Goal: Task Accomplishment & Management: Manage account settings

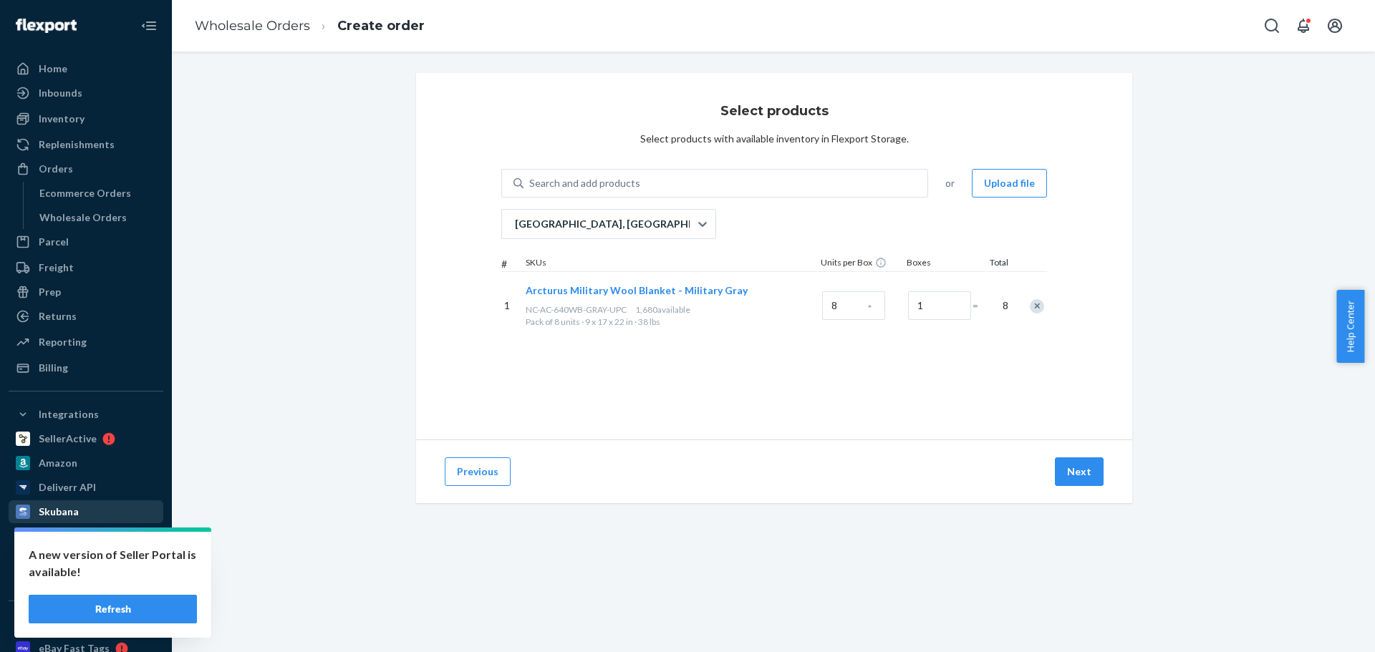
drag, startPoint x: 70, startPoint y: 214, endPoint x: 130, endPoint y: 508, distance: 299.6
click at [70, 214] on div "Wholesale Orders" at bounding box center [82, 218] width 87 height 14
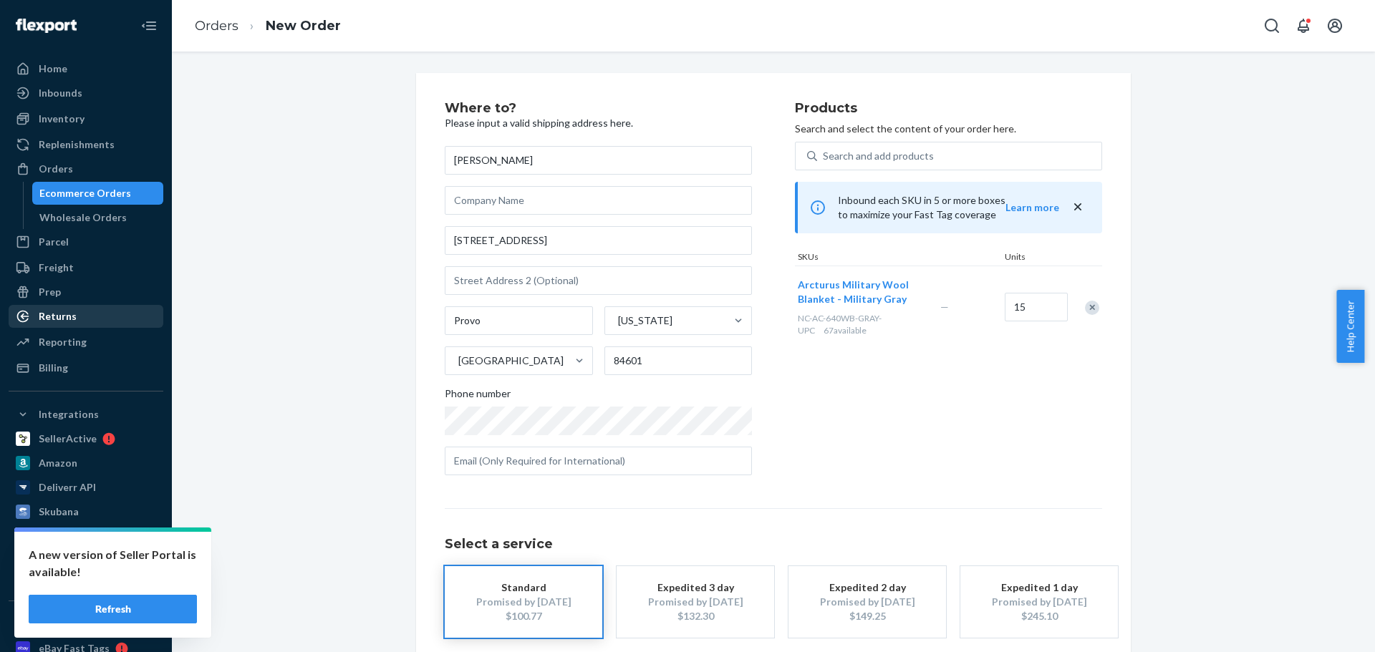
scroll to position [72, 0]
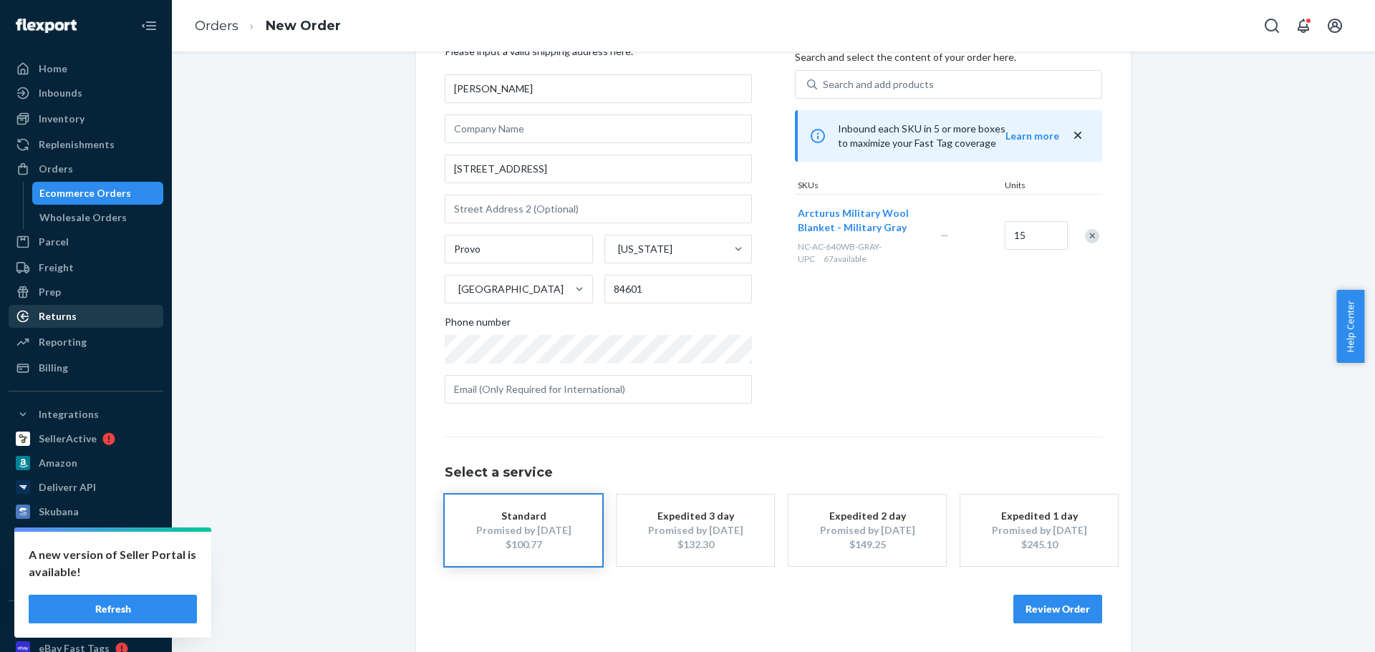
click at [79, 319] on div "Returns" at bounding box center [86, 316] width 152 height 20
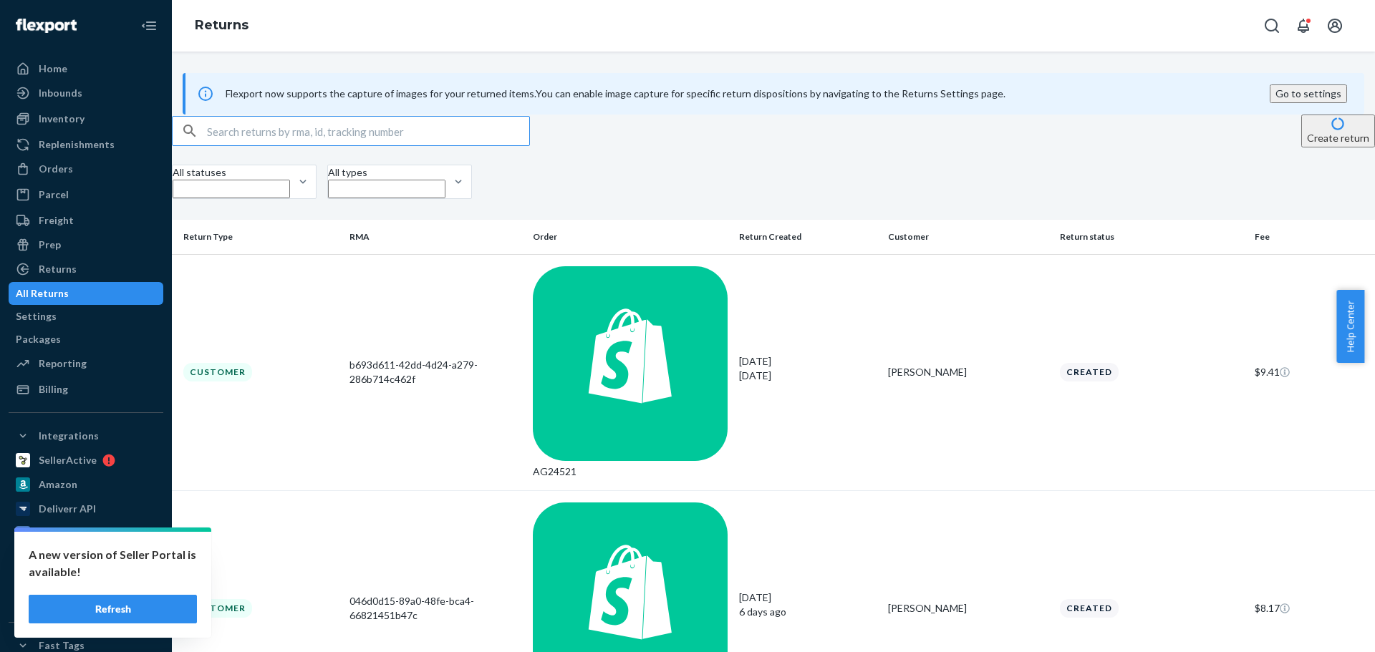
click at [140, 614] on button "Refresh" at bounding box center [113, 609] width 168 height 29
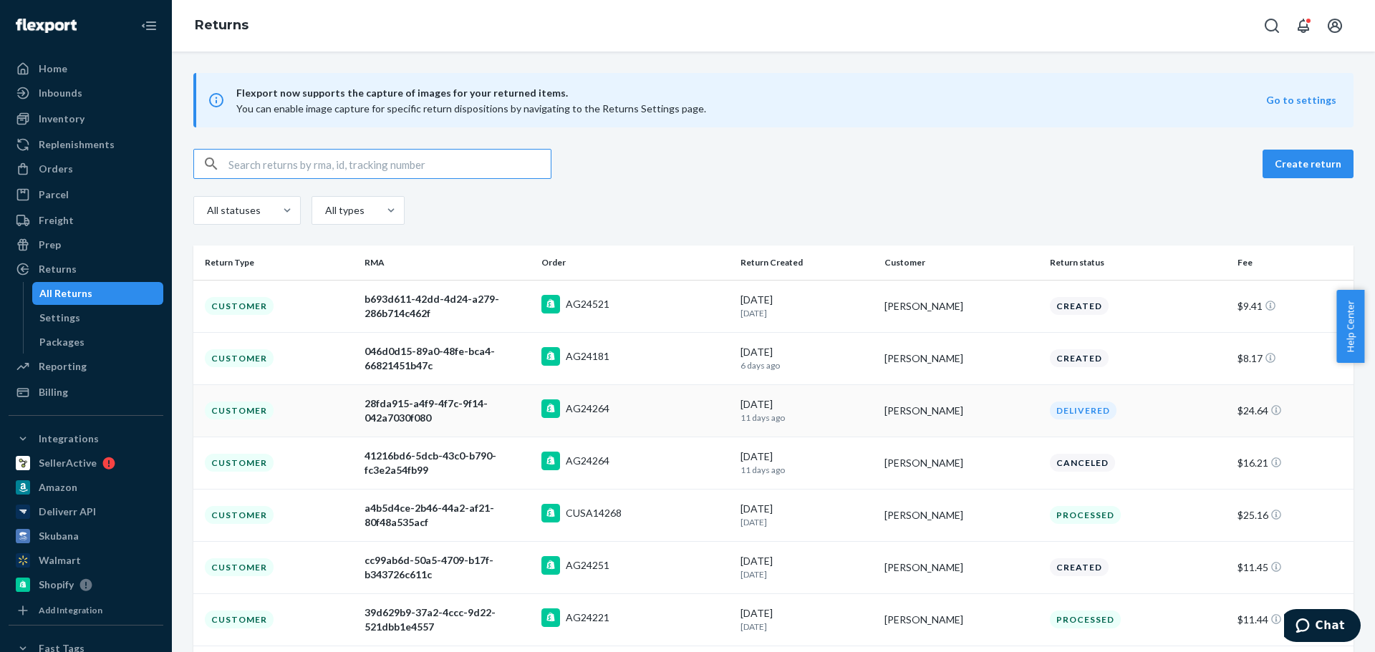
click at [667, 407] on div "AG24264" at bounding box center [635, 411] width 188 height 22
click at [70, 164] on div "Orders" at bounding box center [56, 169] width 34 height 14
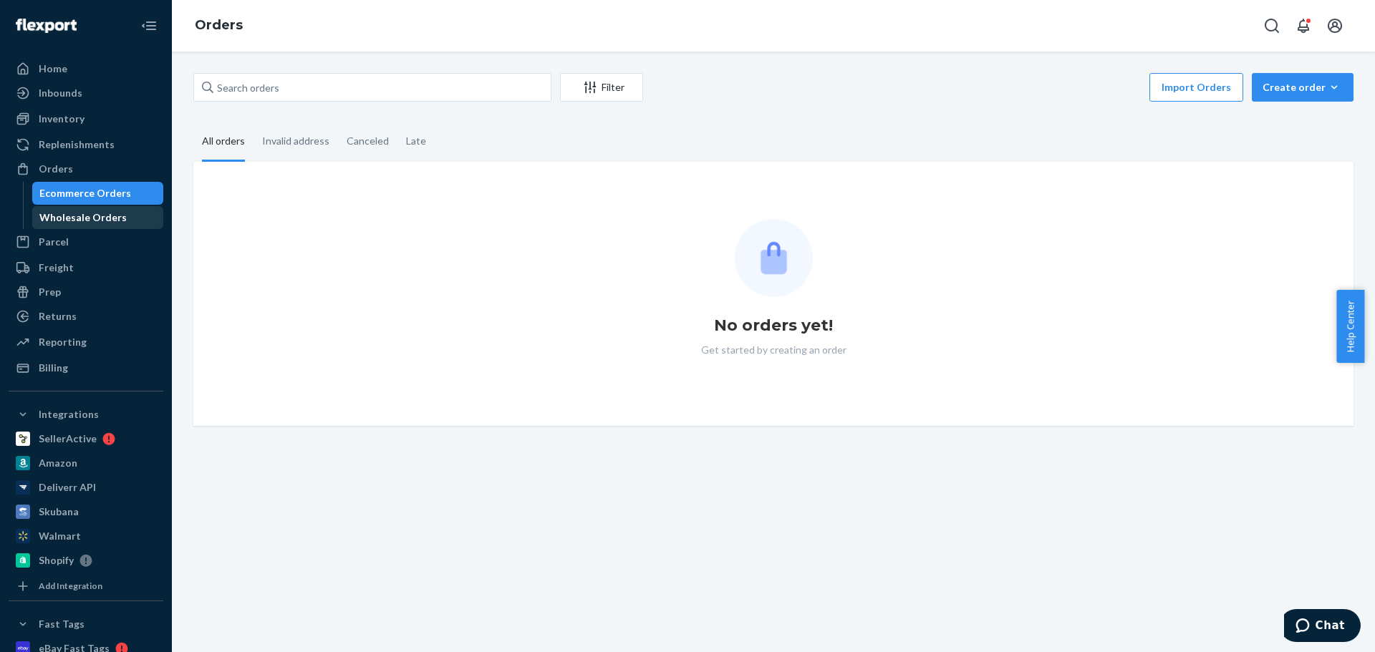
click at [67, 225] on div "Wholesale Orders" at bounding box center [98, 218] width 129 height 20
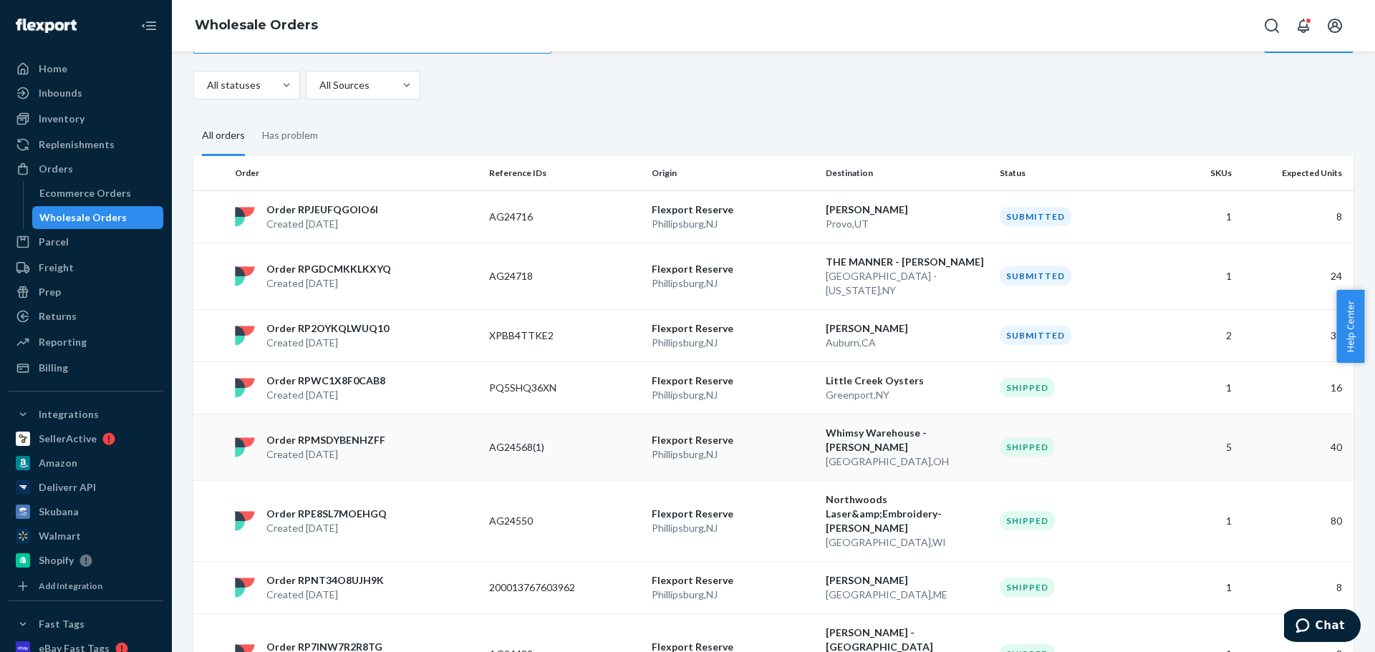
scroll to position [72, 0]
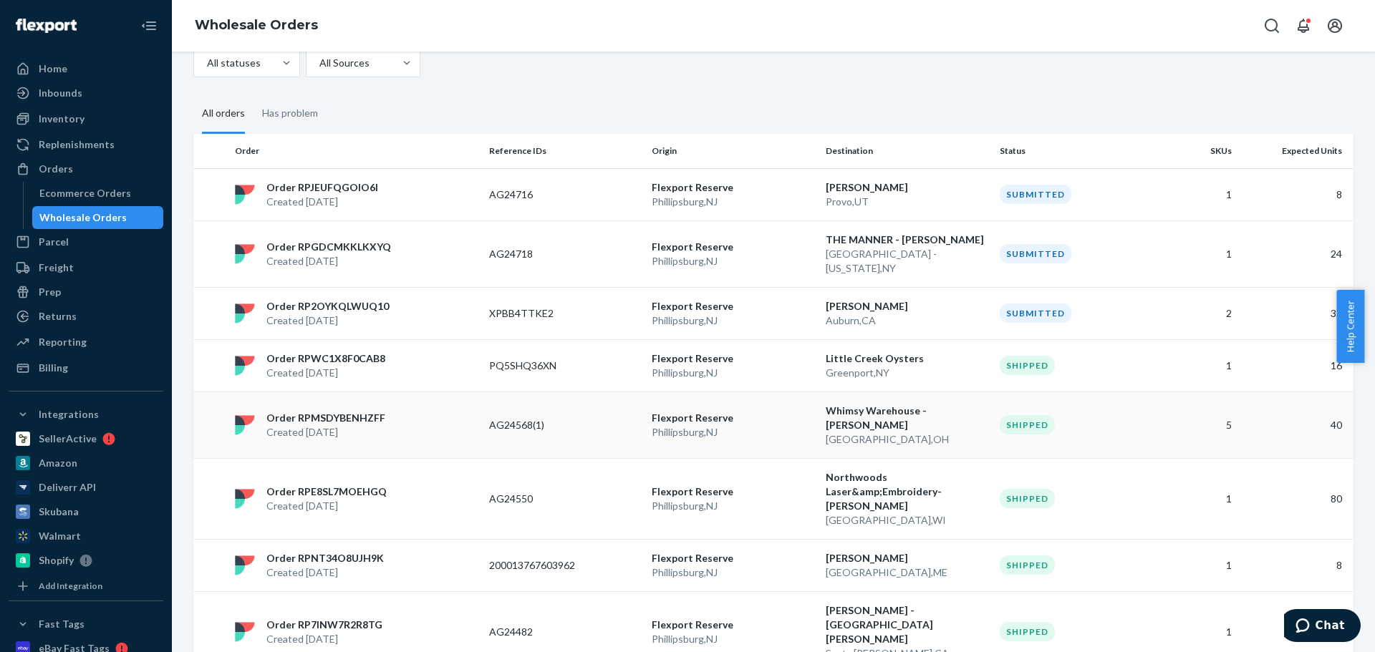
click at [773, 425] on p "Phillipsburg , NJ" at bounding box center [733, 432] width 163 height 14
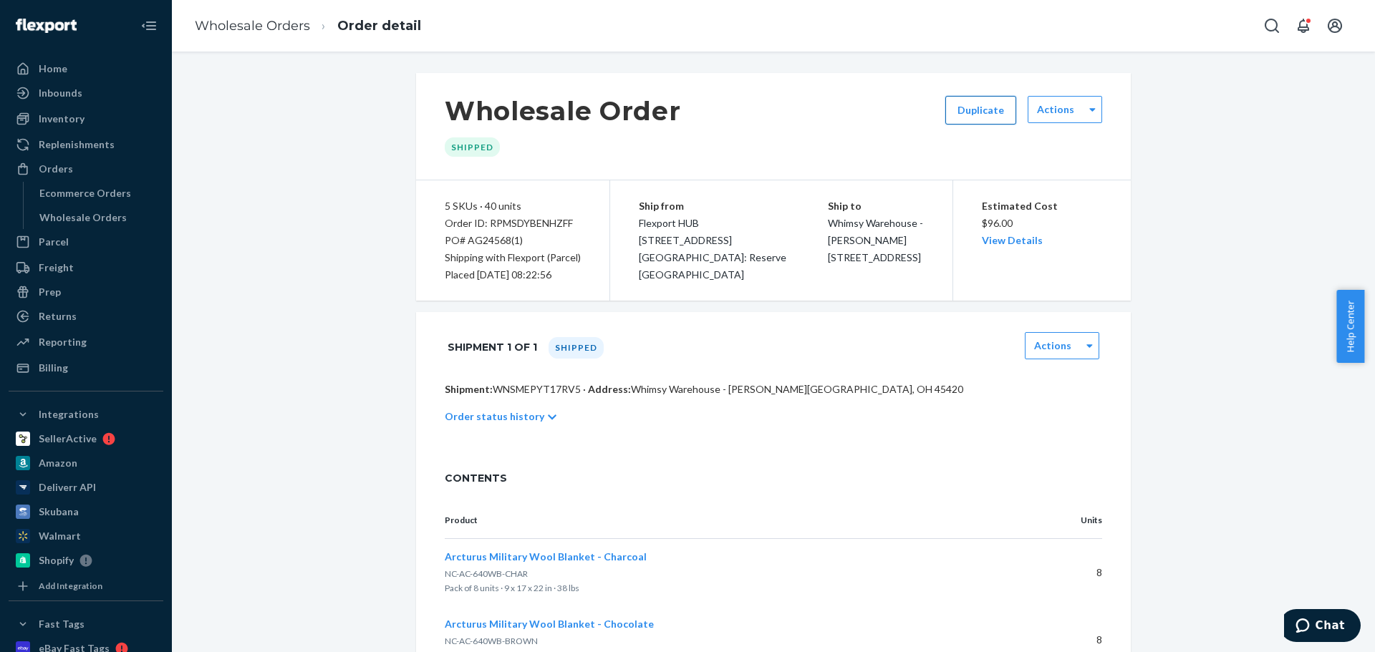
click at [987, 111] on button "Duplicate" at bounding box center [980, 110] width 71 height 29
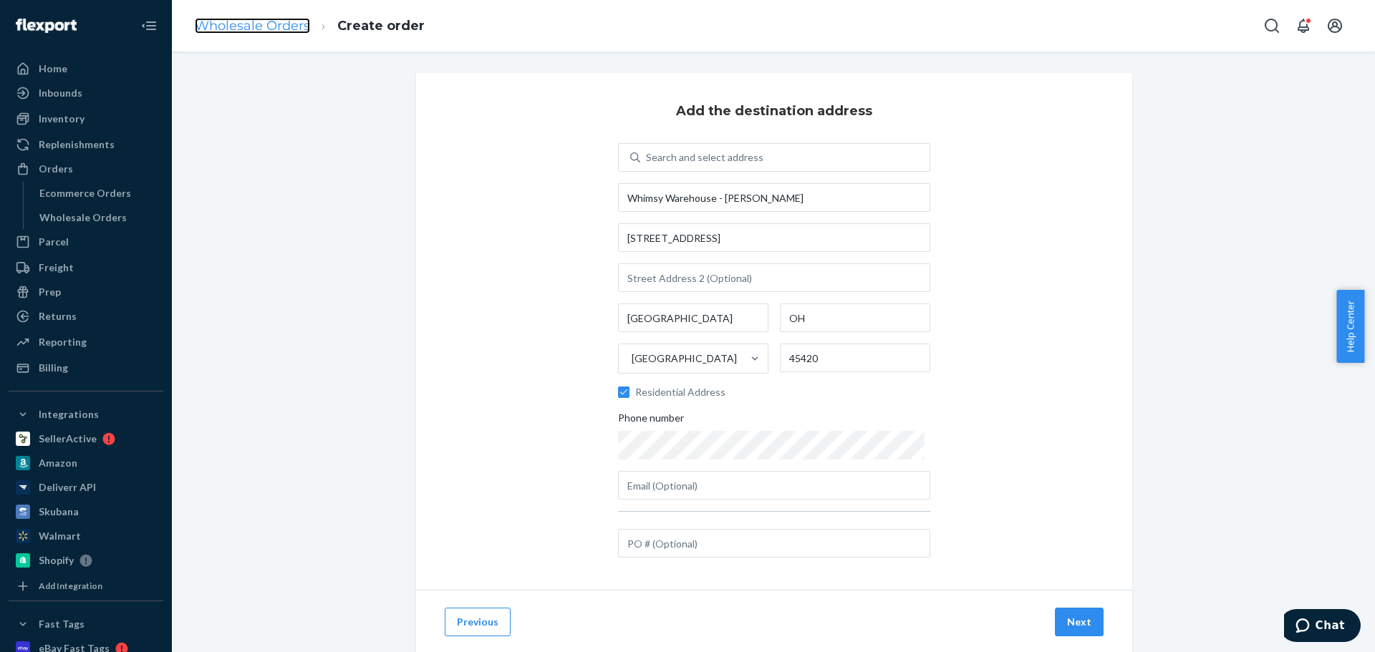
click at [265, 28] on link "Wholesale Orders" at bounding box center [252, 26] width 115 height 16
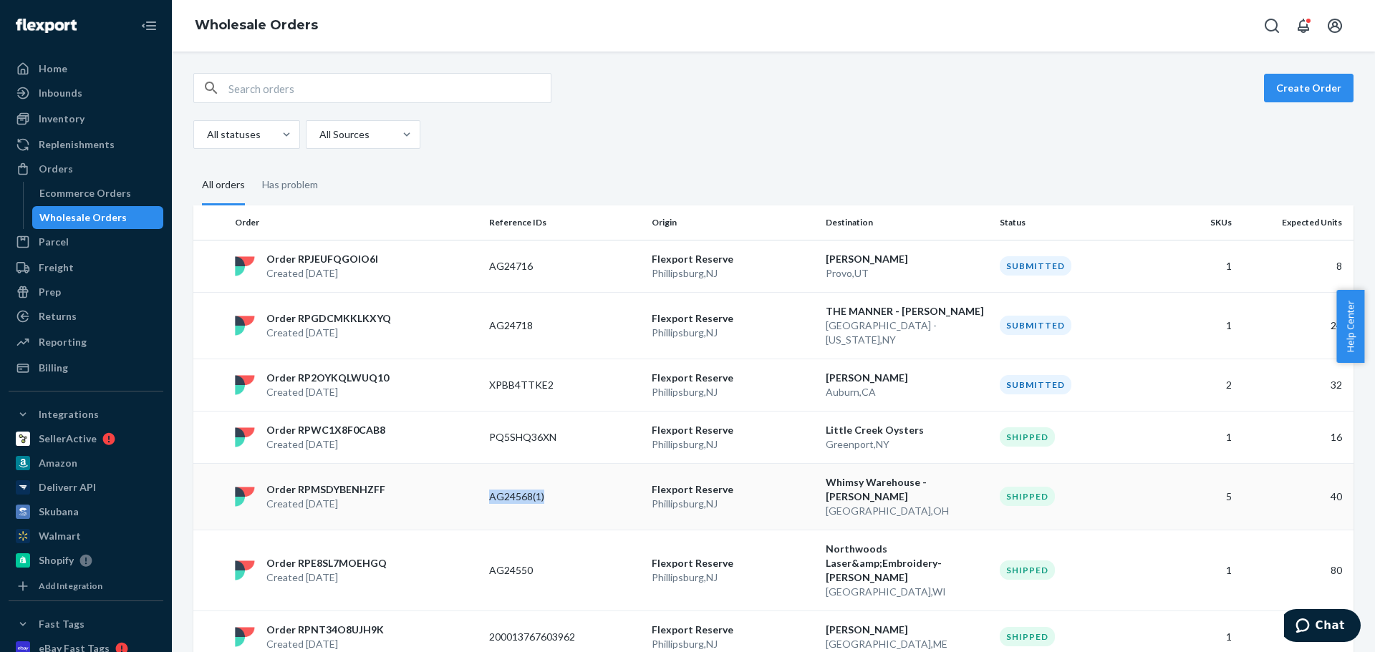
drag, startPoint x: 546, startPoint y: 489, endPoint x: 484, endPoint y: 495, distance: 62.6
click at [484, 495] on td "AG24568(1)" at bounding box center [564, 496] width 163 height 67
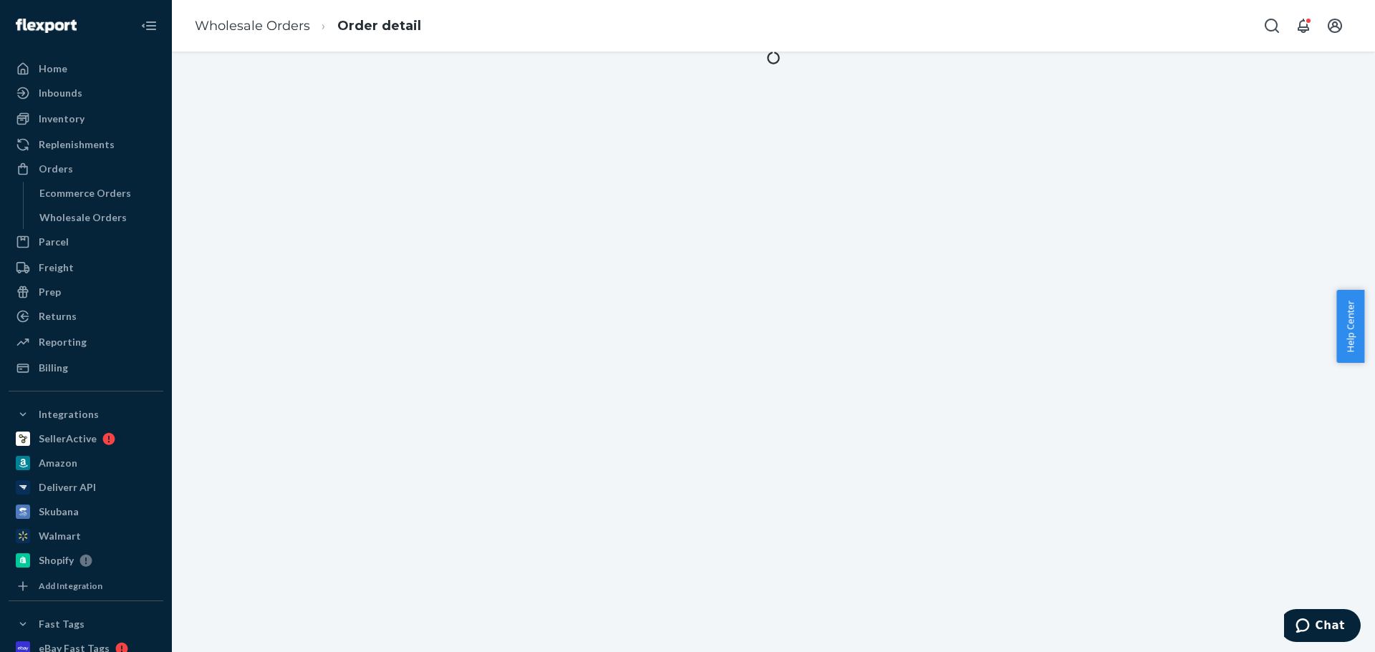
drag, startPoint x: 496, startPoint y: 488, endPoint x: 440, endPoint y: 201, distance: 292.5
click at [436, 195] on div at bounding box center [773, 352] width 1203 height 601
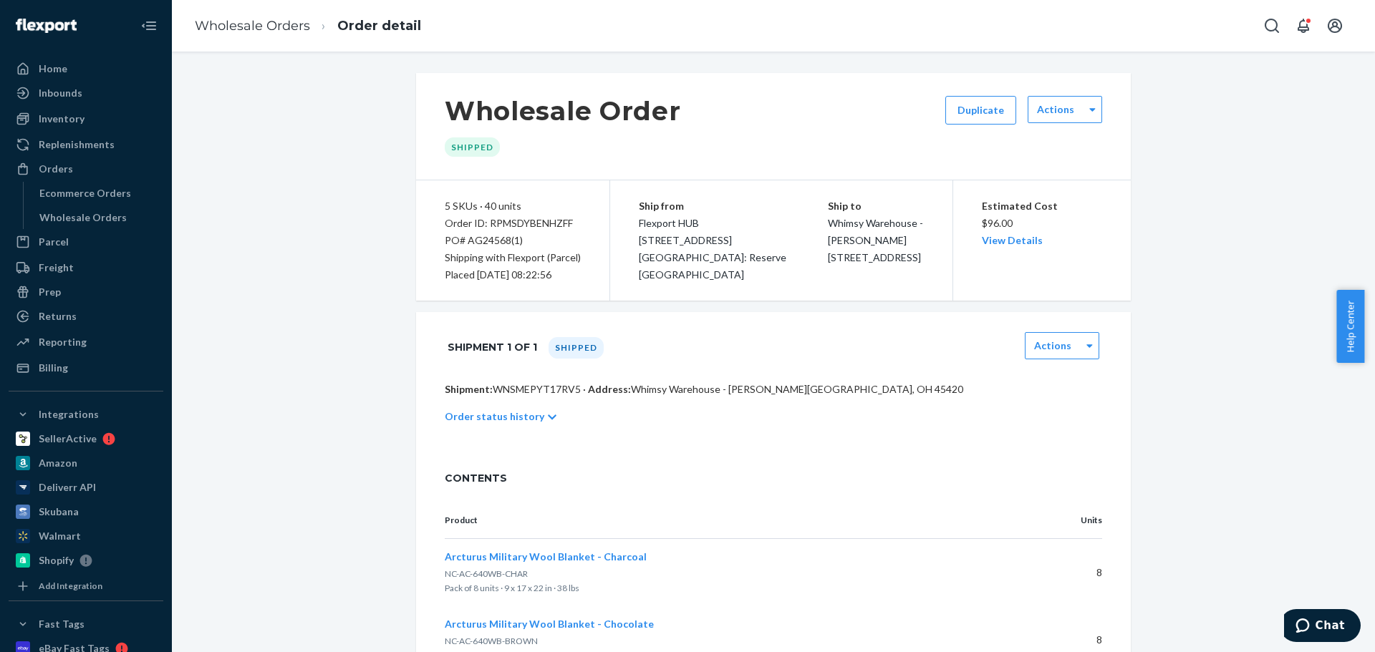
click at [501, 234] on div "PO# AG24568(1)" at bounding box center [513, 240] width 136 height 17
click at [512, 241] on div "PO# AG24568(1)" at bounding box center [513, 240] width 136 height 17
drag, startPoint x: 520, startPoint y: 238, endPoint x: 462, endPoint y: 243, distance: 58.2
click at [460, 243] on div "PO# AG24568(1)" at bounding box center [513, 240] width 136 height 17
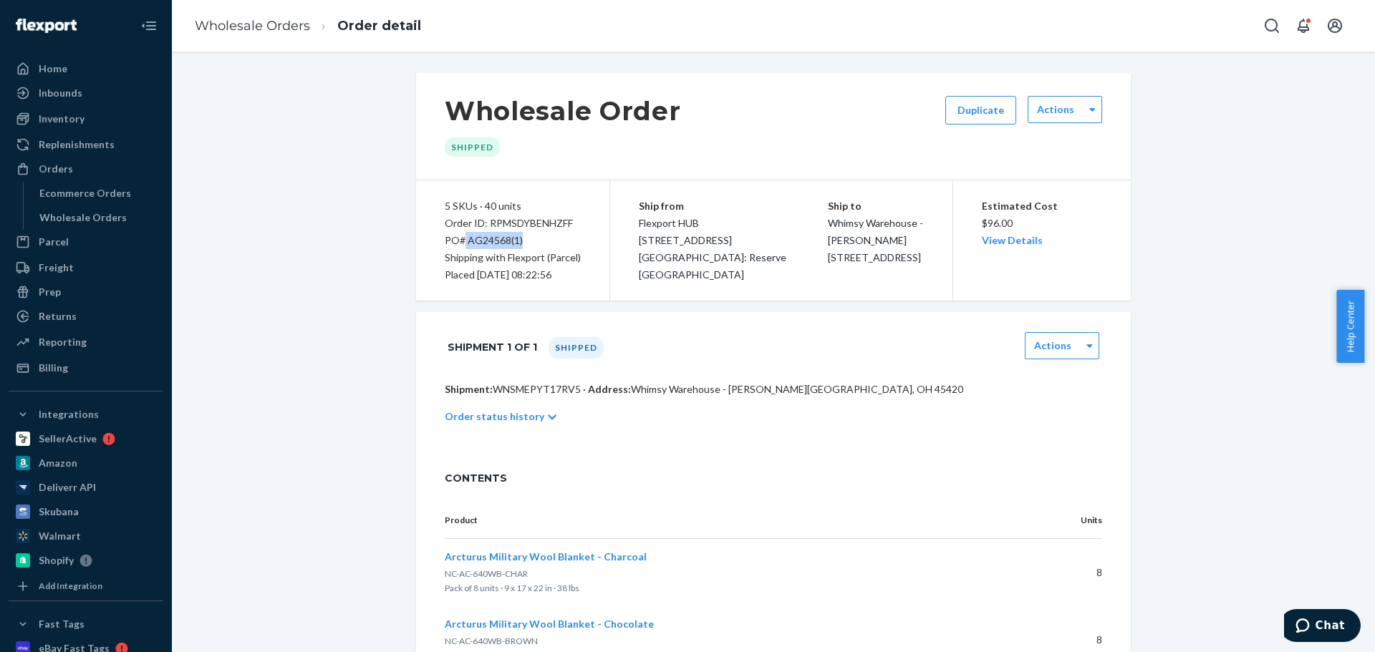
copy div "AG24568(1)"
click at [963, 106] on button "Duplicate" at bounding box center [980, 110] width 71 height 29
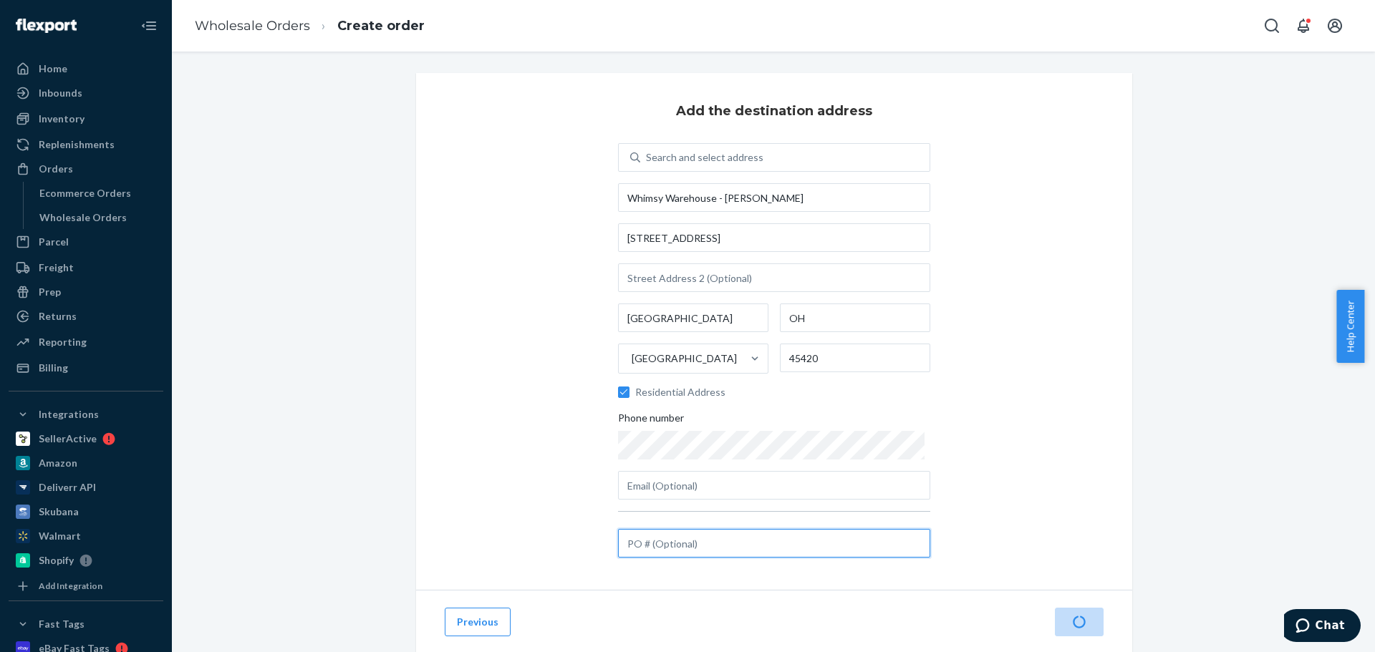
click at [697, 545] on input "text" at bounding box center [774, 543] width 312 height 29
paste input "AG24568(1)"
click at [629, 546] on input "AG24568(1)" at bounding box center [774, 543] width 312 height 29
click at [674, 544] on input "AG24568(1)" at bounding box center [774, 543] width 312 height 29
type input "AG24568(2)"
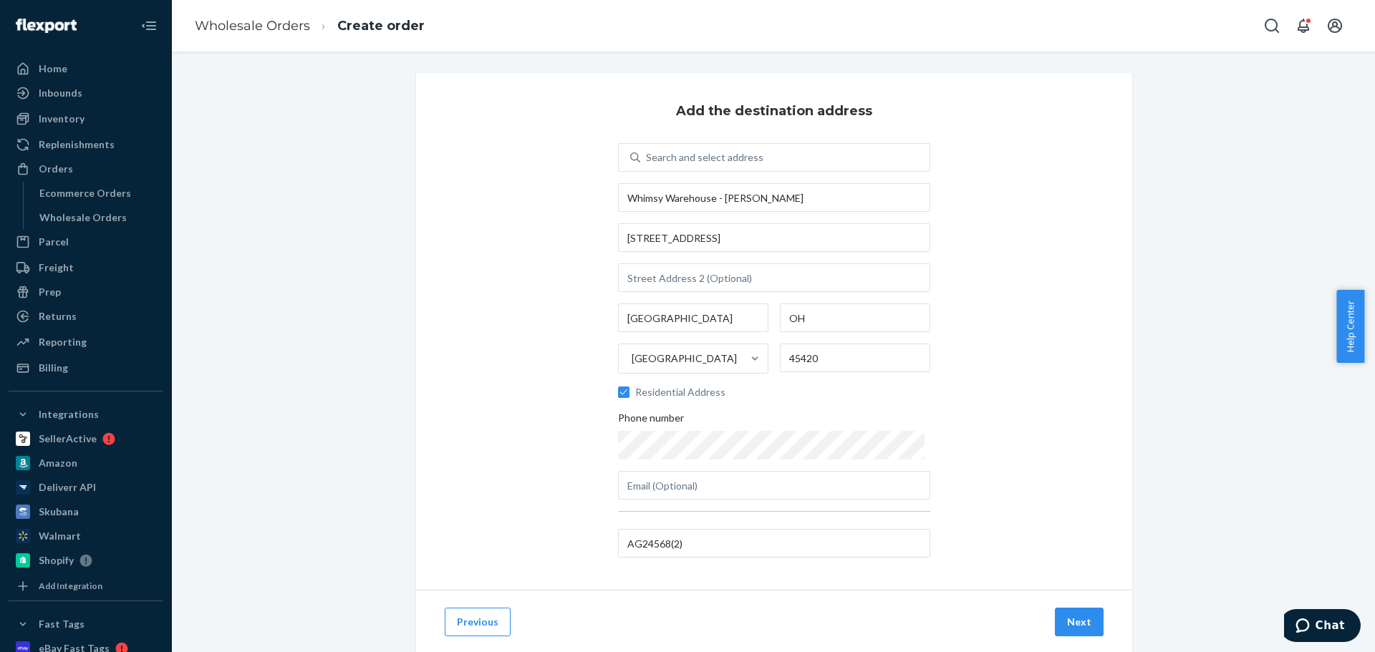
click at [1085, 627] on button "Next" at bounding box center [1079, 622] width 49 height 29
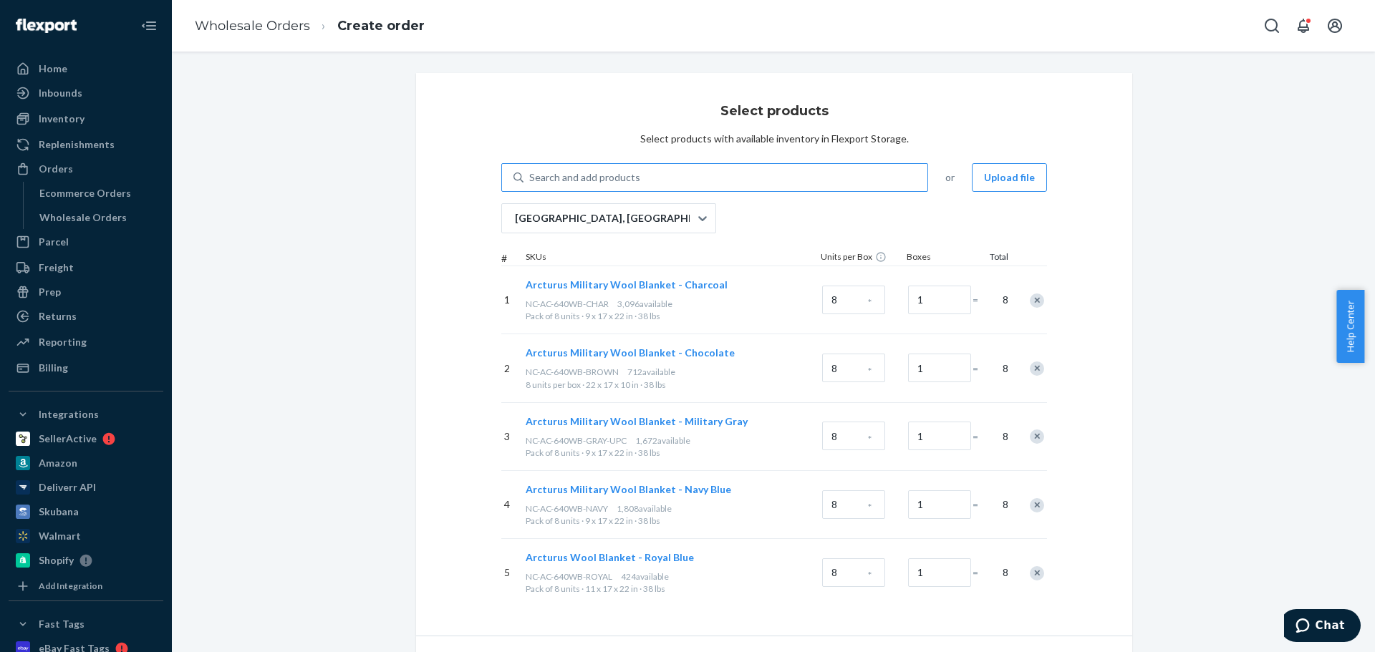
click at [662, 180] on div "Search and add products" at bounding box center [725, 178] width 404 height 26
click at [531, 180] on input "Search and add products" at bounding box center [529, 177] width 1 height 14
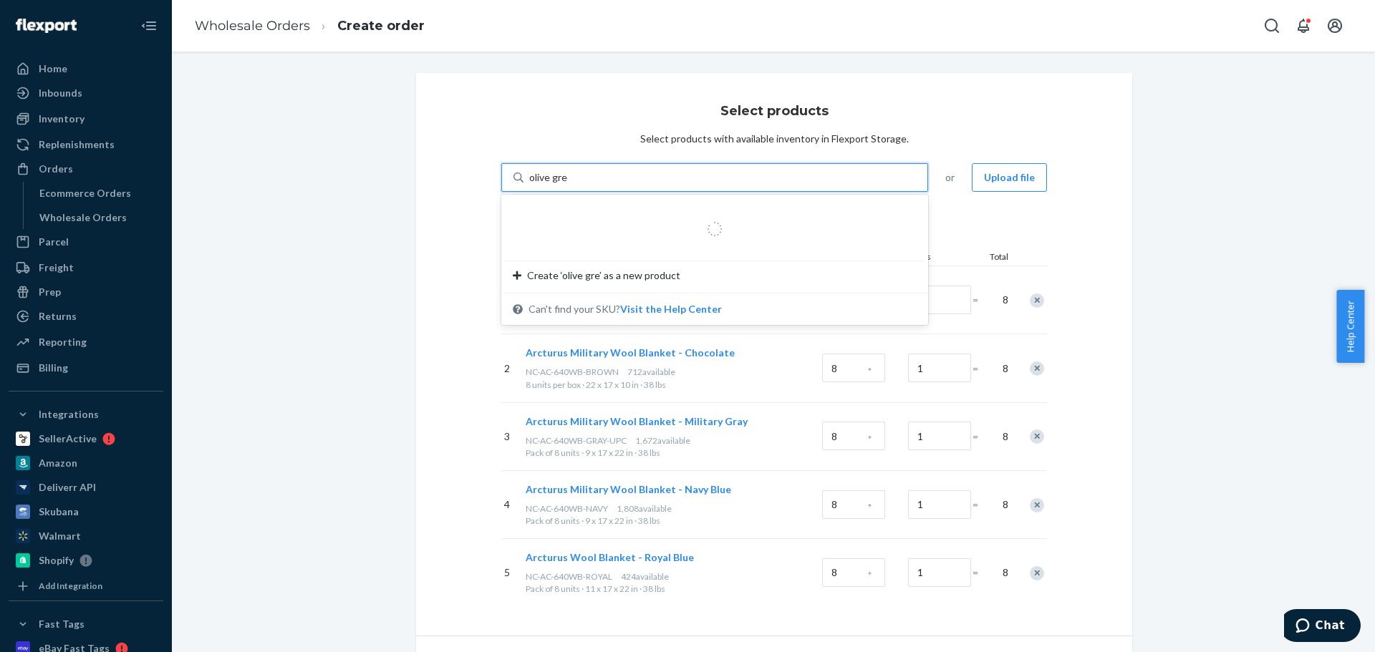
type input "olive green"
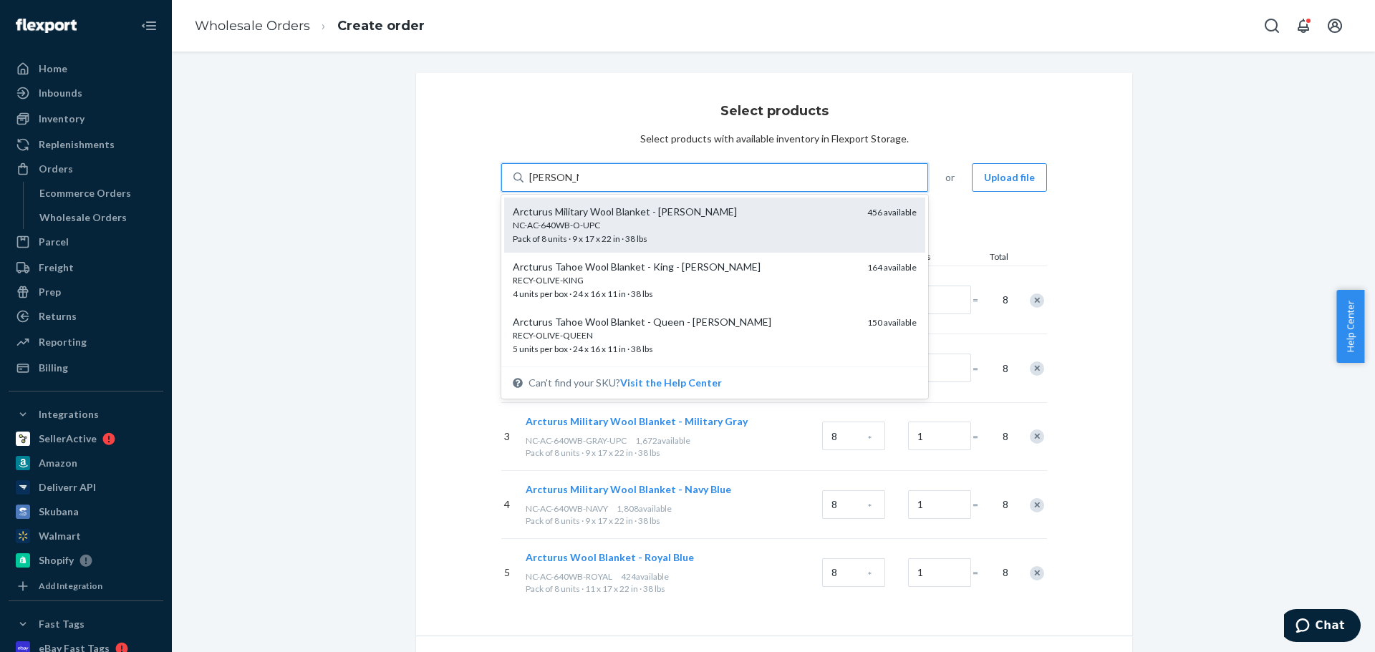
click at [672, 218] on div "Arcturus Military Wool Blanket - Olive Green" at bounding box center [684, 212] width 343 height 14
click at [579, 185] on input "olive green" at bounding box center [553, 177] width 49 height 14
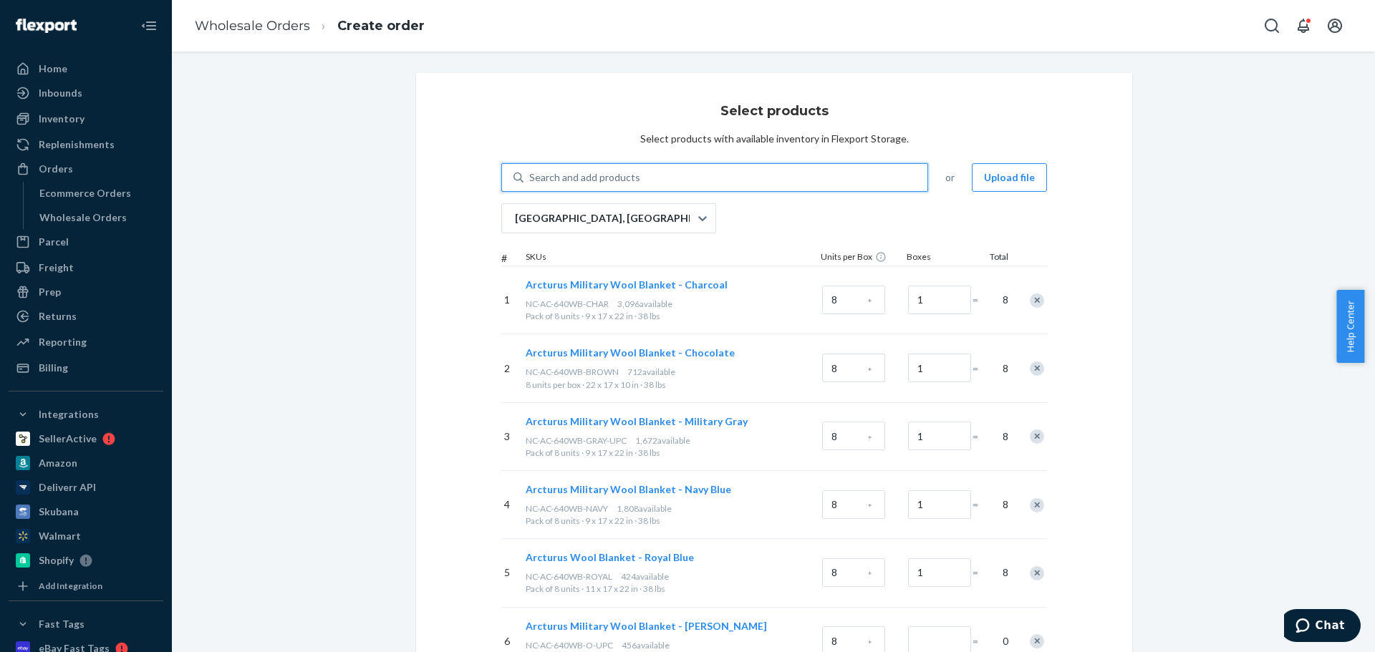
click at [1033, 304] on div "Remove Item" at bounding box center [1037, 301] width 14 height 14
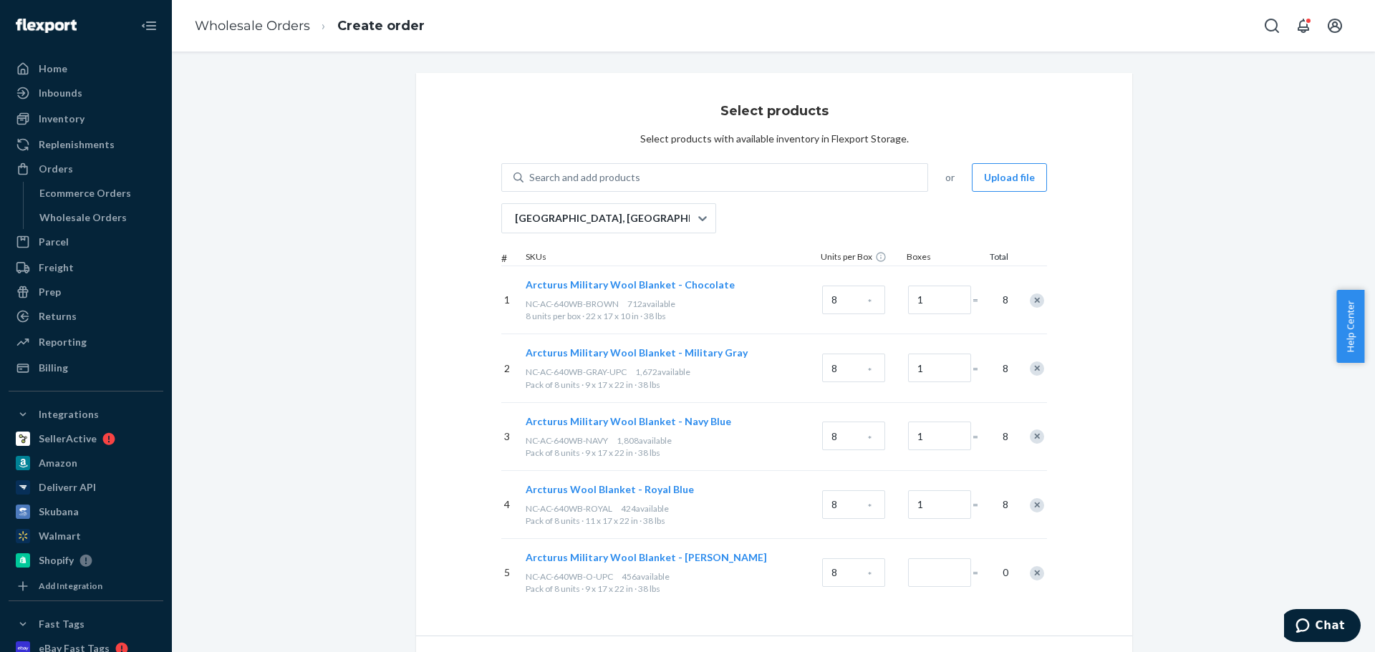
click at [1033, 304] on div "Remove Item" at bounding box center [1037, 301] width 14 height 14
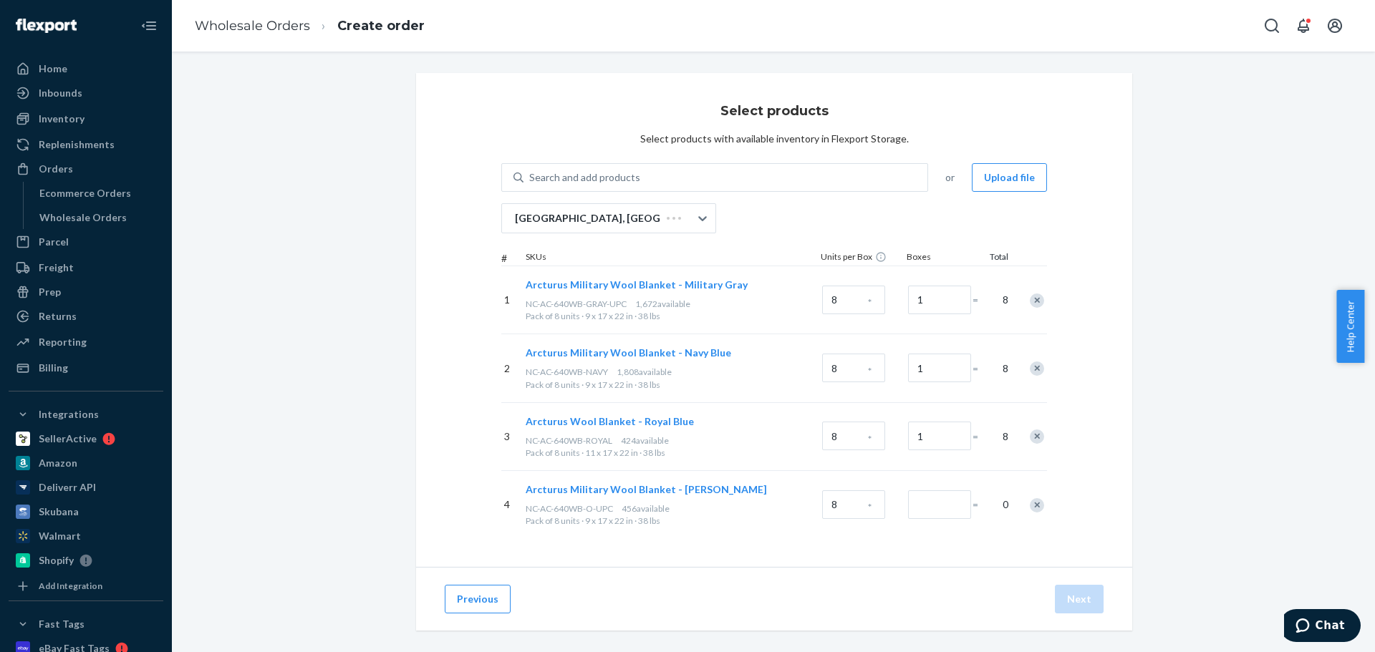
click at [1032, 304] on div "Remove Item" at bounding box center [1037, 301] width 14 height 14
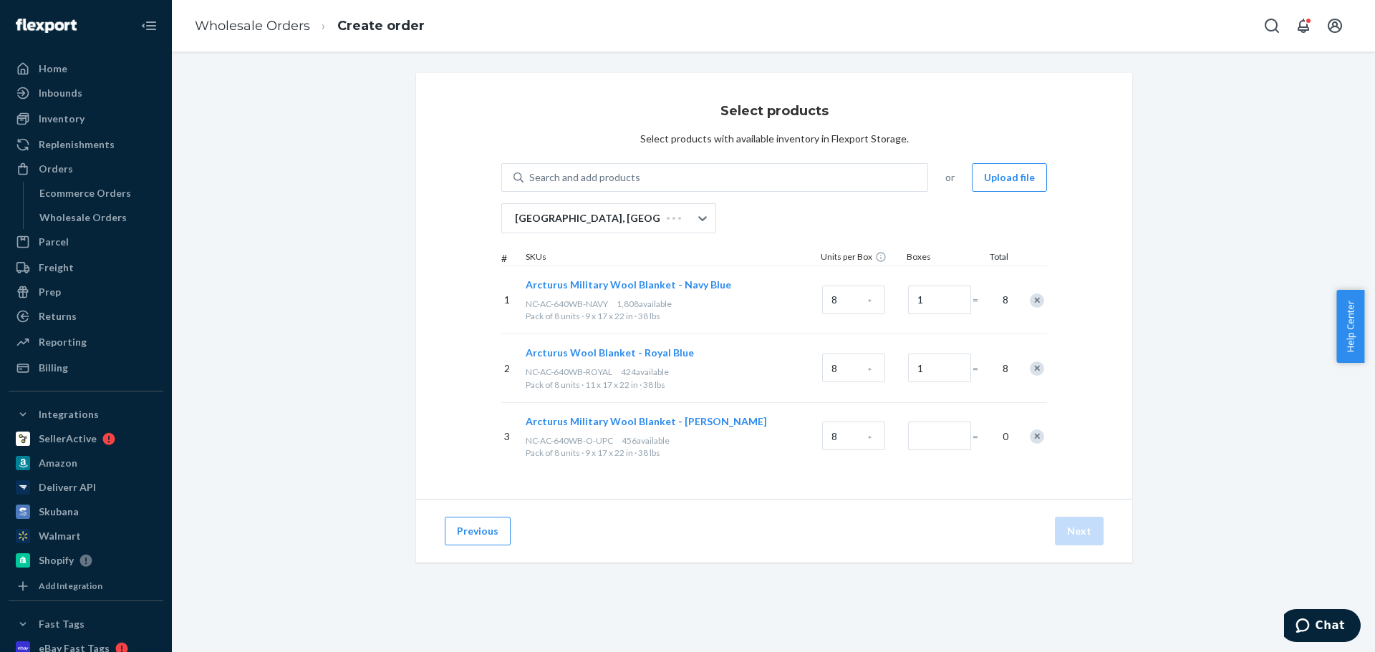
click at [1032, 304] on div "Remove Item" at bounding box center [1037, 301] width 14 height 14
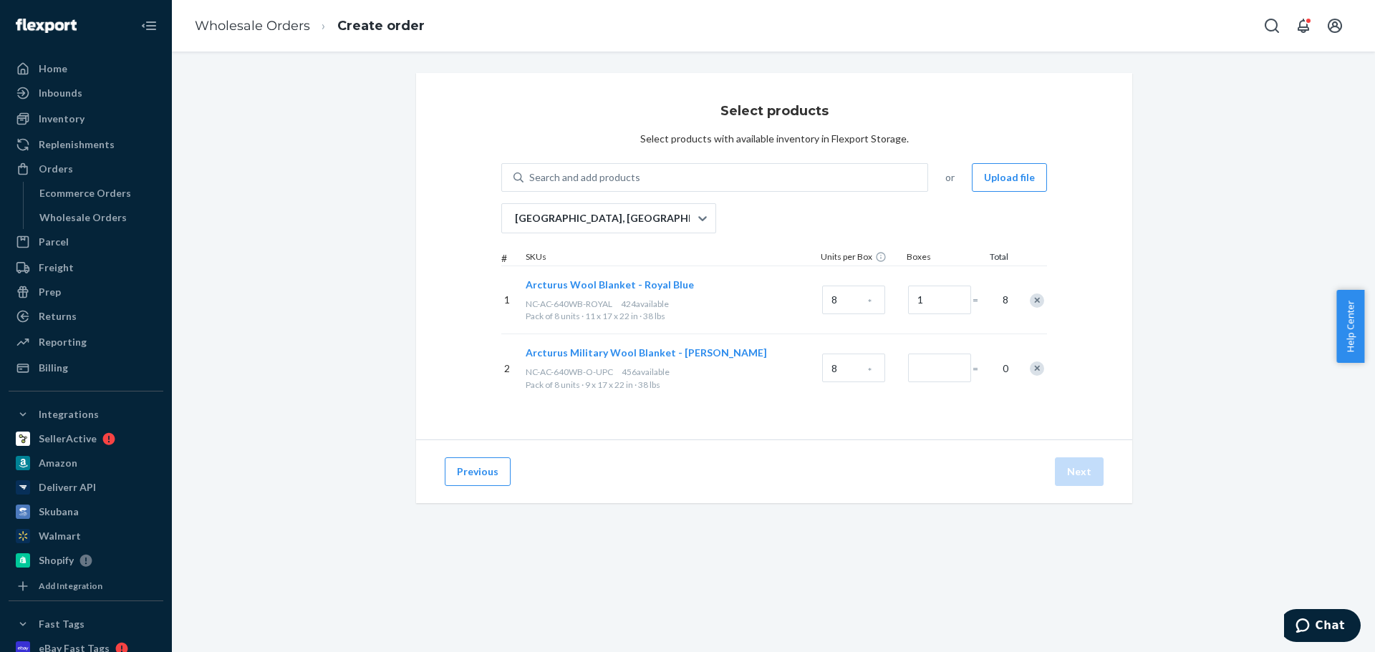
click at [1032, 304] on div "Remove Item" at bounding box center [1037, 301] width 14 height 14
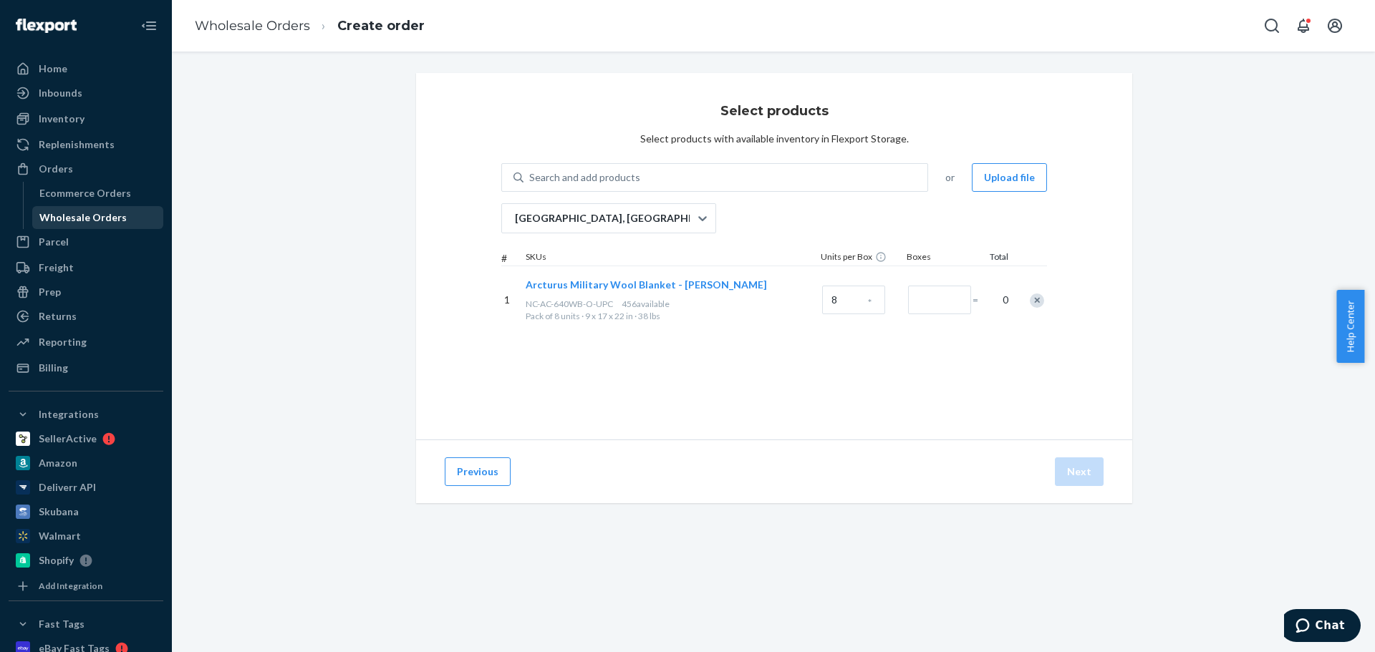
click at [64, 210] on div "Wholesale Orders" at bounding box center [98, 218] width 129 height 20
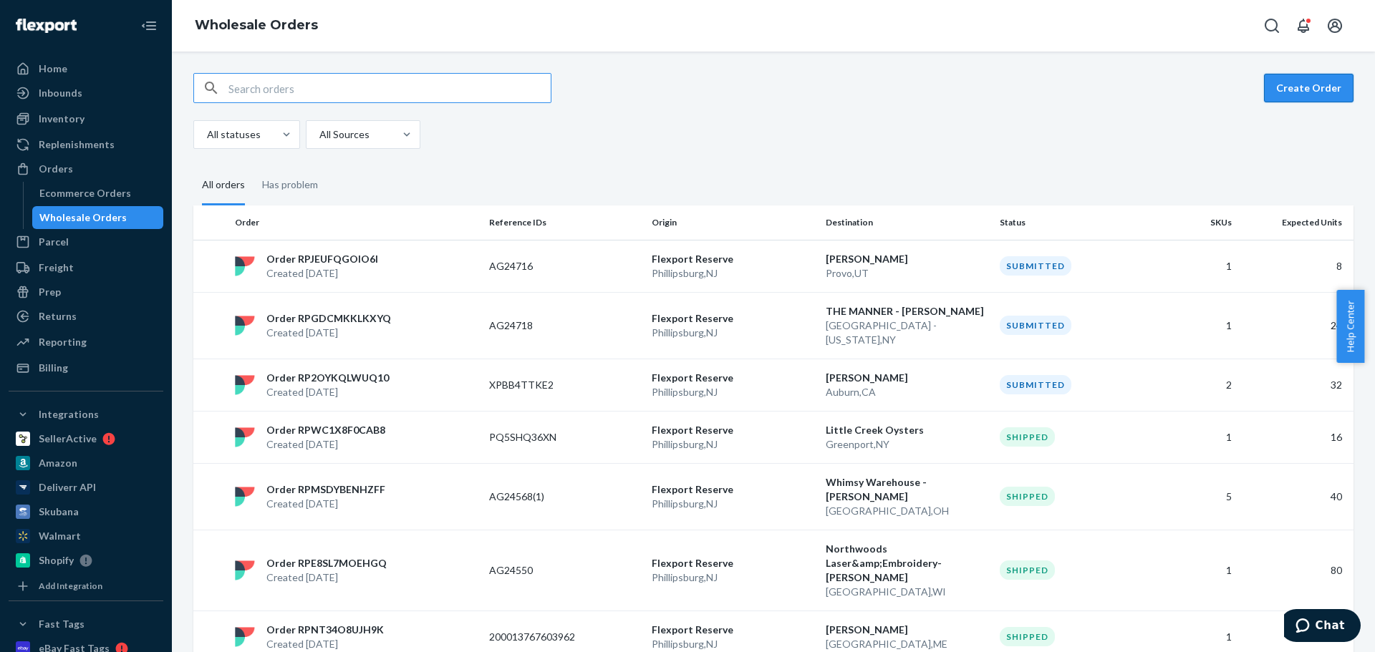
click at [1300, 87] on button "Create Order" at bounding box center [1309, 88] width 90 height 29
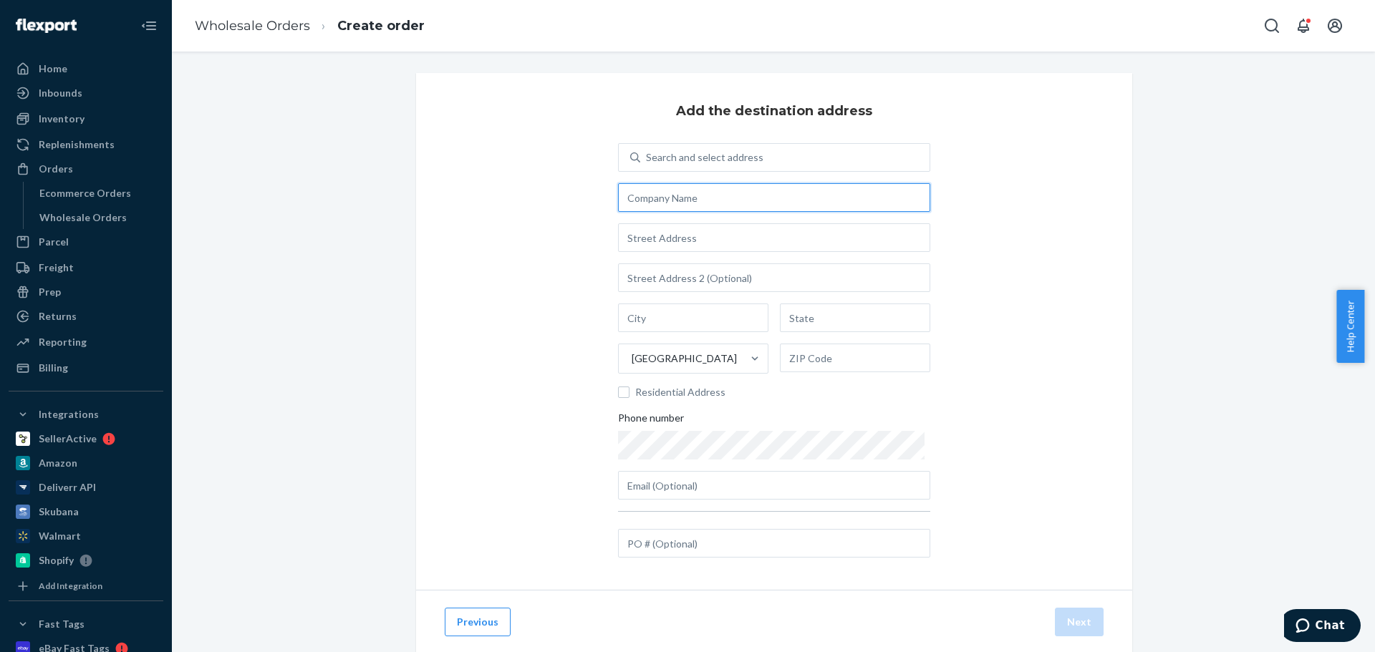
click at [677, 203] on input "text" at bounding box center [774, 197] width 312 height 29
paste input "Whimsy Warehouse LLC"
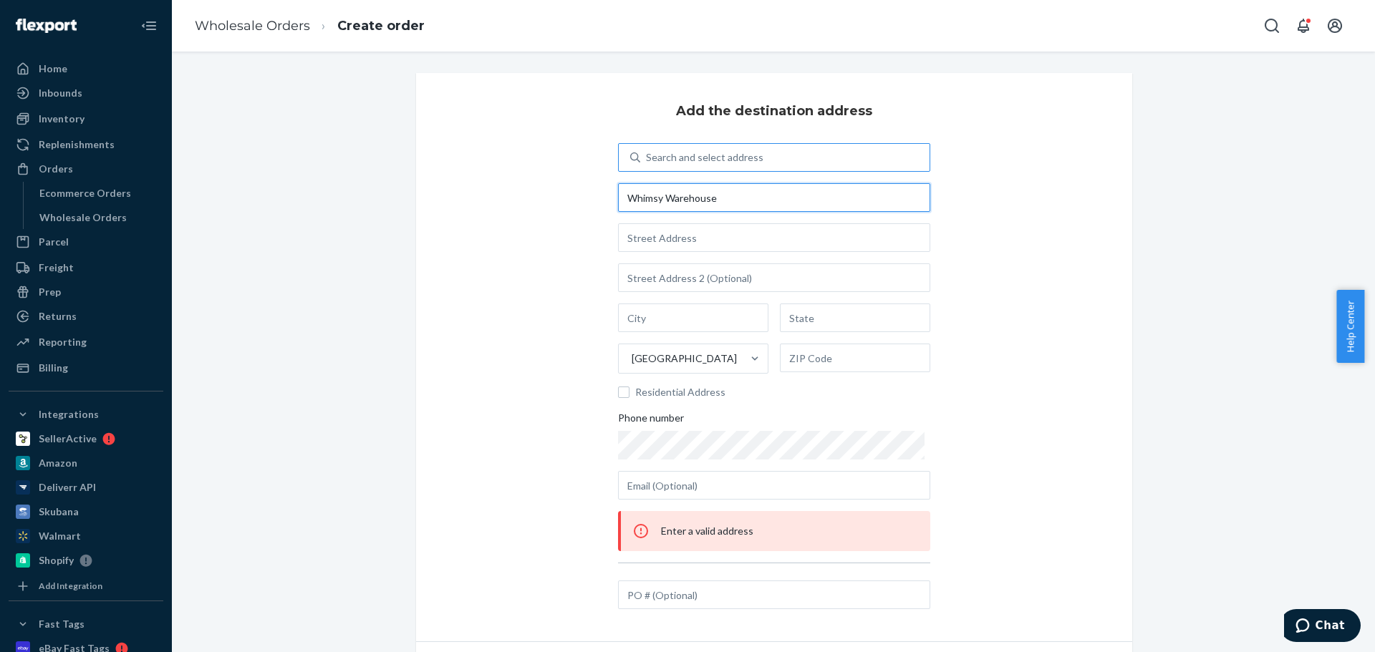
type input "Whimsy Warehouse"
click at [745, 160] on div "Search and select address" at bounding box center [704, 157] width 117 height 14
click at [647, 160] on input "0 results available. Use Up and Down to choose options, press Enter to select t…" at bounding box center [646, 157] width 1 height 14
paste input "Whimsy Warehouse LLC"
type input "Whimsy Warehouse LLC"
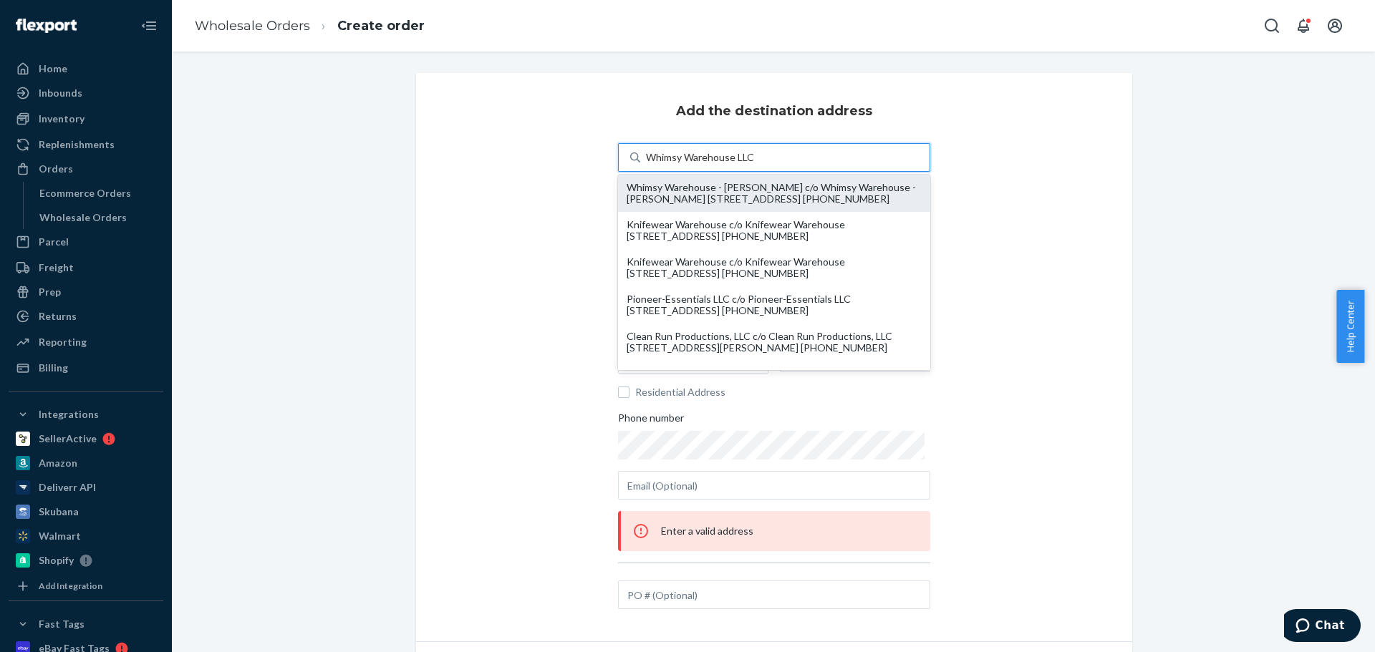
click at [738, 194] on div "Whimsy Warehouse - Thomas Day c/o Whimsy Warehouse - Thomas Day 2718 S Smithvil…" at bounding box center [774, 193] width 295 height 23
click at [738, 165] on input "Whimsy Warehouse LLC" at bounding box center [700, 157] width 109 height 14
type input "Whimsy Warehouse - Thomas Day"
type input "2718 S Smithville Rd"
type input "Dayton"
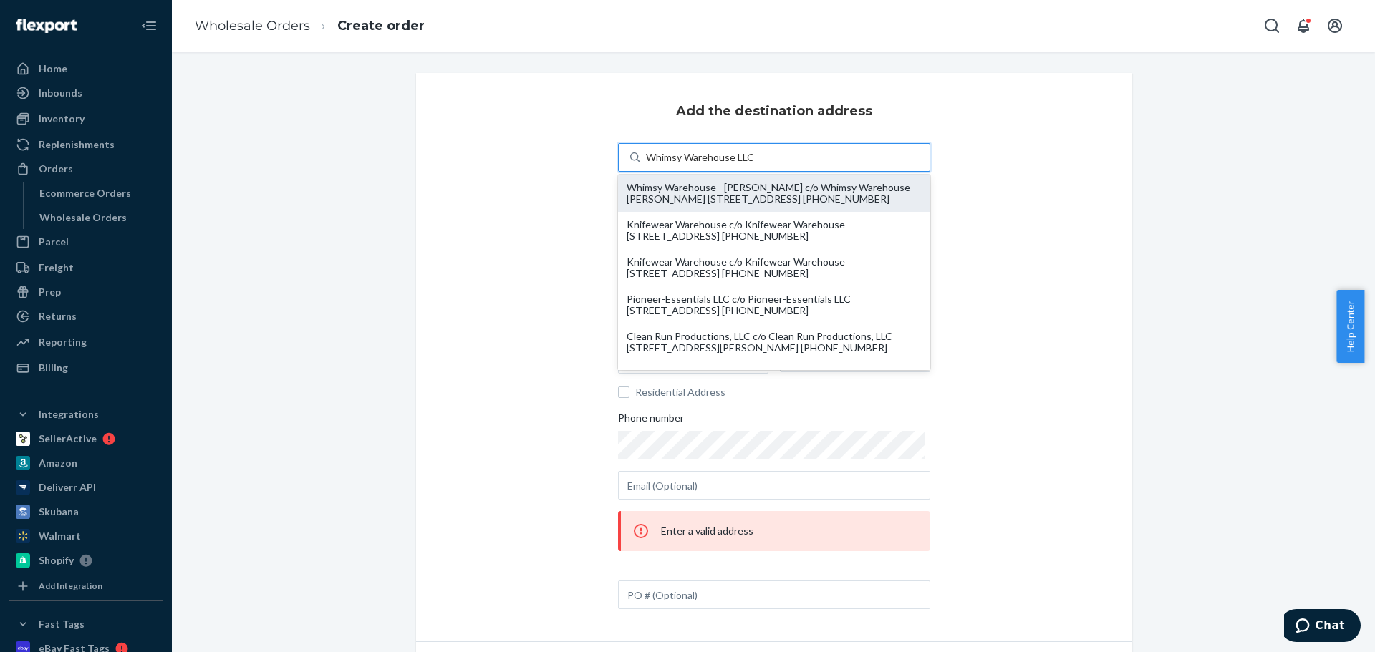
type input "OH"
type input "45420"
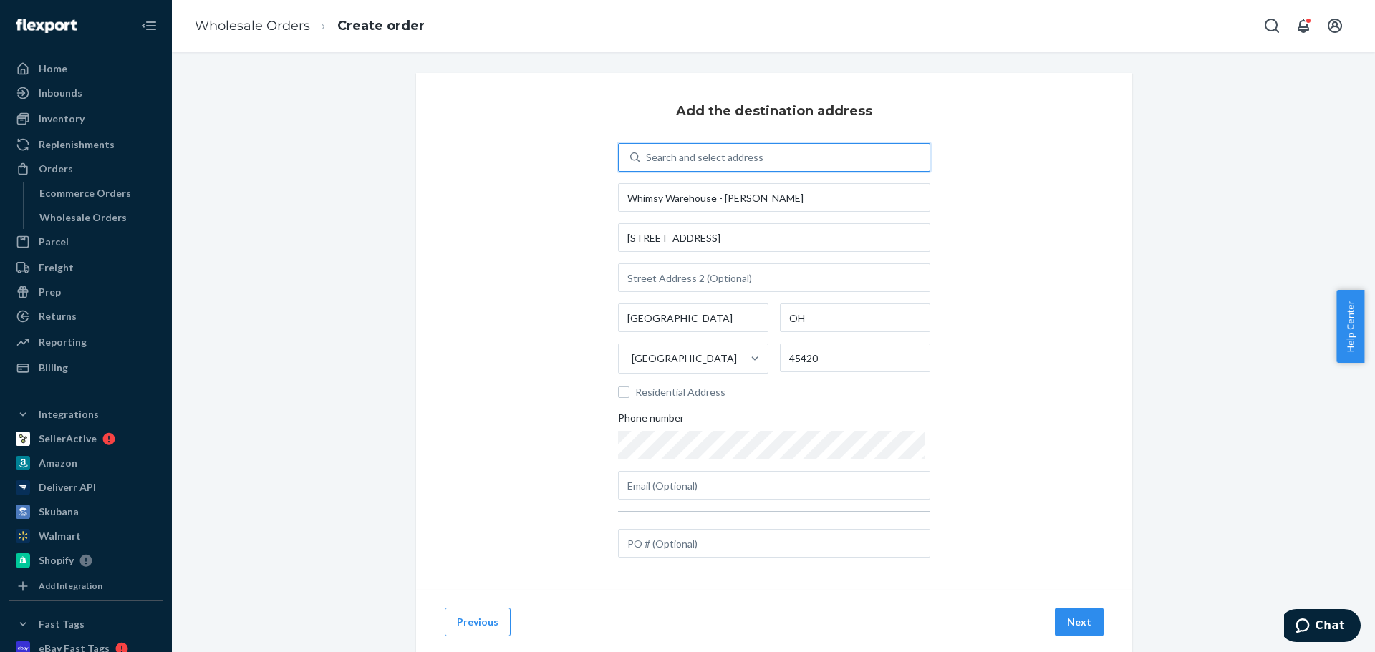
scroll to position [36, 0]
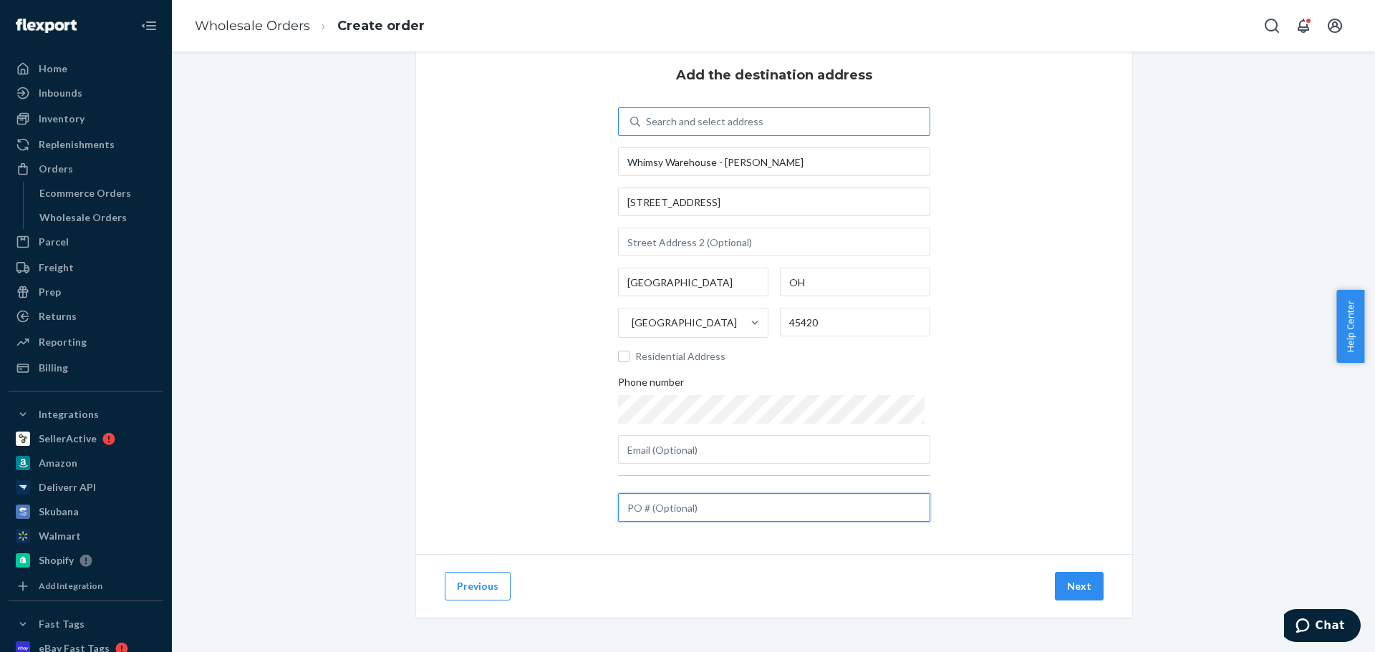
click at [685, 510] on input "text" at bounding box center [774, 507] width 312 height 29
paste input "AG24568"
type input "AG24568(2)"
click at [639, 359] on span "Residential Address" at bounding box center [782, 356] width 295 height 14
click at [629, 359] on input "Residential Address" at bounding box center [623, 356] width 11 height 11
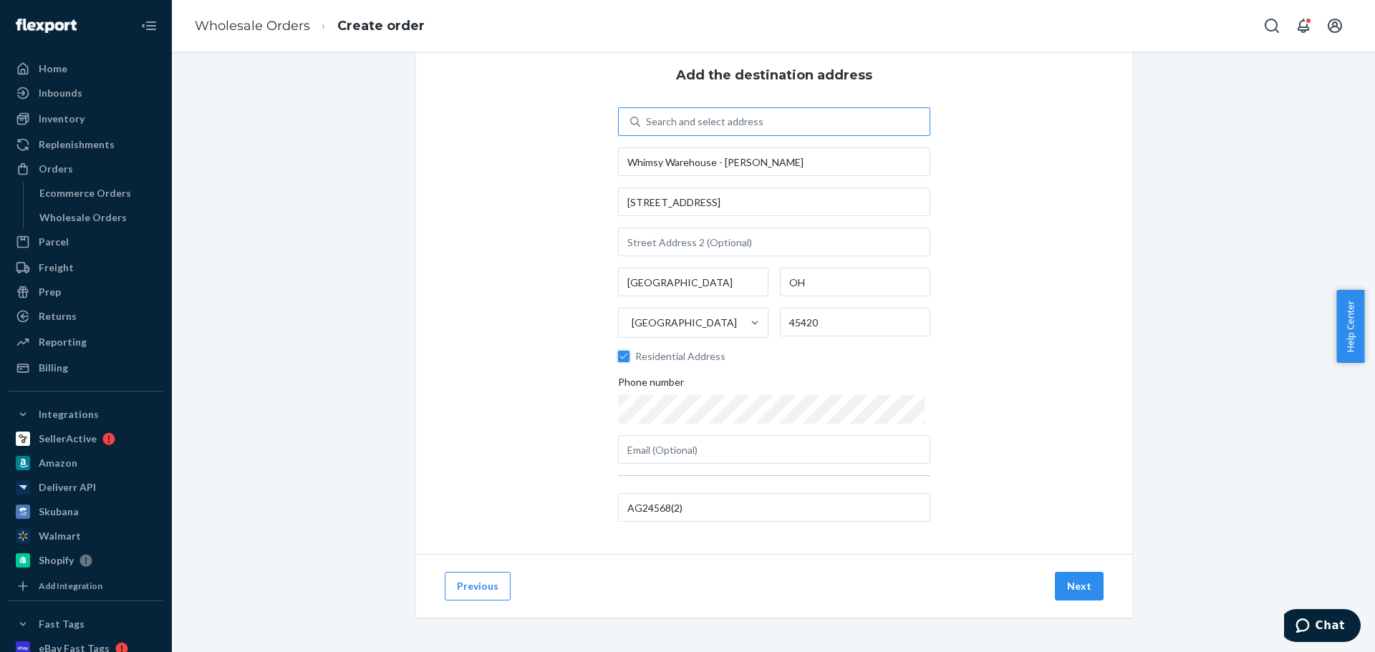
checkbox input "true"
click at [1074, 589] on button "Next" at bounding box center [1079, 586] width 49 height 29
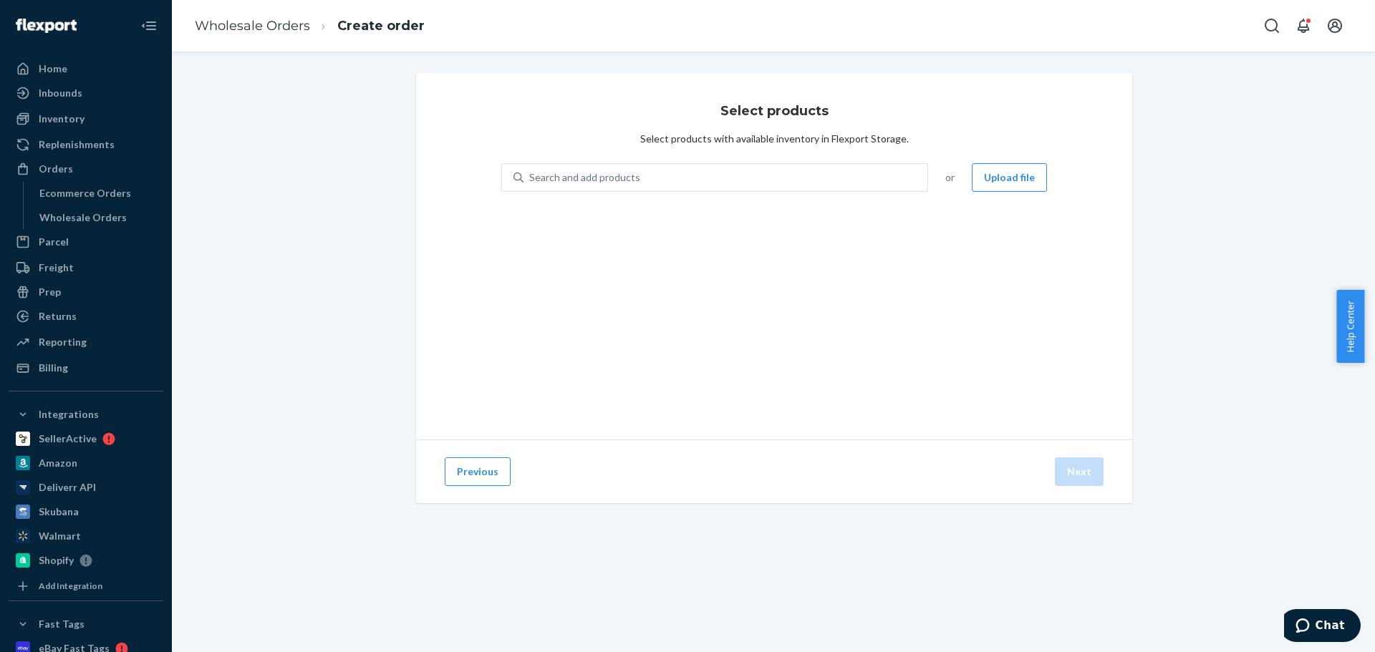
scroll to position [0, 0]
click at [675, 178] on div "Search and add products" at bounding box center [725, 178] width 404 height 26
click at [531, 178] on input "Search and add products" at bounding box center [529, 177] width 1 height 14
paste input "NC-AC-640WB-O-UPC"
type input "NC-AC-640WB-O-UPC"
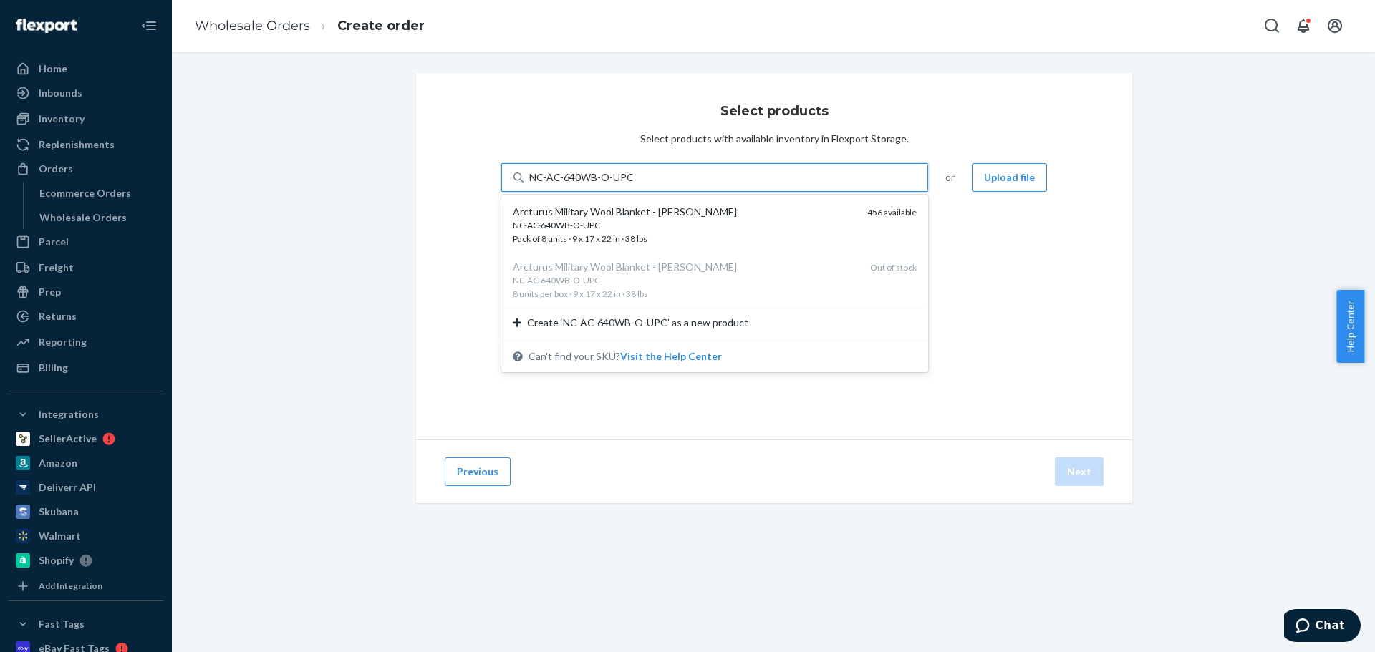
click at [661, 222] on div "NC-AC-640WB-O-UPC" at bounding box center [684, 225] width 343 height 12
click at [633, 185] on input "NC-AC-640WB-O-UPC" at bounding box center [581, 177] width 104 height 14
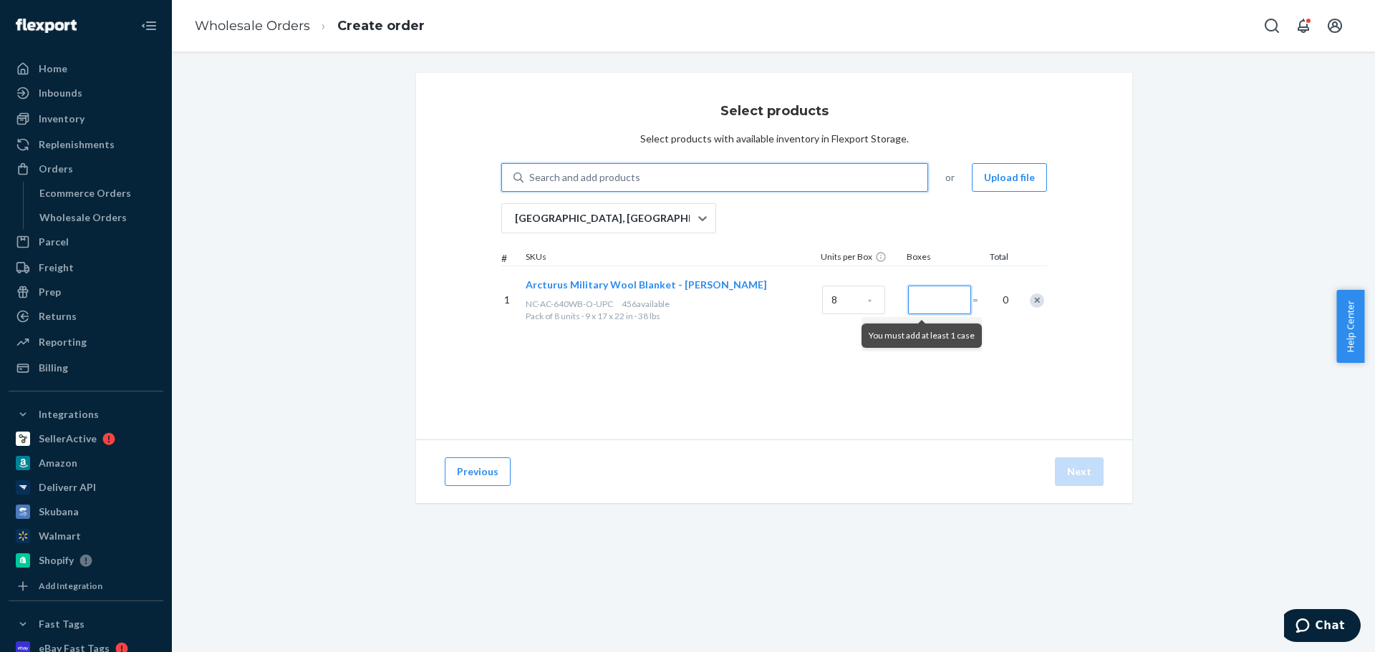
click at [942, 301] on input "Number of boxes" at bounding box center [939, 300] width 63 height 29
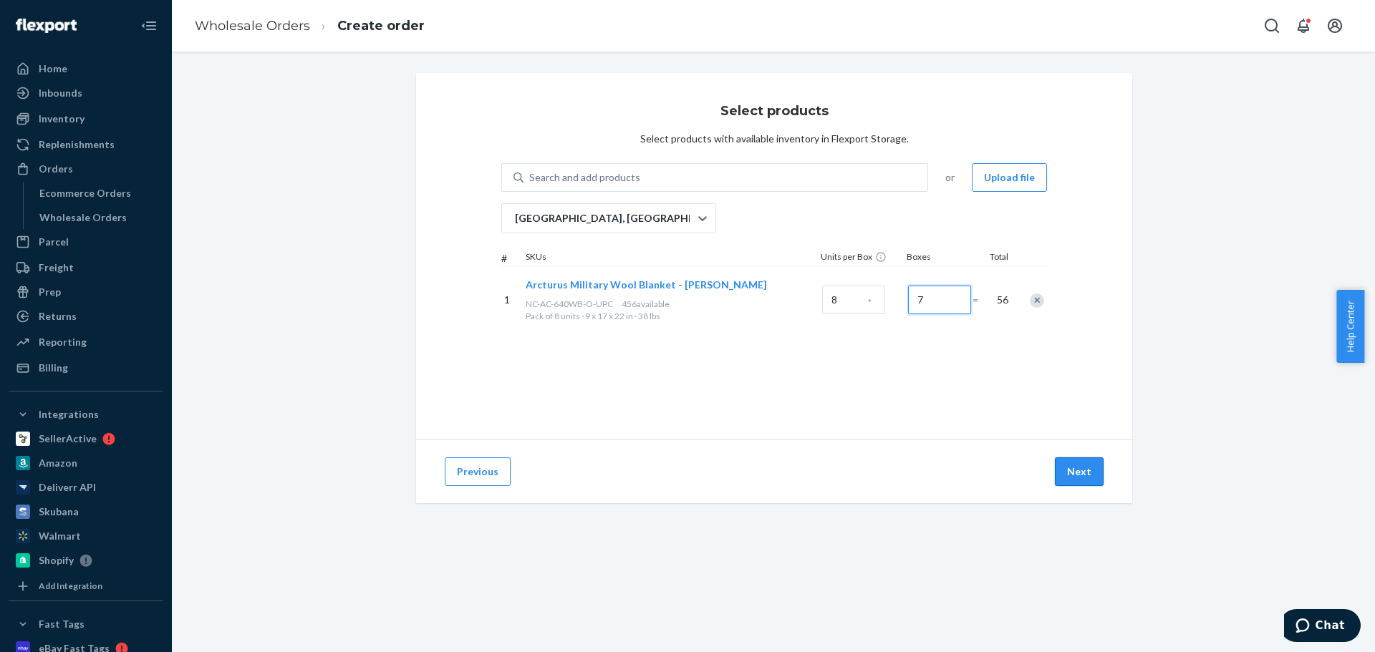
type input "7"
click at [1083, 468] on button "Next" at bounding box center [1079, 472] width 49 height 29
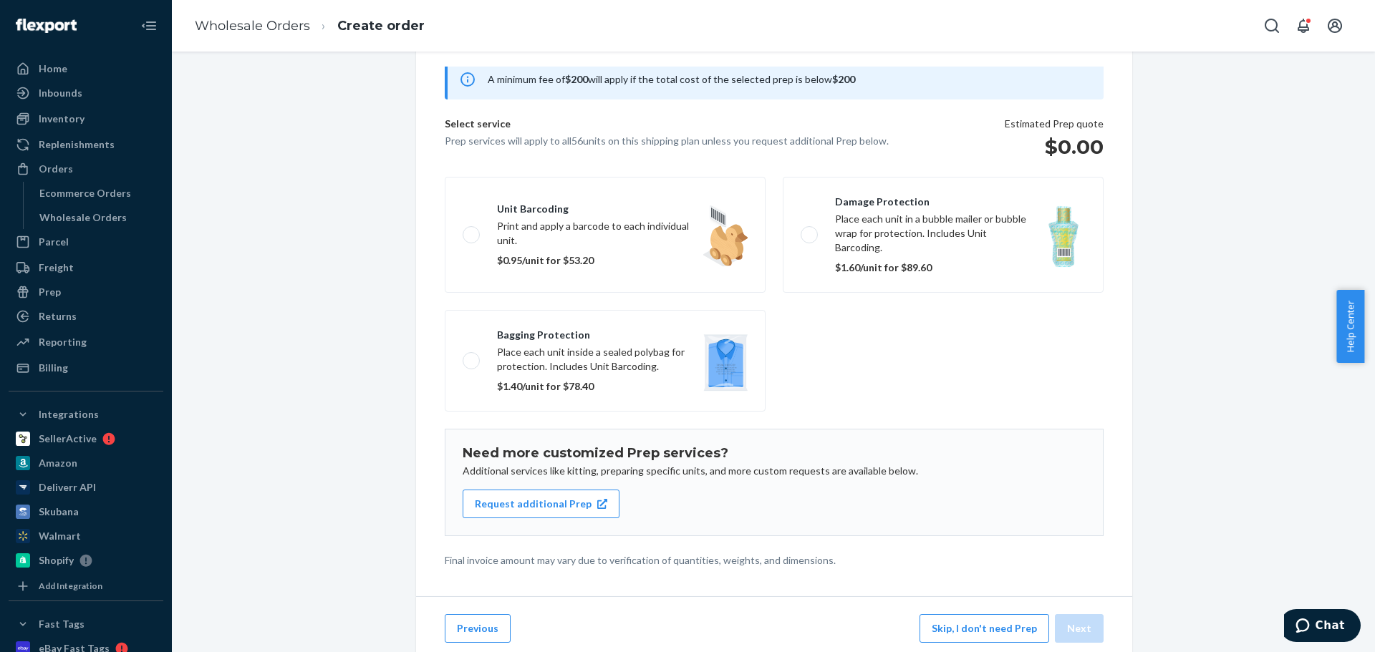
scroll to position [88, 0]
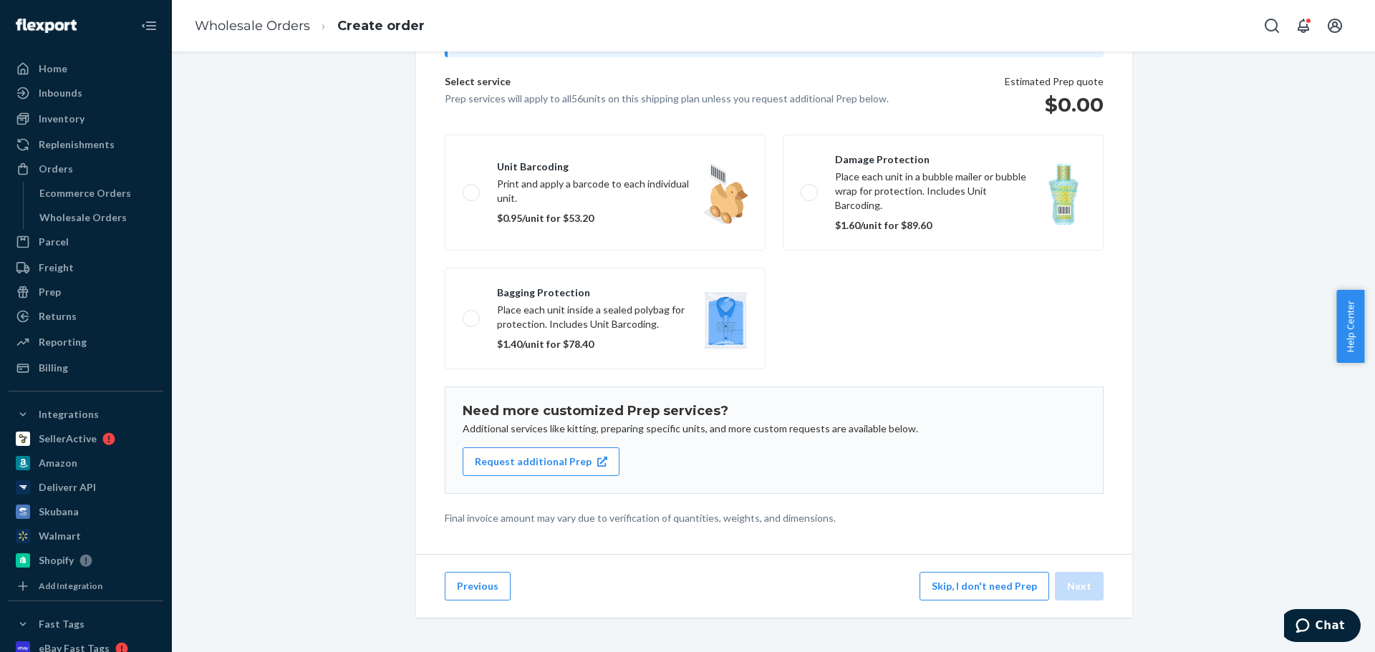
click at [961, 581] on button "Skip, I don't need Prep" at bounding box center [984, 586] width 130 height 29
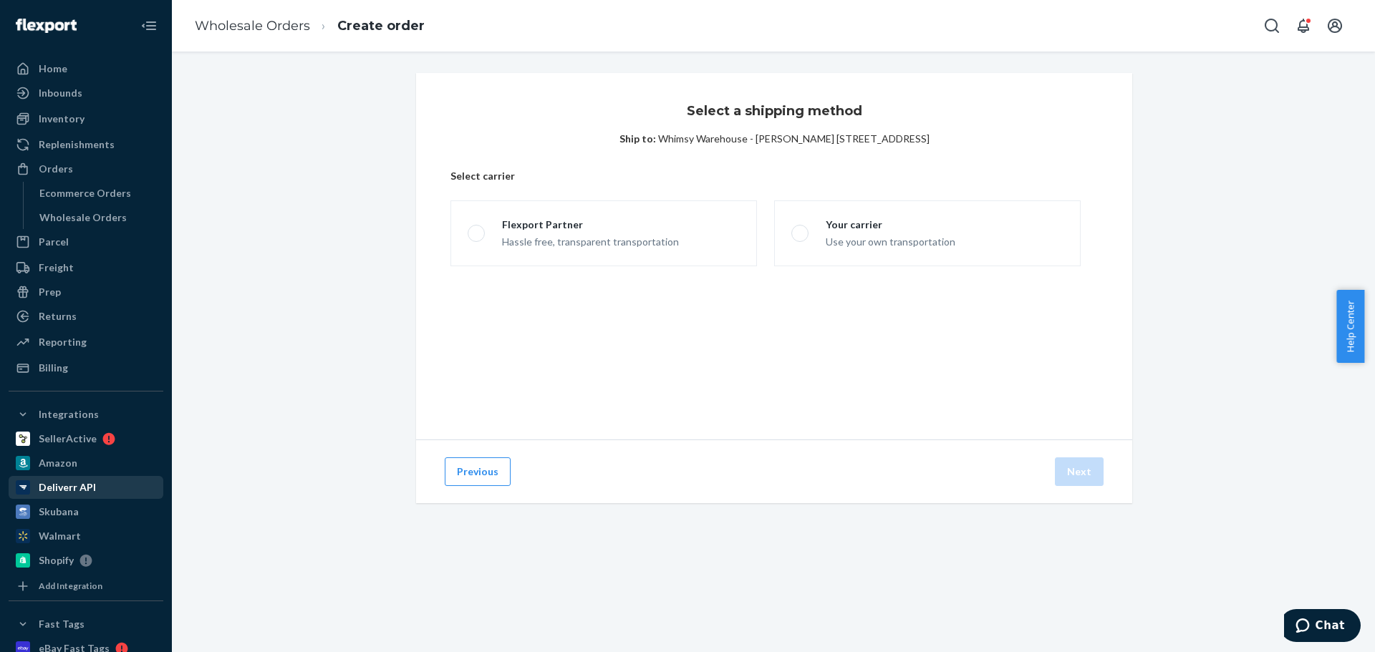
scroll to position [0, 0]
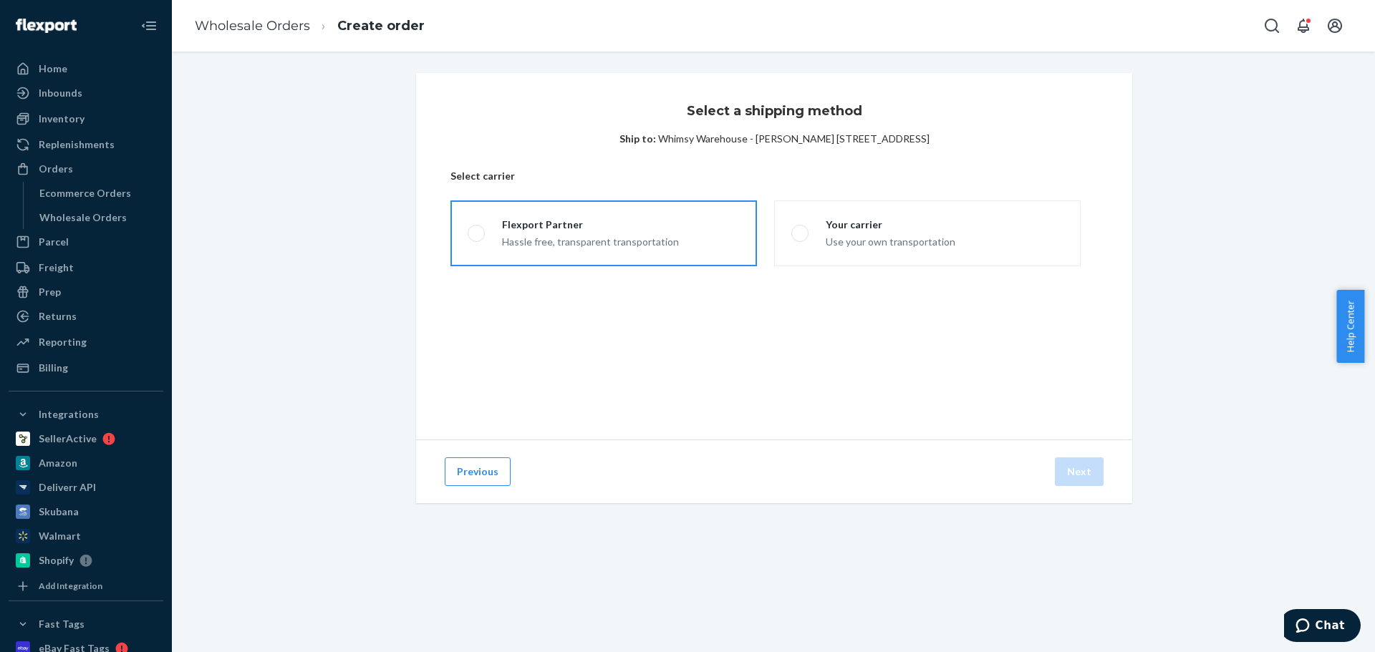
click at [571, 229] on div "Flexport Partner" at bounding box center [590, 225] width 177 height 14
click at [477, 229] on input "Flexport Partner Hassle free, transparent transportation" at bounding box center [472, 233] width 9 height 9
radio input "true"
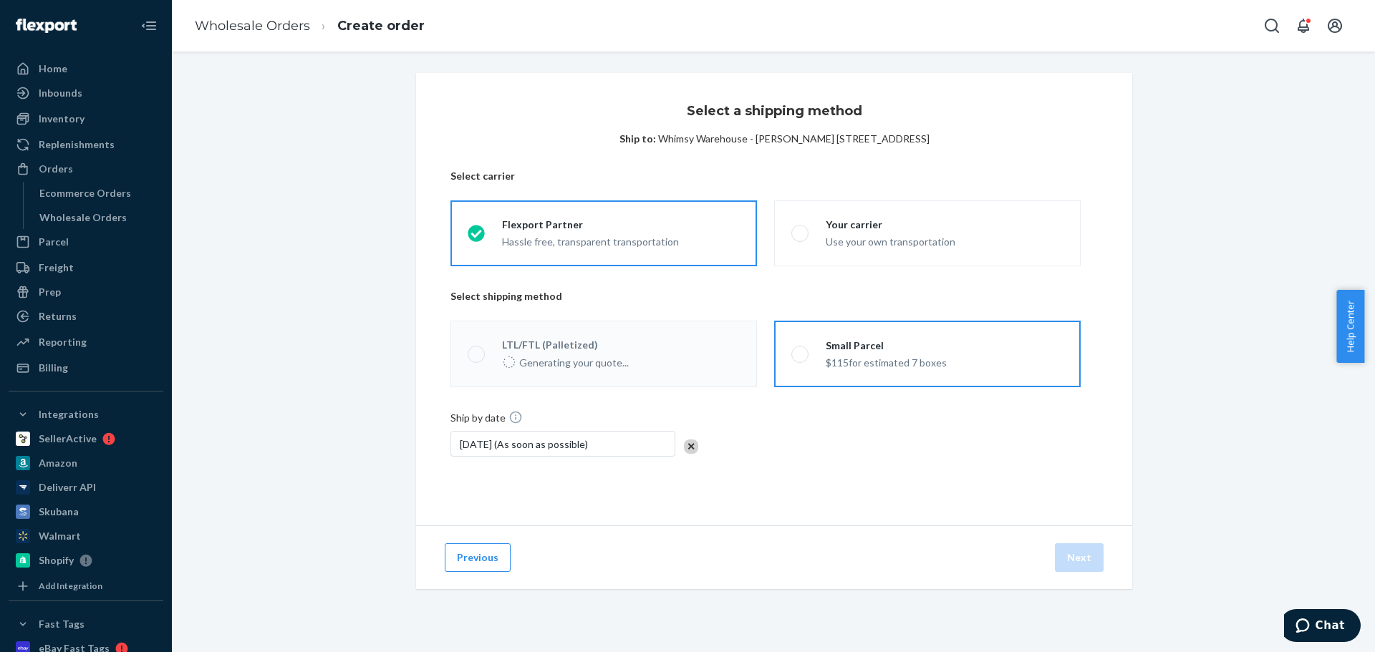
click at [928, 357] on div "$115 for estimated 7 boxes" at bounding box center [886, 361] width 121 height 17
click at [801, 357] on input "Small Parcel $115 for estimated 7 boxes" at bounding box center [795, 353] width 9 height 9
radio input "true"
click at [1071, 549] on button "Next" at bounding box center [1079, 558] width 49 height 29
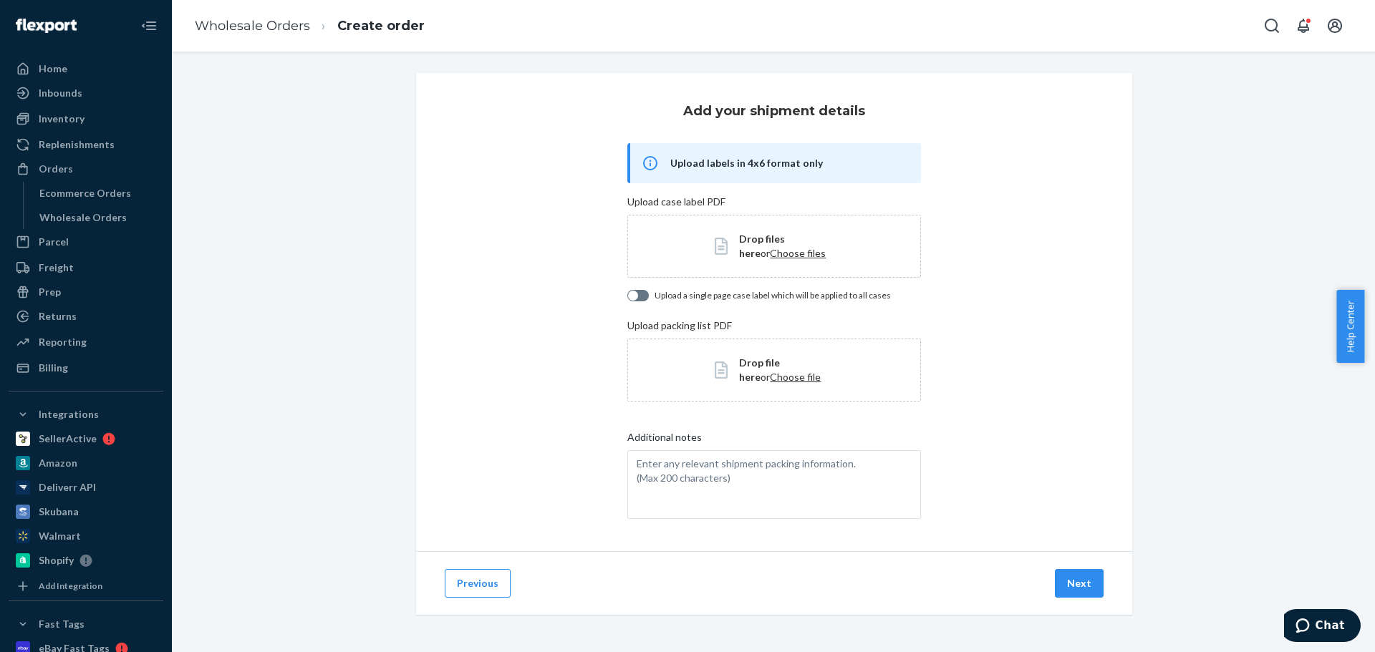
click at [1093, 589] on button "Next" at bounding box center [1079, 583] width 49 height 29
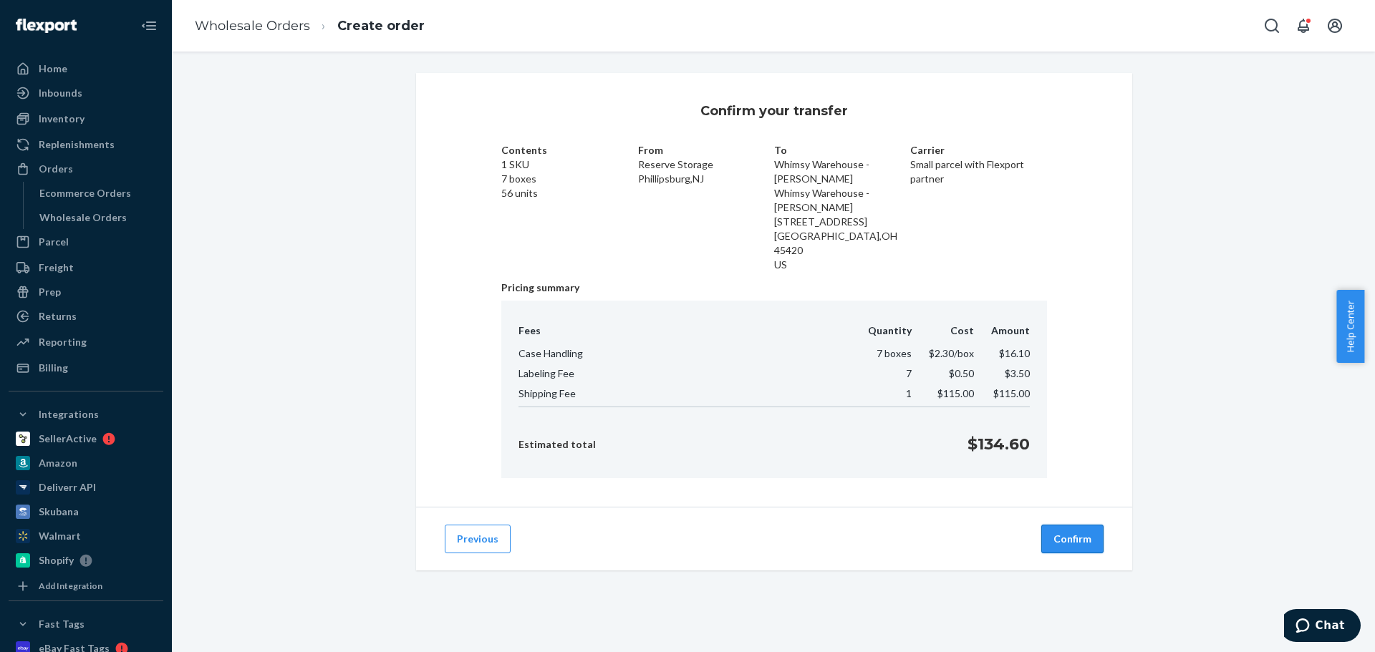
click at [1083, 528] on button "Confirm" at bounding box center [1072, 539] width 62 height 29
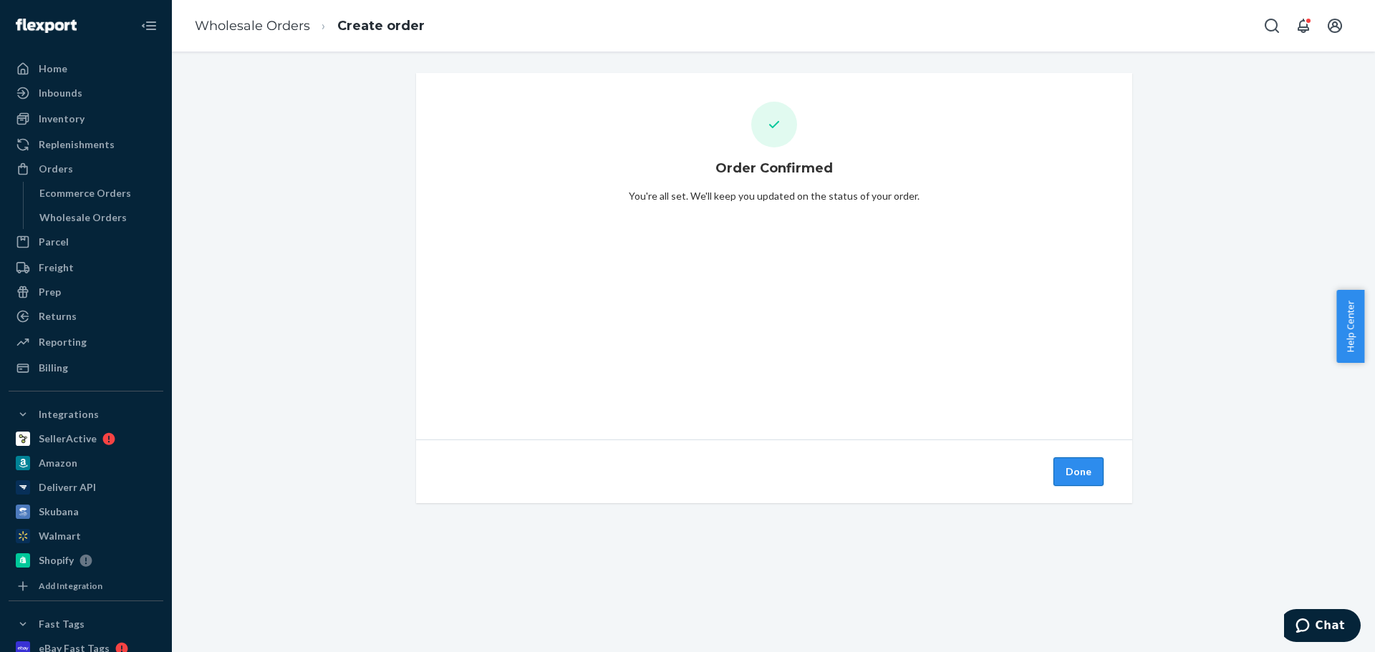
click at [1079, 472] on button "Done" at bounding box center [1078, 472] width 50 height 29
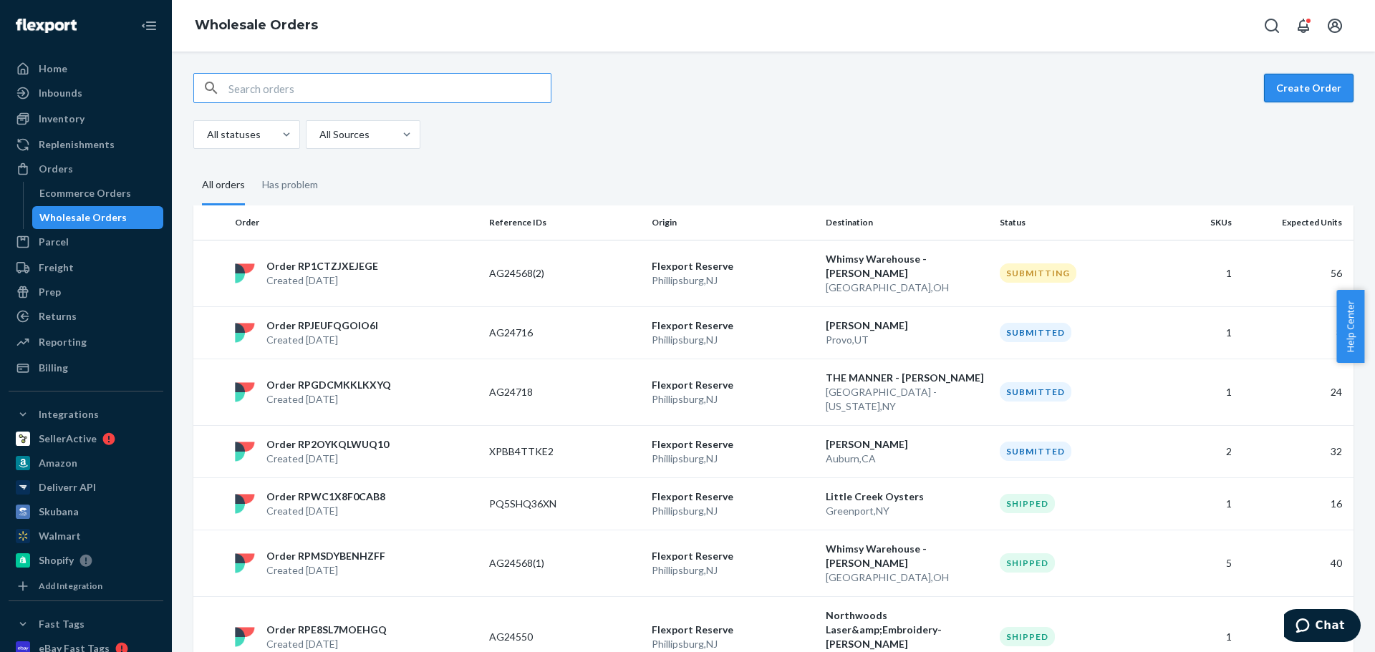
click at [1308, 97] on button "Create Order" at bounding box center [1309, 88] width 90 height 29
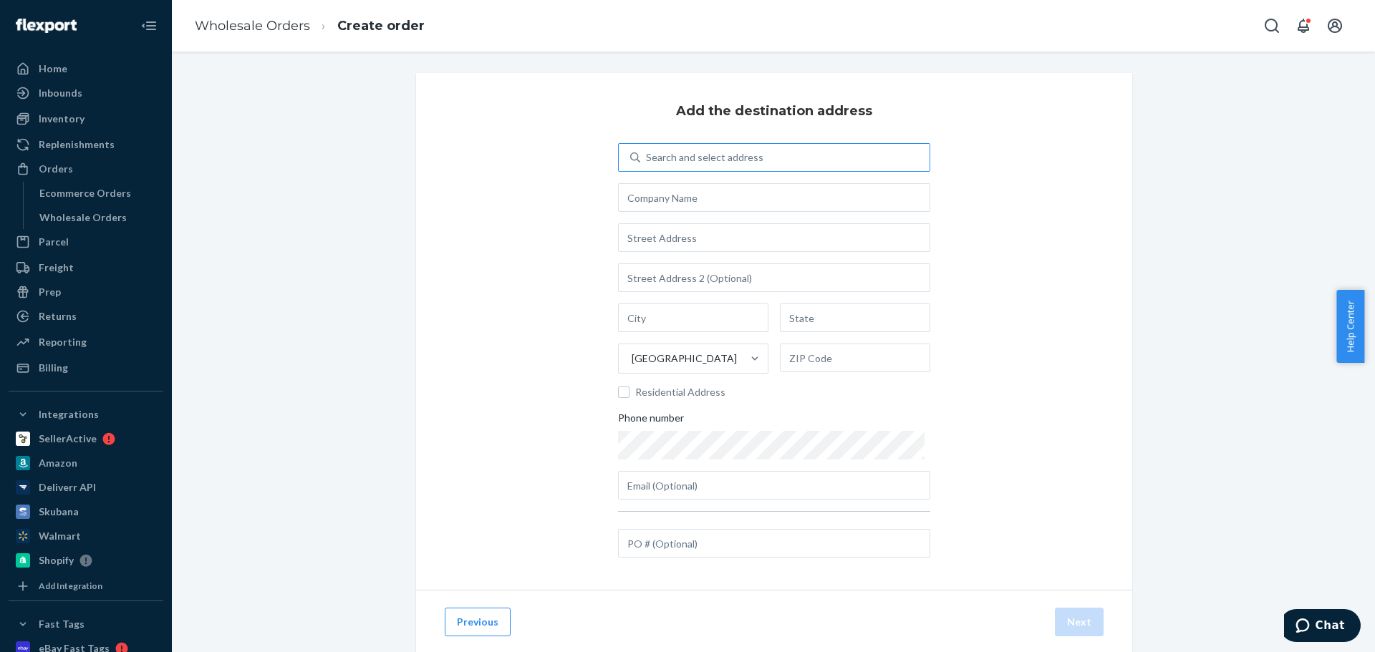
click at [753, 160] on div "Search and select address" at bounding box center [704, 157] width 117 height 14
click at [647, 160] on input "Search and select address" at bounding box center [646, 157] width 1 height 14
paste input "JOSH MORELAND"
type input "JOSH MORELAND"
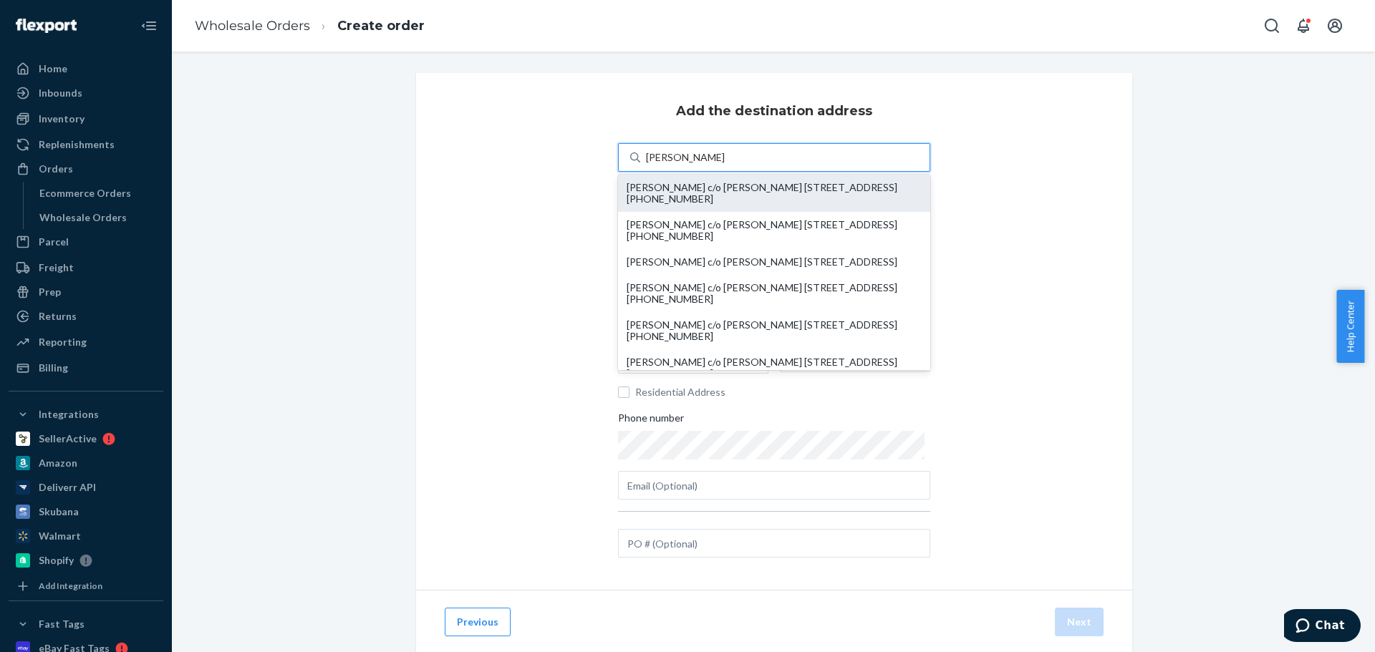
click at [755, 199] on div "JOSH MORELAND c/o JOSH MORELAND 8705 17th Street Lubbock, TX 79416 +1 (806) 831…" at bounding box center [774, 193] width 295 height 23
click at [731, 165] on input "JOSH MORELAND" at bounding box center [688, 157] width 85 height 14
type input "JOSH MORELAND"
type input "8705 17th Street"
type input "Lubbock"
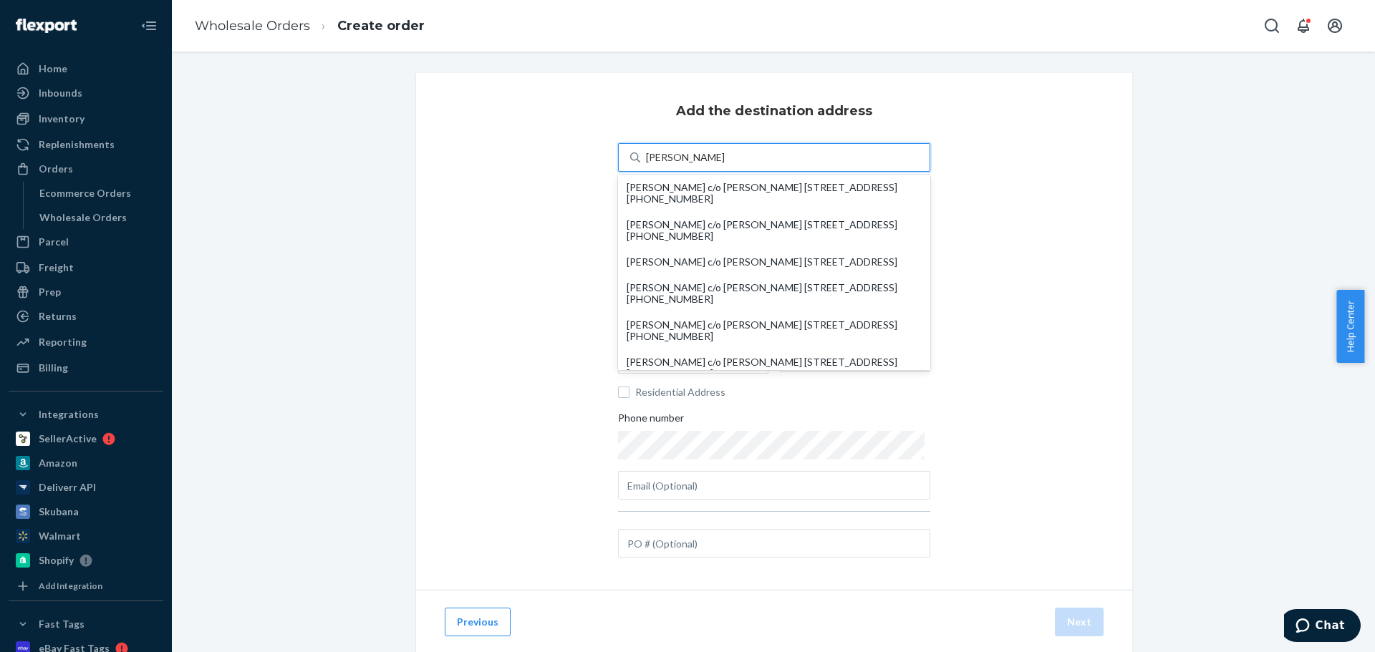
type input "TX"
type input "79416"
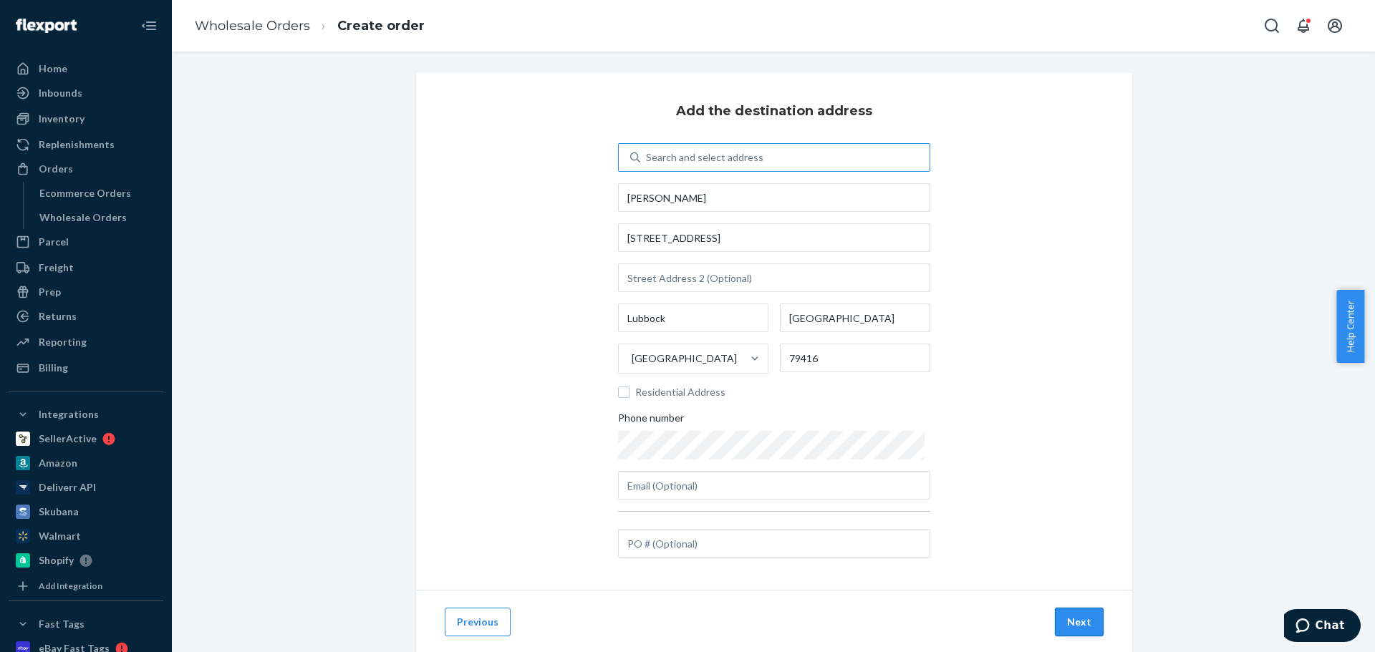
click at [1072, 622] on button "Next" at bounding box center [1079, 622] width 49 height 29
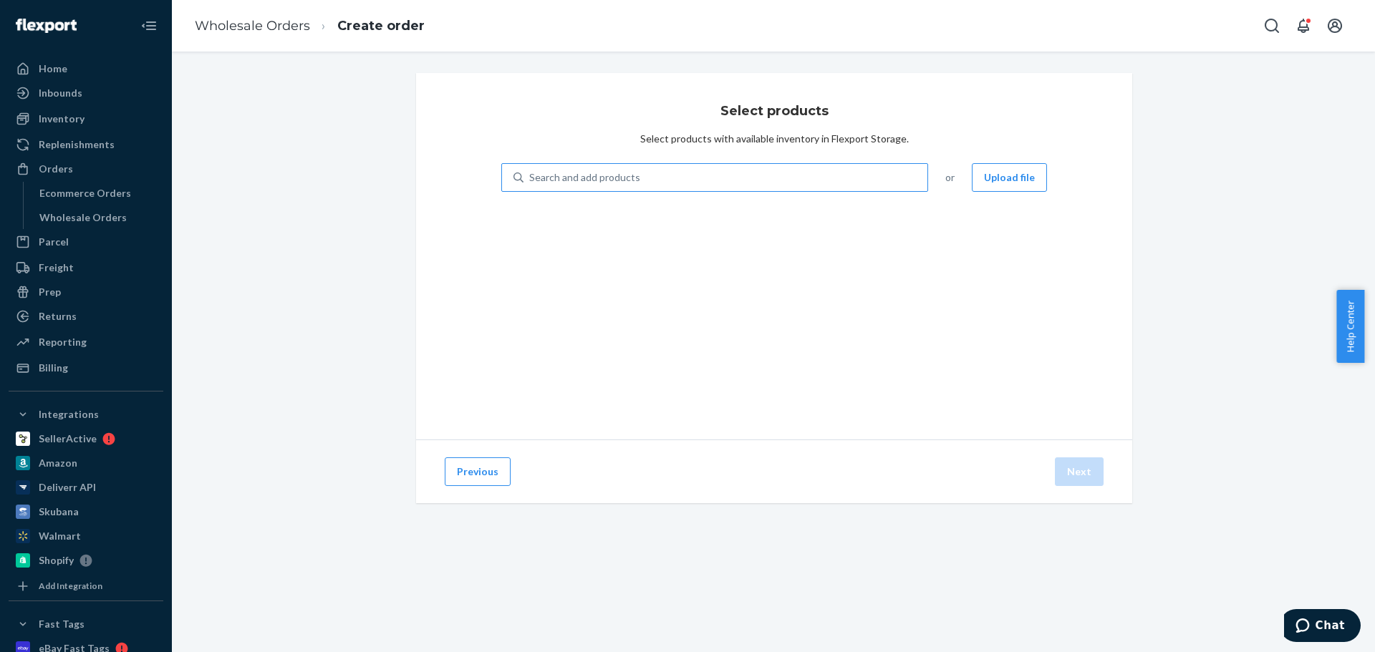
click at [618, 185] on div "Search and add products" at bounding box center [725, 178] width 404 height 26
click at [531, 185] on input "Search and add products" at bounding box center [529, 177] width 1 height 14
type input "STONE GRAY"
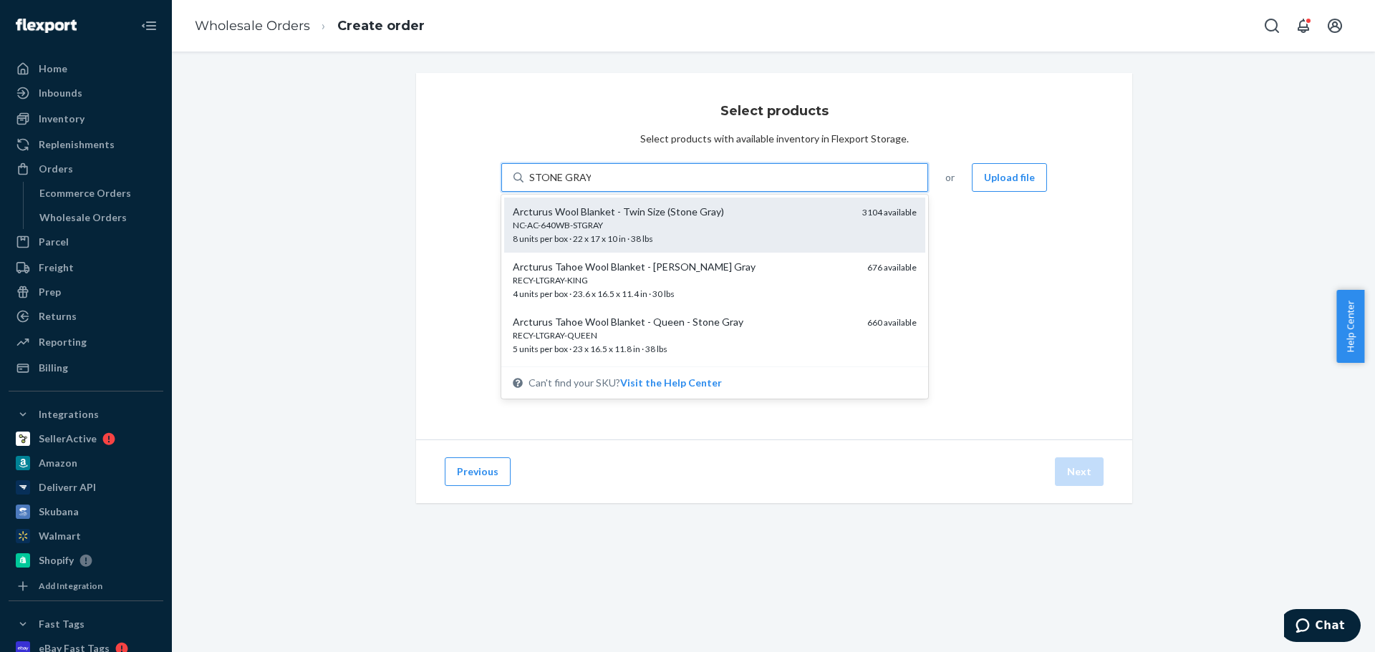
click at [606, 217] on div "Arcturus Wool Blanket - Twin Size (Stone Gray)" at bounding box center [682, 212] width 338 height 14
click at [591, 185] on input "STONE GRAY" at bounding box center [560, 177] width 62 height 14
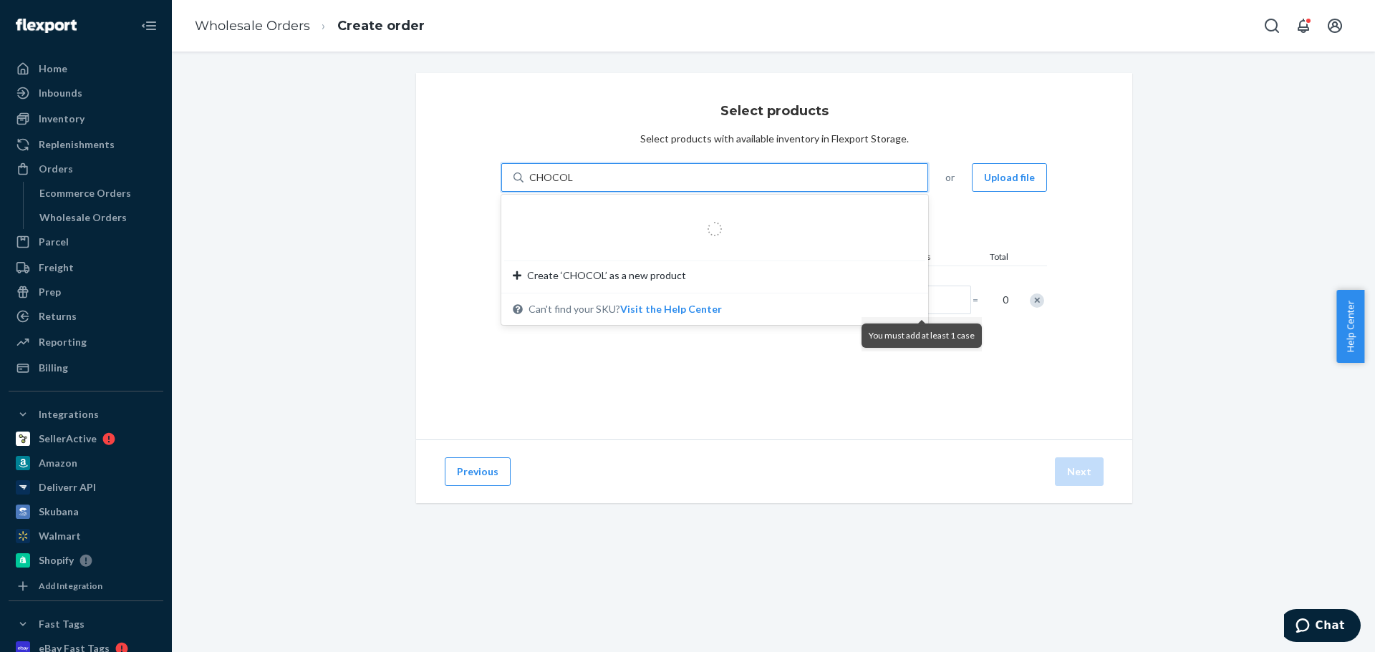
type input "CHOCOLATE"
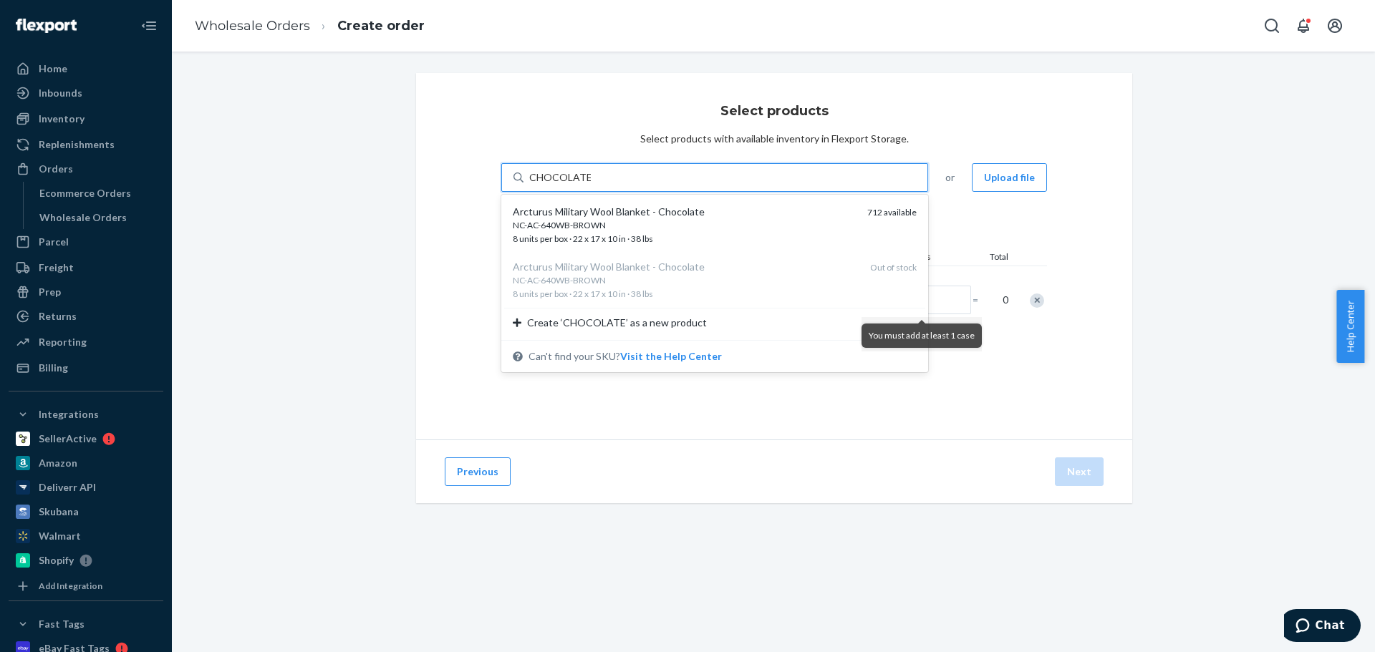
click at [606, 217] on div "Arcturus Military Wool Blanket - Chocolate" at bounding box center [684, 212] width 343 height 14
click at [591, 185] on input "CHOCOLATE" at bounding box center [560, 177] width 62 height 14
type input "CAMEL"
drag, startPoint x: 1149, startPoint y: 302, endPoint x: 1145, endPoint y: 319, distance: 16.9
click at [1149, 301] on div "Select products Select products with available inventory in Flexport Storage. o…" at bounding box center [774, 305] width 1182 height 465
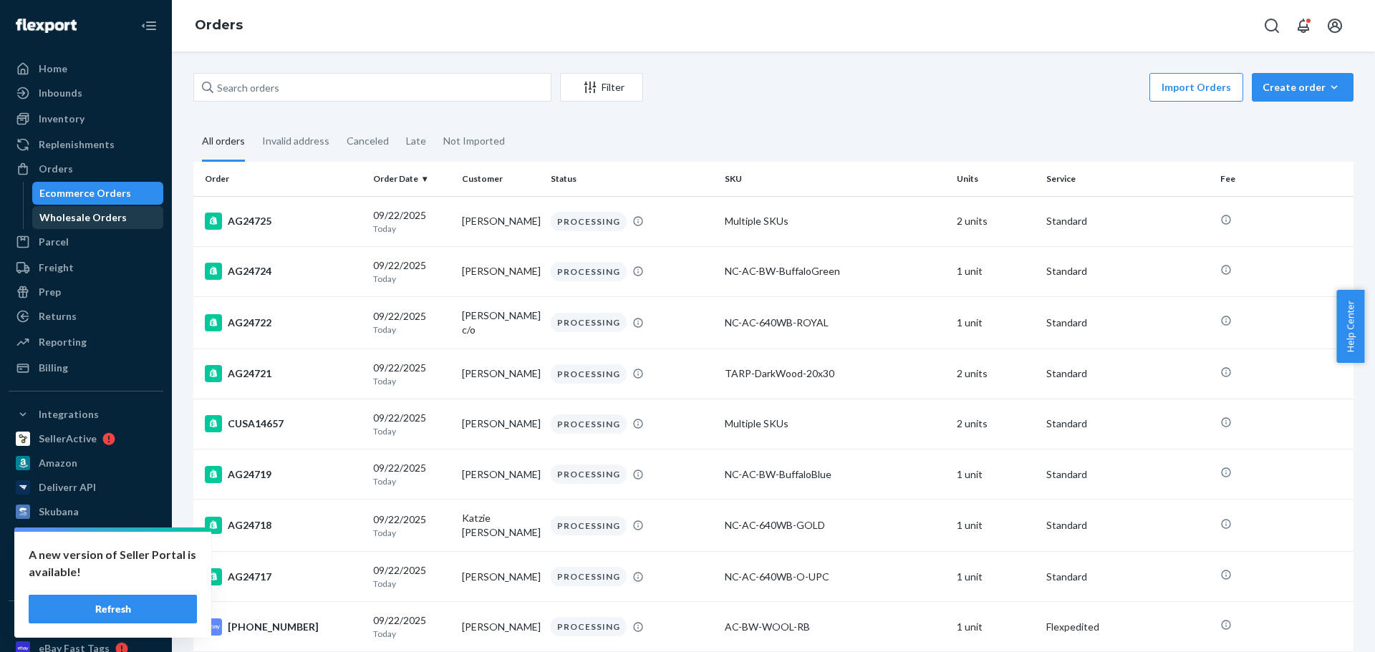
click at [62, 218] on div "Wholesale Orders" at bounding box center [82, 218] width 87 height 14
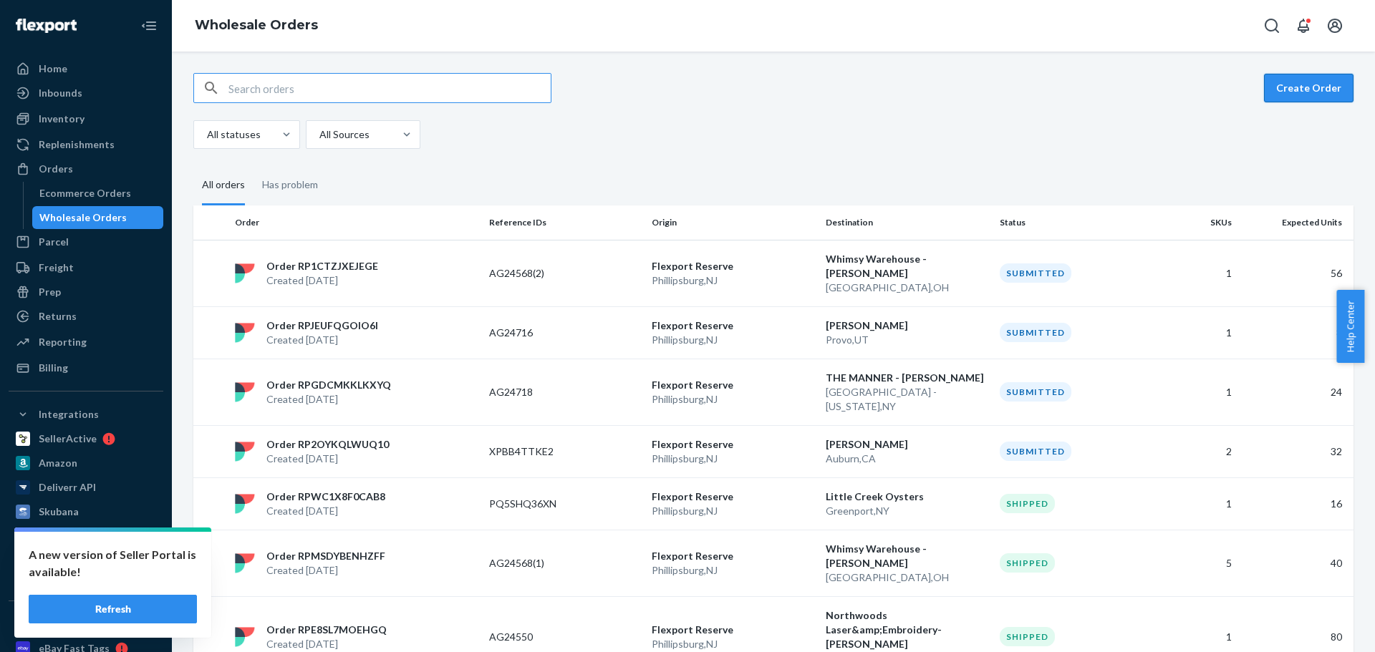
click at [1293, 89] on button "Create Order" at bounding box center [1309, 88] width 90 height 29
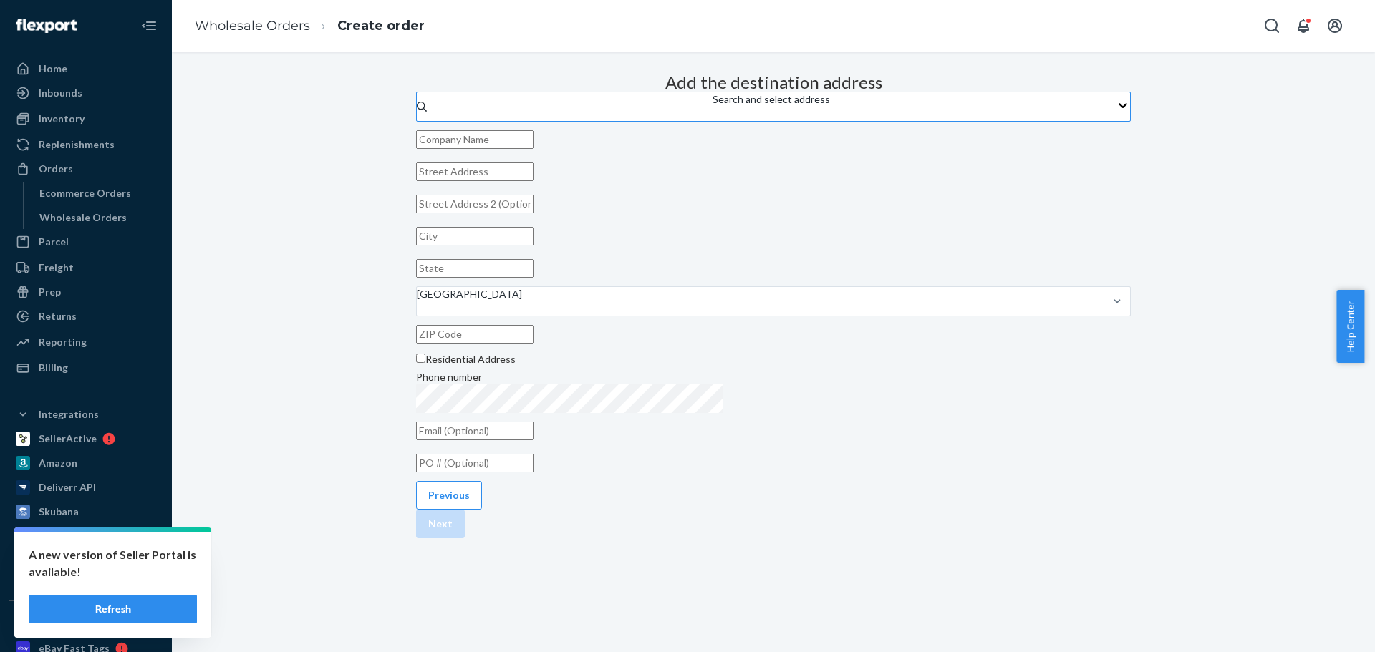
click at [715, 107] on div "Search and select address" at bounding box center [771, 99] width 117 height 14
click at [714, 121] on input "Search and select address" at bounding box center [713, 114] width 1 height 14
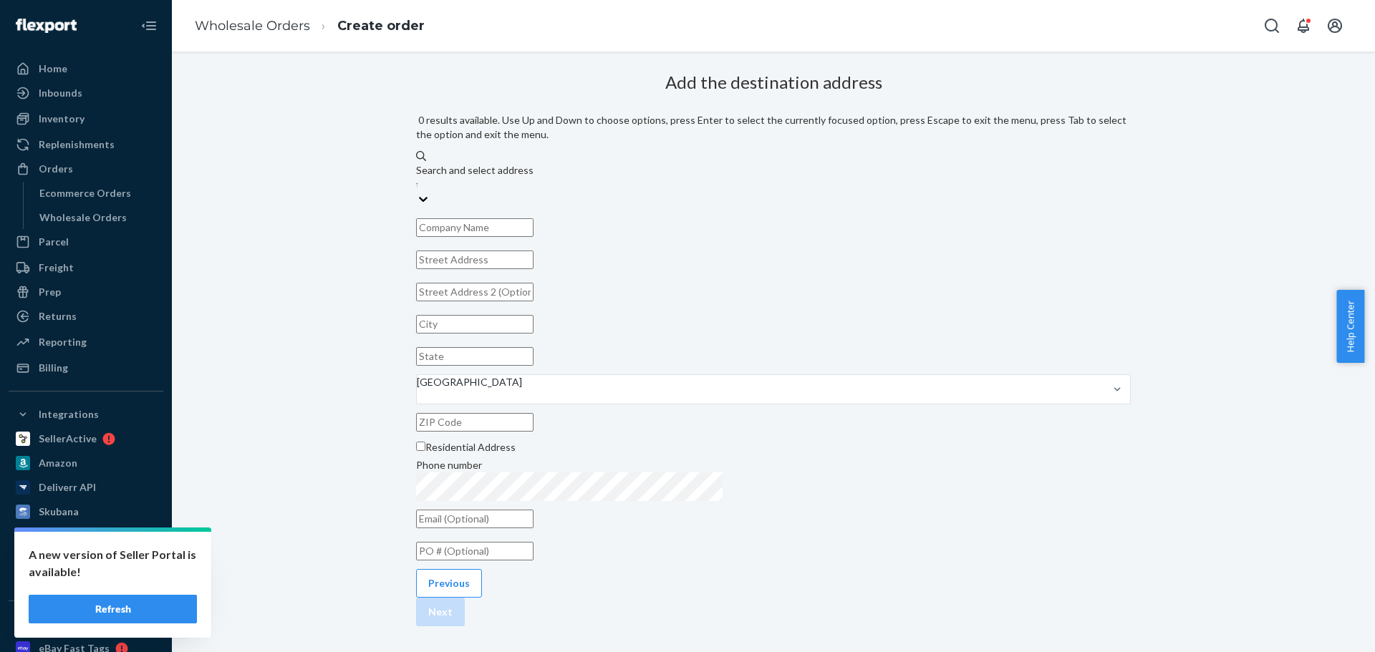
type input "test"
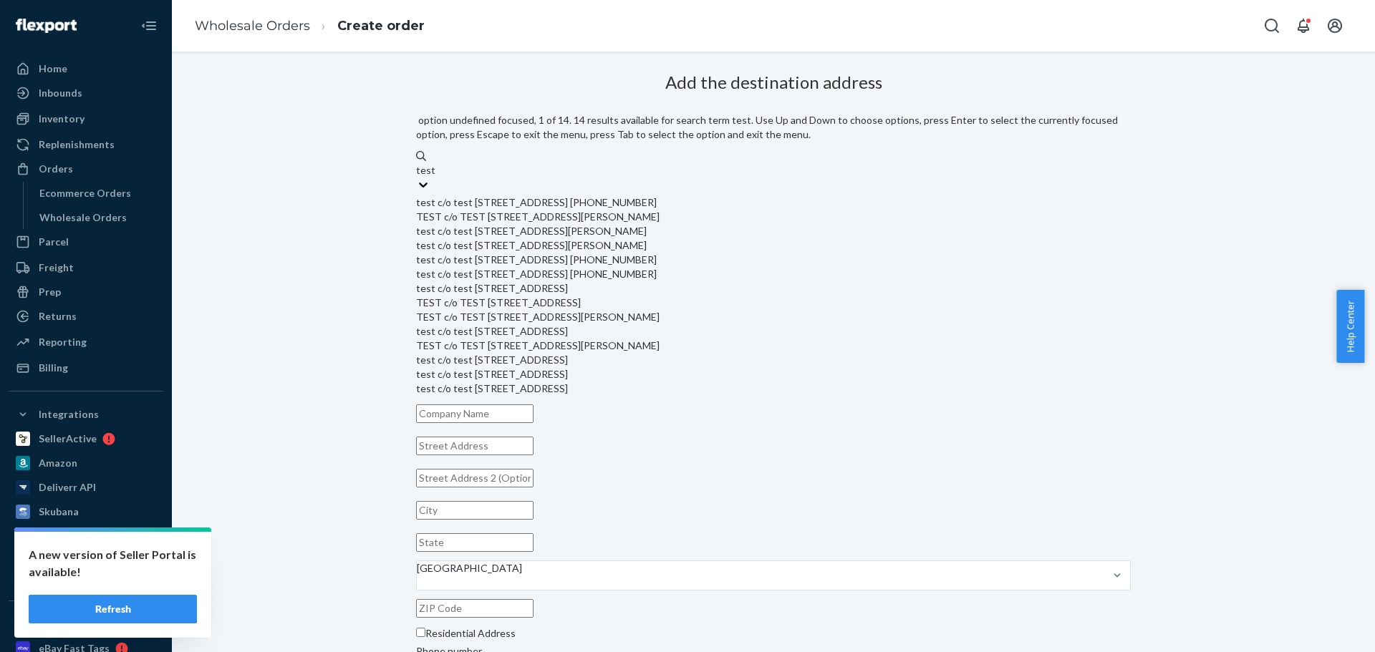
click at [694, 195] on div "test c/o test 7204 Wyndefair Ct Prospect, KY 40059 +1 (888) 604-7868" at bounding box center [773, 202] width 715 height 14
click at [435, 178] on input "test" at bounding box center [425, 170] width 19 height 14
type input "test"
type input "[STREET_ADDRESS]"
type input "Prospect"
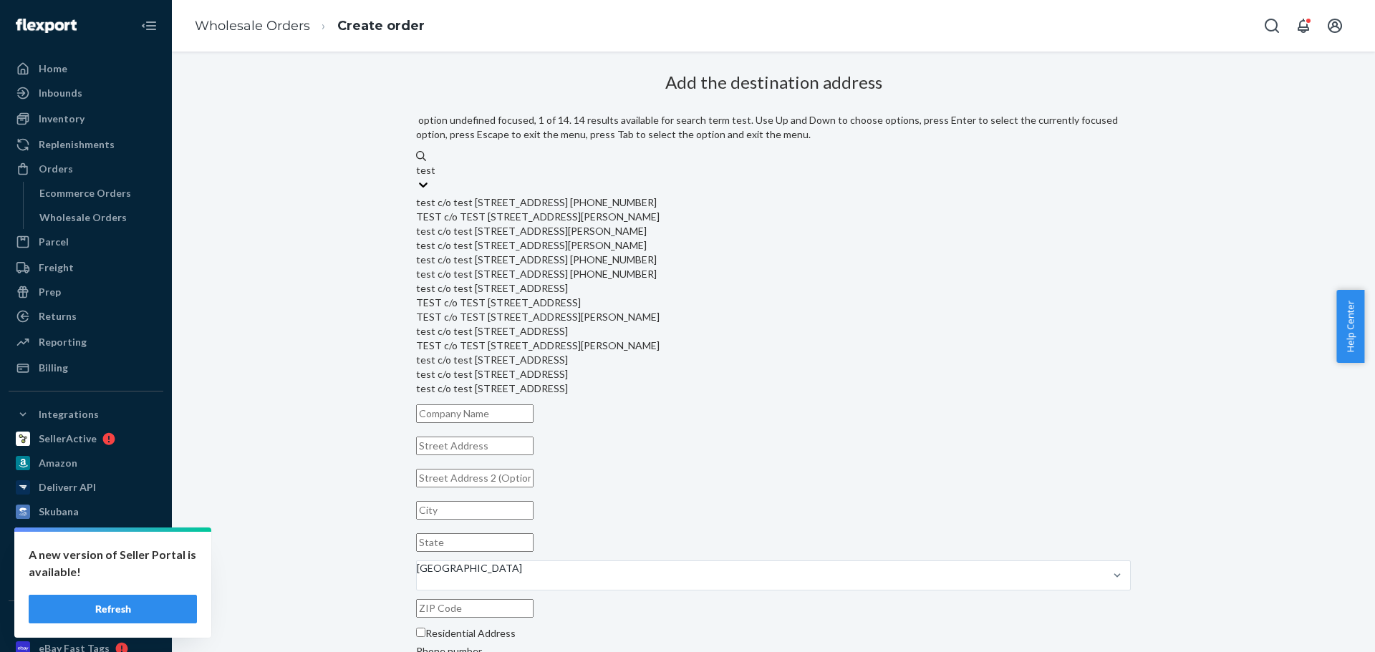
type input "KY"
type input "40059"
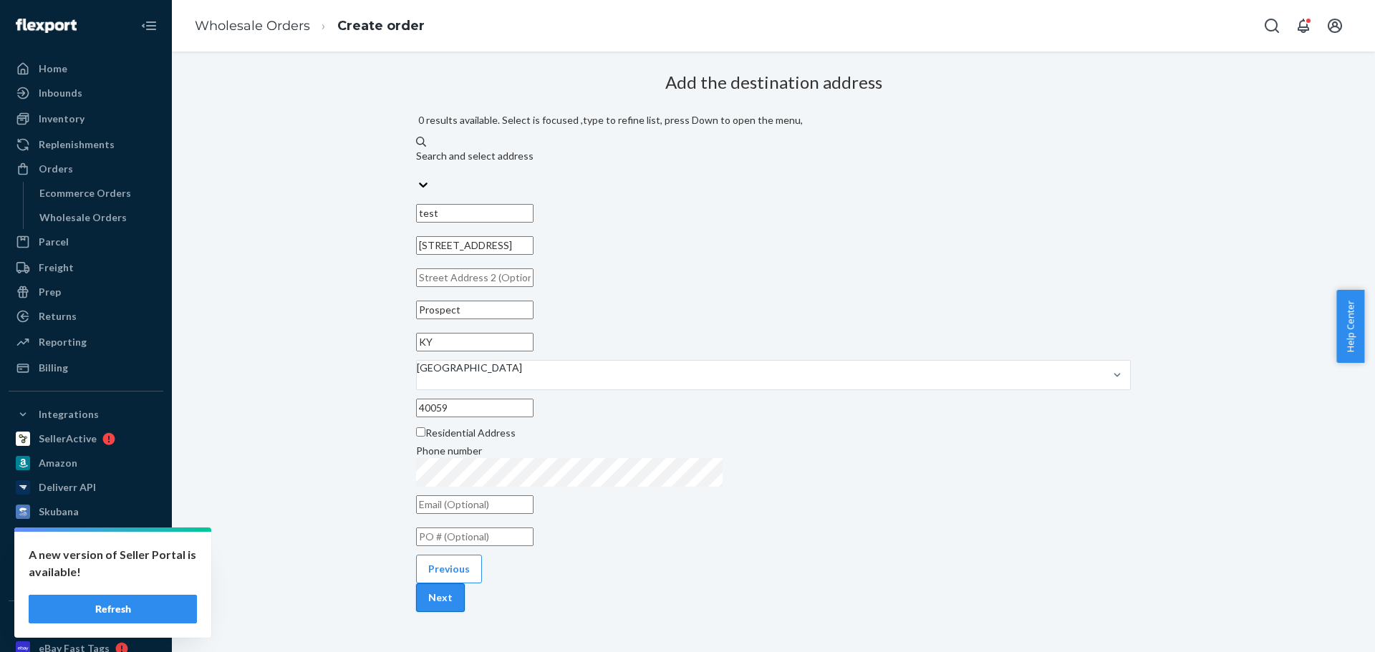
click at [465, 612] on button "Next" at bounding box center [440, 598] width 49 height 29
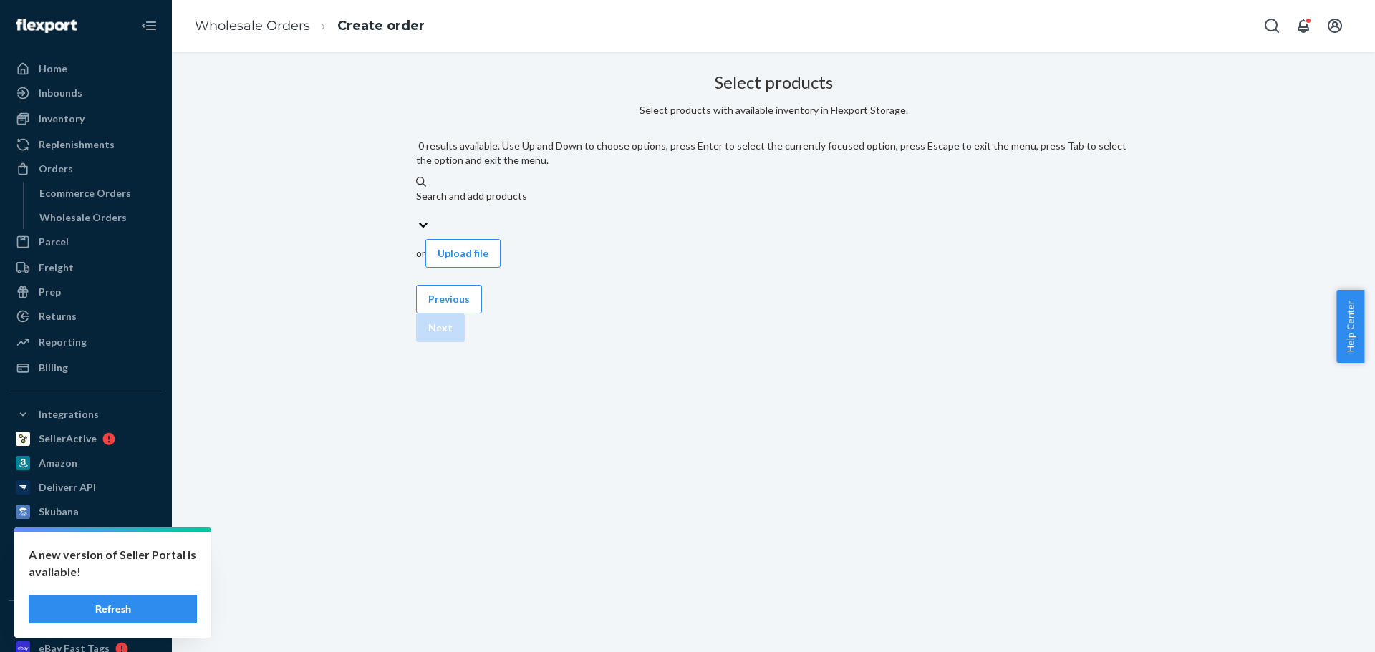
click at [677, 189] on div "Search and add products" at bounding box center [773, 203] width 715 height 29
click at [417, 203] on input "0 results available. Use Up and Down to choose options, press Enter to select t…" at bounding box center [416, 210] width 1 height 14
paste input "9015-3PK"
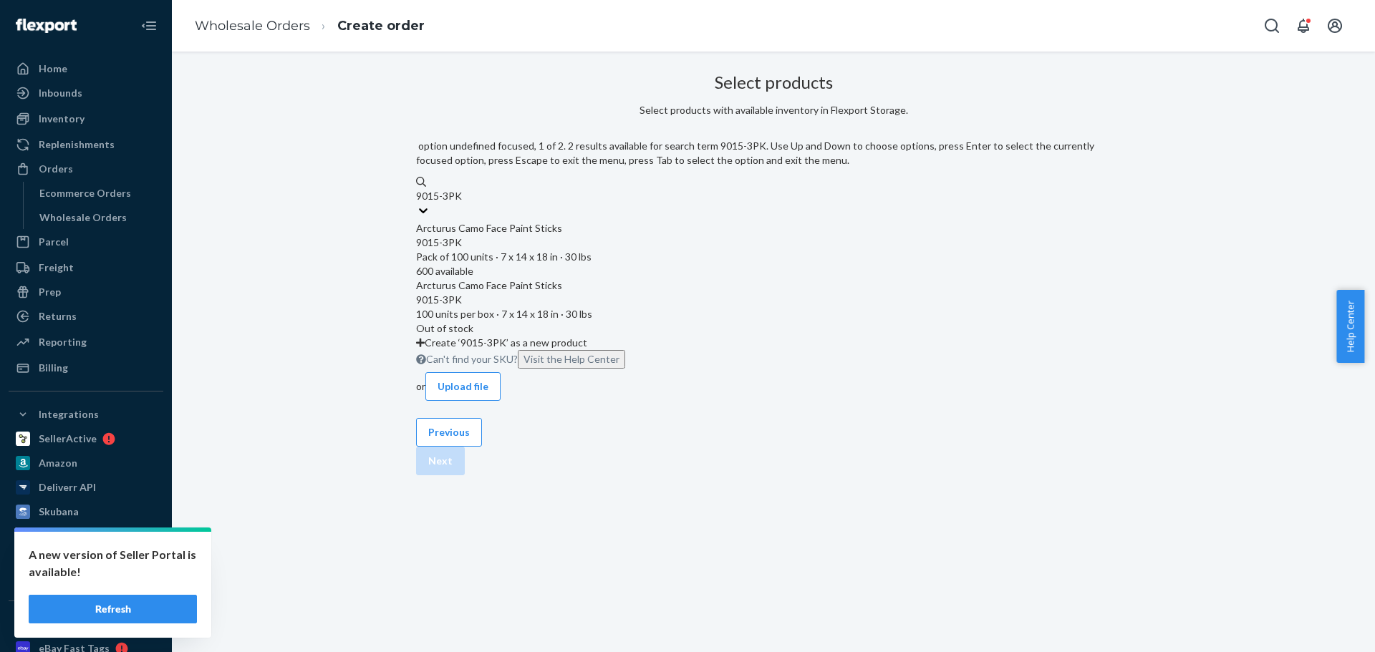
type input "9015-3PK"
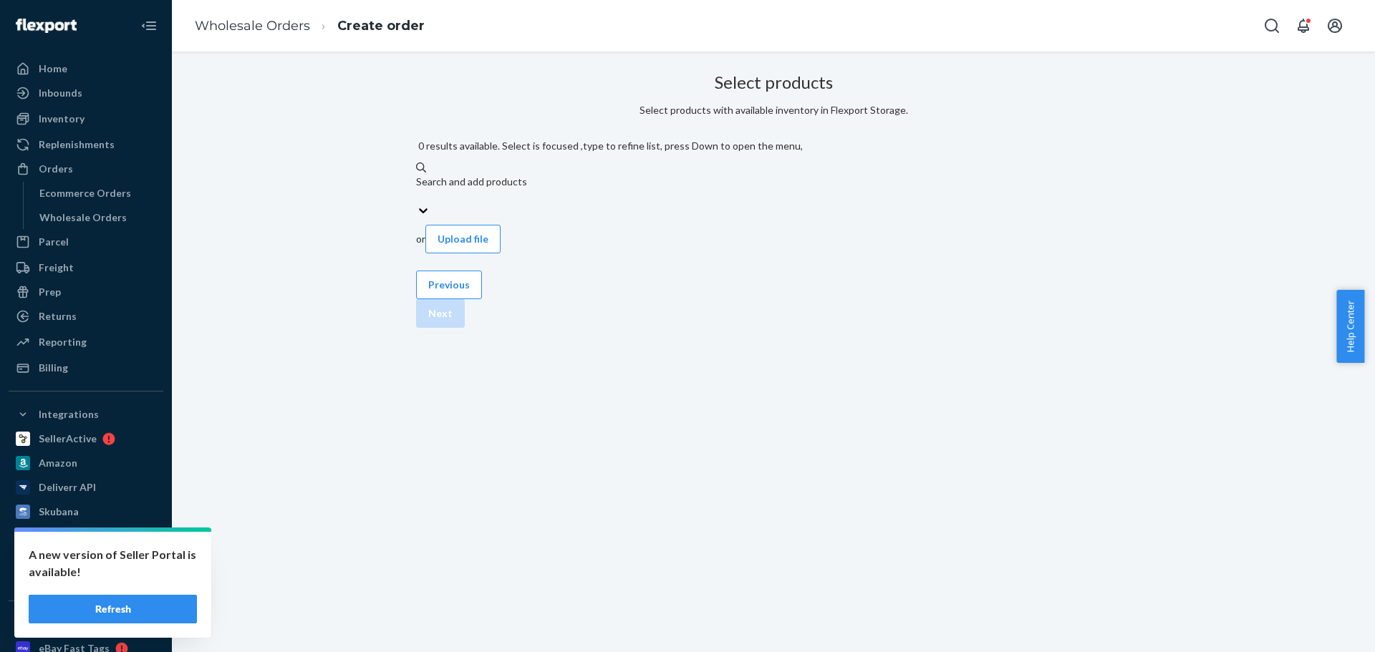
paste input "6182-DG"
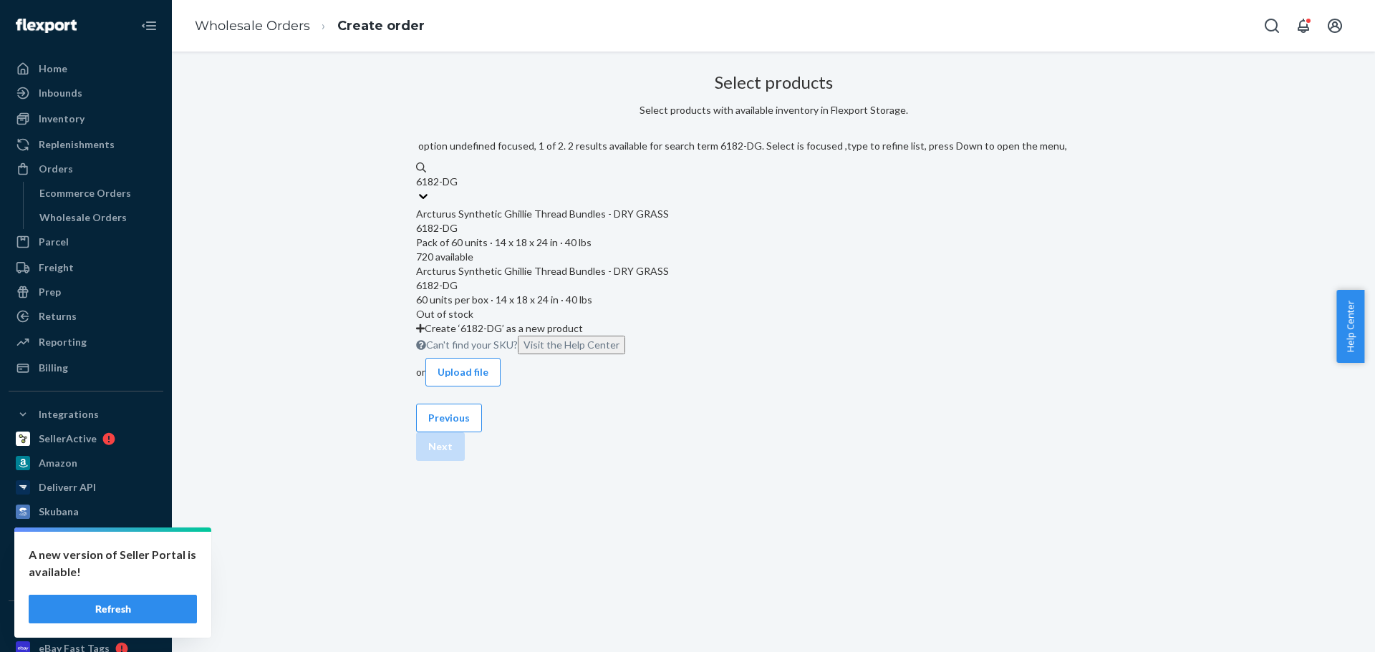
type input "6182-DG"
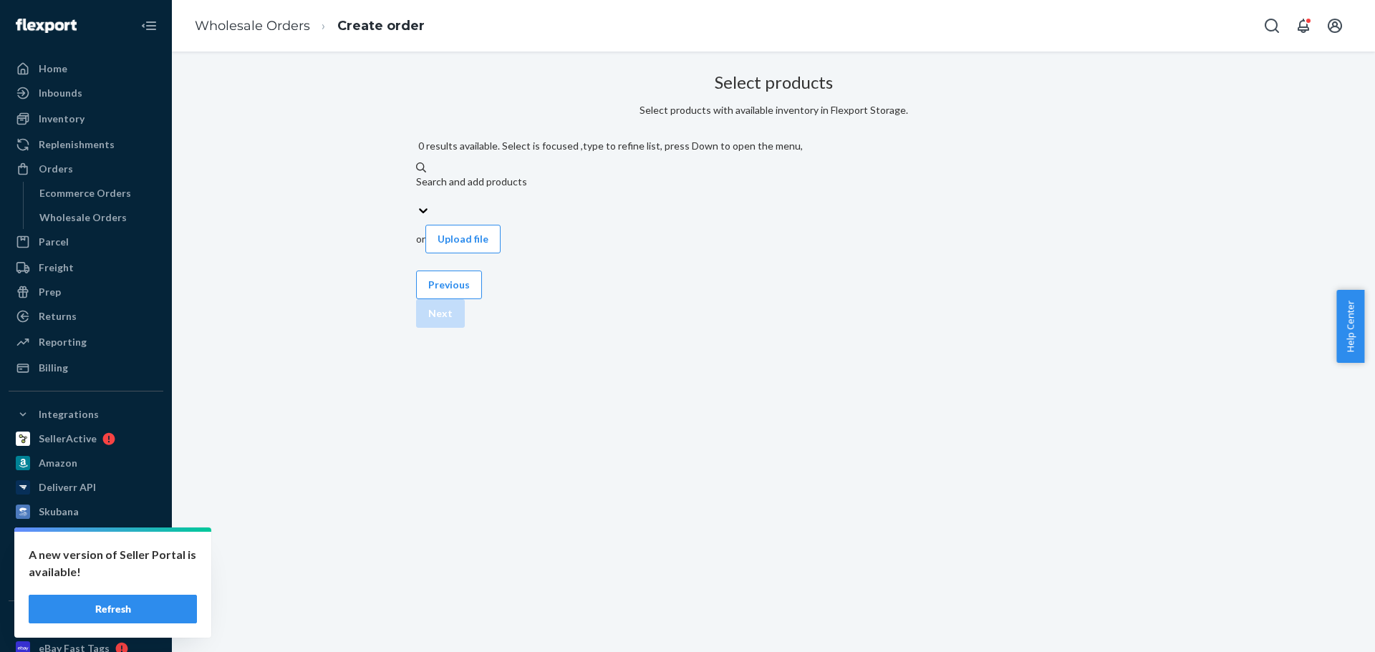
paste input "6182-DG"
type input "6182-DG"
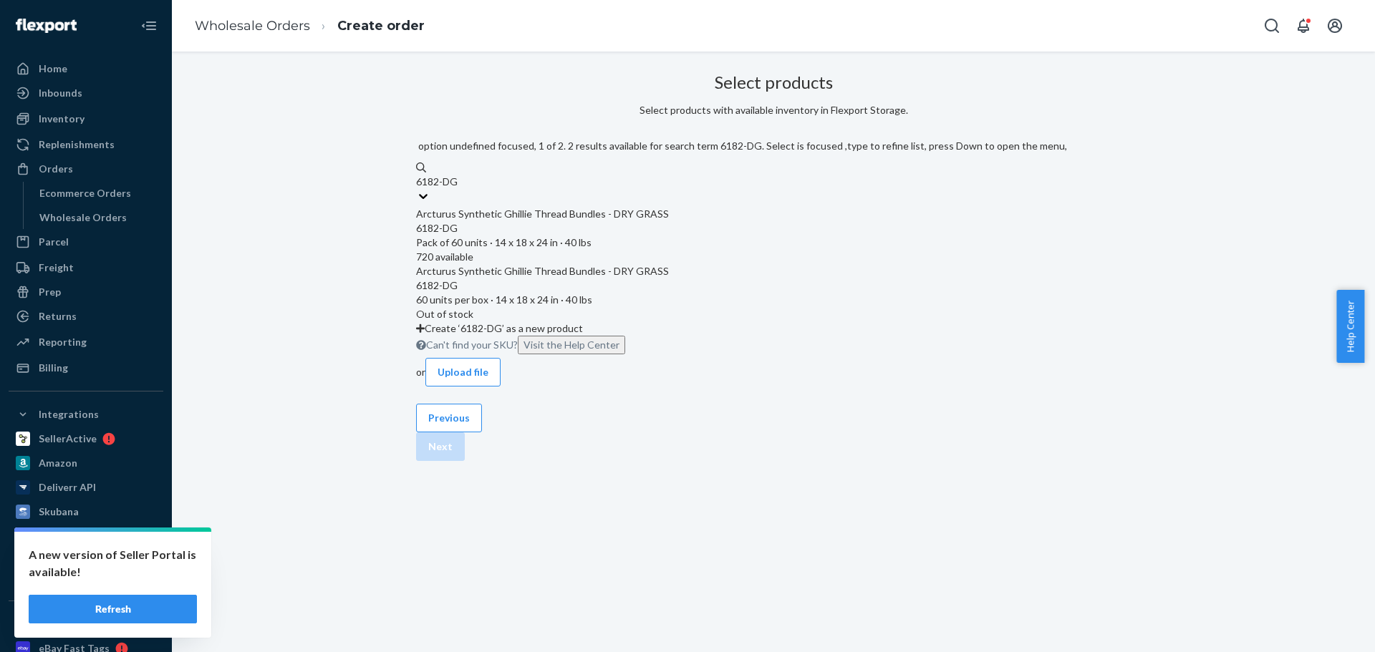
click at [621, 214] on div "Arcturus Synthetic Ghillie Thread Bundles - DRY GRASS" at bounding box center [773, 214] width 715 height 14
click at [459, 189] on input "6182-DG" at bounding box center [437, 182] width 43 height 14
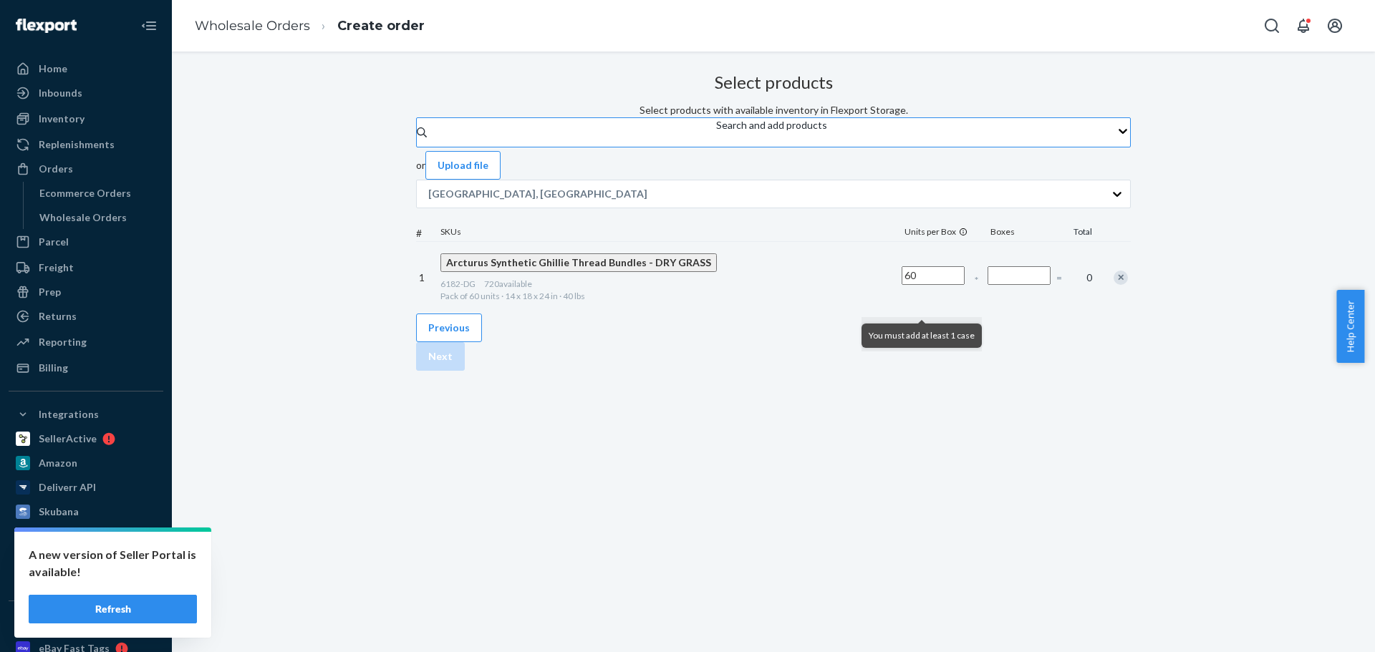
click at [716, 132] on div "Search and add products" at bounding box center [771, 125] width 111 height 14
click at [716, 147] on input "Search and add products" at bounding box center [716, 139] width 1 height 14
paste input "9015-3PK"
type input "9015-3PK"
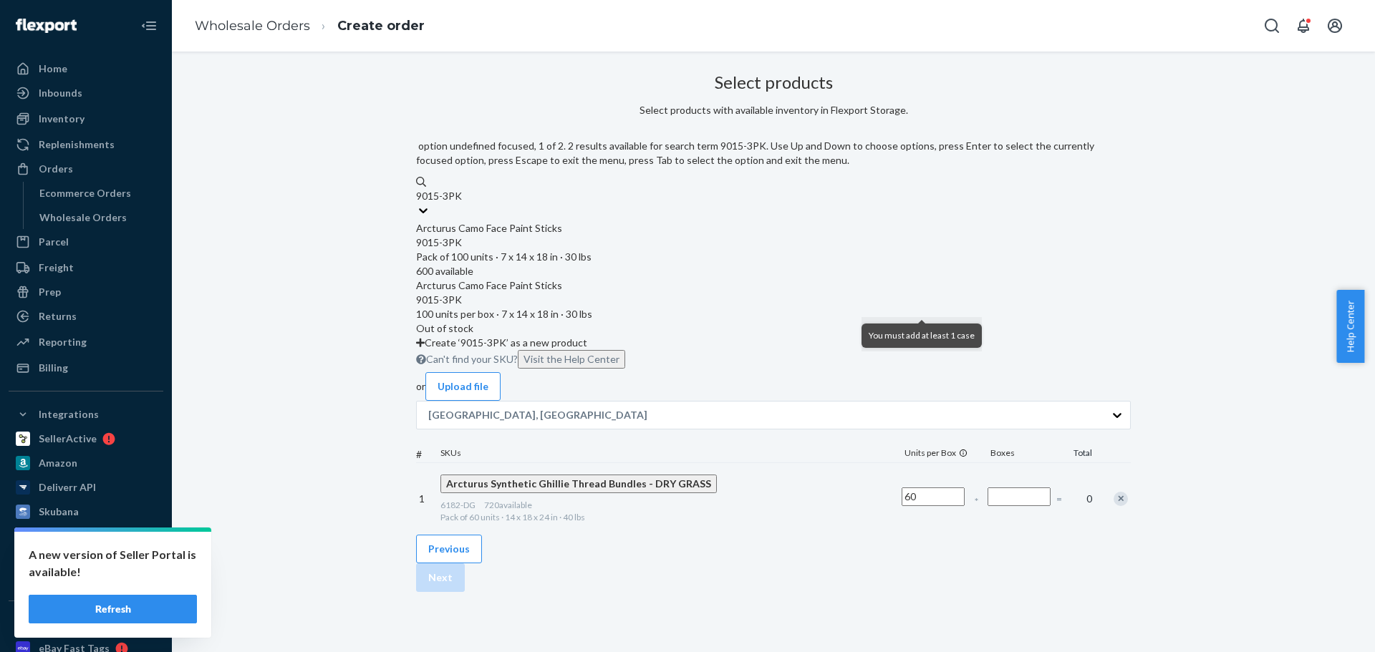
click at [613, 221] on div "Arcturus Camo Face Paint Sticks" at bounding box center [773, 228] width 715 height 14
click at [463, 203] on input "9015-3PK" at bounding box center [439, 196] width 47 height 14
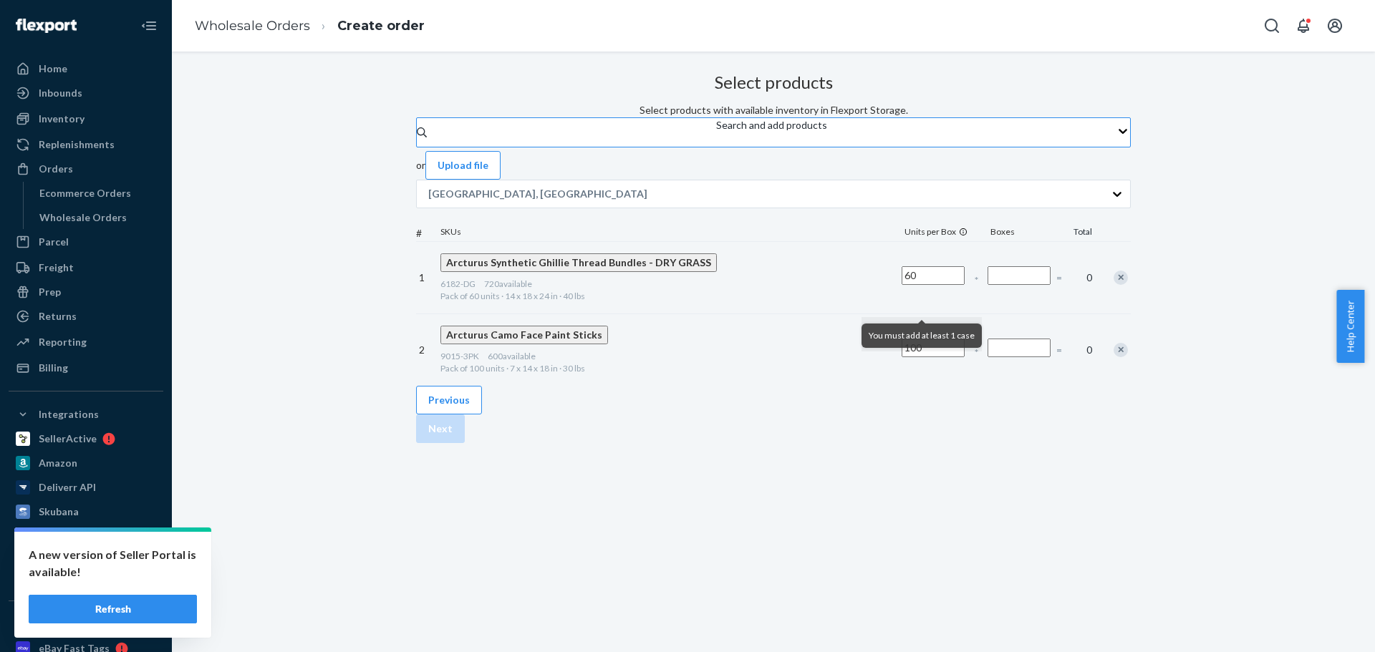
click at [716, 147] on div "Search and add products" at bounding box center [771, 132] width 111 height 29
click at [716, 147] on input "Search and add products" at bounding box center [716, 139] width 1 height 14
paste input "FP2-9015"
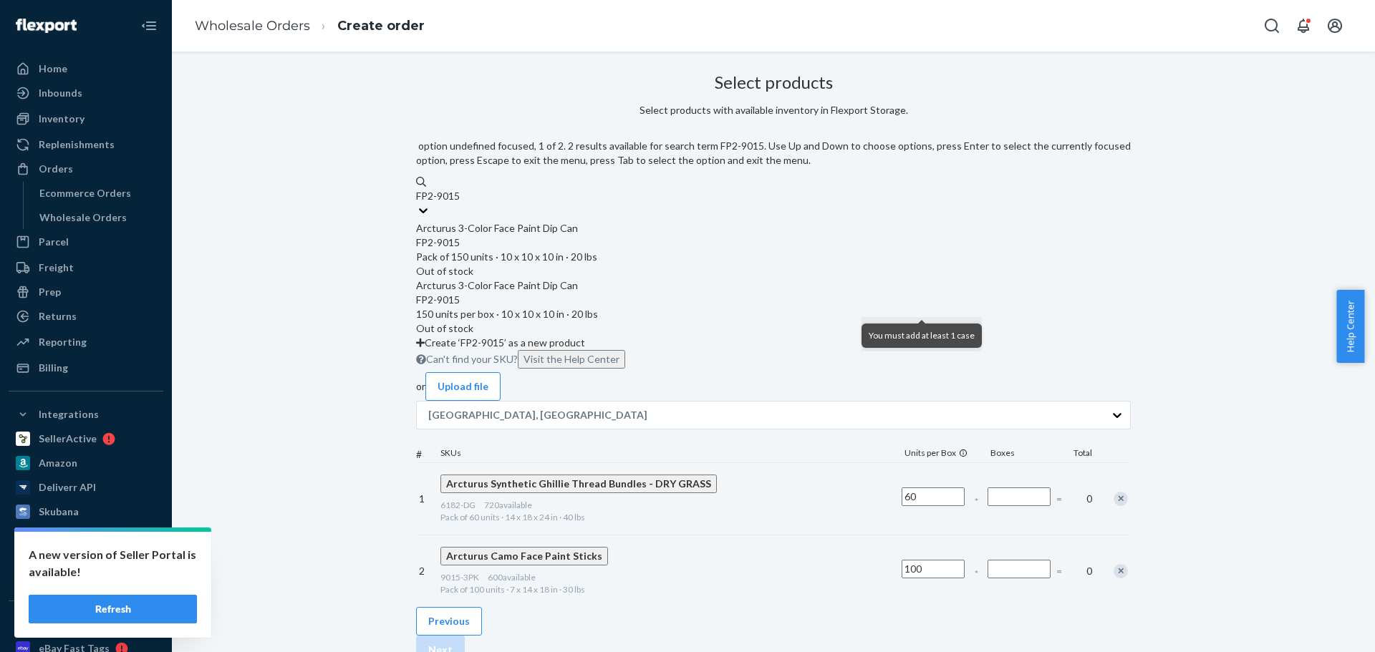
type input "FP2-9015"
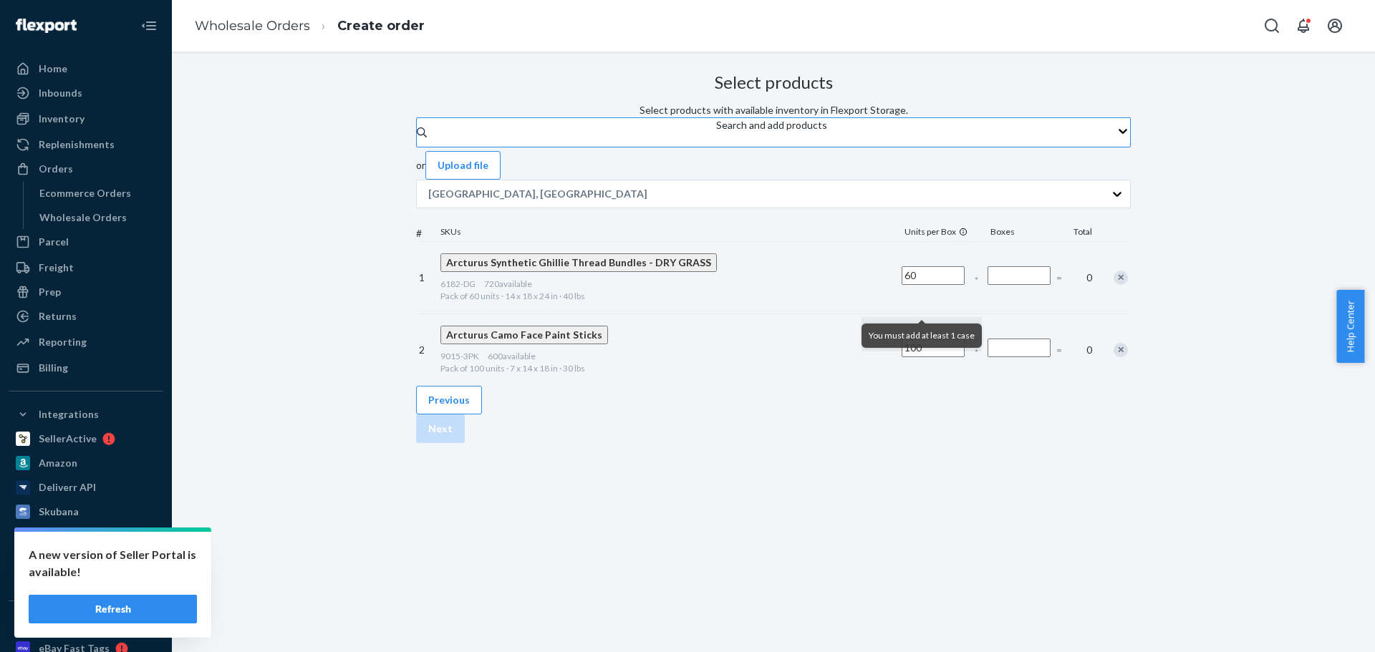
click at [716, 132] on div "Search and add products" at bounding box center [771, 125] width 111 height 14
click at [716, 147] on input "Search and add products" at bounding box center [716, 139] width 1 height 14
paste input "FP2-9015"
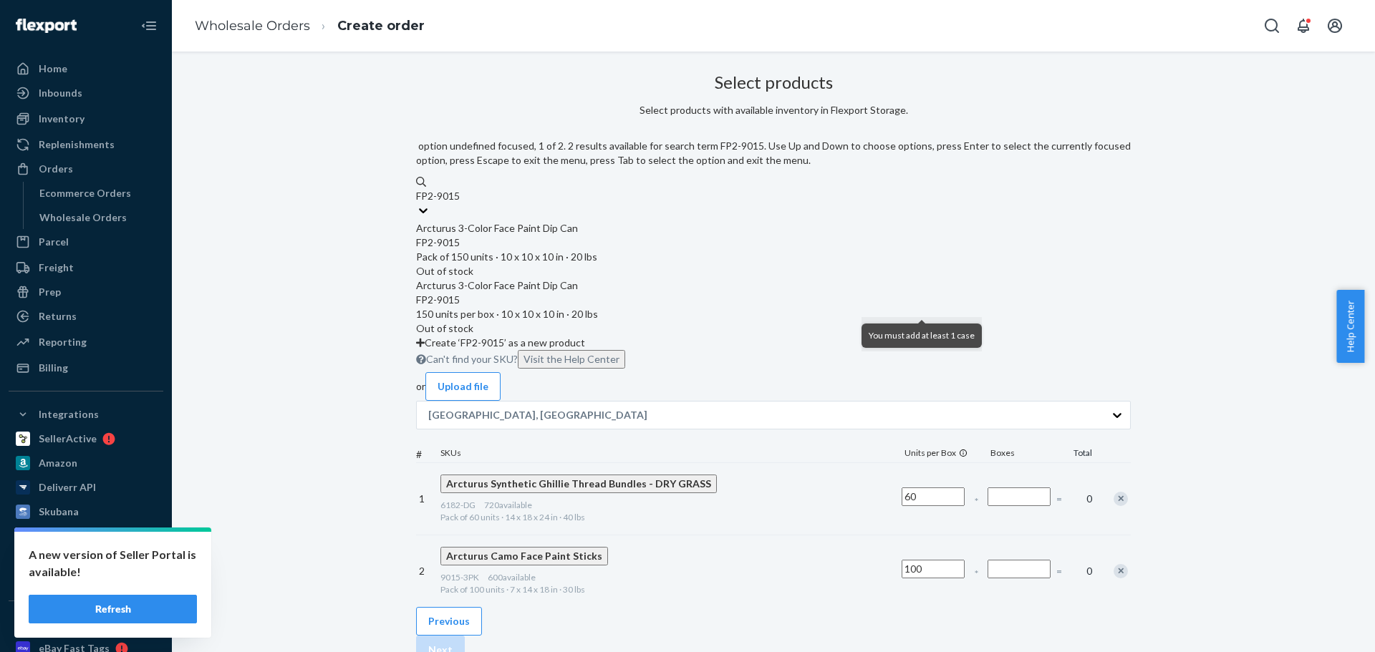
type input "FP2-9015"
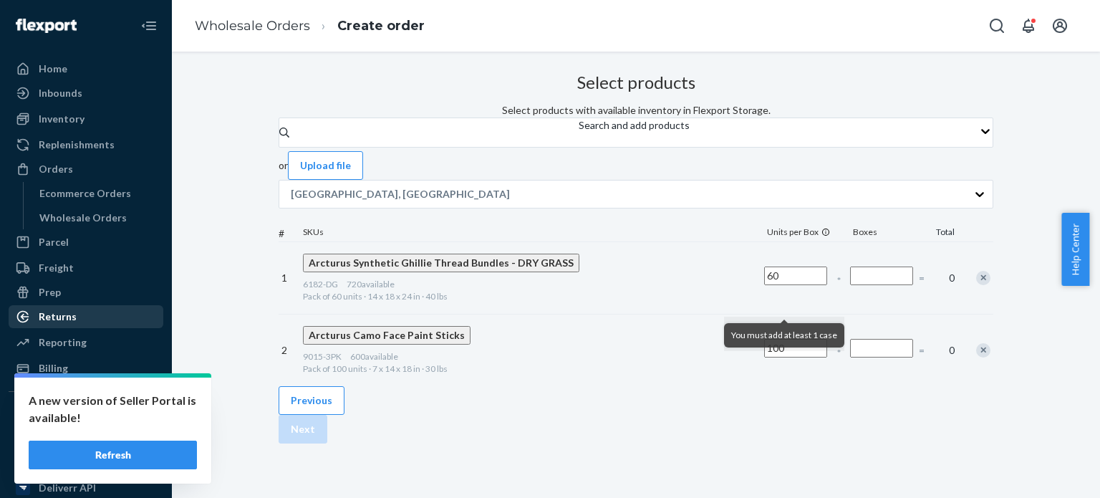
click at [59, 314] on div "Returns" at bounding box center [58, 316] width 38 height 14
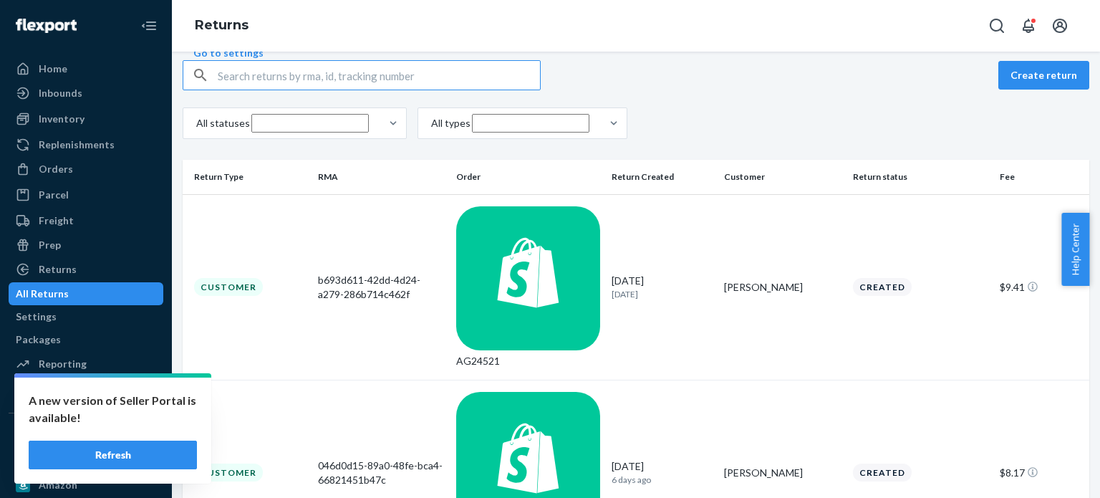
scroll to position [72, 0]
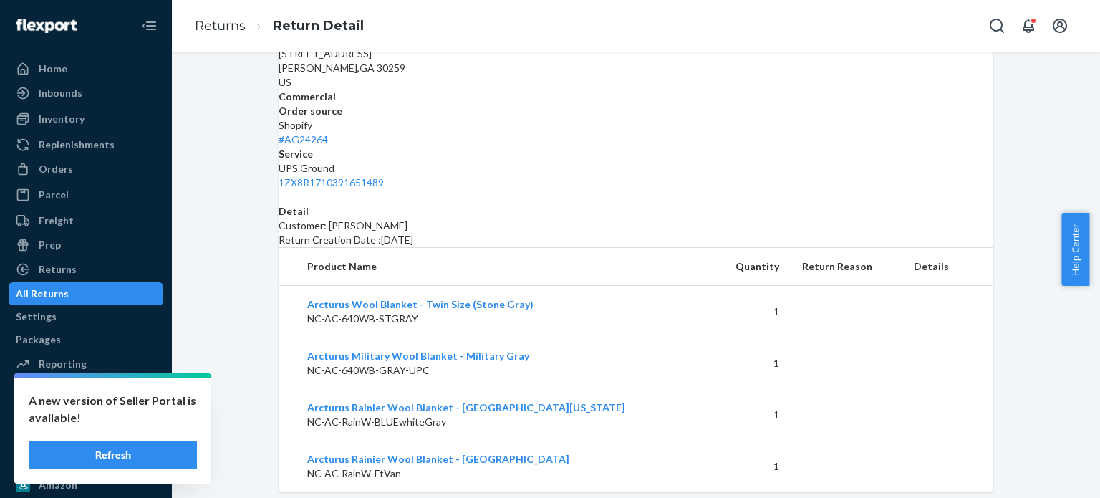
scroll to position [304, 0]
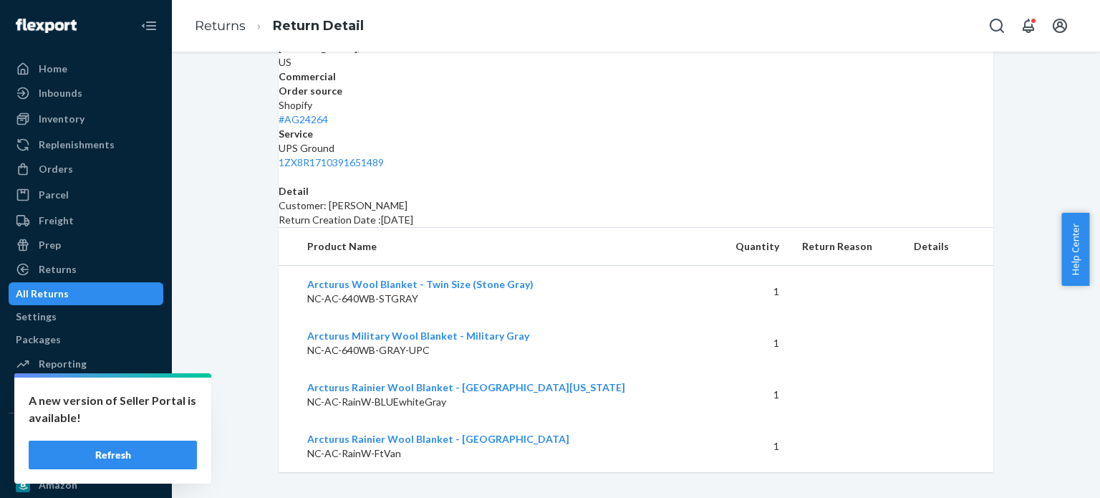
drag, startPoint x: 86, startPoint y: 463, endPoint x: 306, endPoint y: 494, distance: 222.1
click at [86, 463] on button "Refresh" at bounding box center [113, 454] width 168 height 29
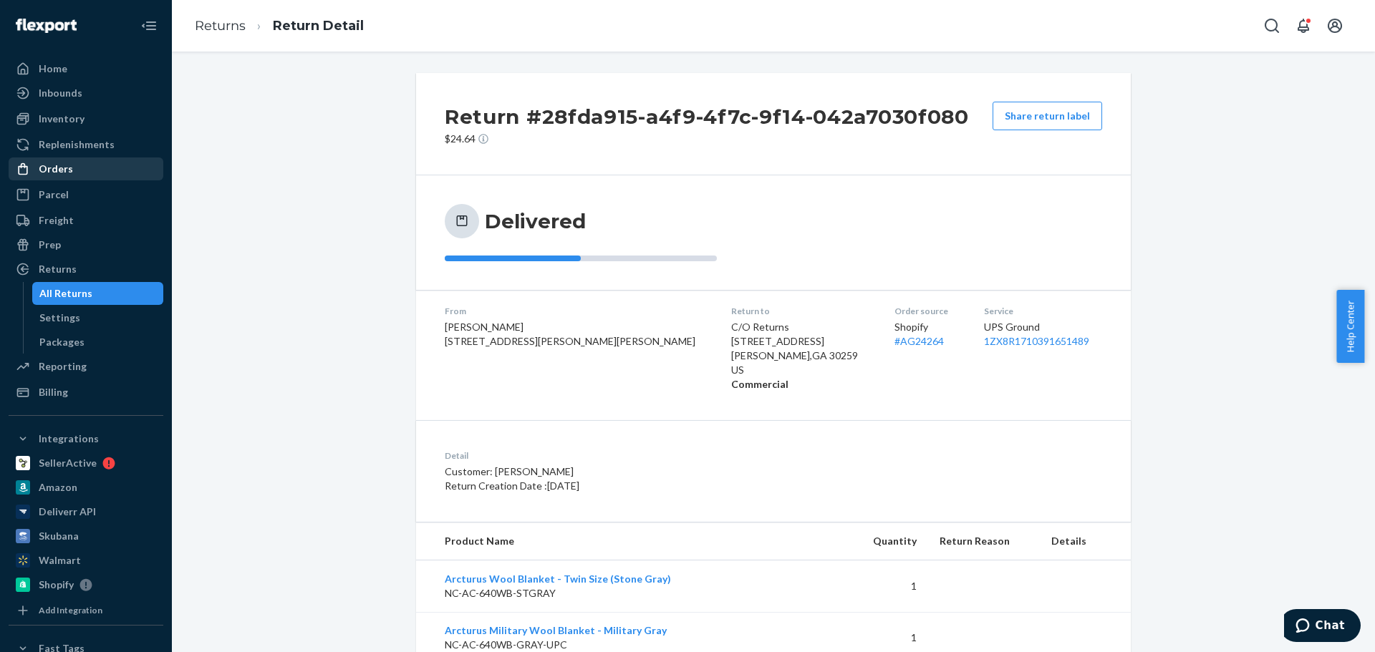
click at [66, 170] on div "Orders" at bounding box center [56, 169] width 34 height 14
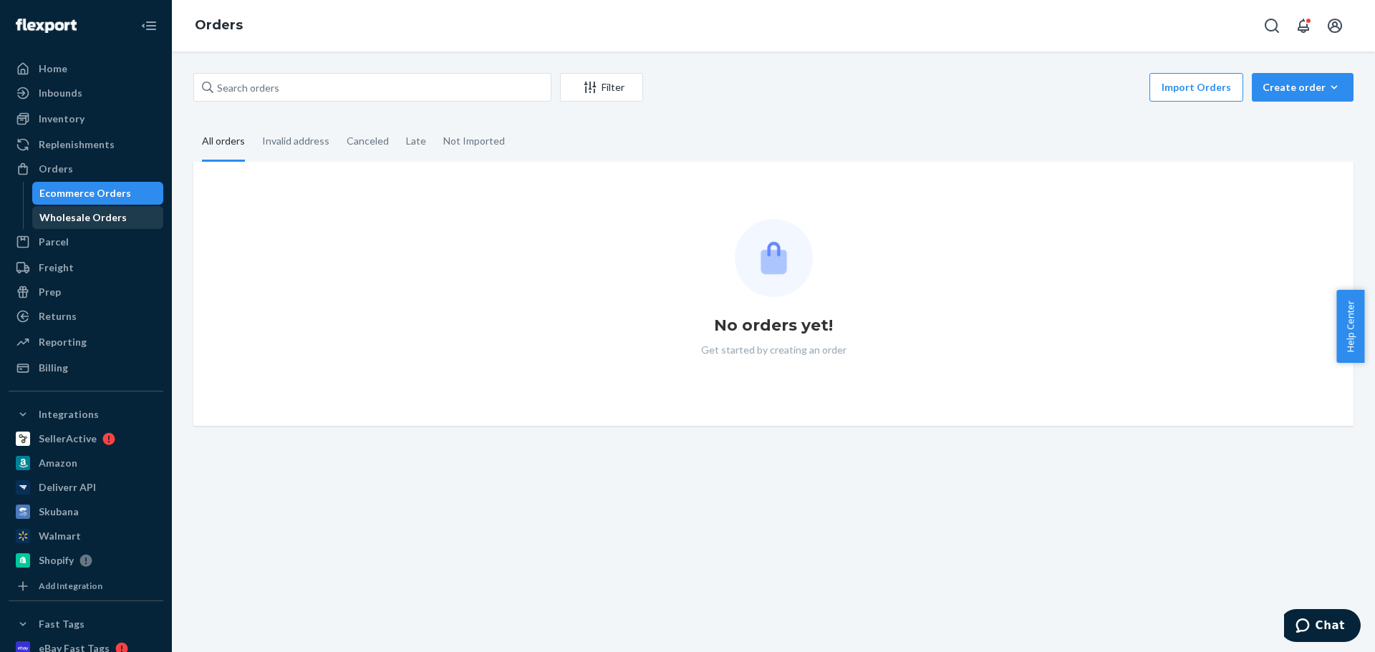
click at [59, 211] on div "Wholesale Orders" at bounding box center [82, 218] width 87 height 14
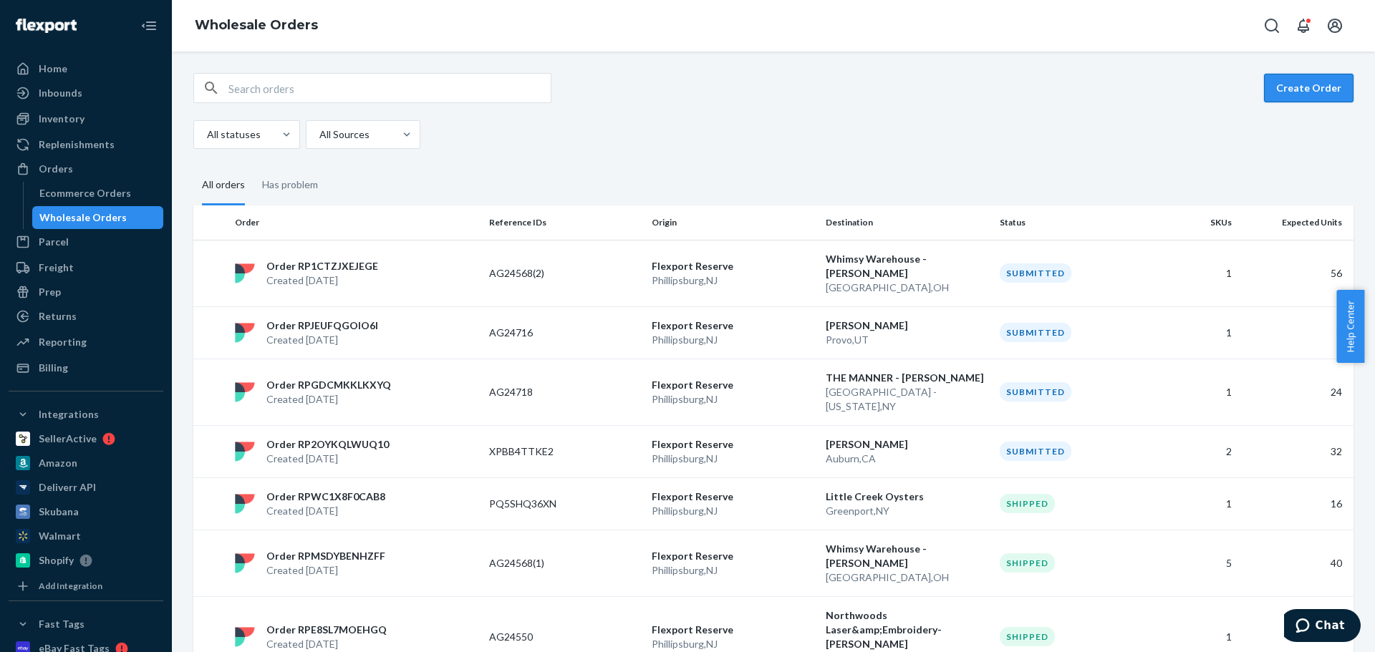
click at [1099, 84] on button "Create Order" at bounding box center [1309, 88] width 90 height 29
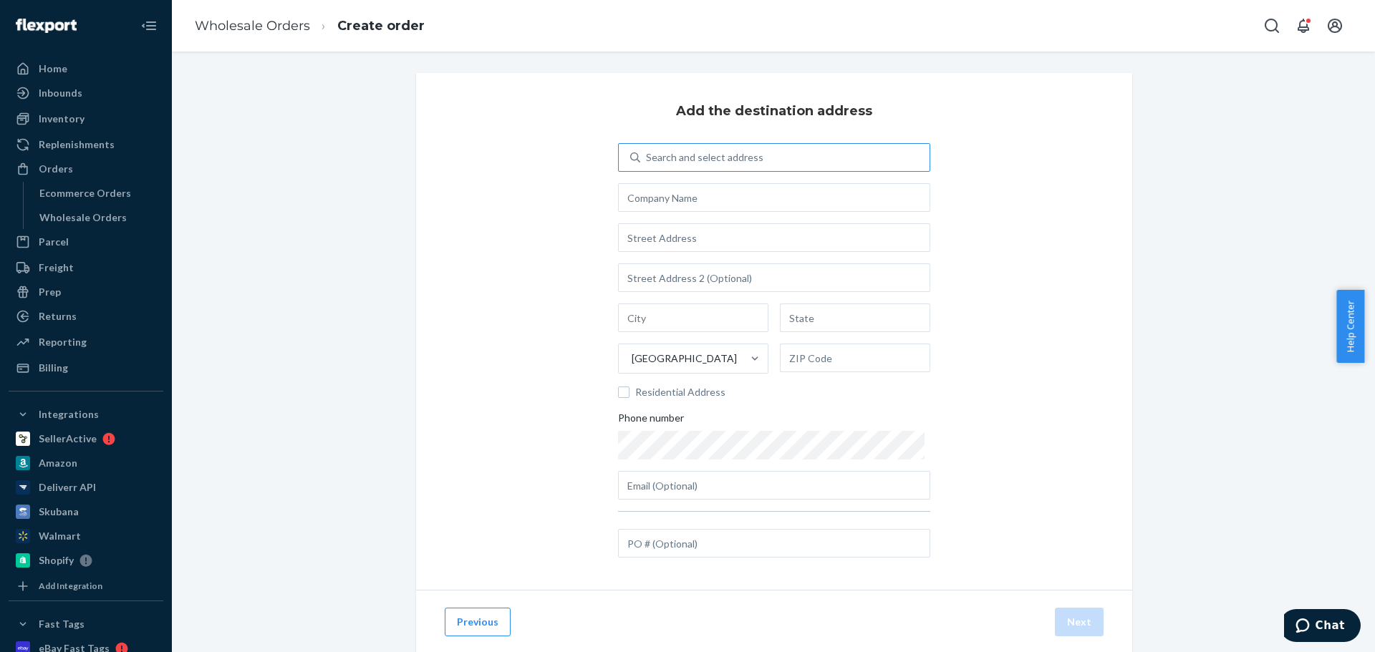
click at [733, 159] on div "Search and select address" at bounding box center [704, 157] width 117 height 14
click at [647, 159] on input "Search and select address" at bounding box center [646, 157] width 1 height 14
type input "test"
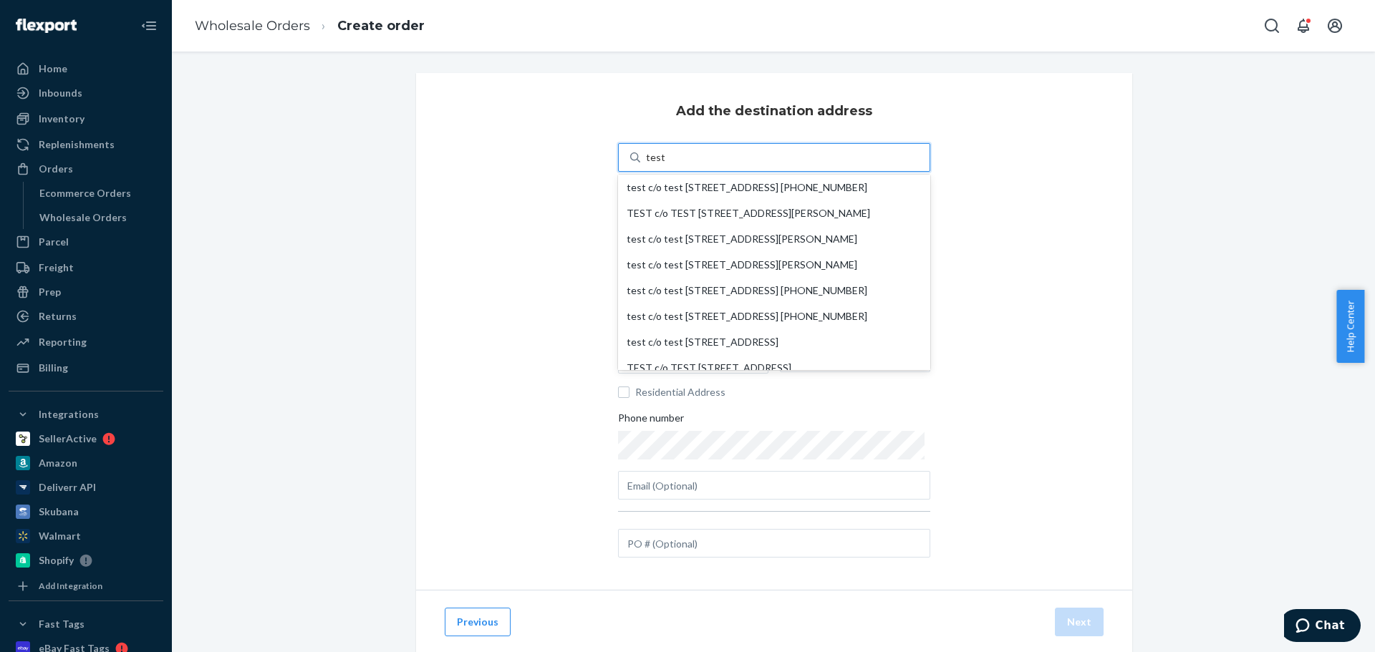
click at [733, 189] on div "test c/o test [STREET_ADDRESS] [PHONE_NUMBER]" at bounding box center [774, 187] width 295 height 11
click at [665, 165] on input "test" at bounding box center [655, 157] width 19 height 14
type input "test"
type input "[STREET_ADDRESS]"
type input "Prospect"
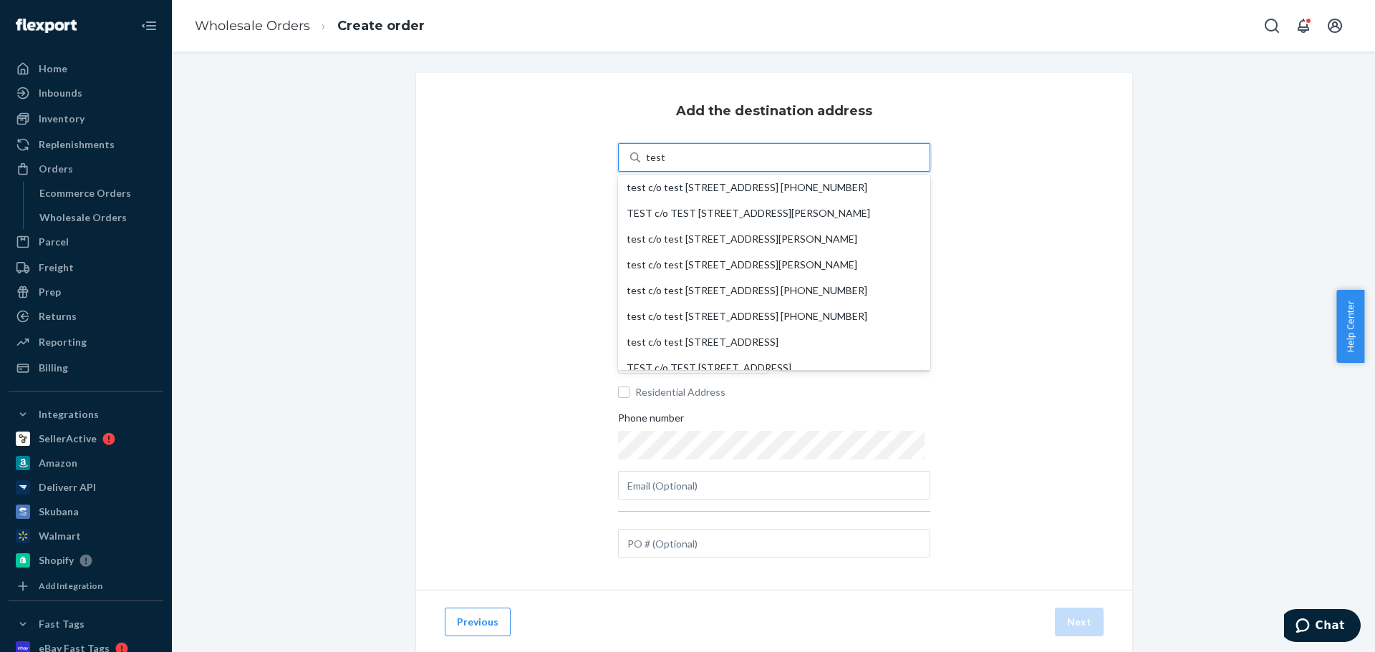
type input "KY"
type input "40059"
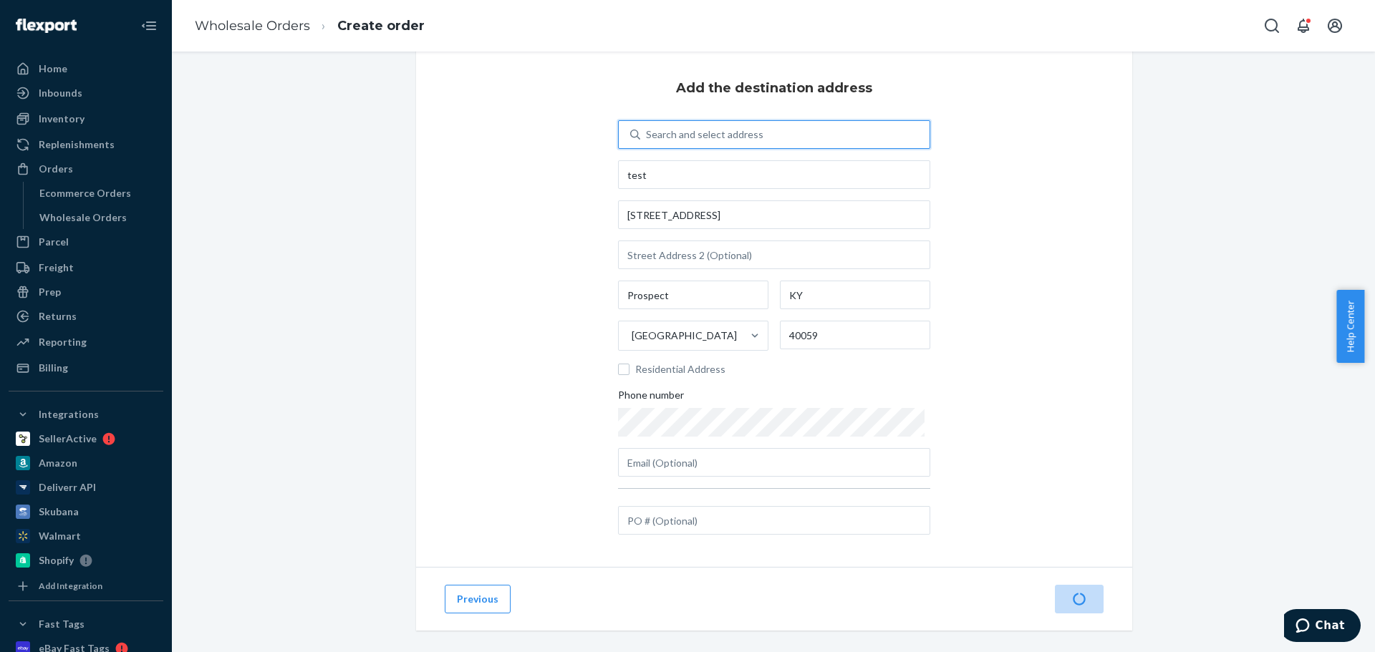
scroll to position [36, 0]
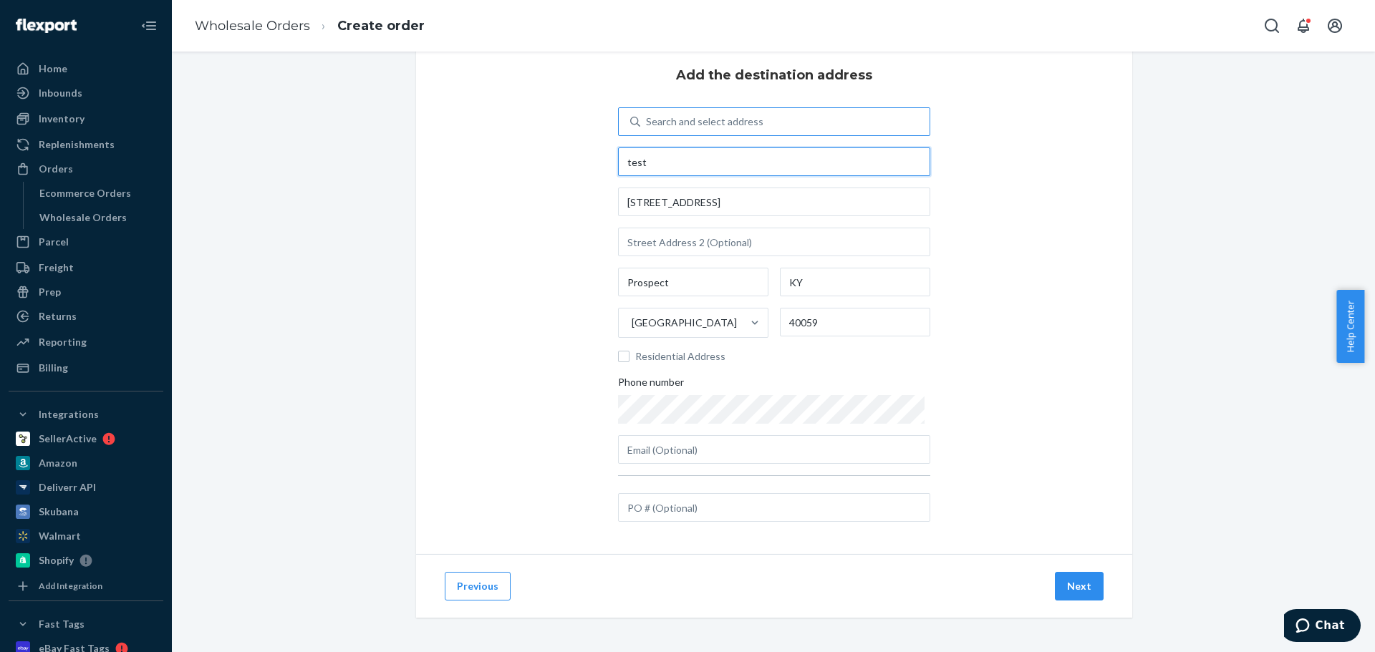
drag, startPoint x: 493, startPoint y: 175, endPoint x: 447, endPoint y: 175, distance: 46.6
click at [443, 175] on div "Add the destination address Search and select address test [STREET_ADDRESS] Res…" at bounding box center [774, 295] width 716 height 517
click at [695, 125] on div "Search and select address" at bounding box center [704, 122] width 117 height 14
click at [647, 125] on input "0 results available. Use Up and Down to choose options, press Enter to select t…" at bounding box center [646, 122] width 1 height 14
paste input "[PERSON_NAME]"
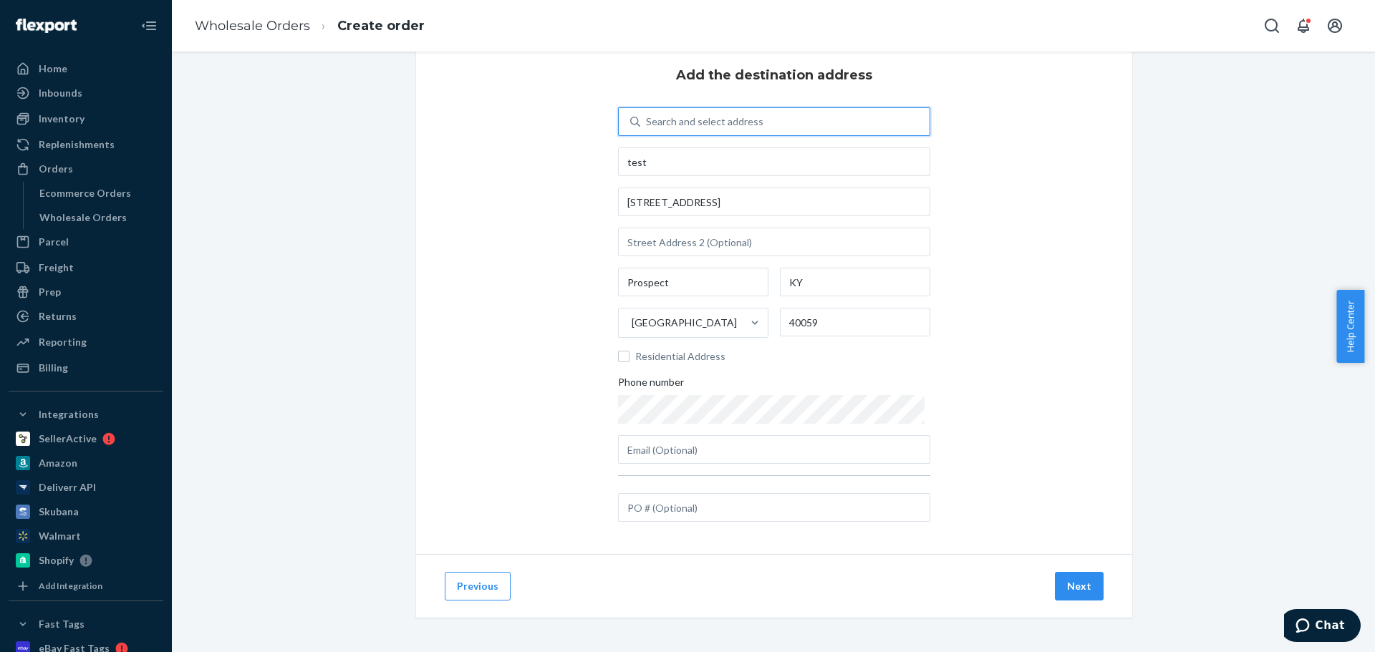
type input "[PERSON_NAME]"
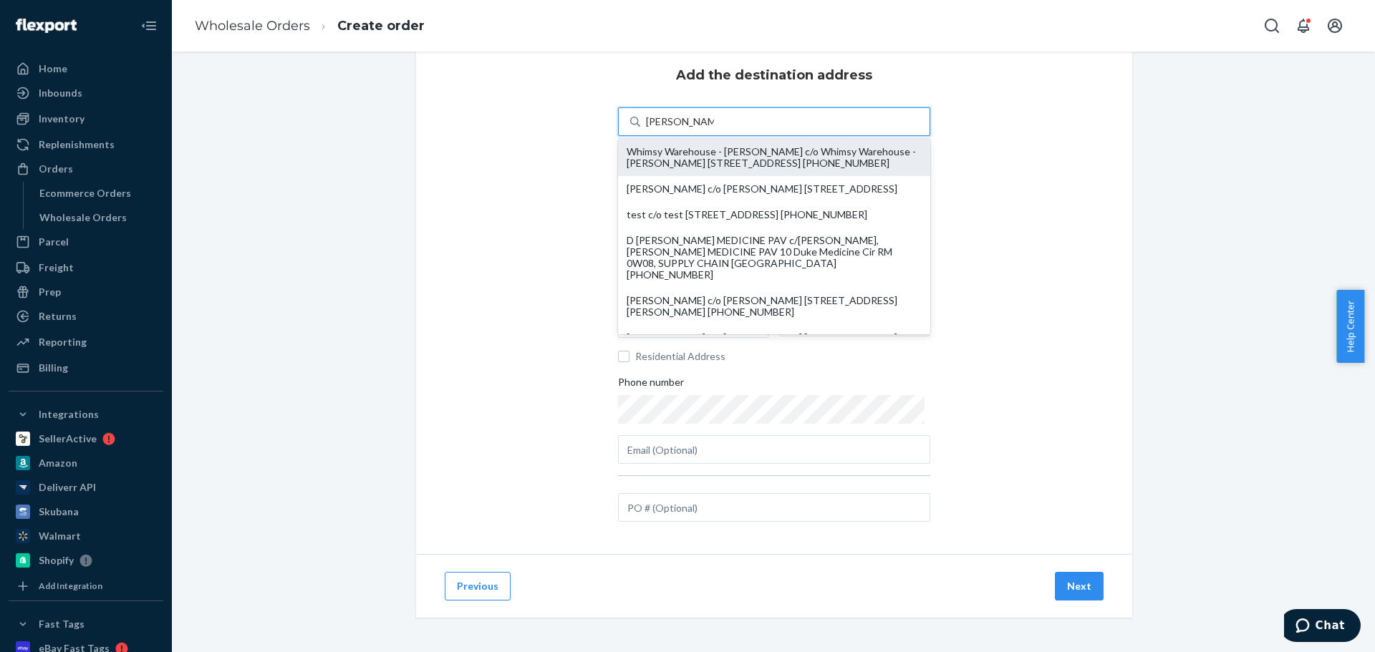
click at [703, 160] on div "Whimsy Warehouse - [PERSON_NAME] c/o Whimsy Warehouse - [PERSON_NAME] [STREET_A…" at bounding box center [774, 157] width 295 height 23
click at [703, 129] on input "[PERSON_NAME]" at bounding box center [680, 122] width 68 height 14
type input "Whimsy Warehouse - [PERSON_NAME]"
type input "[STREET_ADDRESS]"
type input "[GEOGRAPHIC_DATA]"
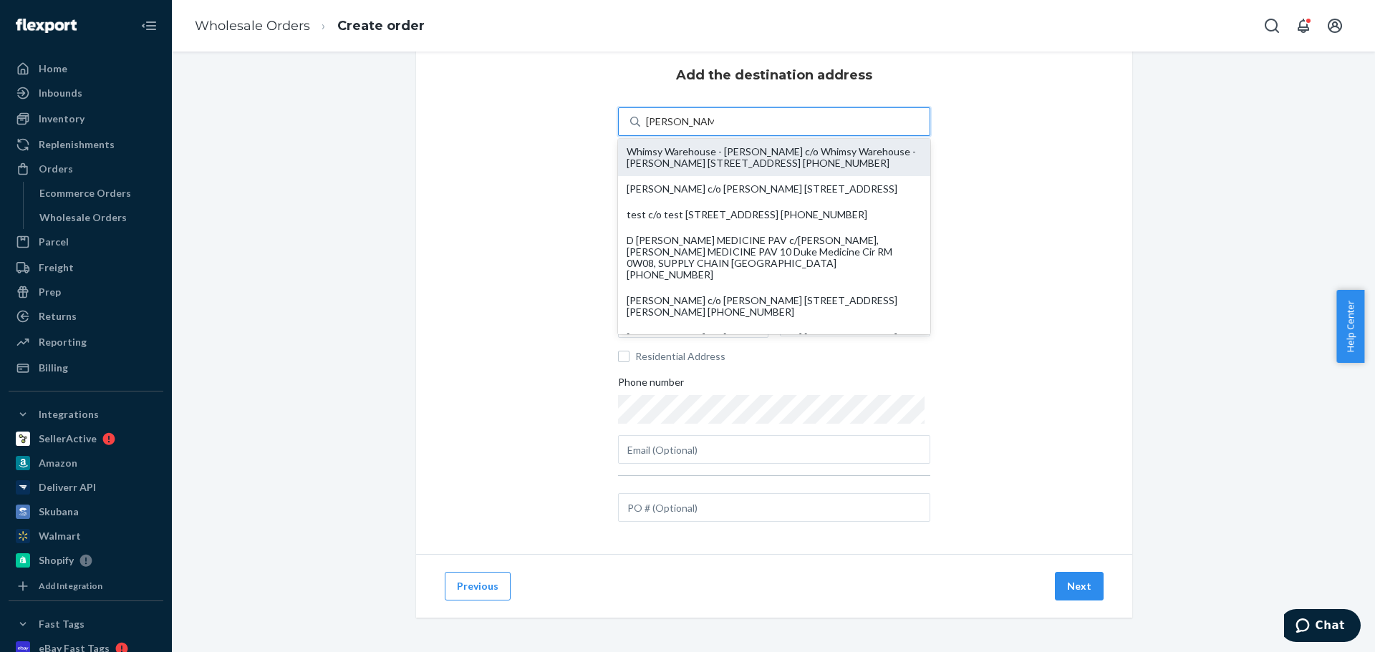
type input "OH"
type input "45420"
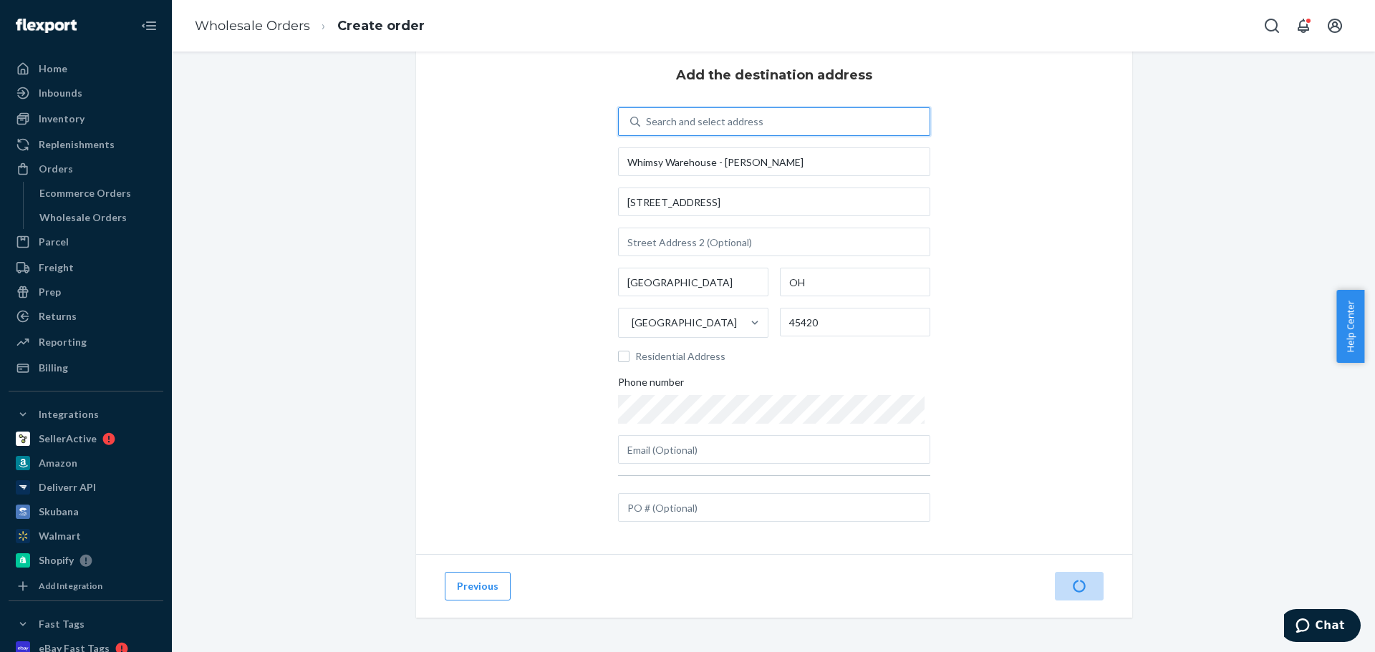
click at [755, 115] on div "Search and select address" at bounding box center [704, 122] width 117 height 14
click at [647, 115] on input "0 results available. Select is focused ,type to refine list, press Down to open…" at bounding box center [646, 122] width 1 height 14
paste input "[PERSON_NAME]"
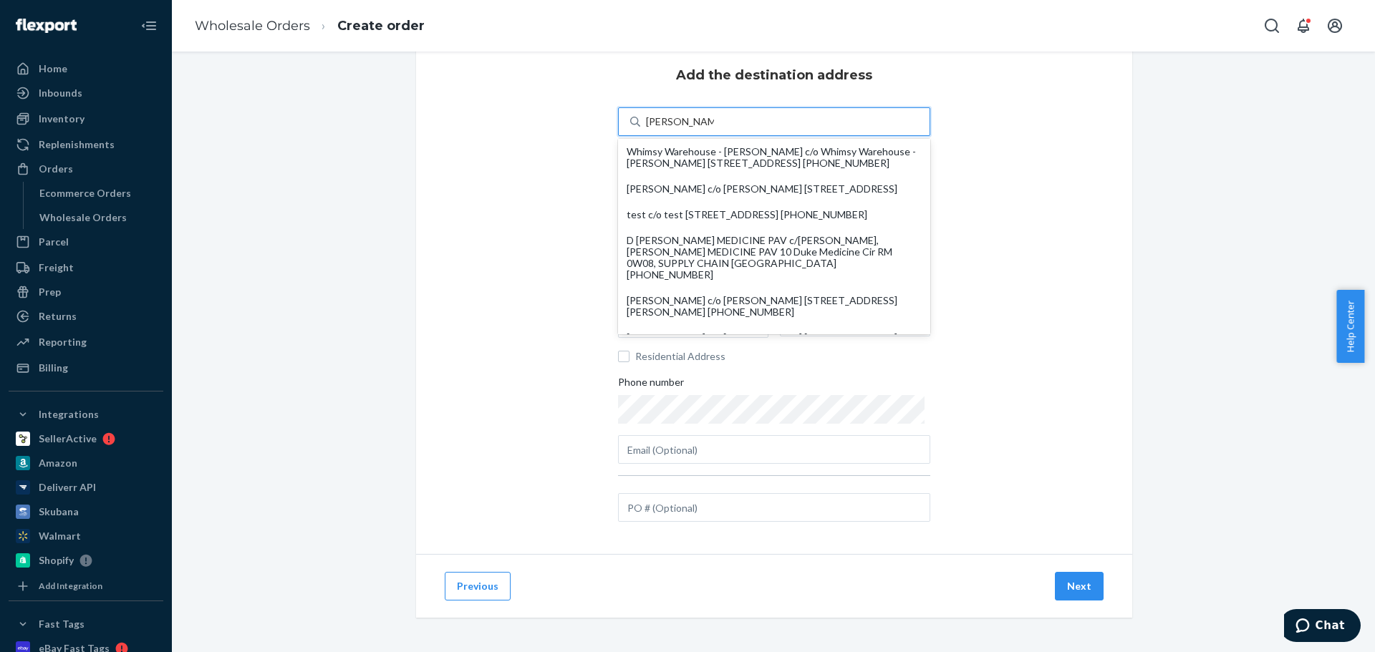
type input "[PERSON_NAME]"
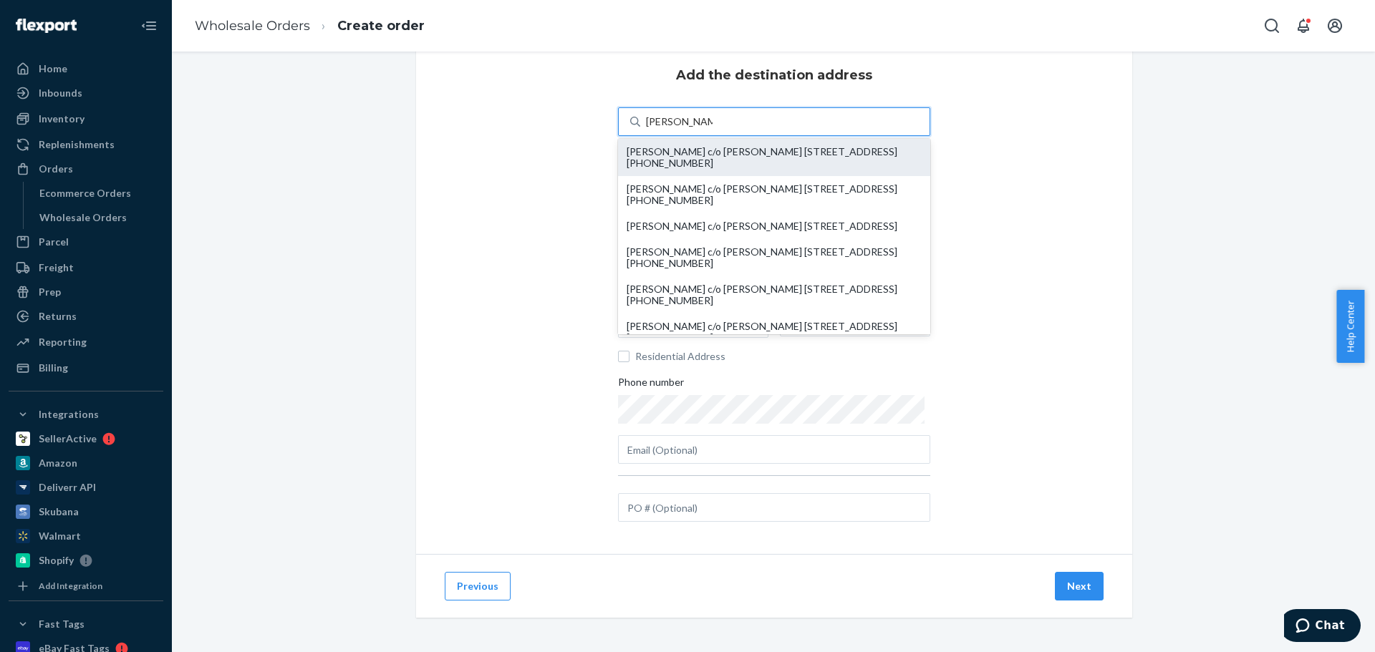
click at [872, 153] on div "[PERSON_NAME] c/o [PERSON_NAME] [STREET_ADDRESS] [PHONE_NUMBER]" at bounding box center [774, 157] width 295 height 23
click at [713, 129] on input "[PERSON_NAME]" at bounding box center [679, 122] width 67 height 14
type input "[PERSON_NAME]"
type input "[STREET_ADDRESS]"
type input "Lubbock"
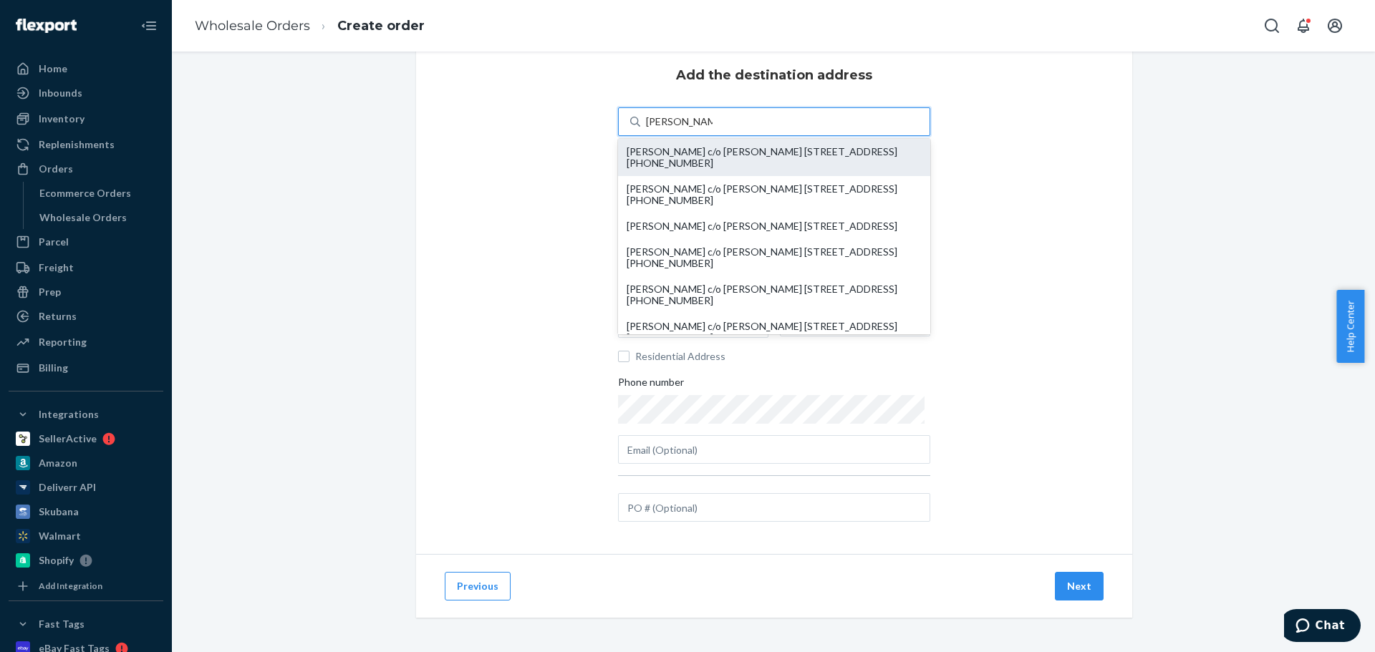
type input "[GEOGRAPHIC_DATA]"
type input "79416"
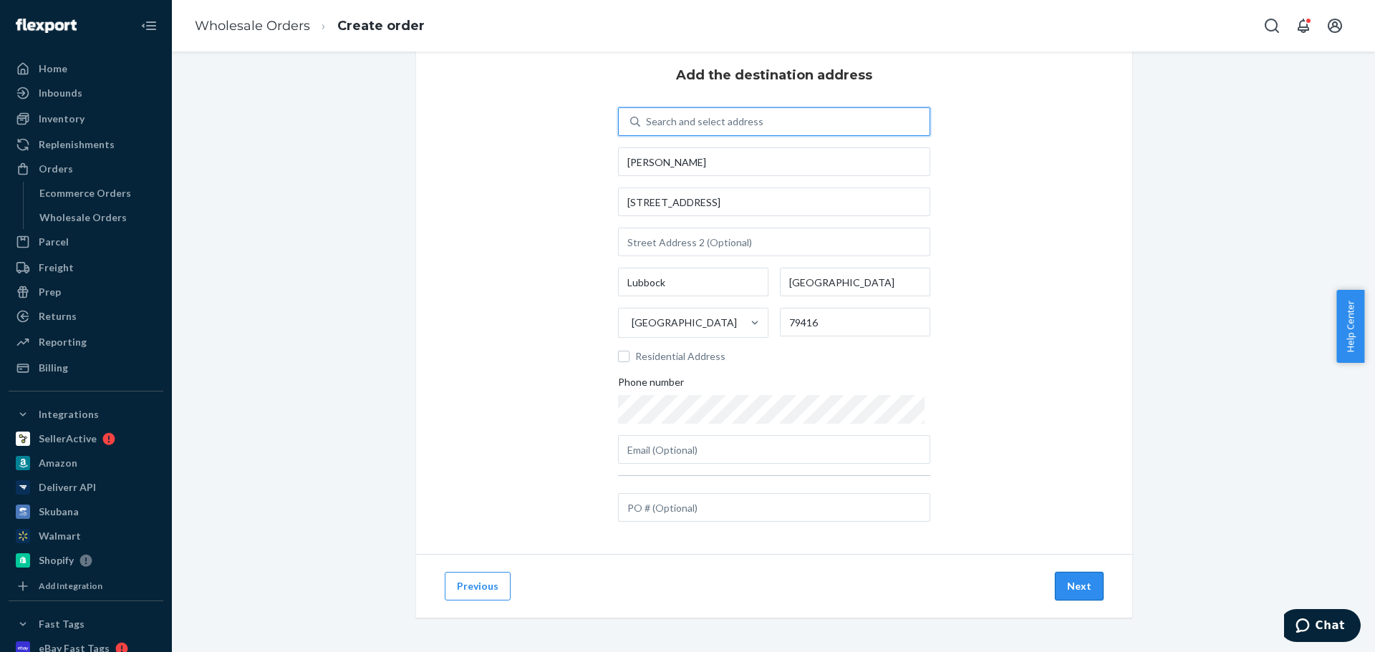
click at [1062, 497] on button "Next" at bounding box center [1079, 586] width 49 height 29
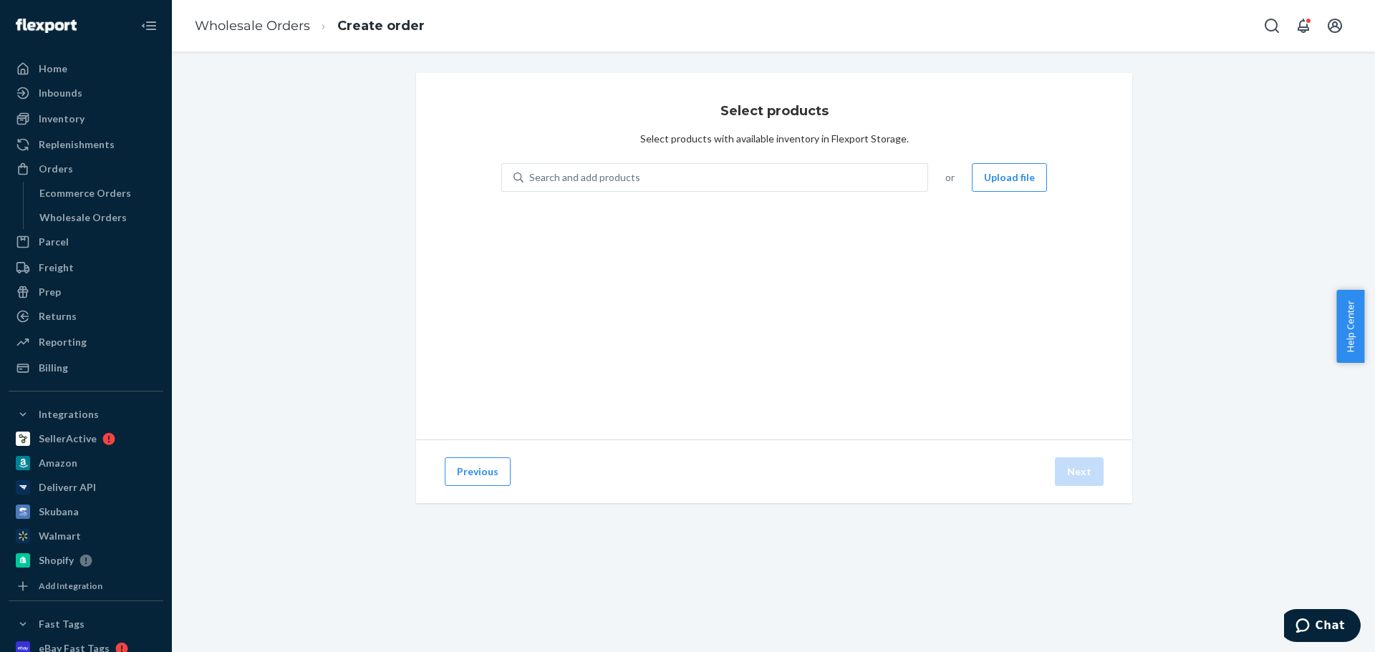
scroll to position [0, 0]
click at [636, 180] on div "Search and add products" at bounding box center [725, 178] width 404 height 26
click at [531, 180] on input "Search and add products" at bounding box center [529, 177] width 1 height 14
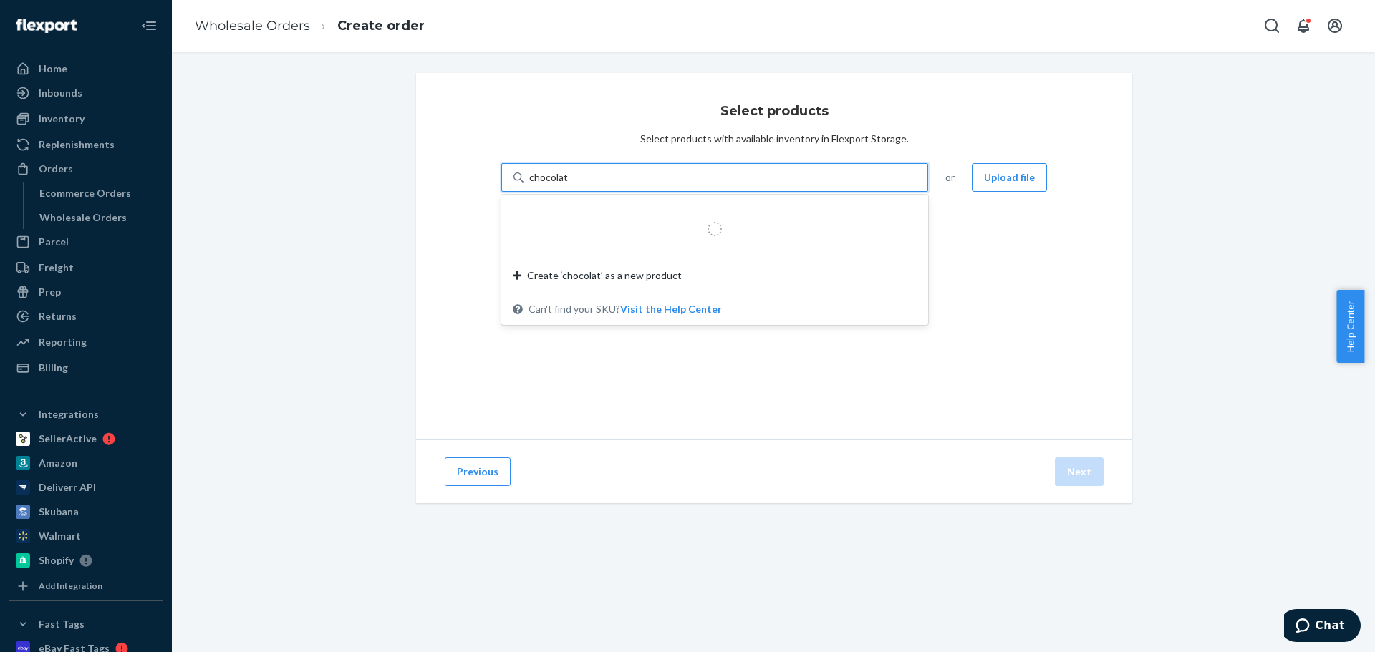
type input "chocolate"
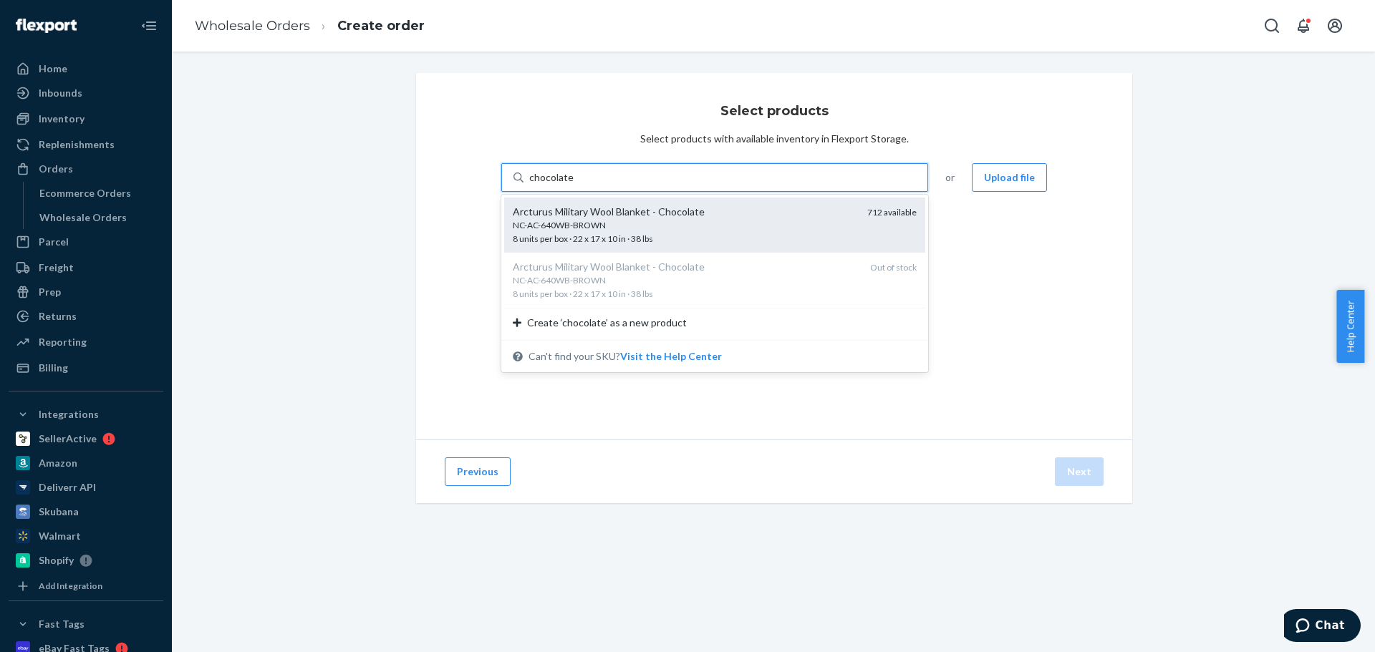
click at [643, 207] on div "Arcturus Military Wool Blanket - Chocolate" at bounding box center [684, 212] width 343 height 14
click at [574, 185] on input "chocolate" at bounding box center [551, 177] width 44 height 14
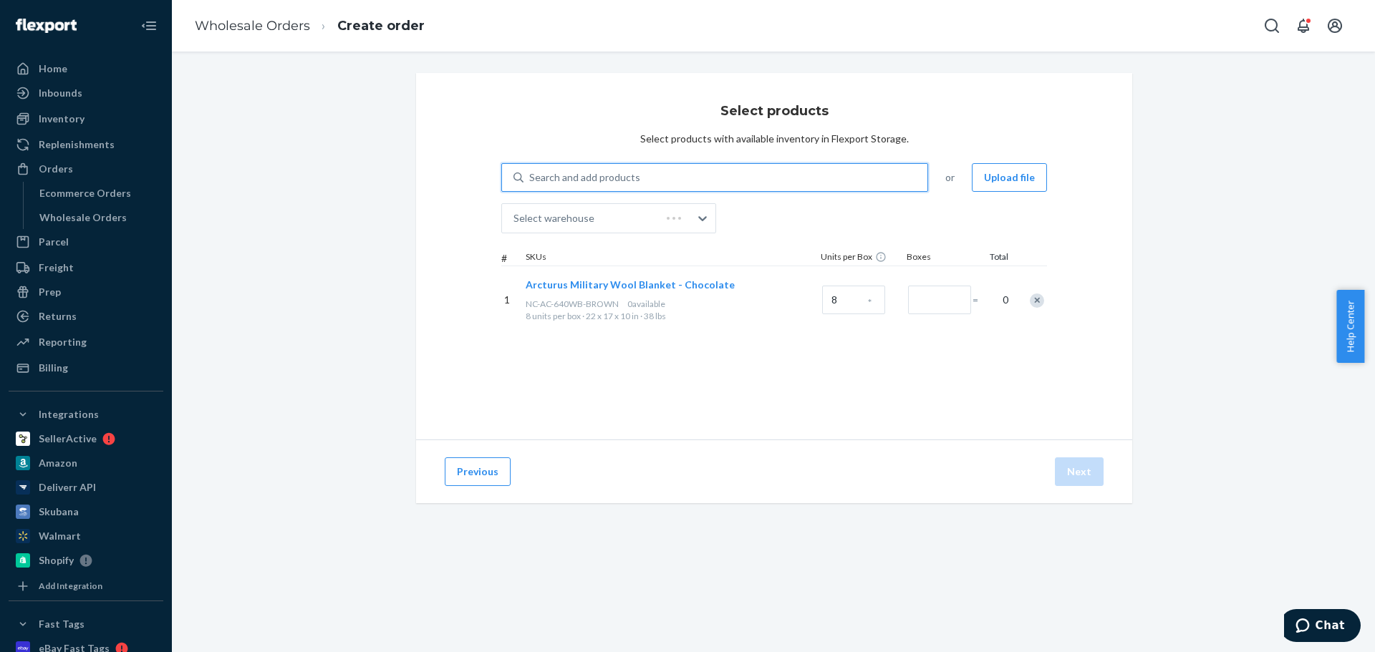
click at [603, 179] on div "Search and add products" at bounding box center [584, 177] width 111 height 14
click at [531, 179] on input "0 results available. Select is focused ,type to refine list, press Down to open…" at bounding box center [529, 177] width 1 height 14
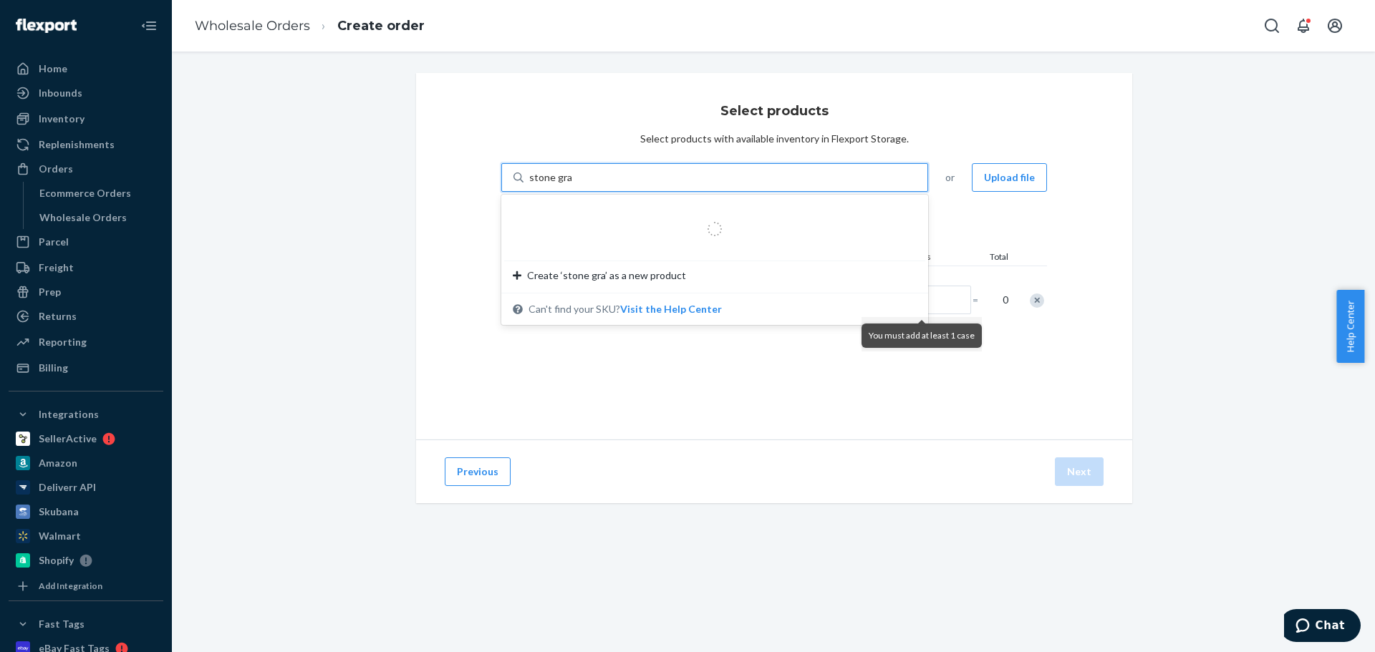
type input "stone gray"
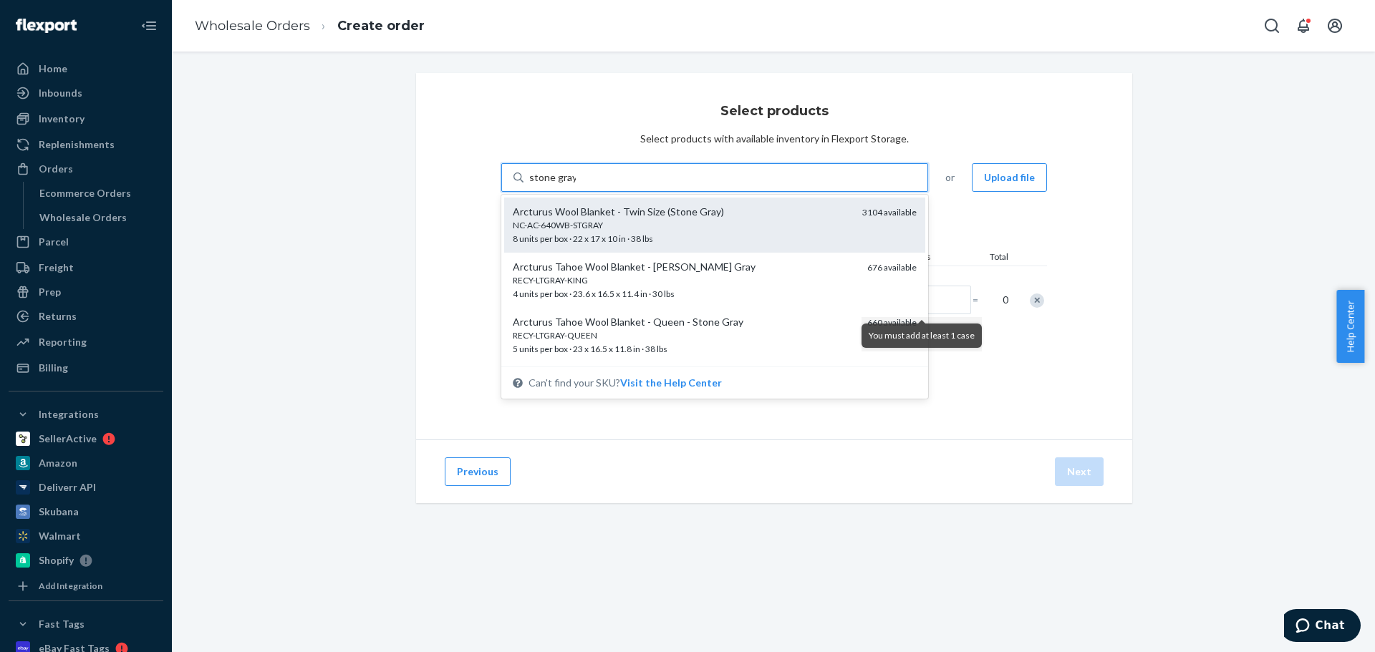
click at [629, 208] on div "Arcturus Wool Blanket - Twin Size (Stone Gray)" at bounding box center [682, 212] width 338 height 14
click at [576, 185] on input "stone gray" at bounding box center [552, 177] width 47 height 14
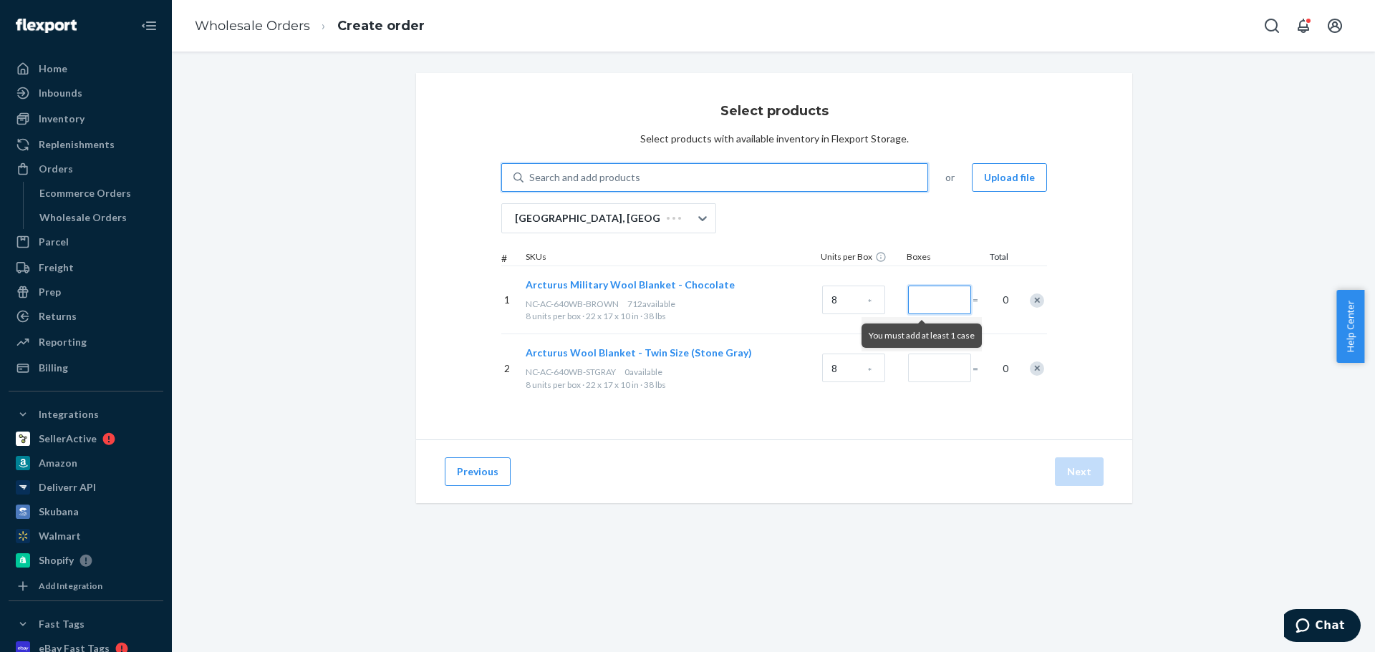
click at [939, 301] on input "Number of boxes" at bounding box center [939, 300] width 63 height 29
type input "1"
click at [931, 375] on input "Number of boxes" at bounding box center [939, 368] width 63 height 29
type input "1"
click at [1067, 463] on button "Next" at bounding box center [1079, 472] width 49 height 29
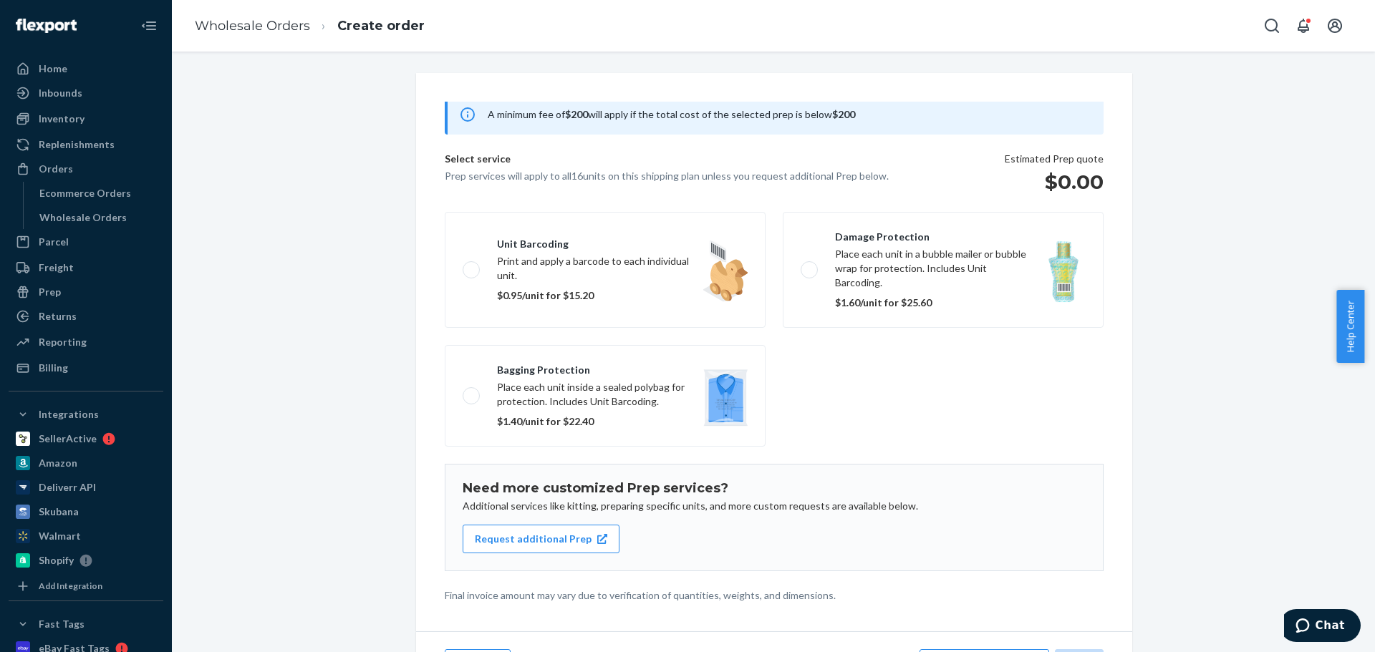
scroll to position [88, 0]
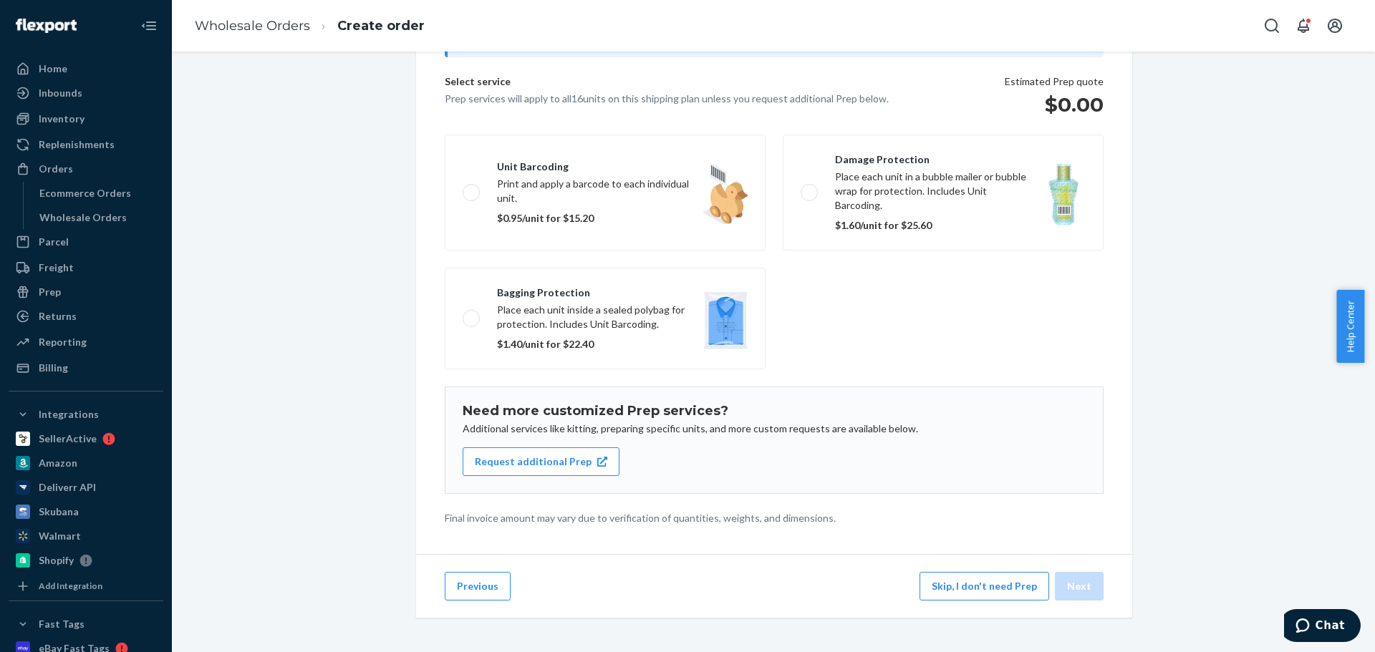
click at [955, 497] on button "Skip, I don't need Prep" at bounding box center [984, 586] width 130 height 29
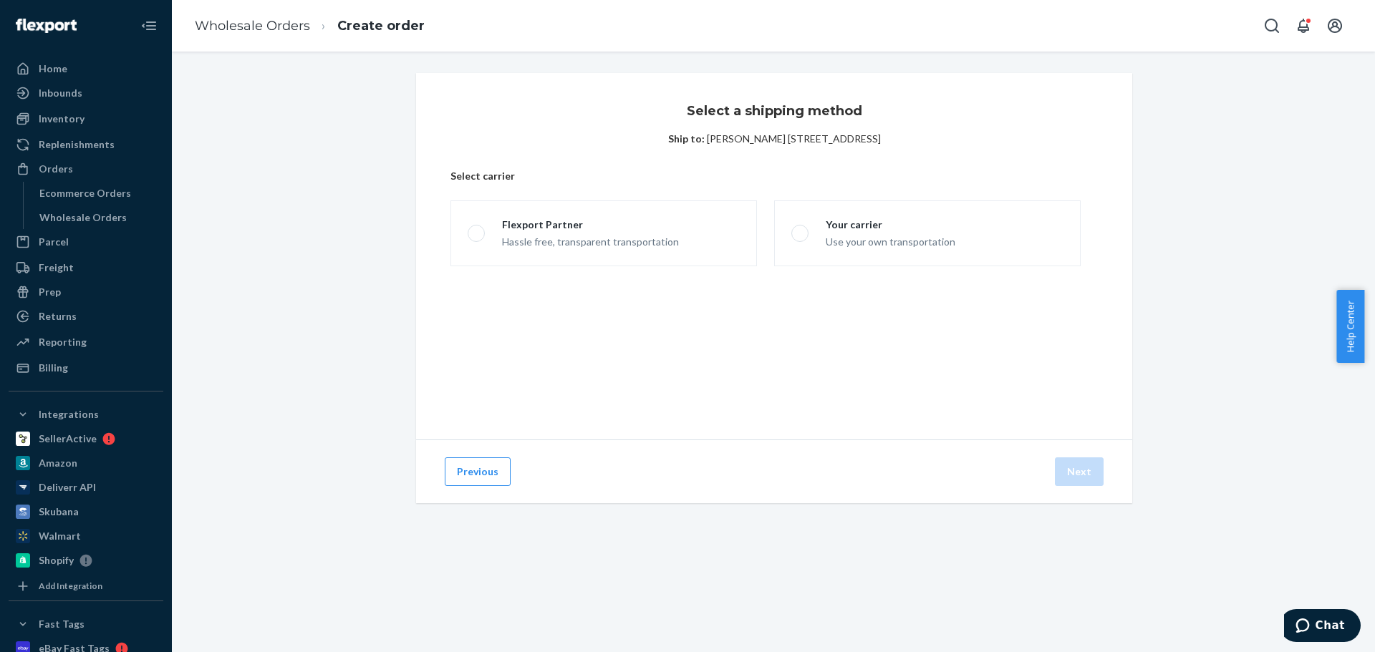
drag, startPoint x: 624, startPoint y: 240, endPoint x: 714, endPoint y: 281, distance: 99.0
click at [623, 240] on div "Hassle free, transparent transportation" at bounding box center [590, 240] width 177 height 17
click at [477, 238] on input "Flexport Partner Hassle free, transparent transportation" at bounding box center [472, 233] width 9 height 9
radio input "true"
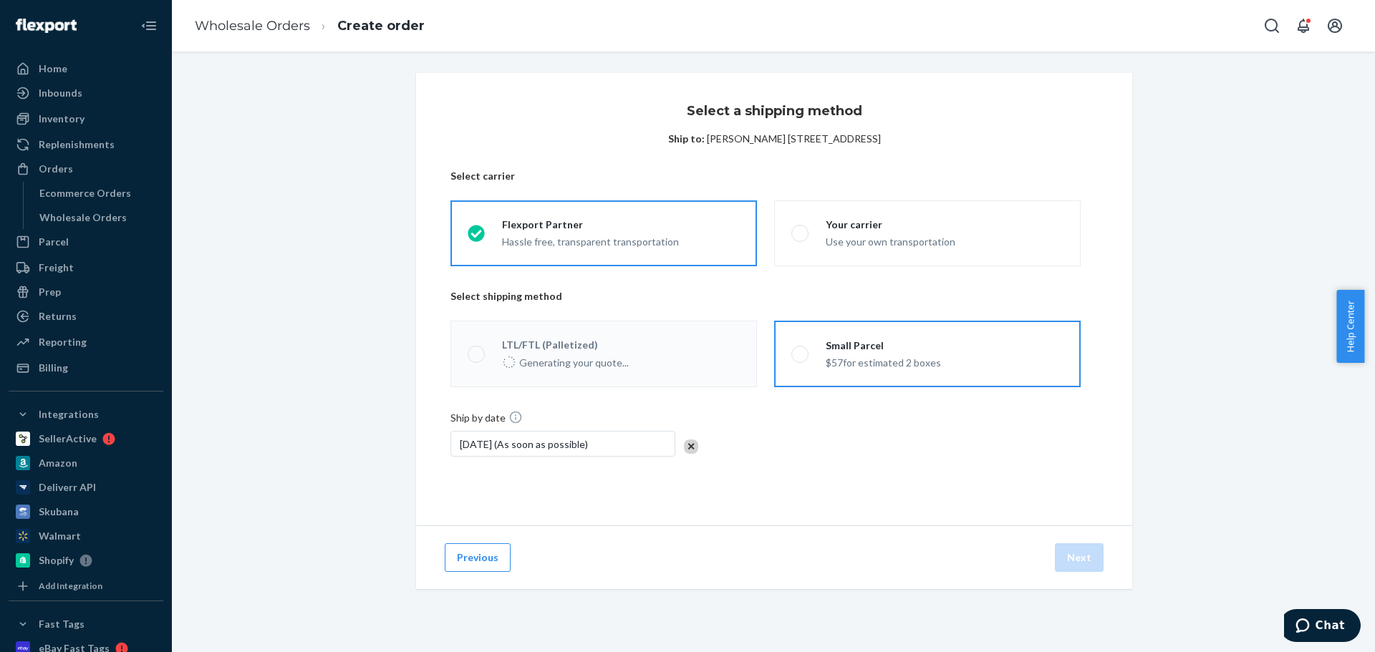
click at [894, 349] on div "Small Parcel" at bounding box center [883, 346] width 115 height 14
click at [801, 349] on input "Small Parcel $57 for estimated 2 boxes" at bounding box center [795, 353] width 9 height 9
radio input "true"
click at [1073, 497] on button "Next" at bounding box center [1079, 558] width 49 height 29
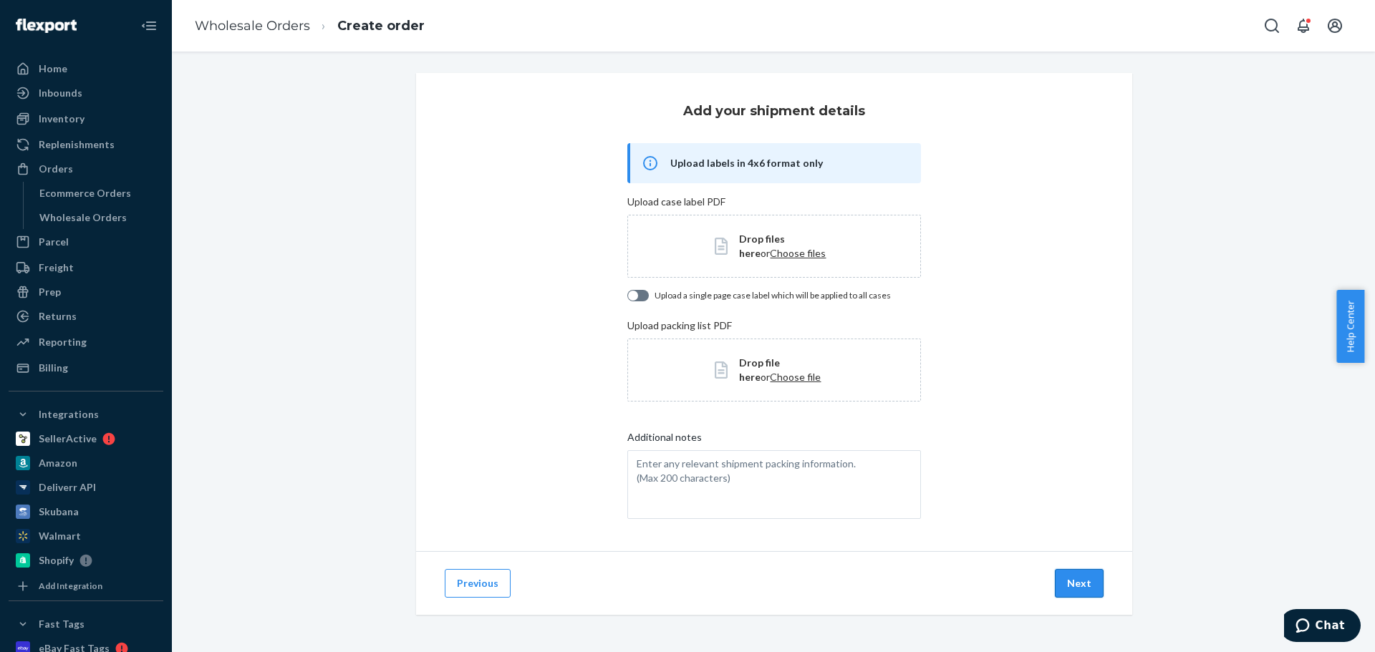
click at [1081, 497] on button "Next" at bounding box center [1079, 583] width 49 height 29
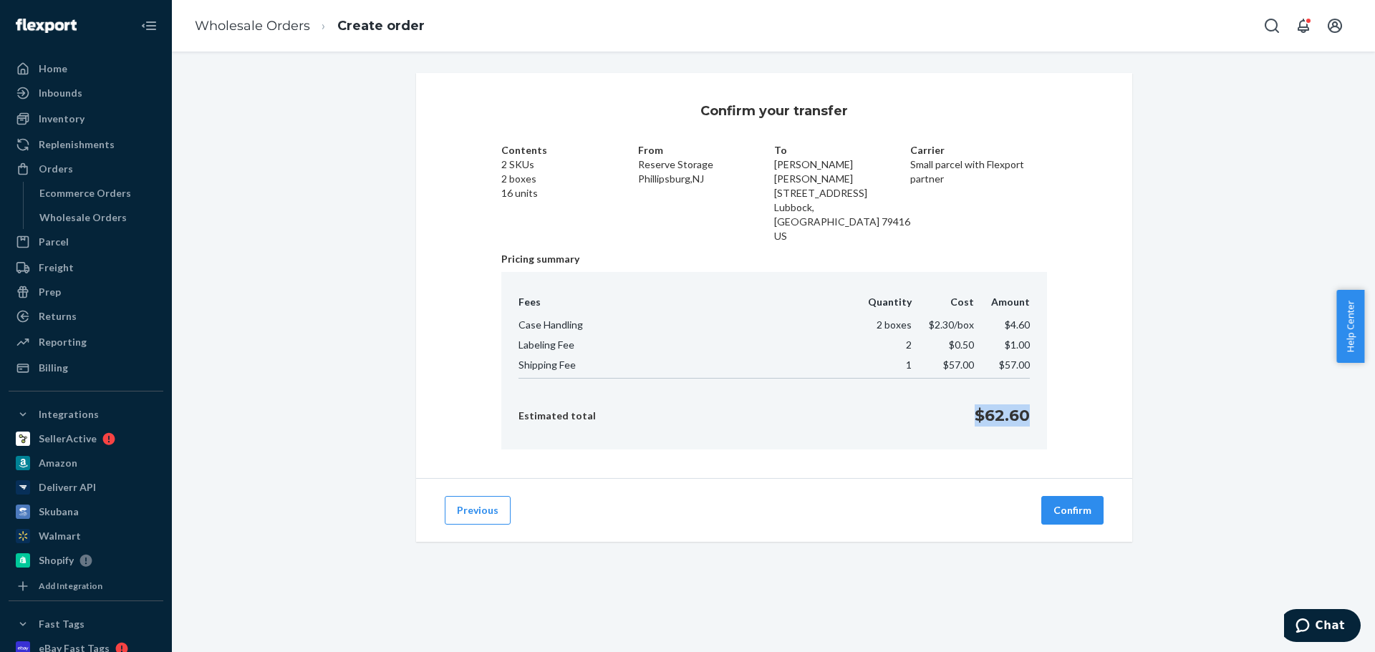
drag, startPoint x: 1003, startPoint y: 405, endPoint x: 970, endPoint y: 405, distance: 32.2
click at [970, 405] on div "Fees Quantity Cost Amount Case Handling 2 boxes $2.30 /box $4.60 Labeling Fee 2…" at bounding box center [774, 361] width 546 height 178
copy p "$62.60"
drag, startPoint x: 845, startPoint y: 590, endPoint x: 670, endPoint y: 591, distance: 175.4
click at [844, 497] on div "Confirm your transfer Contents 2 SKUs 2 boxes 16 units From Reserve Storage Phi…" at bounding box center [773, 352] width 1203 height 601
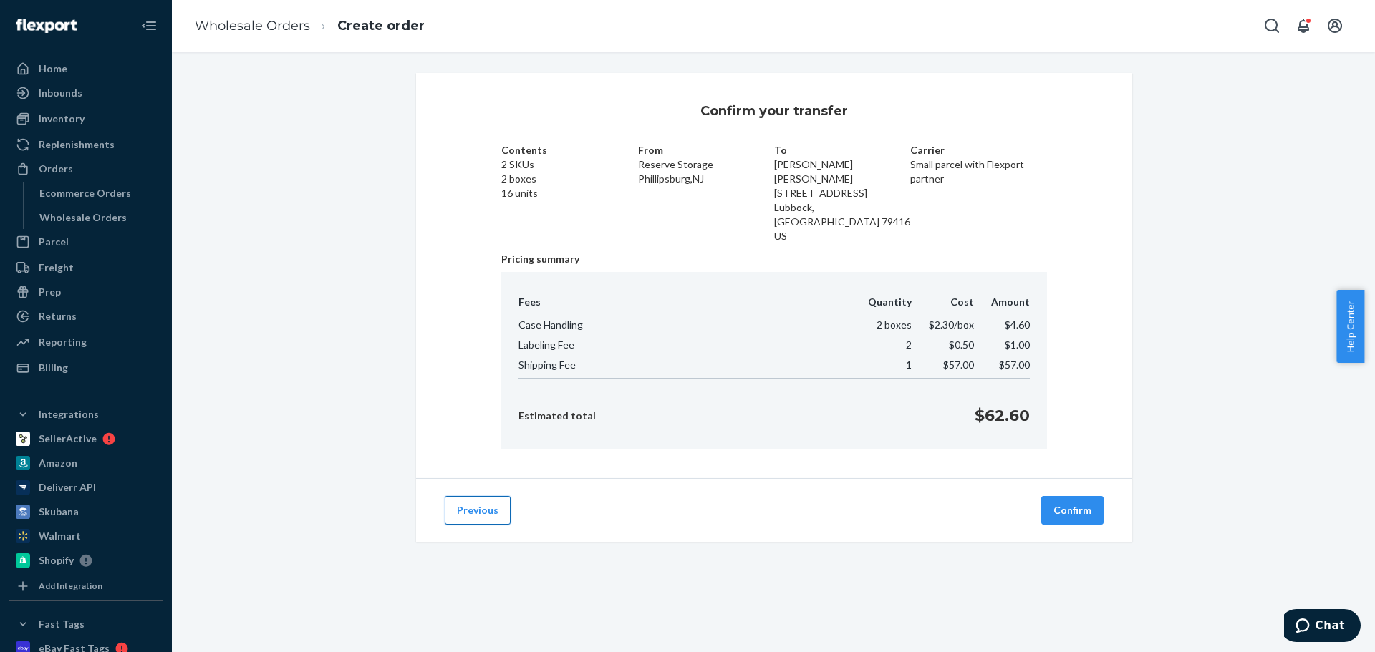
click at [486, 497] on button "Previous" at bounding box center [478, 510] width 66 height 29
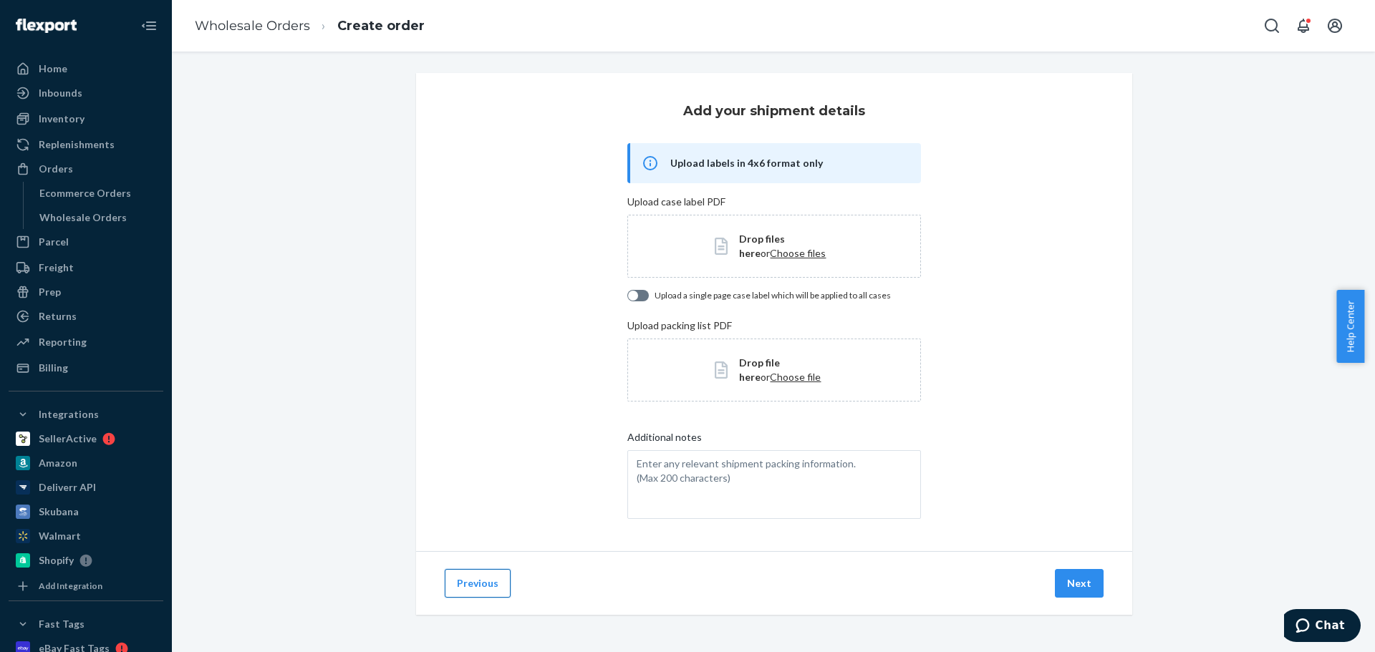
click at [478, 497] on button "Previous" at bounding box center [478, 583] width 66 height 29
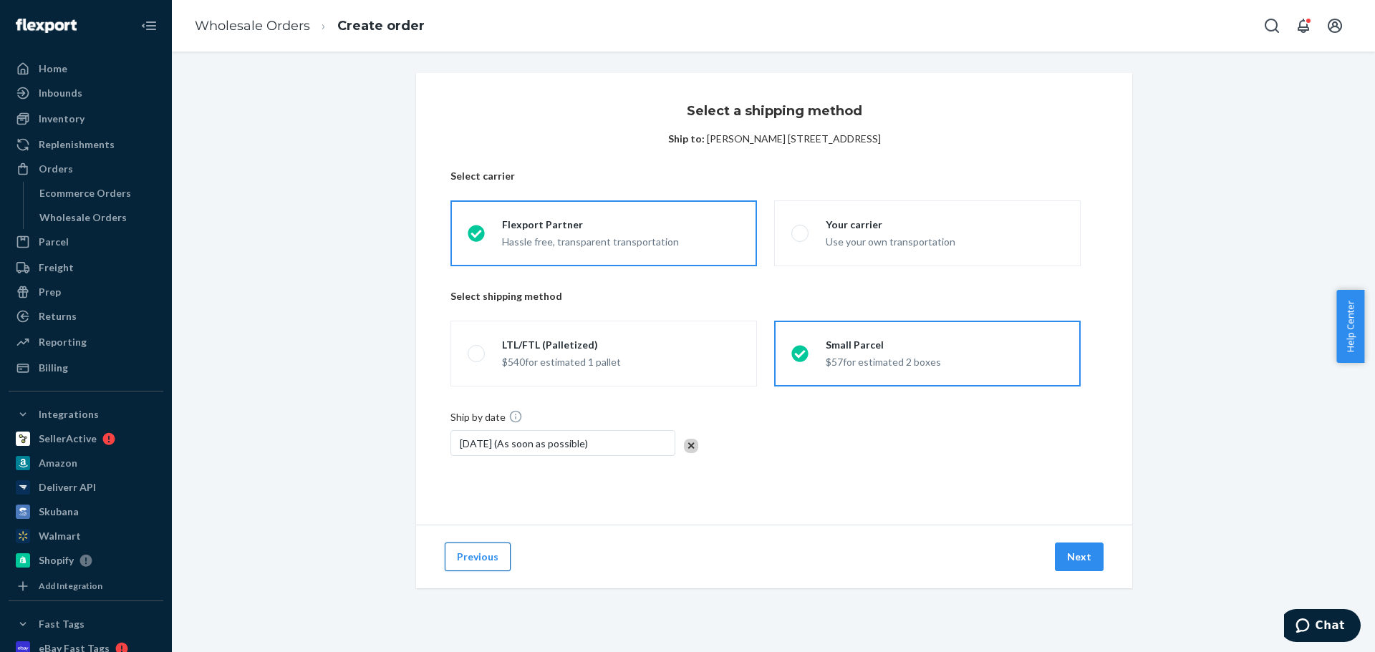
click at [455, 497] on button "Previous" at bounding box center [478, 557] width 66 height 29
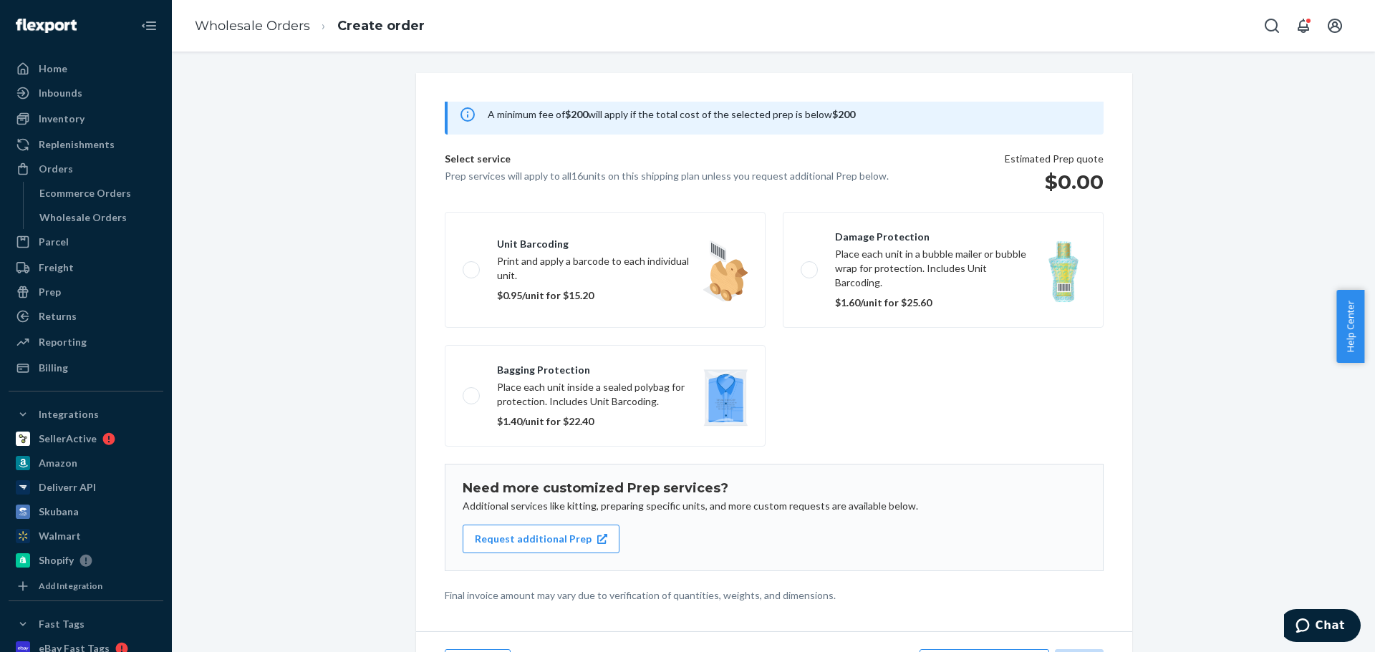
scroll to position [88, 0]
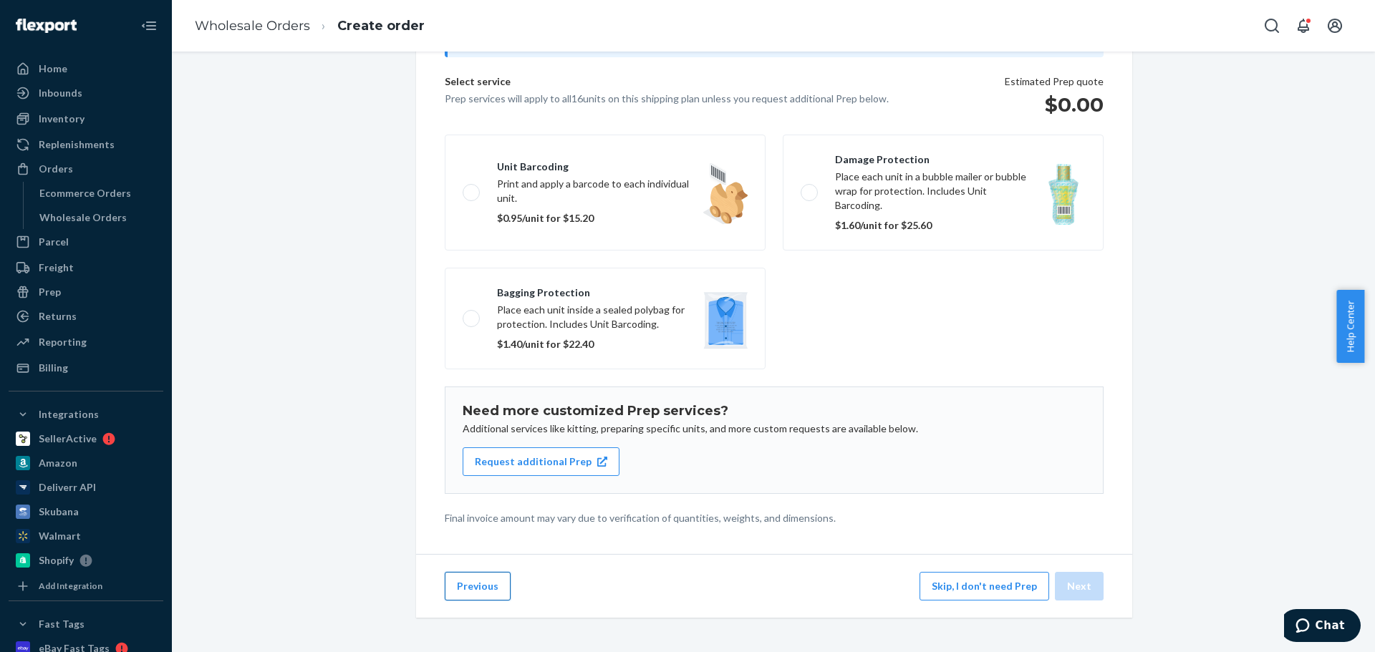
click at [463, 497] on button "Previous" at bounding box center [478, 586] width 66 height 29
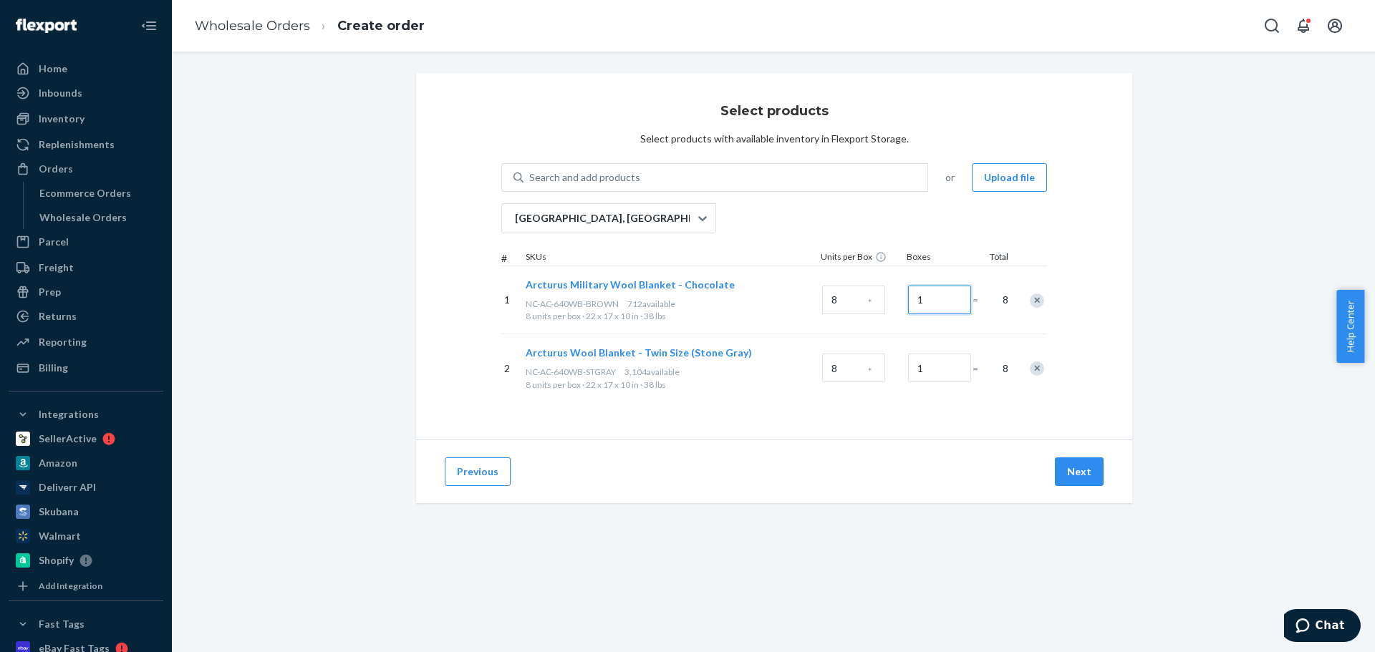
drag, startPoint x: 883, startPoint y: 309, endPoint x: 748, endPoint y: 312, distance: 134.7
click at [749, 312] on div "1 Arcturus Military Wool Blanket - Chocolate NC-AC-640WB-BROWN 712 available 8 …" at bounding box center [774, 300] width 546 height 68
drag, startPoint x: 922, startPoint y: 299, endPoint x: 886, endPoint y: 303, distance: 36.0
click at [886, 303] on div "1 Arcturus Military Wool Blanket - Chocolate NC-AC-640WB-BROWN 712 available 8 …" at bounding box center [774, 300] width 546 height 68
type input "2"
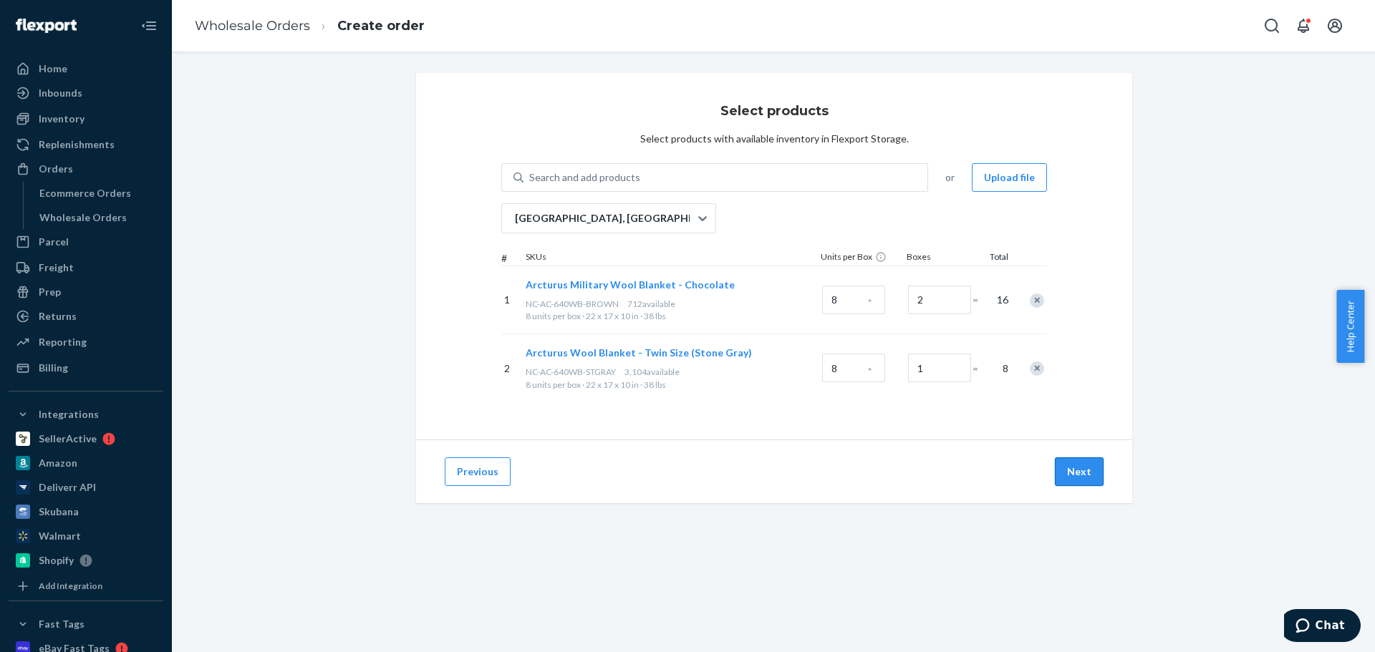
click at [1071, 463] on button "Next" at bounding box center [1079, 472] width 49 height 29
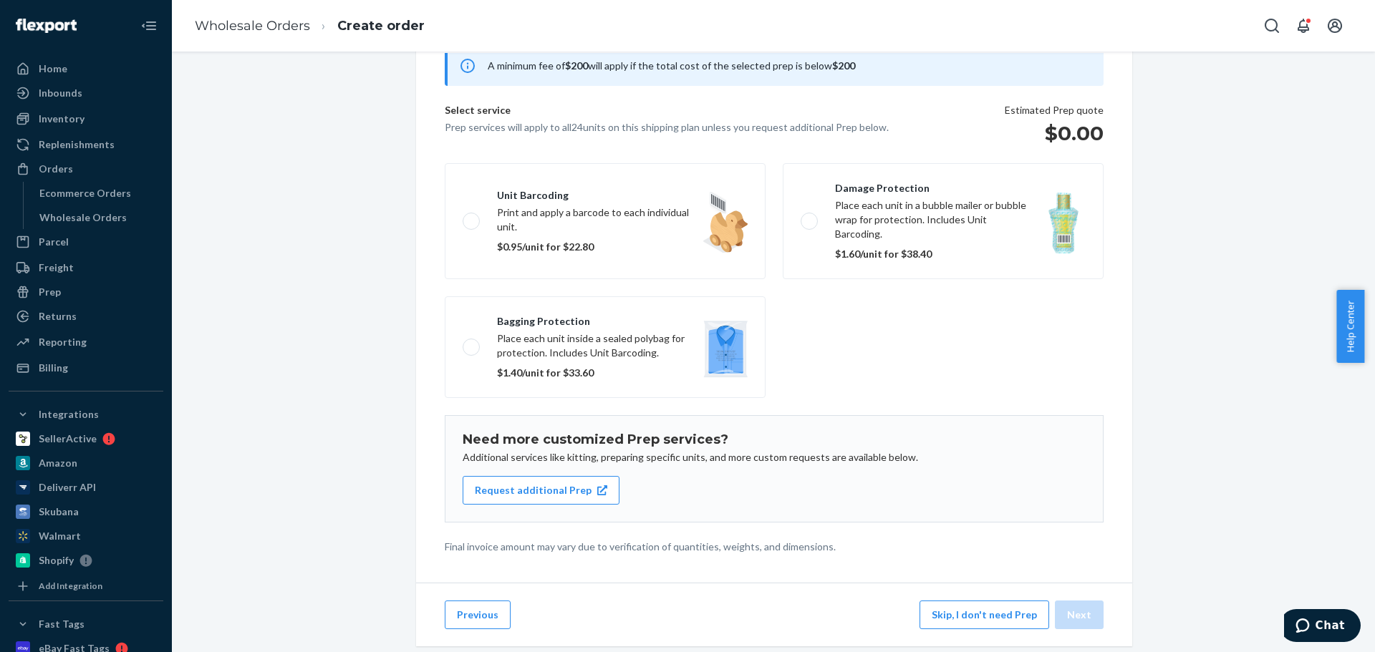
scroll to position [88, 0]
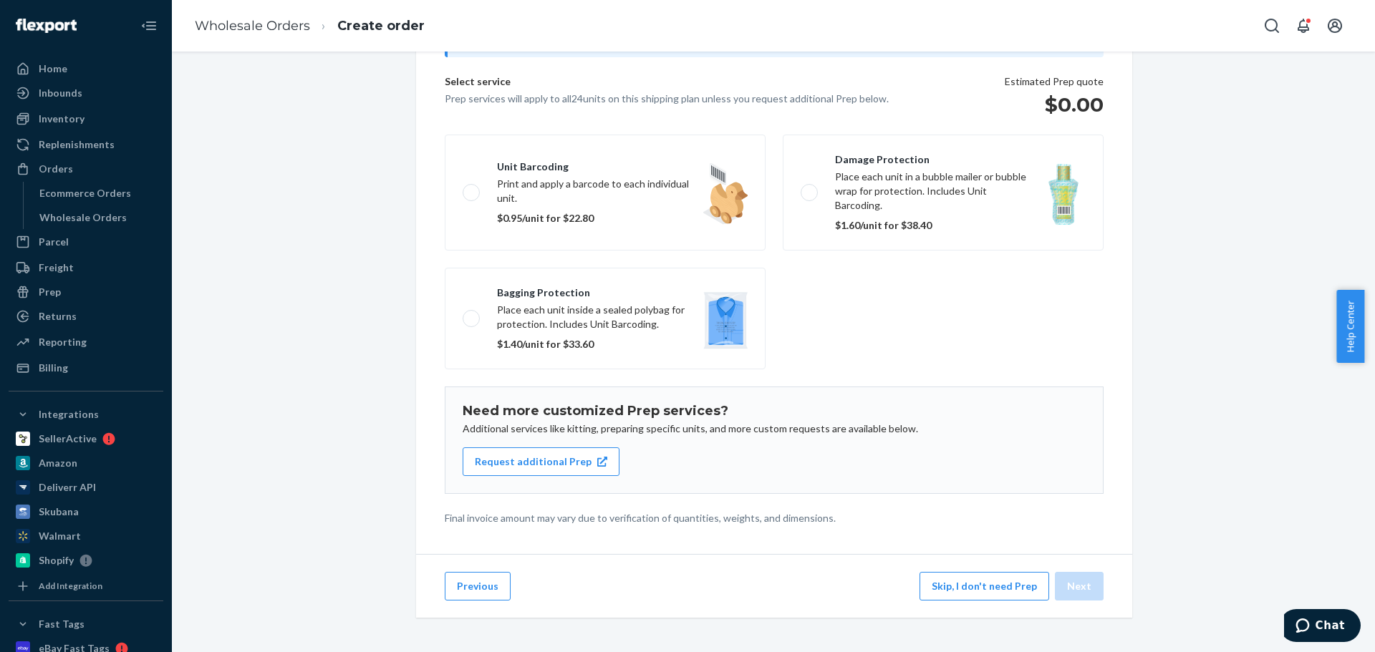
click at [998, 497] on button "Skip, I don't need Prep" at bounding box center [984, 586] width 130 height 29
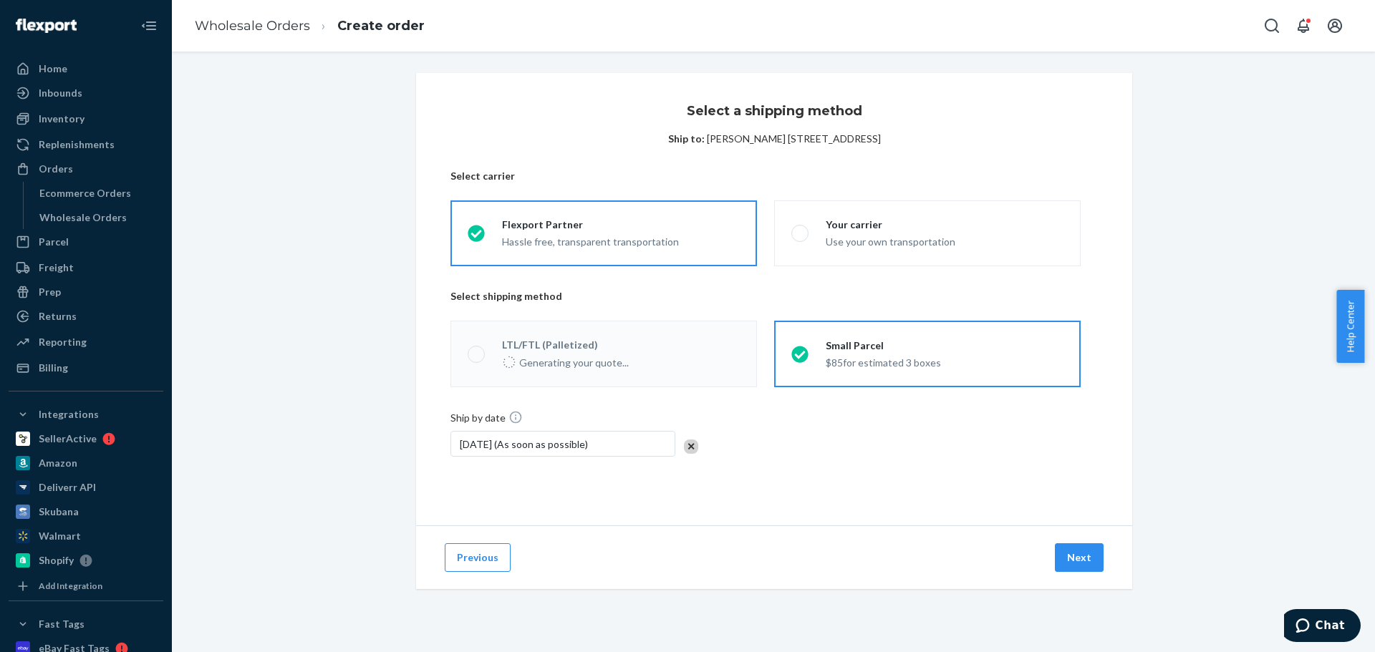
click at [901, 367] on div "$85 for estimated 3 boxes" at bounding box center [883, 361] width 115 height 17
click at [801, 359] on input "Small Parcel $85 for estimated 3 boxes" at bounding box center [795, 353] width 9 height 9
click at [1061, 497] on button "Next" at bounding box center [1079, 558] width 49 height 29
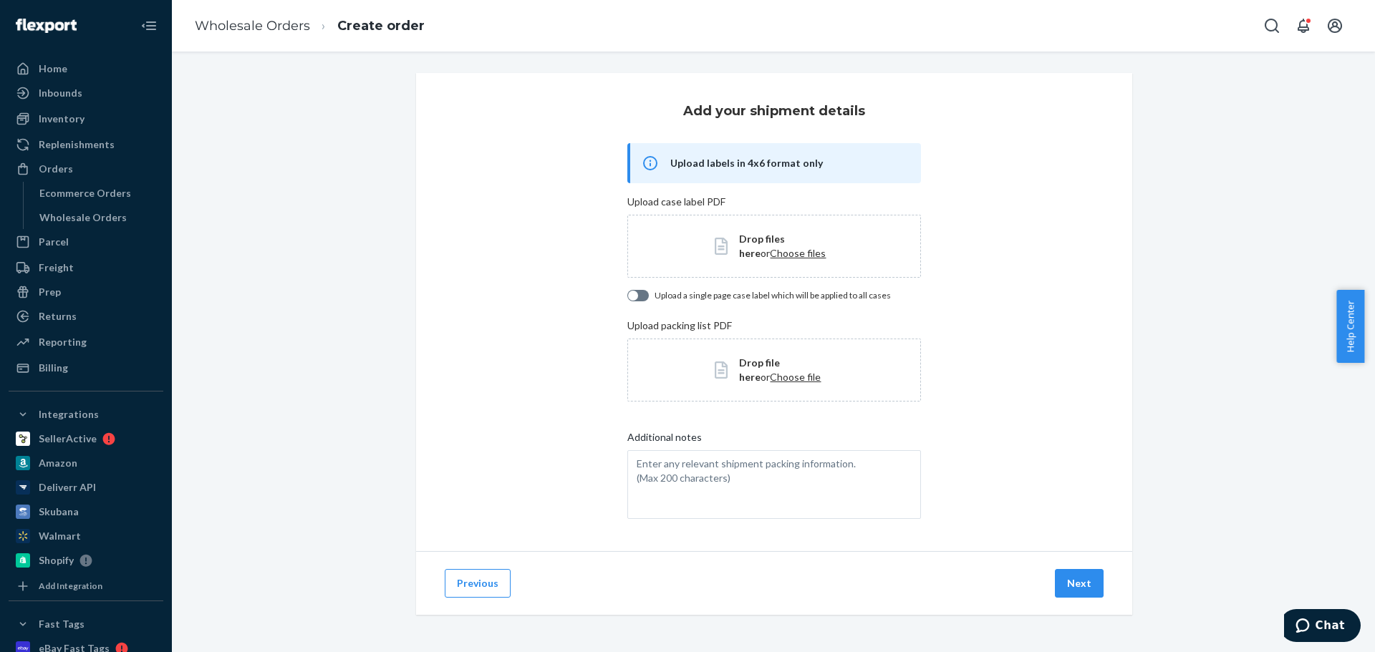
click at [1075, 497] on div "Previous Next" at bounding box center [774, 583] width 716 height 64
click at [1075, 497] on button "Next" at bounding box center [1079, 583] width 49 height 29
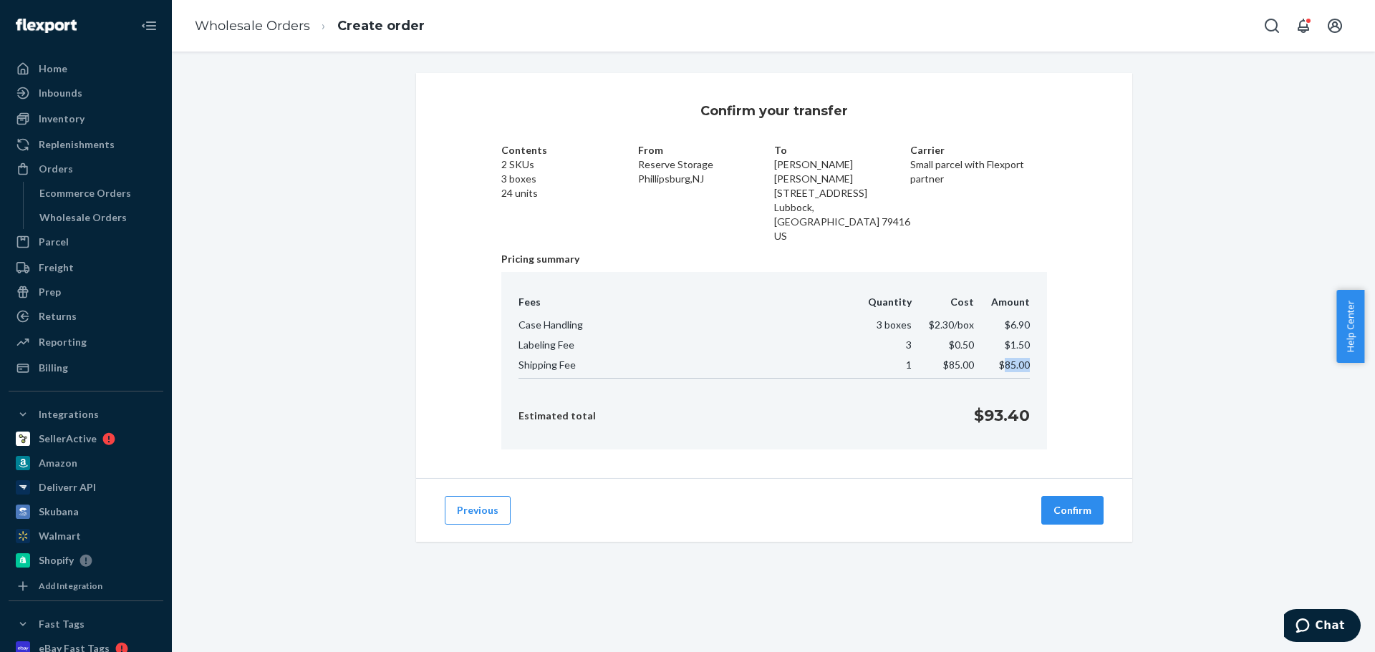
drag, startPoint x: 1023, startPoint y: 351, endPoint x: 997, endPoint y: 352, distance: 26.5
click at [999, 359] on span "$85.00" at bounding box center [1014, 365] width 31 height 12
drag, startPoint x: 1026, startPoint y: 400, endPoint x: 962, endPoint y: 405, distance: 63.9
click at [962, 405] on div "Fees Quantity Cost Amount Case Handling 3 boxes $2.30 /box $6.90 Labeling Fee 3…" at bounding box center [774, 361] width 546 height 178
copy p "$93.40"
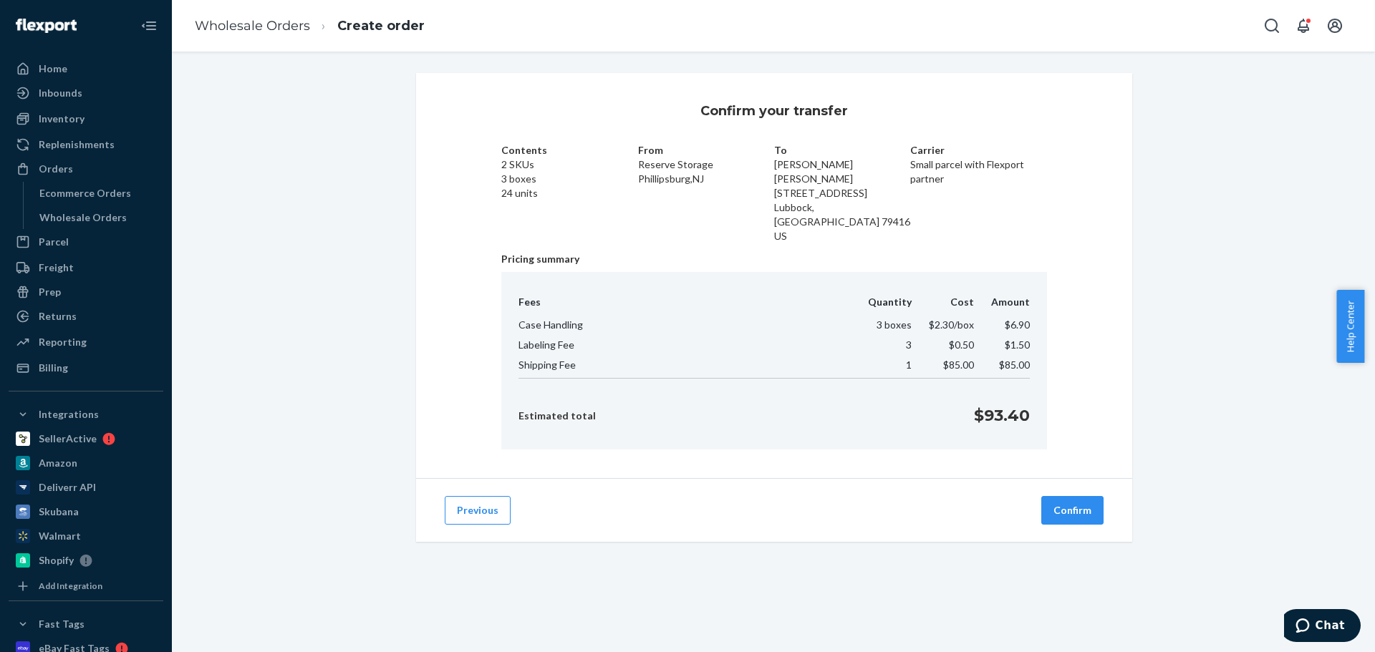
click at [1014, 359] on span "$85.00" at bounding box center [1014, 365] width 31 height 12
copy span "$85.00"
click at [448, 496] on button "Previous" at bounding box center [478, 510] width 66 height 29
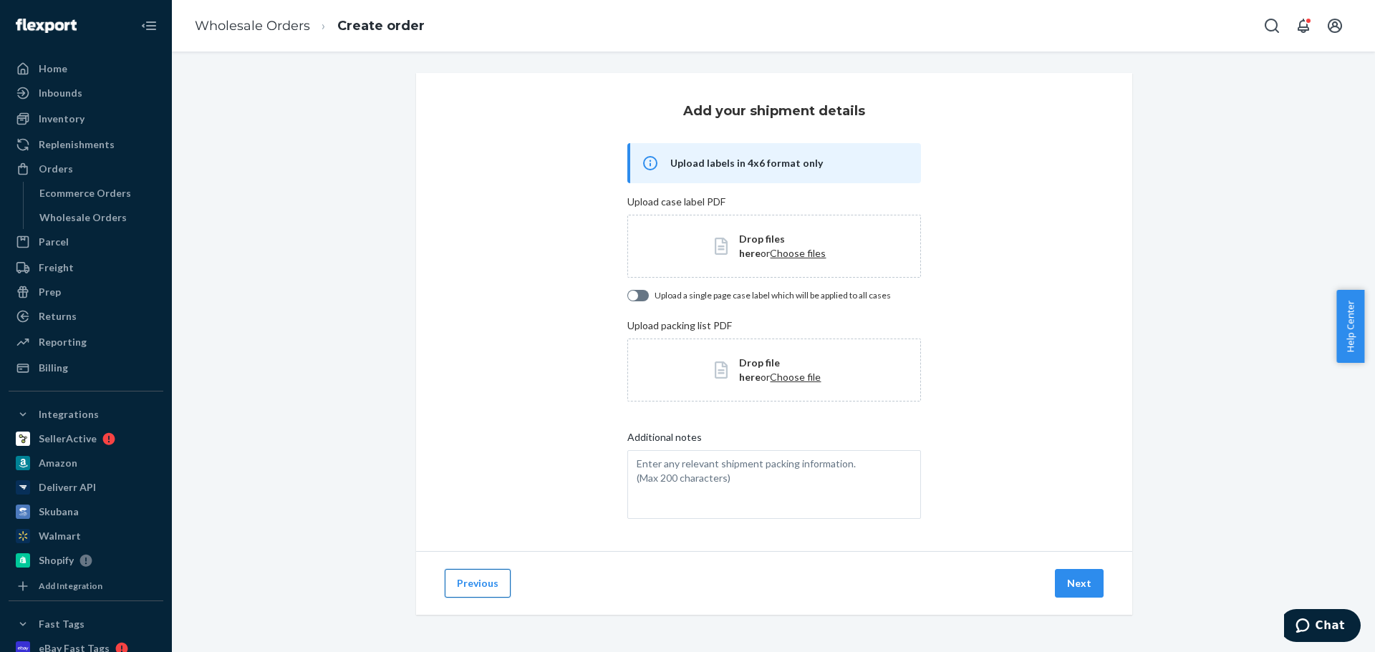
click at [466, 497] on button "Previous" at bounding box center [478, 583] width 66 height 29
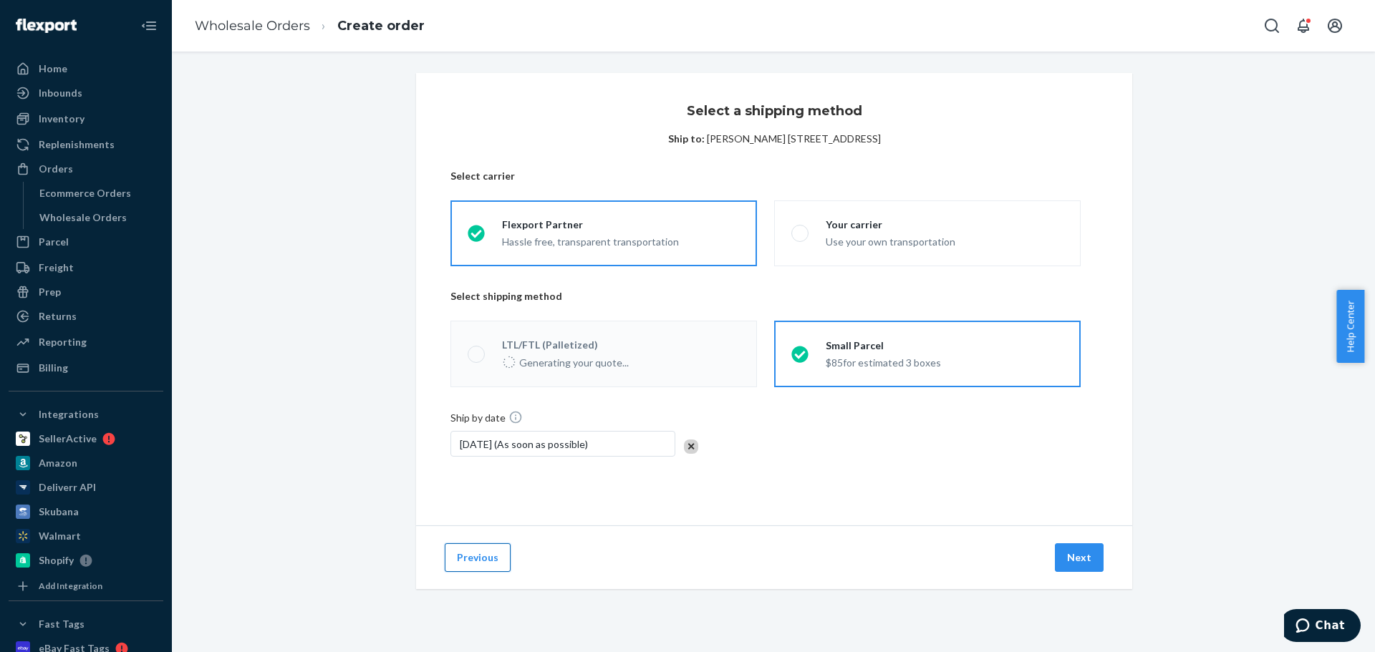
click at [463, 497] on button "Previous" at bounding box center [478, 558] width 66 height 29
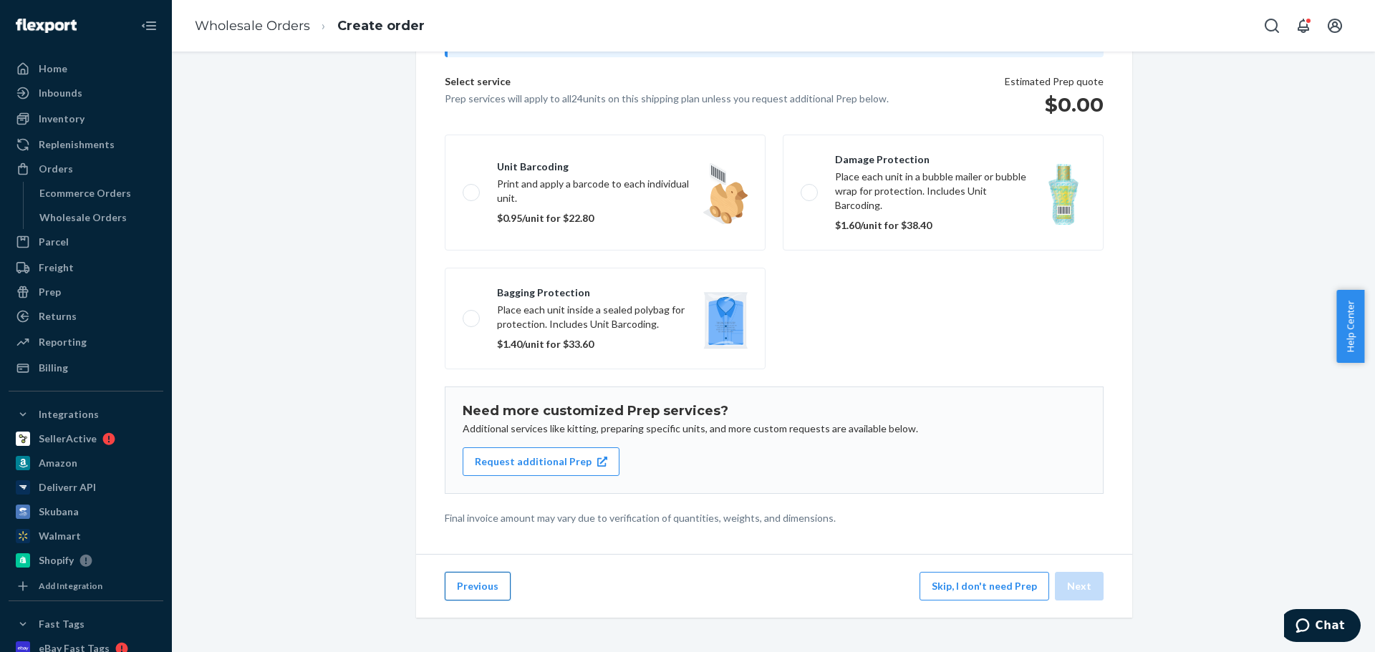
scroll to position [88, 0]
click at [470, 497] on button "Previous" at bounding box center [478, 586] width 66 height 29
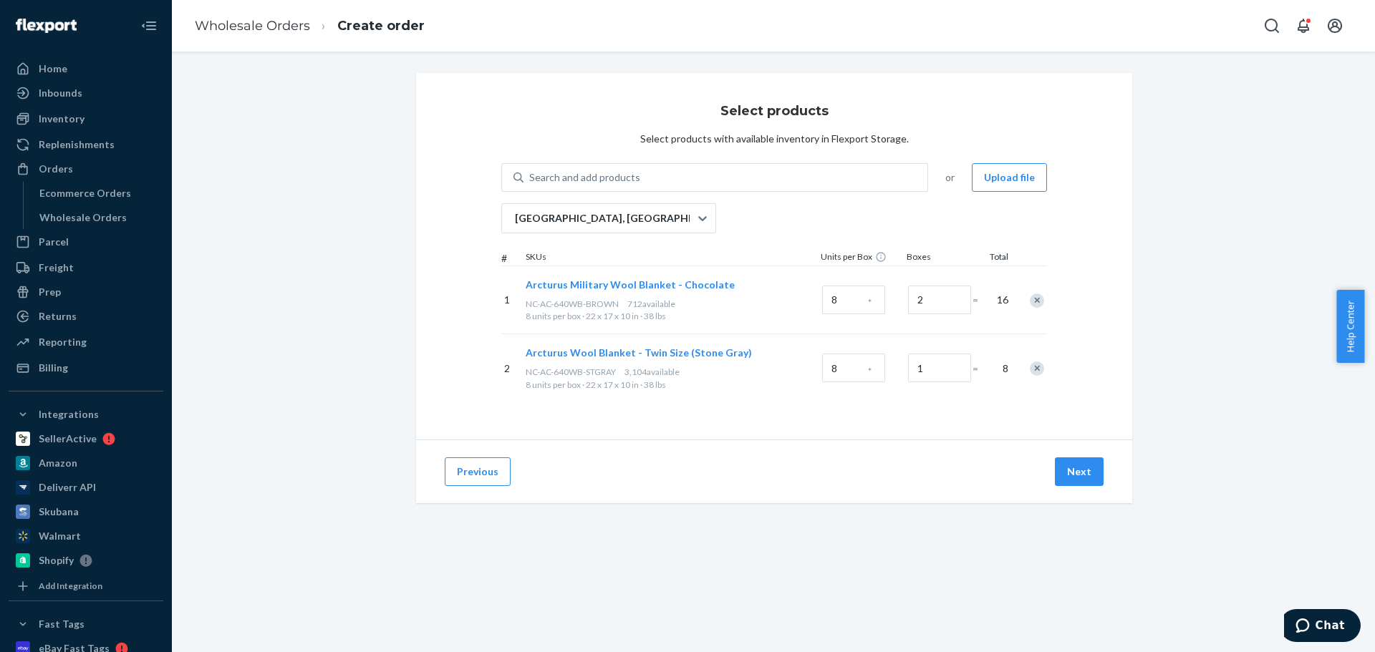
scroll to position [0, 0]
type input "1"
click at [1080, 470] on button "Next" at bounding box center [1079, 472] width 49 height 29
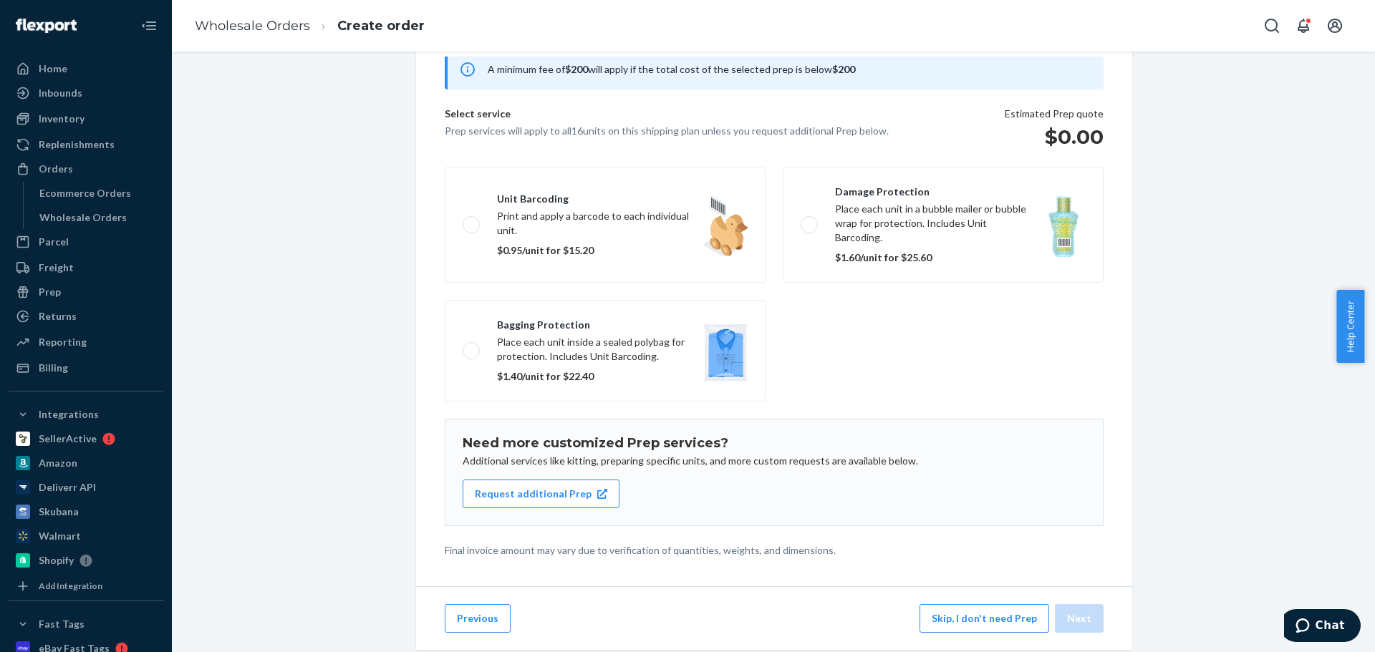
scroll to position [88, 0]
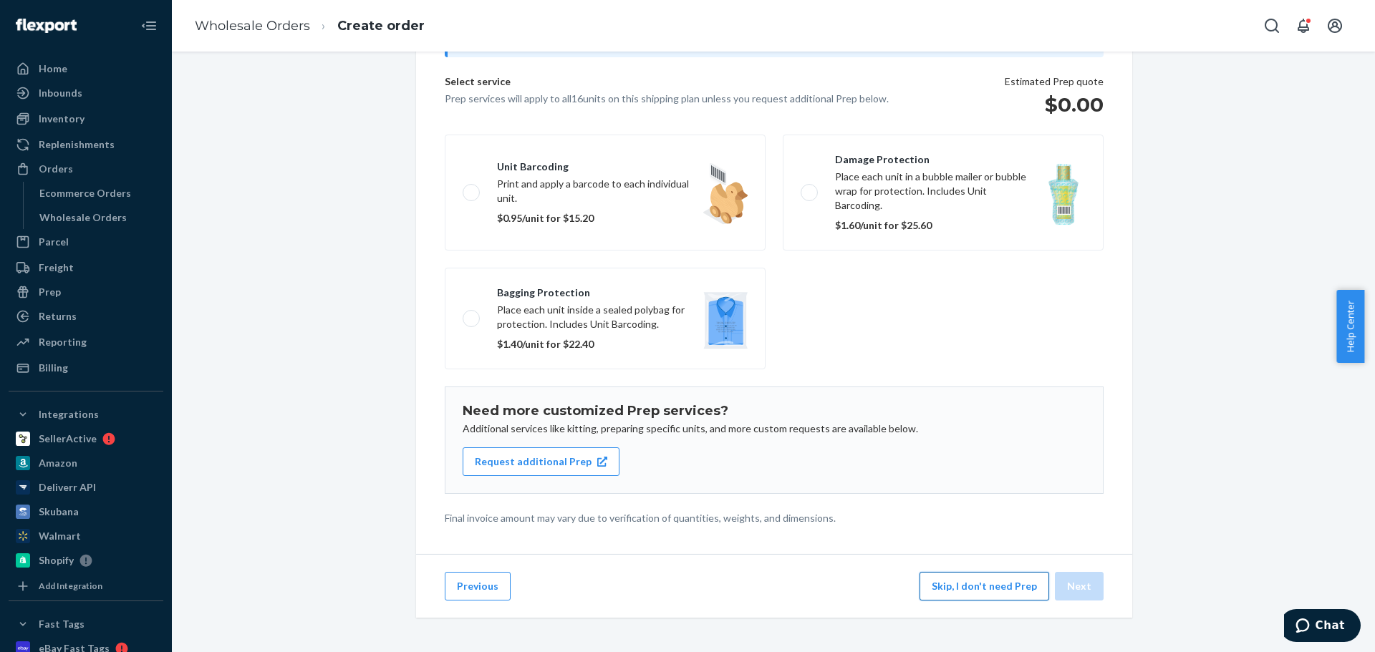
click at [986, 497] on button "Skip, I don't need Prep" at bounding box center [984, 586] width 130 height 29
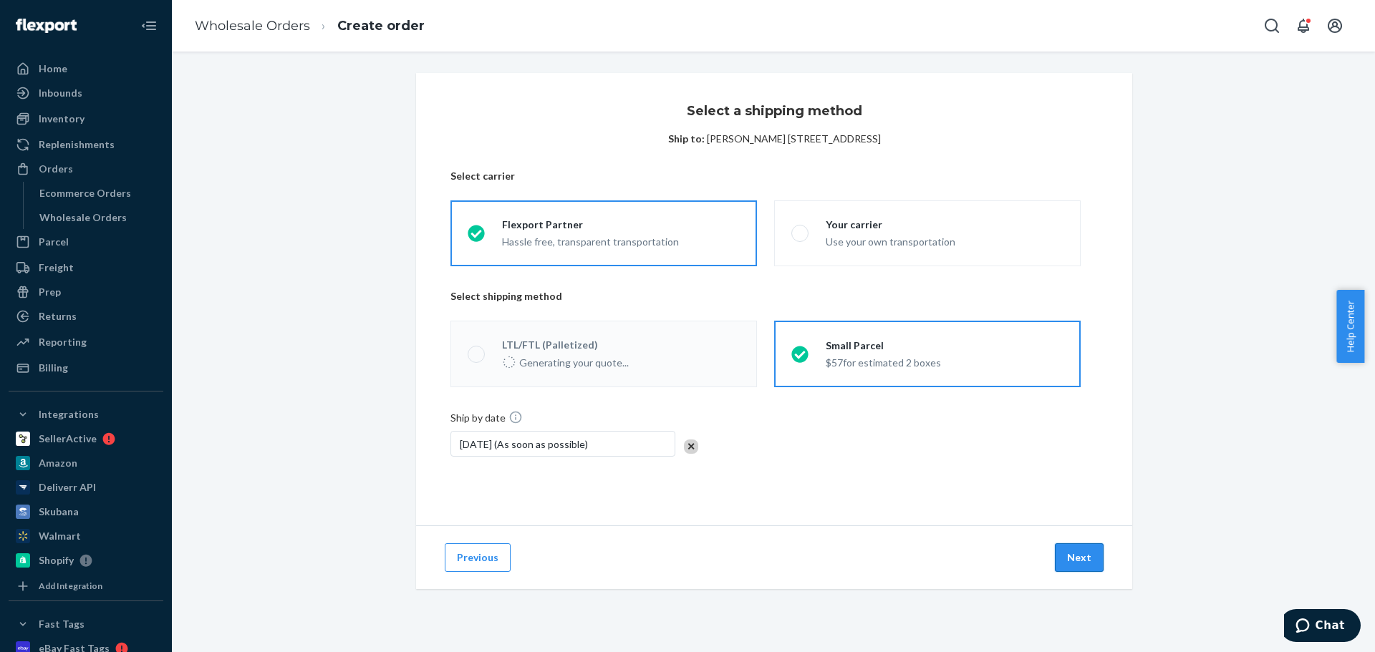
click at [1076, 497] on button "Next" at bounding box center [1079, 558] width 49 height 29
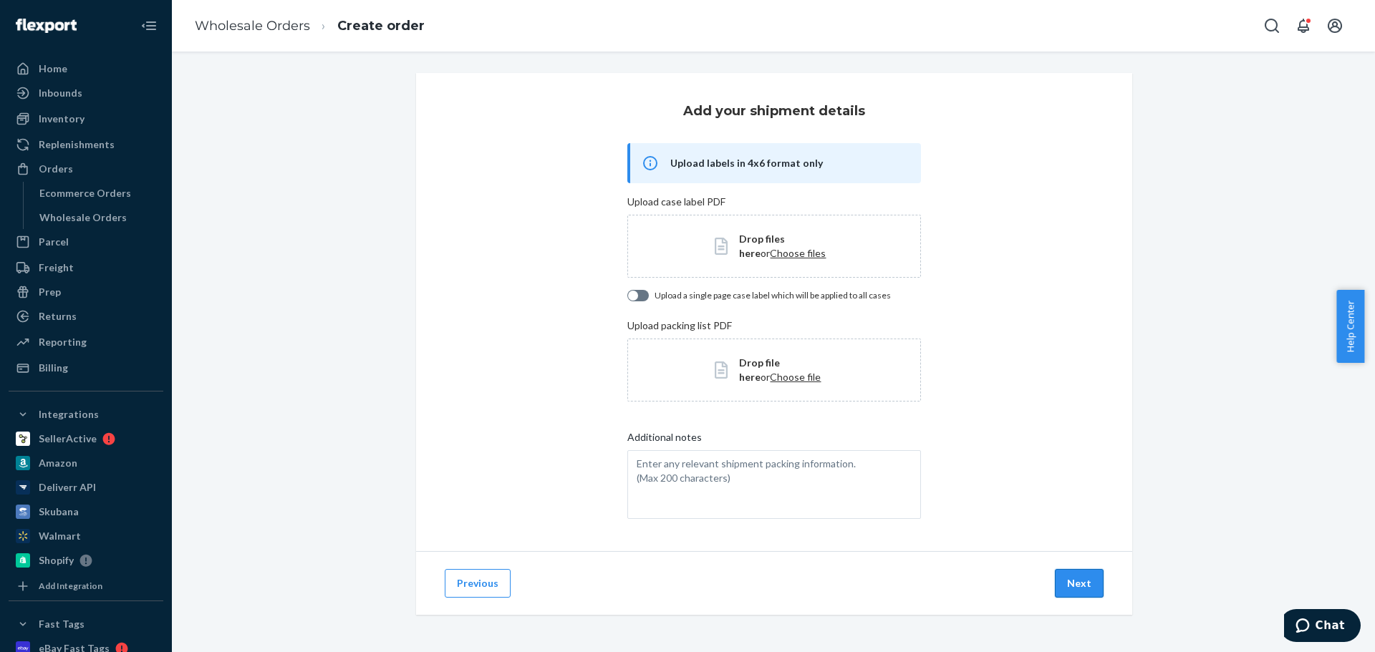
drag, startPoint x: 1077, startPoint y: 600, endPoint x: 1077, endPoint y: 591, distance: 8.6
click at [1077, 497] on div "Previous Next" at bounding box center [774, 583] width 716 height 64
click at [1073, 497] on div "Previous Next" at bounding box center [774, 583] width 716 height 64
click at [1073, 497] on button "Next" at bounding box center [1079, 583] width 49 height 29
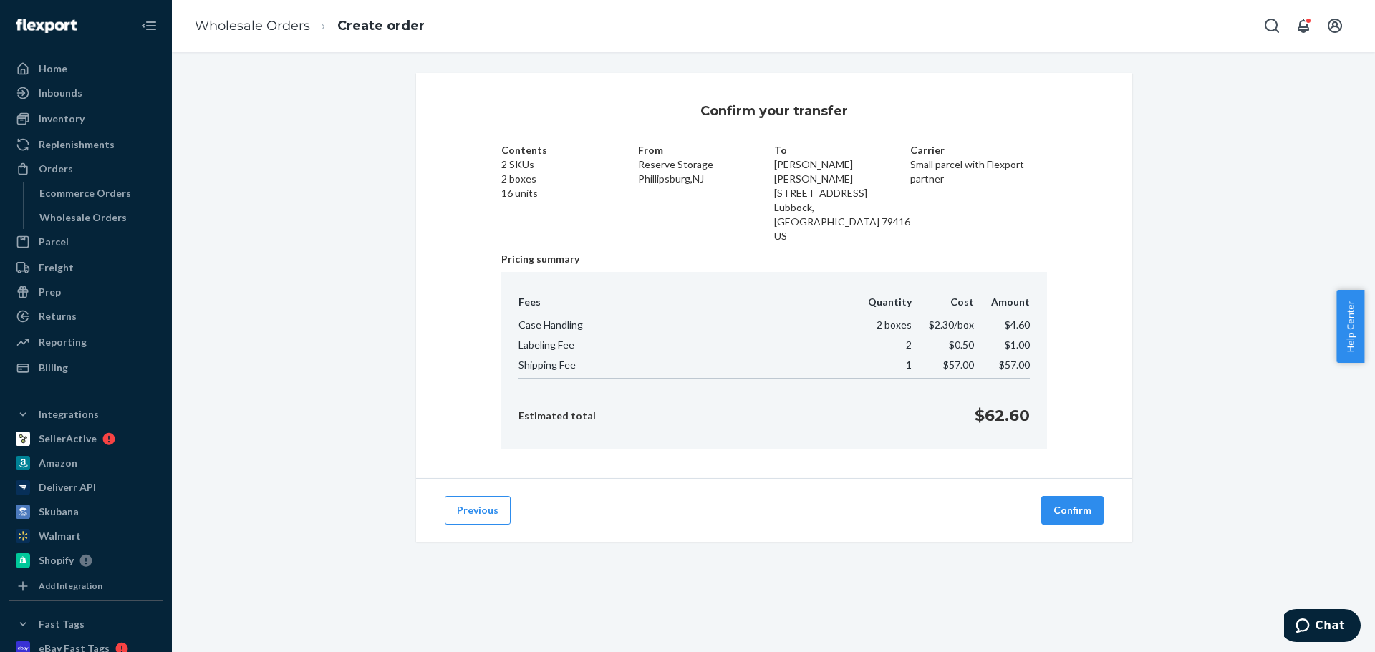
click at [999, 359] on span "$57.00" at bounding box center [1014, 365] width 31 height 12
copy span "$57.00"
drag, startPoint x: 1030, startPoint y: 400, endPoint x: 966, endPoint y: 402, distance: 64.5
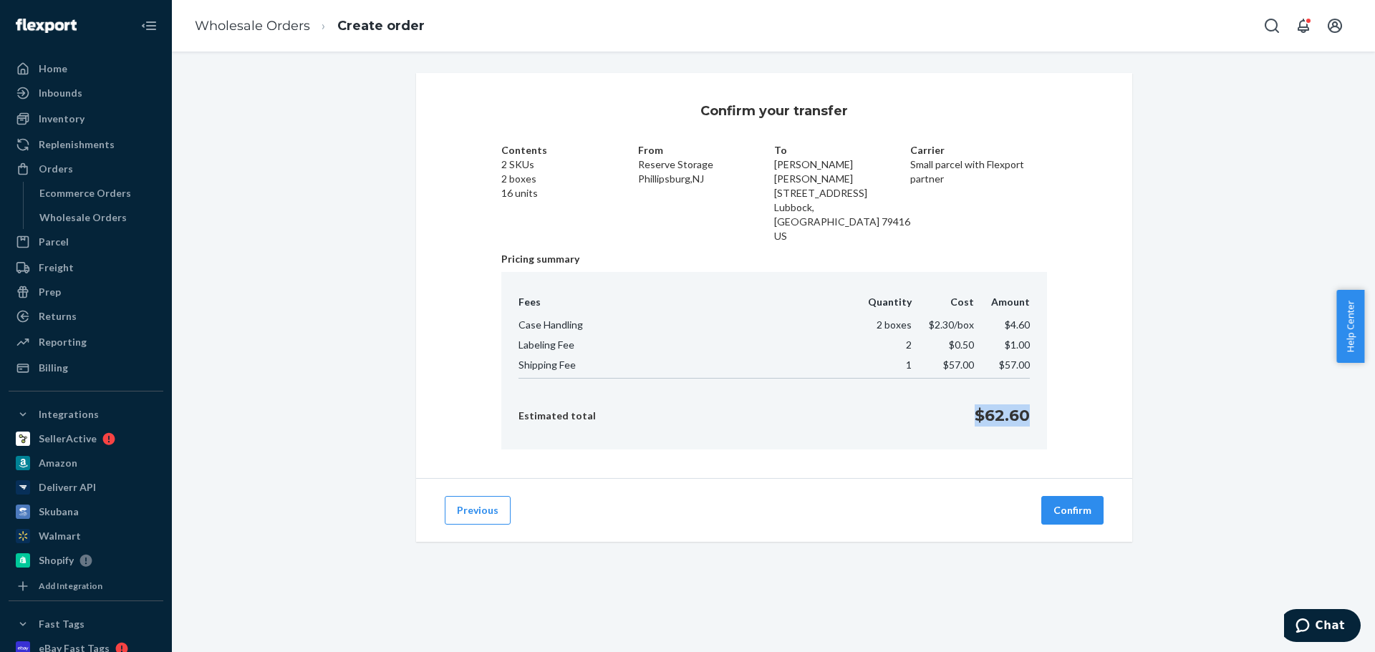
click at [966, 402] on div "Fees Quantity Cost Amount Case Handling 2 boxes $2.30 /box $4.60 Labeling Fee 2…" at bounding box center [774, 361] width 546 height 178
copy p "$62.60"
click at [467, 496] on button "Previous" at bounding box center [478, 510] width 66 height 29
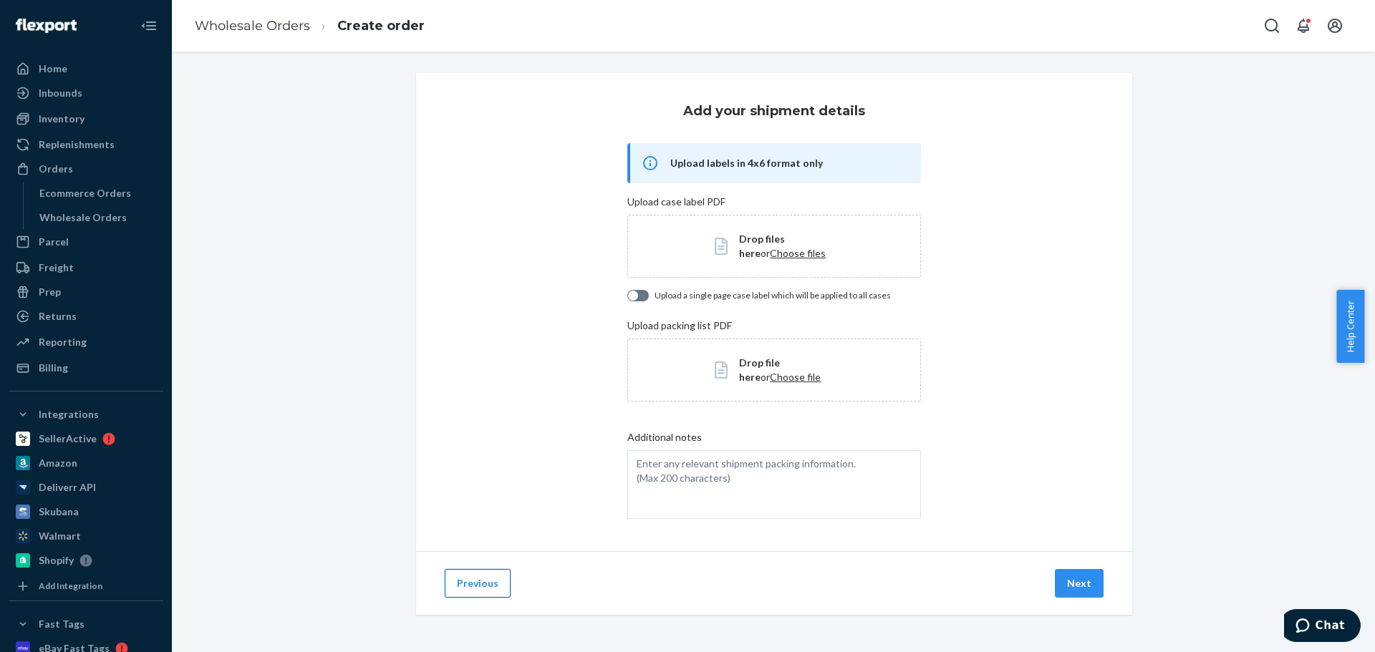
click at [468, 497] on button "Previous" at bounding box center [478, 583] width 66 height 29
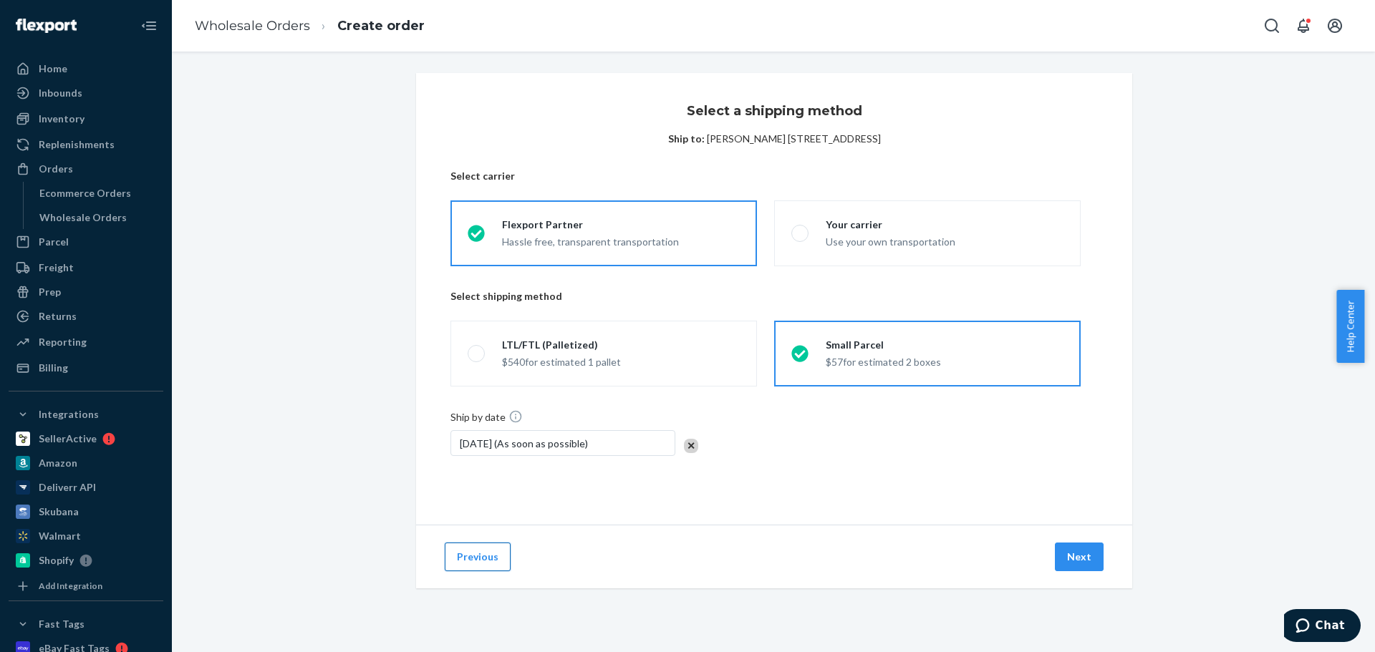
click at [463, 497] on button "Previous" at bounding box center [478, 557] width 66 height 29
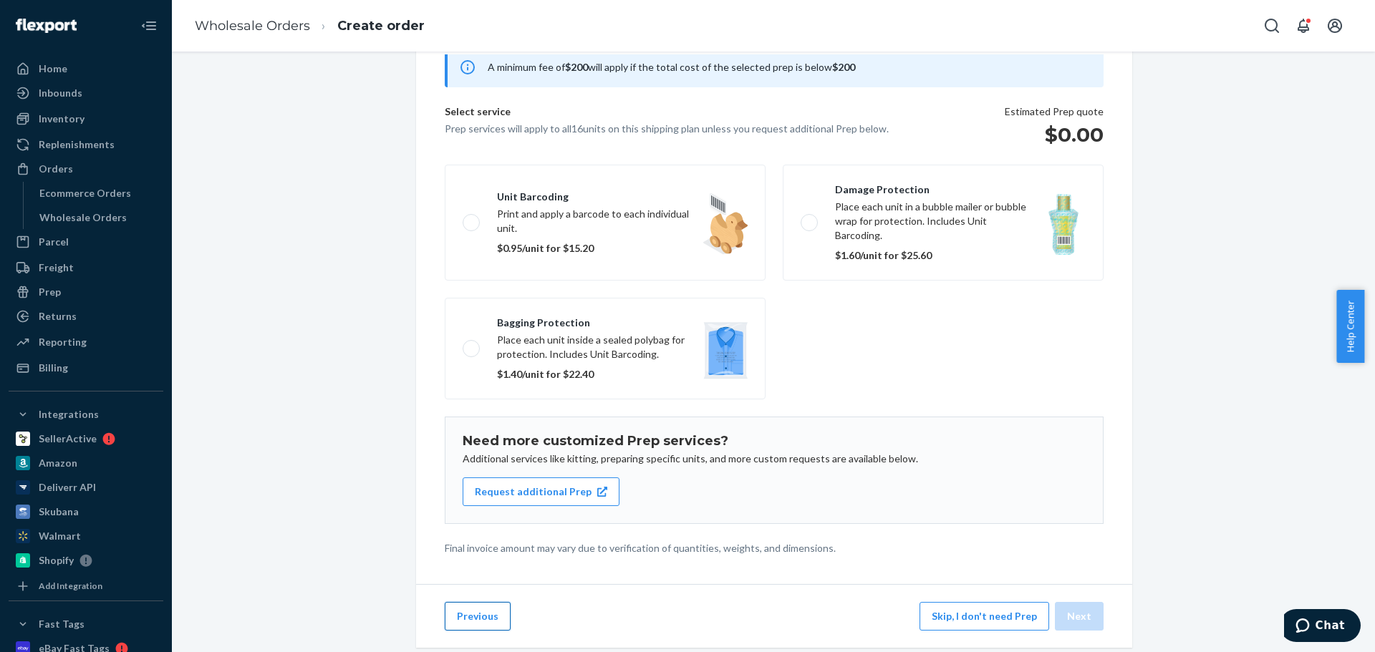
scroll to position [88, 0]
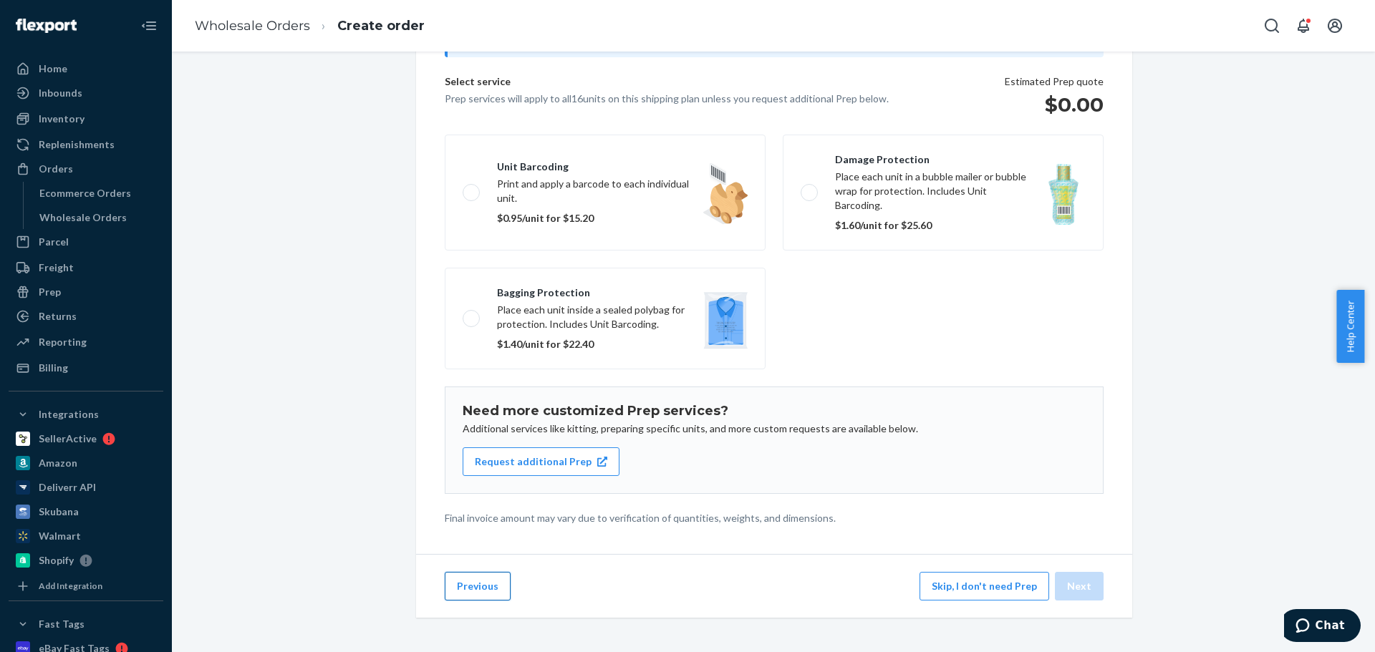
click at [468, 497] on button "Previous" at bounding box center [478, 586] width 66 height 29
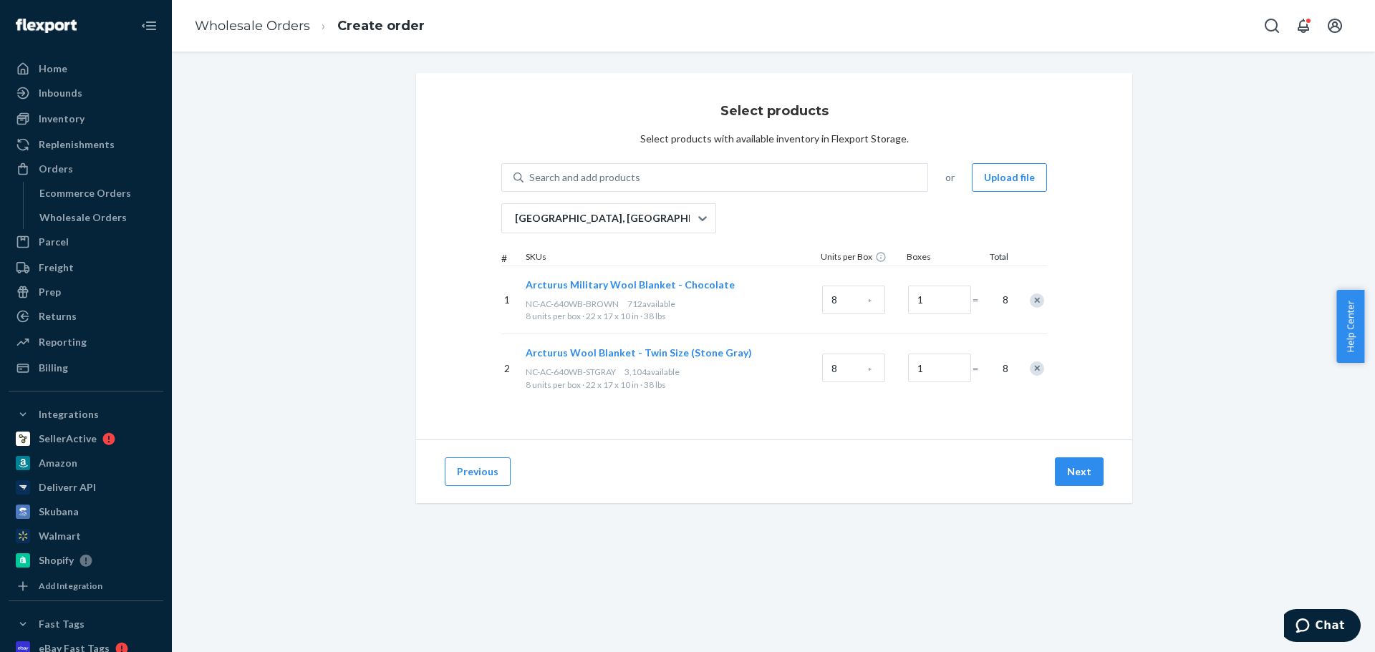
scroll to position [0, 0]
type input "2"
click at [1073, 473] on button "Next" at bounding box center [1079, 472] width 49 height 29
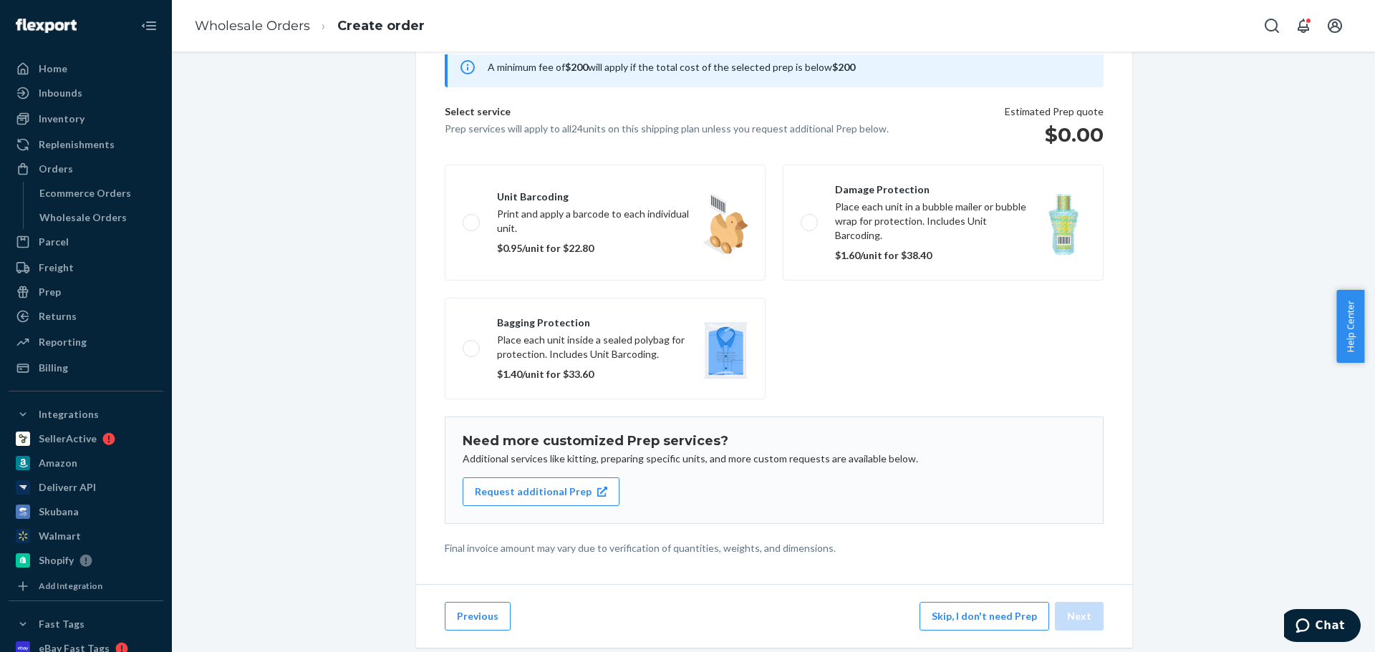
scroll to position [88, 0]
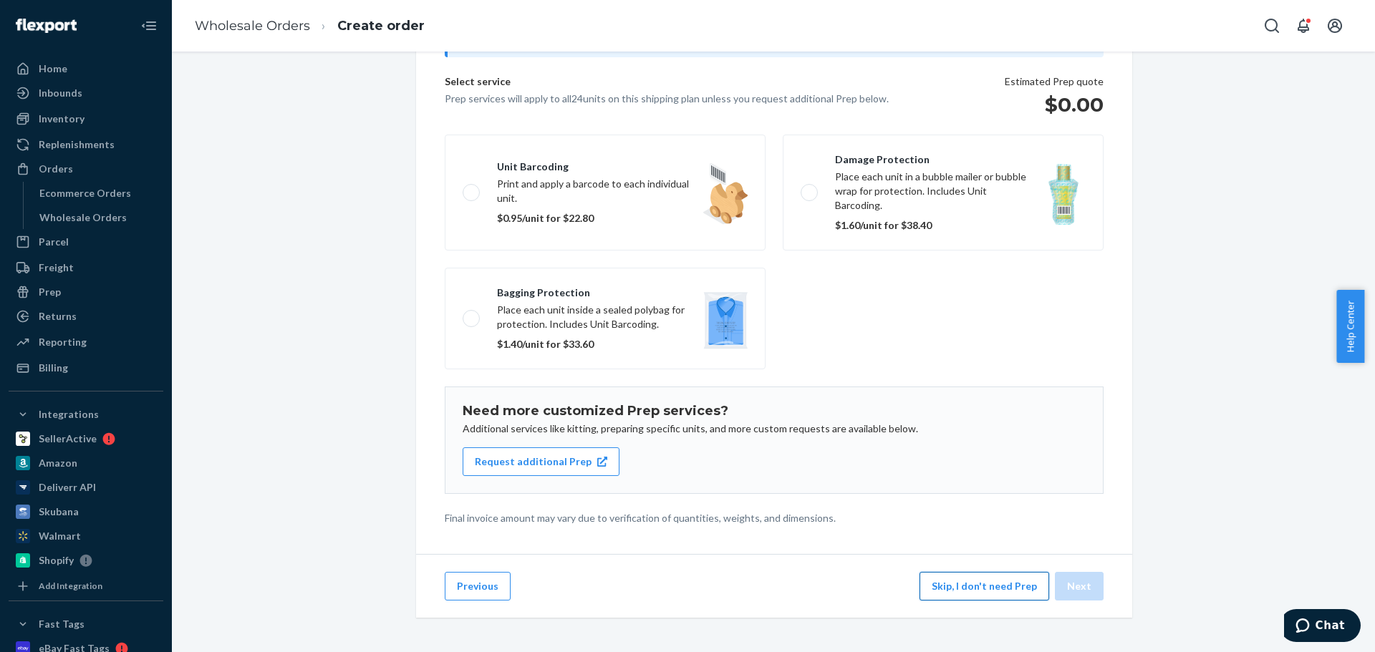
click at [1003, 497] on button "Skip, I don't need Prep" at bounding box center [984, 586] width 130 height 29
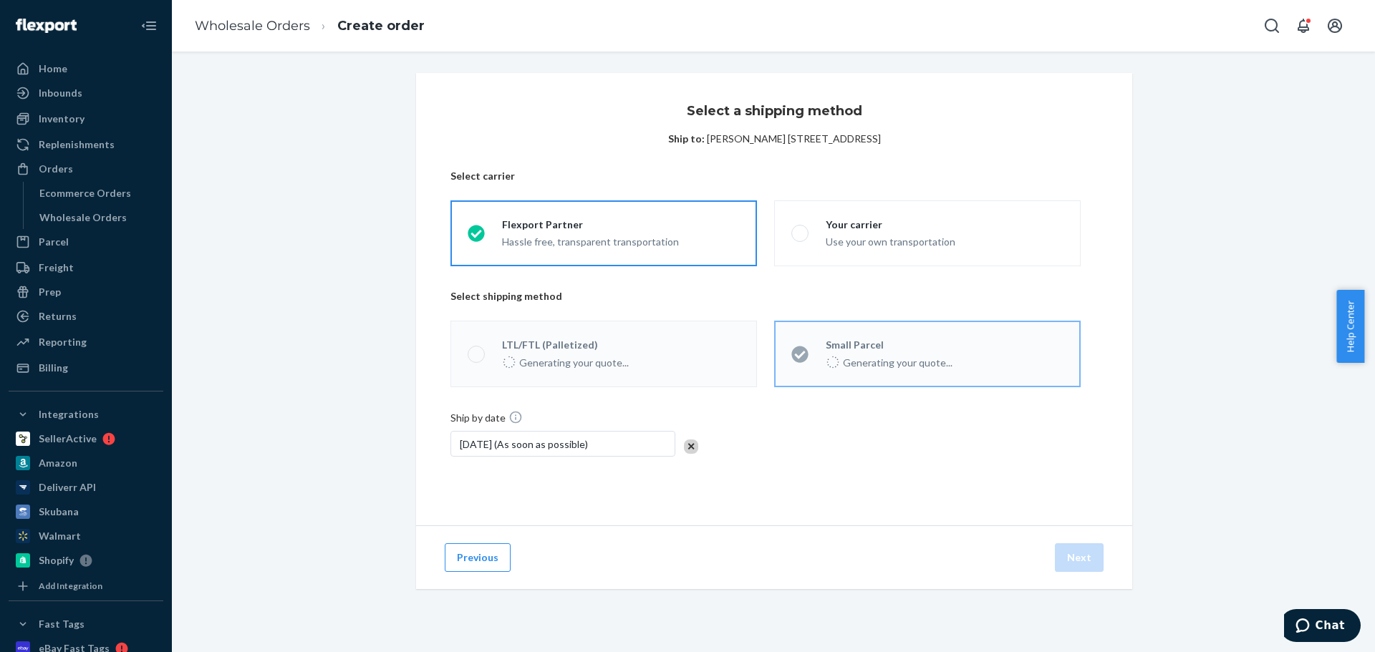
scroll to position [0, 0]
click at [1071, 497] on button "Next" at bounding box center [1079, 558] width 49 height 29
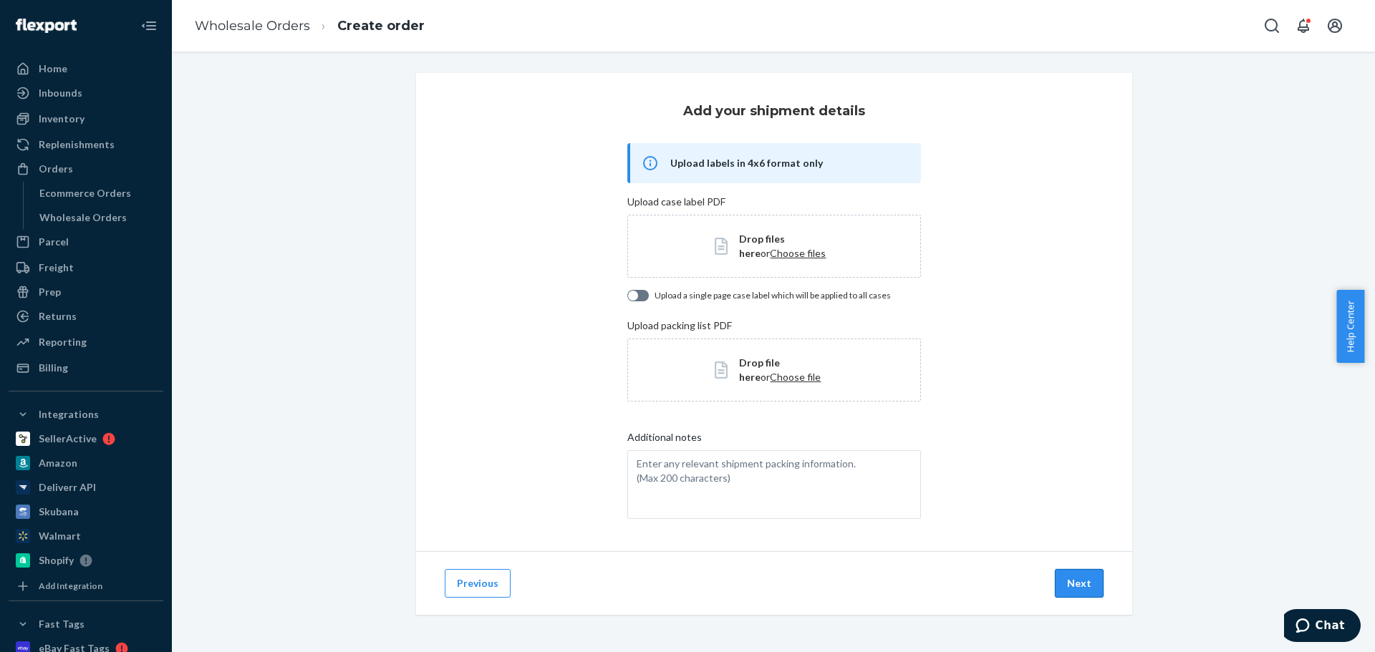
click at [1068, 497] on button "Next" at bounding box center [1079, 583] width 49 height 29
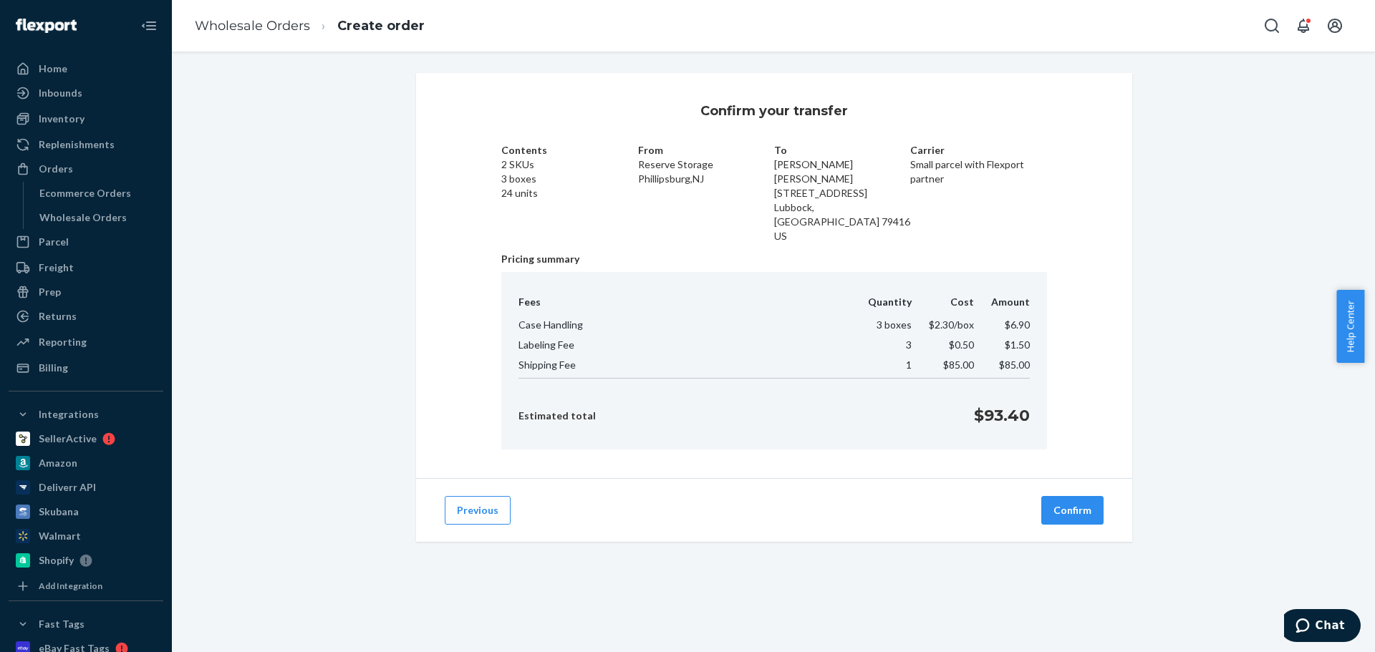
click at [998, 405] on p "$93.40" at bounding box center [1002, 416] width 56 height 22
copy div "$93.40"
click at [473, 497] on button "Previous" at bounding box center [478, 510] width 66 height 29
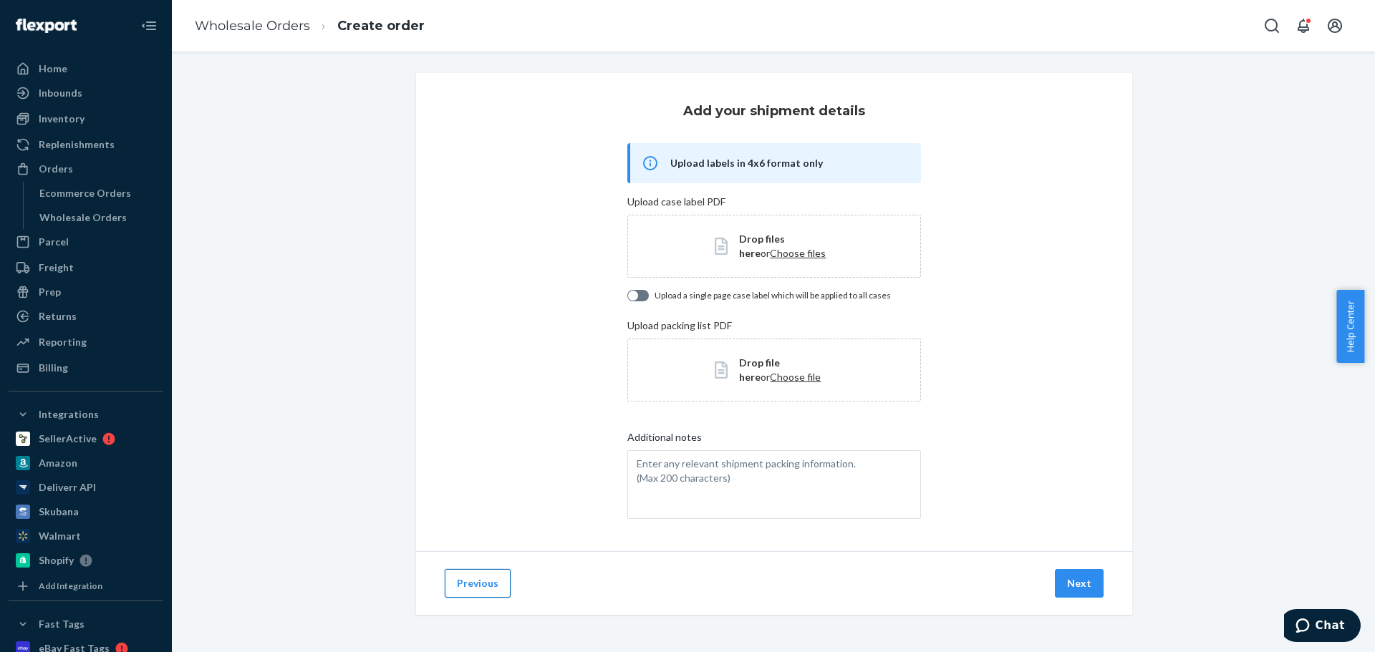
click at [472, 497] on button "Previous" at bounding box center [478, 583] width 66 height 29
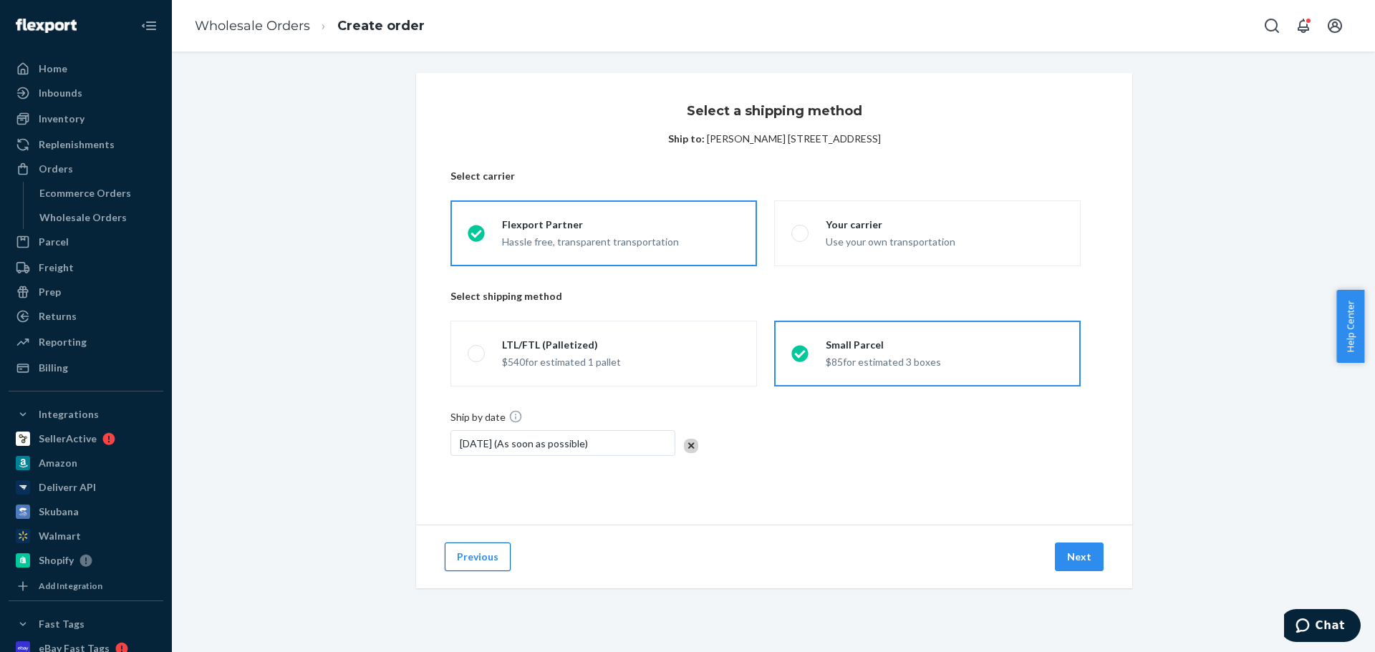
click at [467, 497] on button "Previous" at bounding box center [478, 557] width 66 height 29
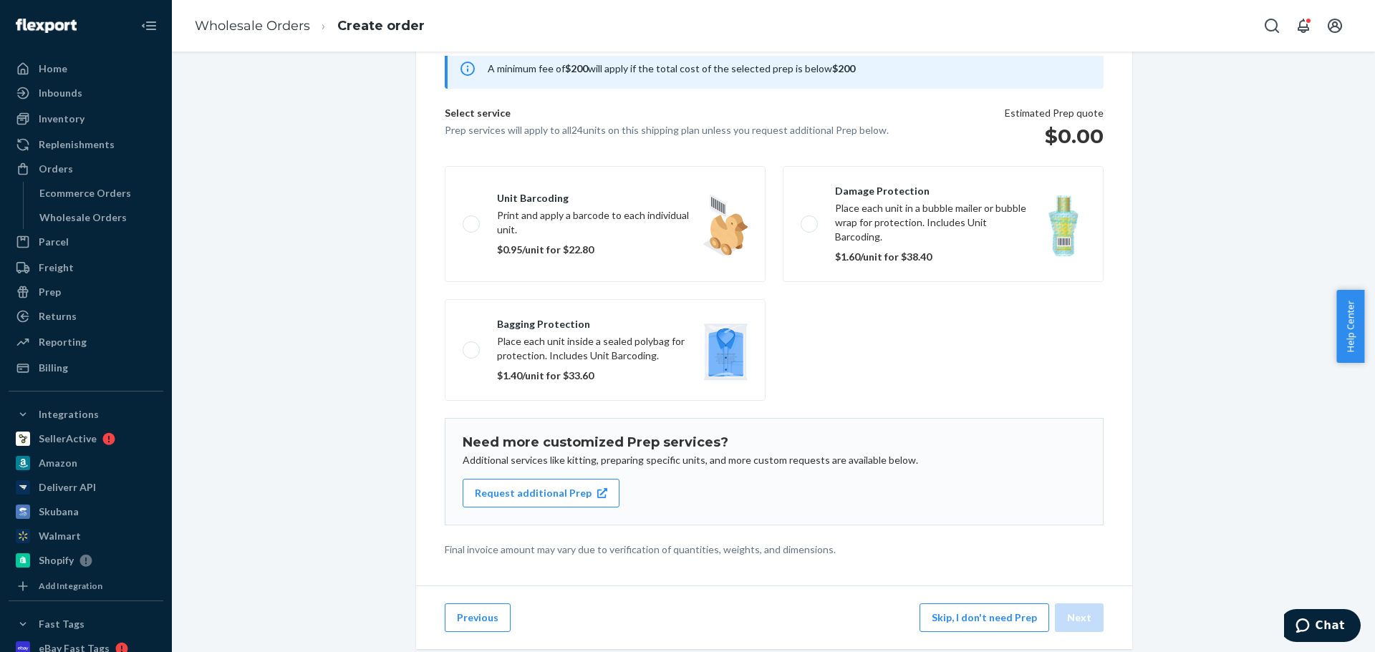
scroll to position [88, 0]
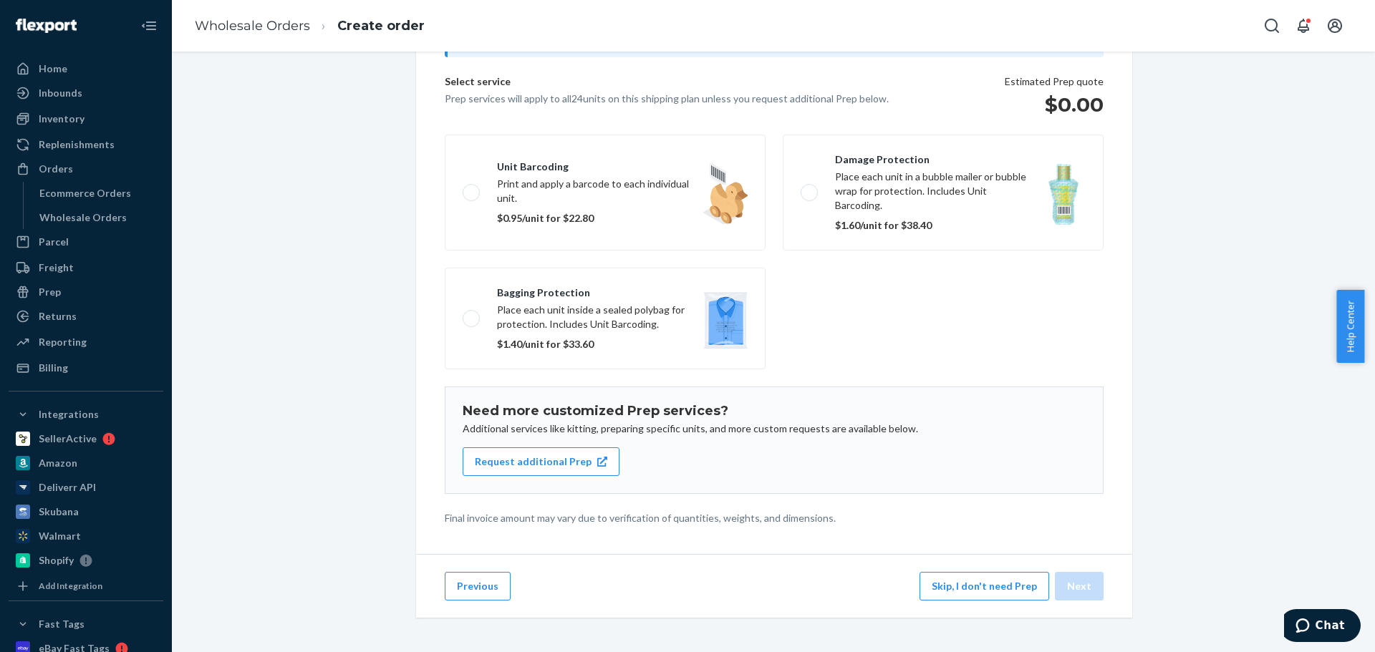
click at [459, 497] on button "Previous" at bounding box center [478, 586] width 66 height 29
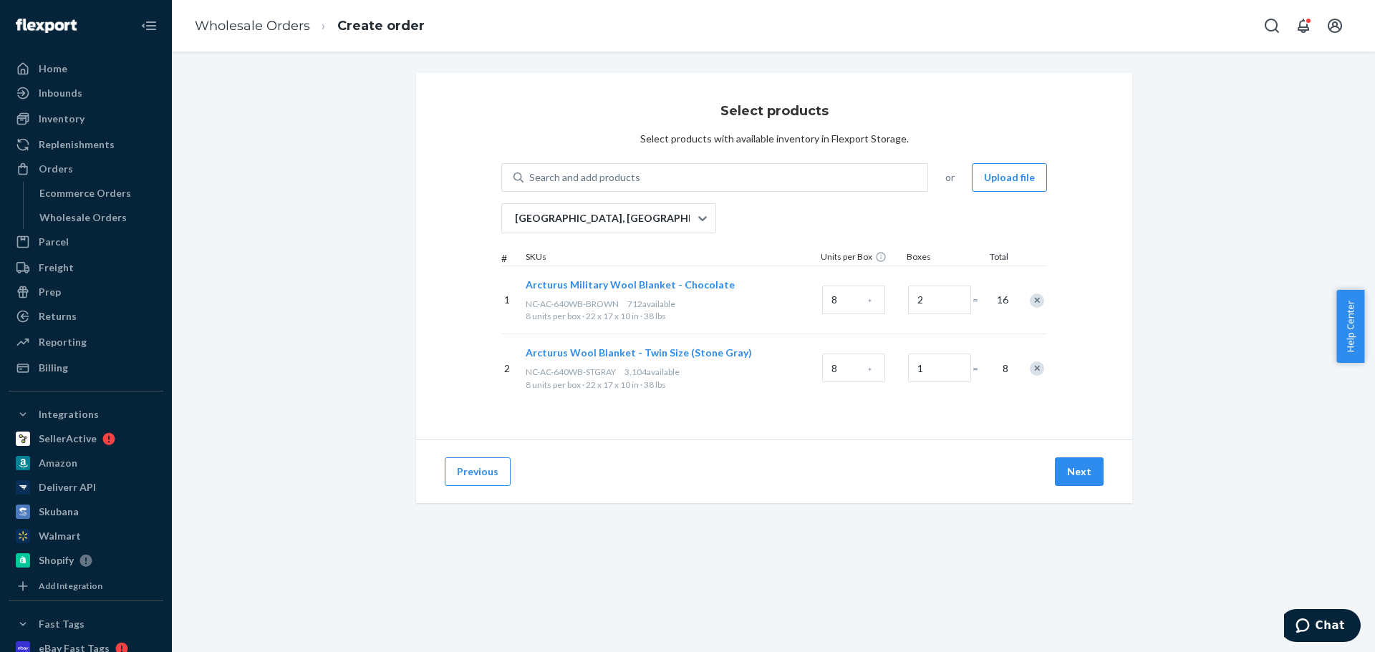
scroll to position [0, 0]
click at [1030, 299] on div "Remove Item" at bounding box center [1037, 301] width 14 height 14
click at [1076, 471] on button "Next" at bounding box center [1079, 472] width 49 height 29
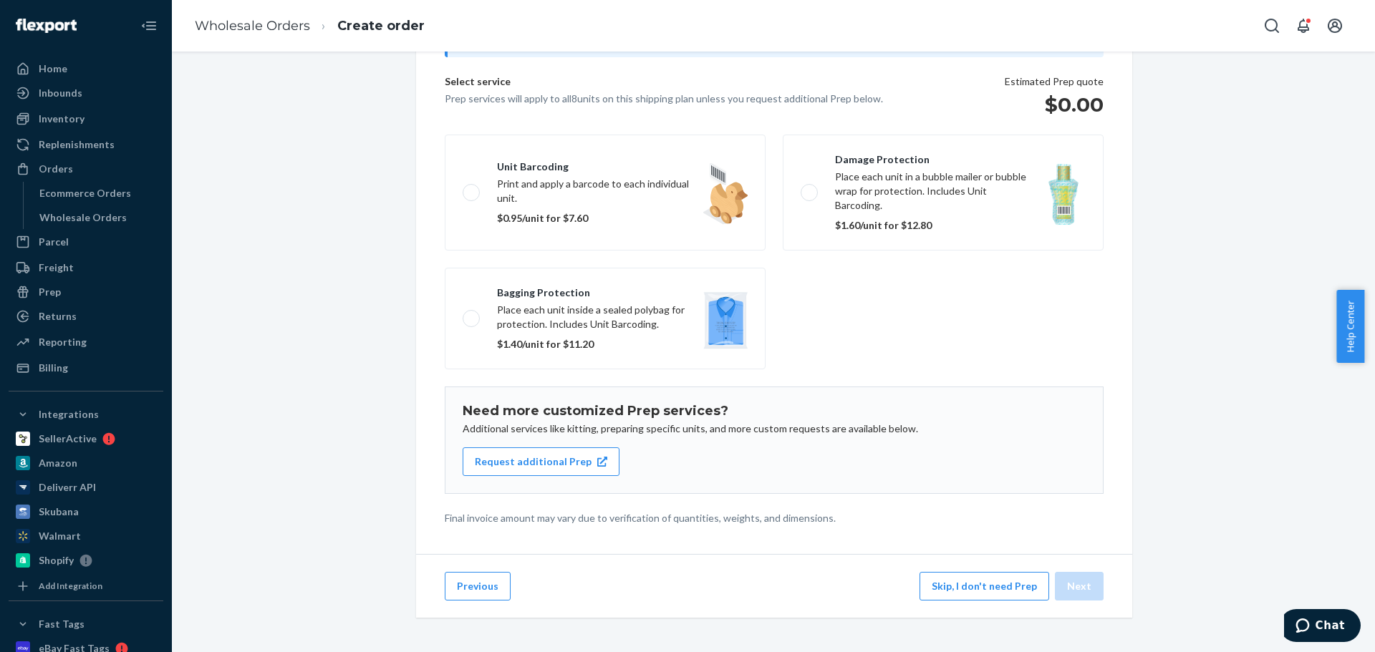
scroll to position [88, 0]
click at [997, 497] on button "Skip, I don't need Prep" at bounding box center [984, 586] width 130 height 29
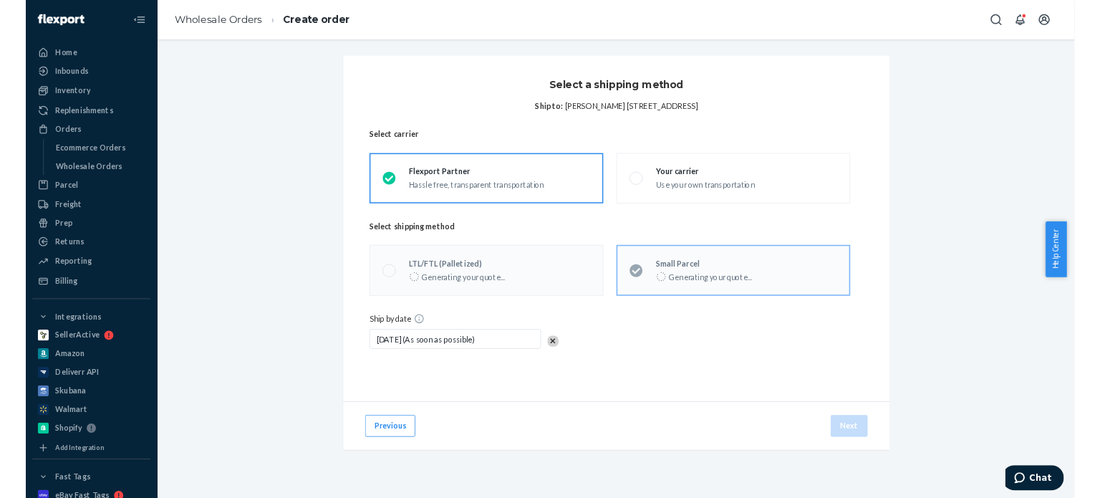
scroll to position [0, 0]
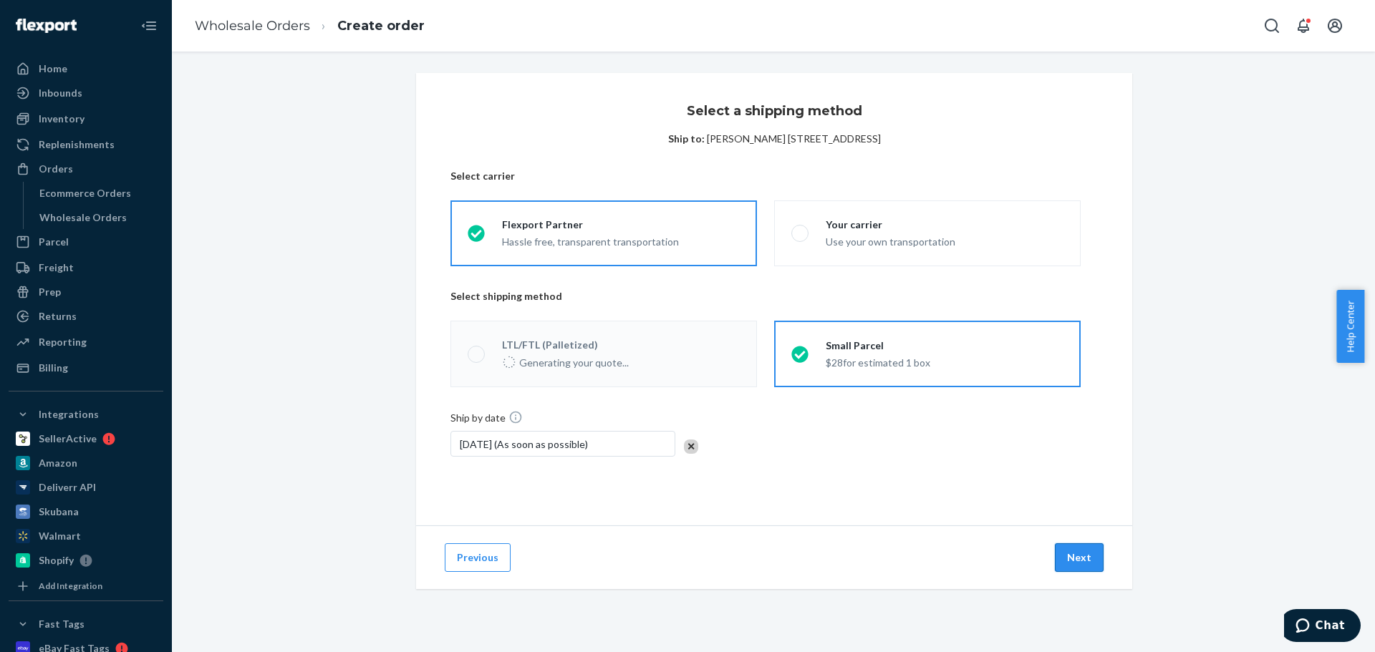
click at [1075, 497] on button "Next" at bounding box center [1079, 558] width 49 height 29
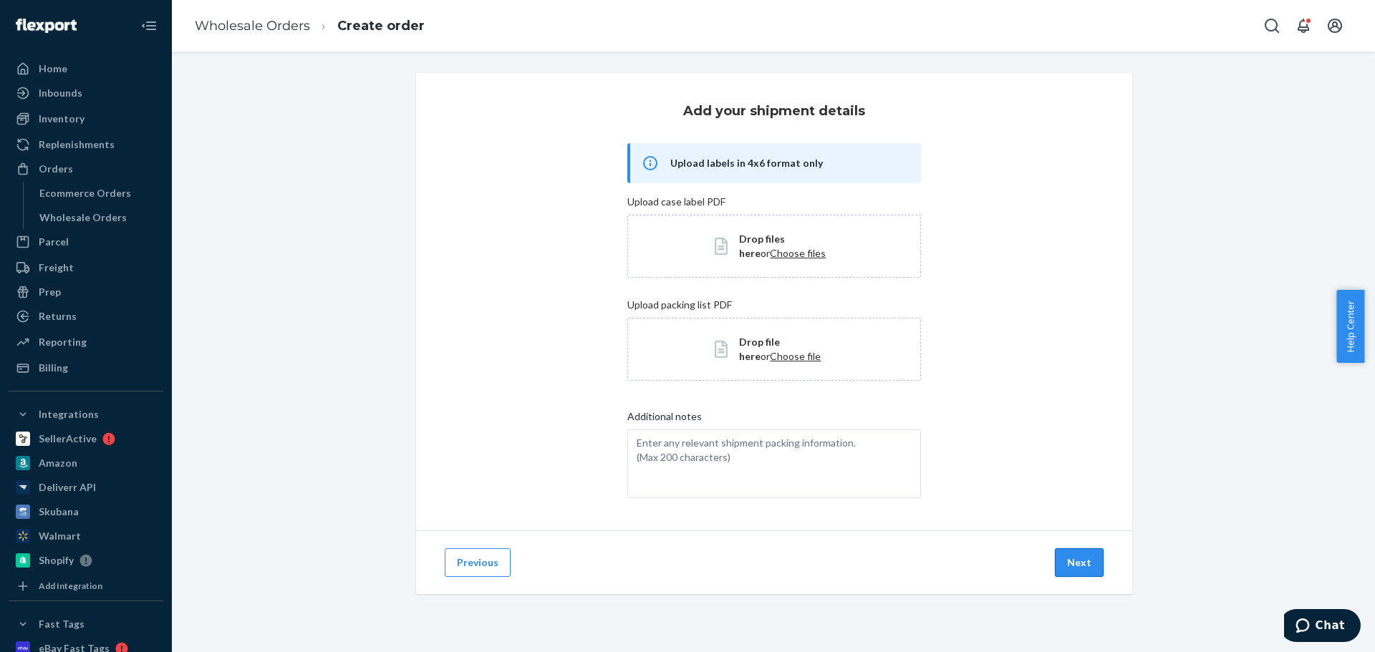
click at [1066, 497] on button "Next" at bounding box center [1079, 563] width 49 height 29
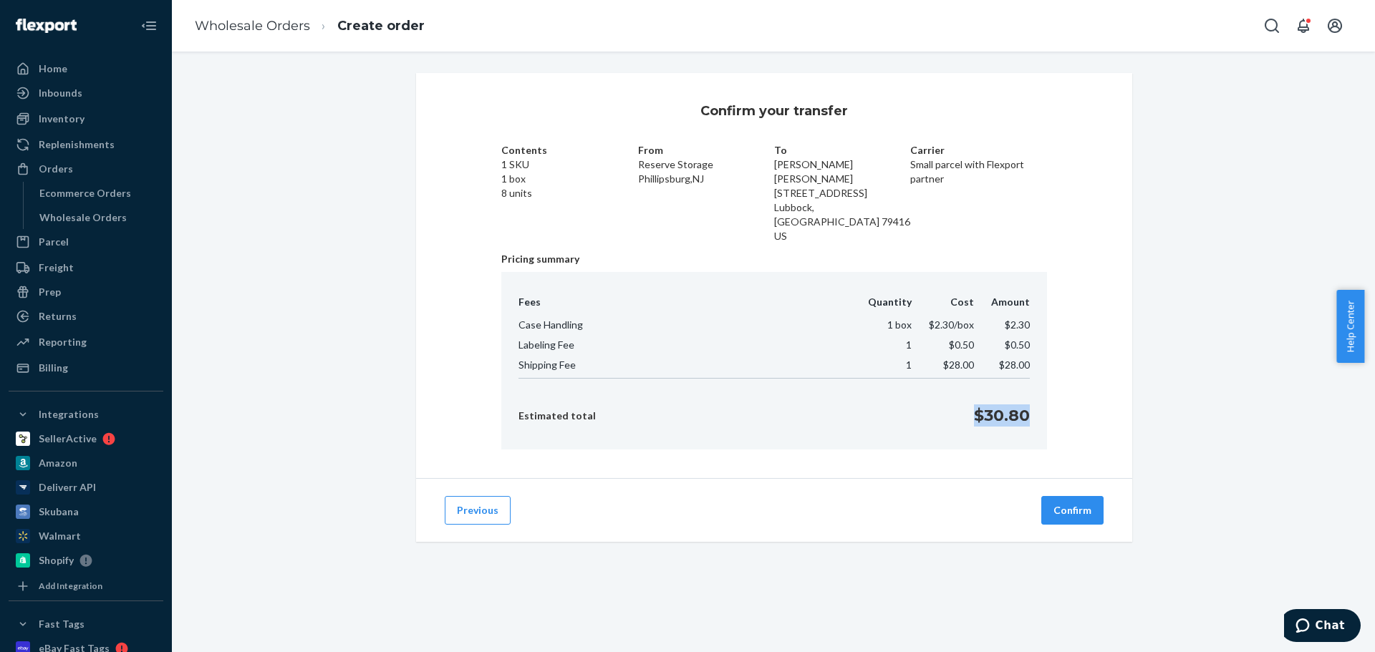
drag, startPoint x: 1006, startPoint y: 401, endPoint x: 969, endPoint y: 398, distance: 37.3
click at [964, 402] on div "Fees Quantity Cost Amount Case Handling 1 box $2.30 /box $2.30 Labeling Fee 1 $…" at bounding box center [774, 361] width 546 height 178
click at [1014, 359] on span "$28.00" at bounding box center [1014, 365] width 31 height 12
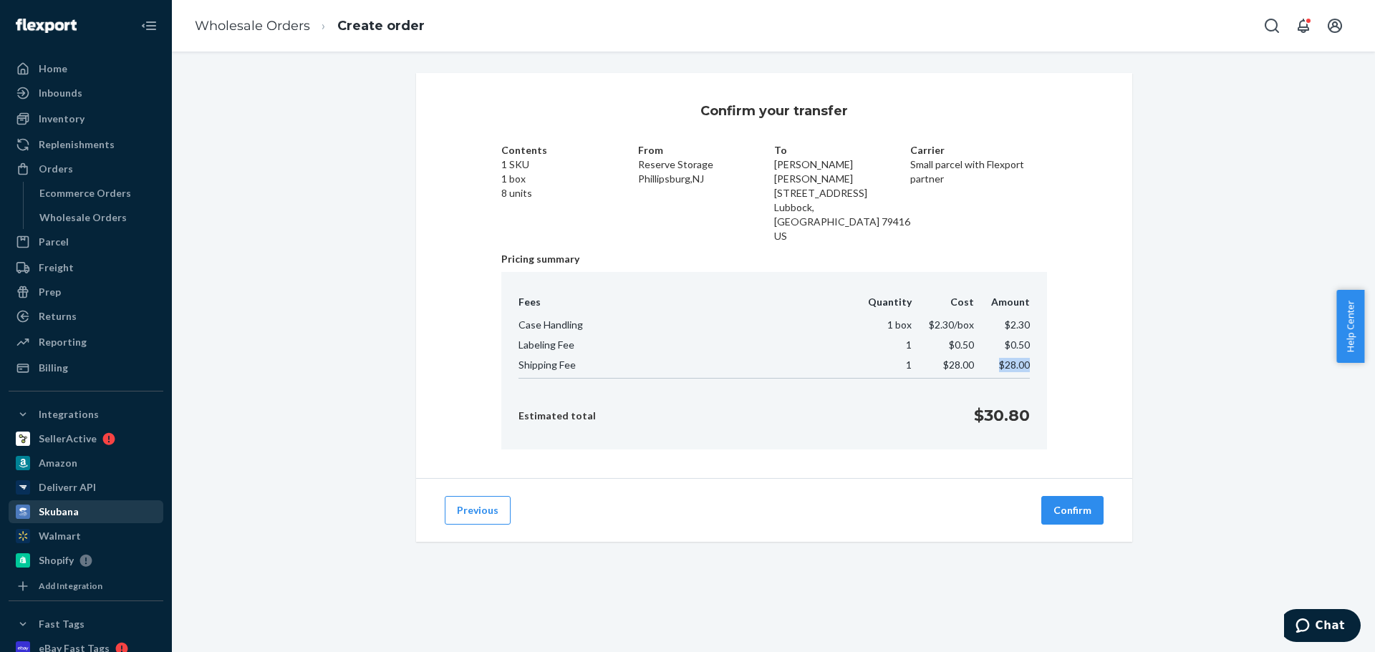
copy span "$28.00"
click at [1007, 405] on p "$30.80" at bounding box center [1002, 416] width 56 height 22
click at [999, 405] on p "$30.80" at bounding box center [1002, 416] width 56 height 22
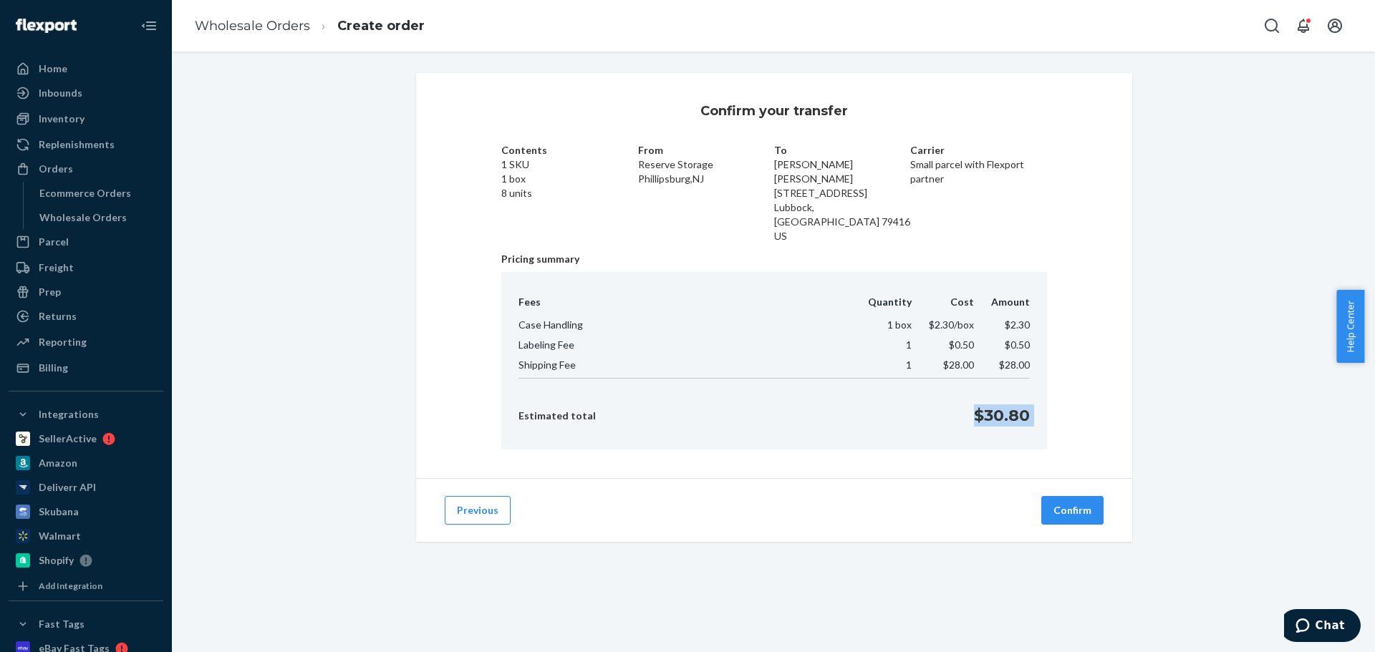
click at [999, 405] on p "$30.80" at bounding box center [1002, 416] width 56 height 22
click at [113, 173] on div "Orders" at bounding box center [86, 169] width 152 height 20
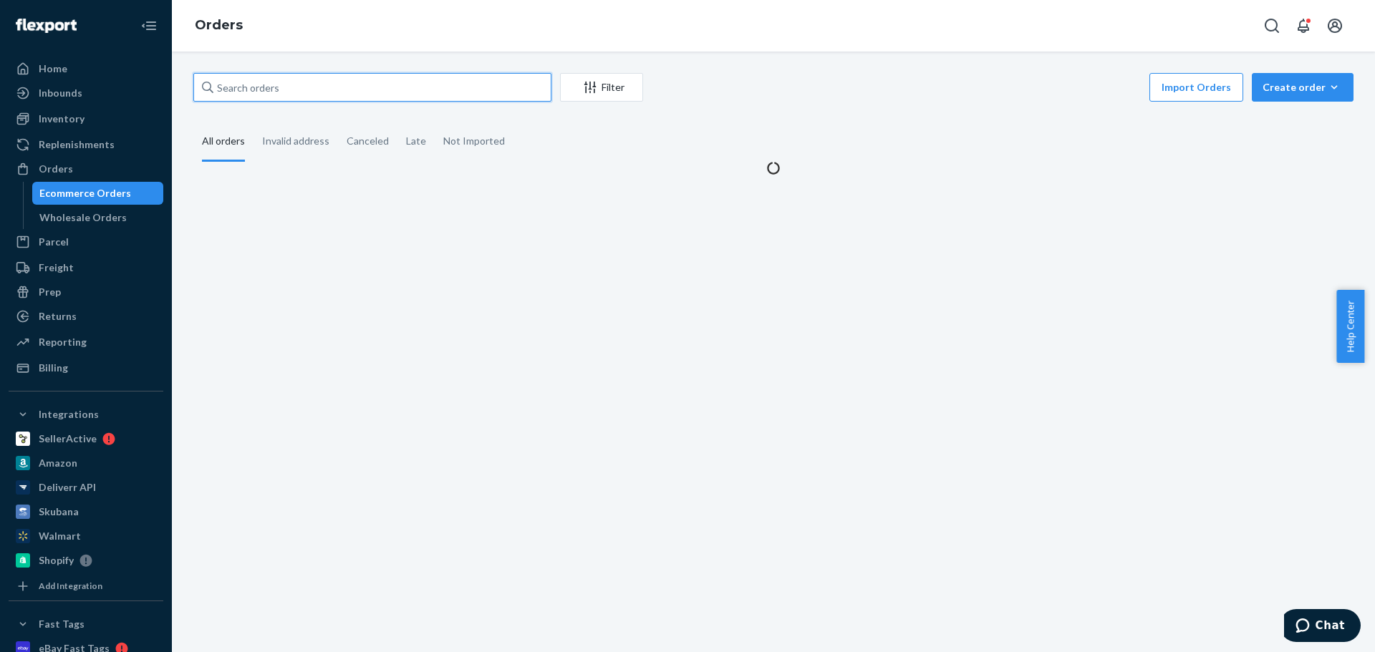
drag, startPoint x: 302, startPoint y: 86, endPoint x: -272, endPoint y: 100, distance: 574.5
click at [0, 100] on html "Home Inbounds Shipping Plans Problems Inventory Products Replenishments Orders …" at bounding box center [687, 326] width 1375 height 652
paste input "AG24333"
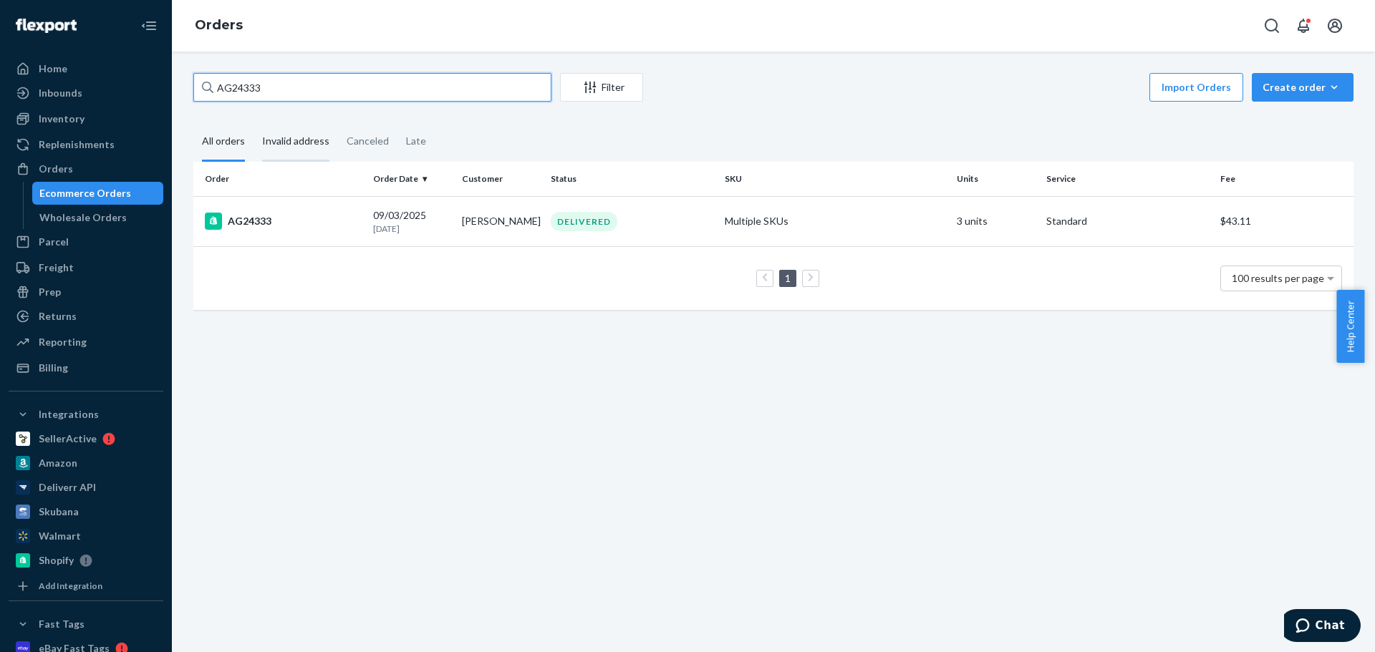
type input "AG24333"
click at [305, 229] on div "AG24333" at bounding box center [283, 221] width 157 height 17
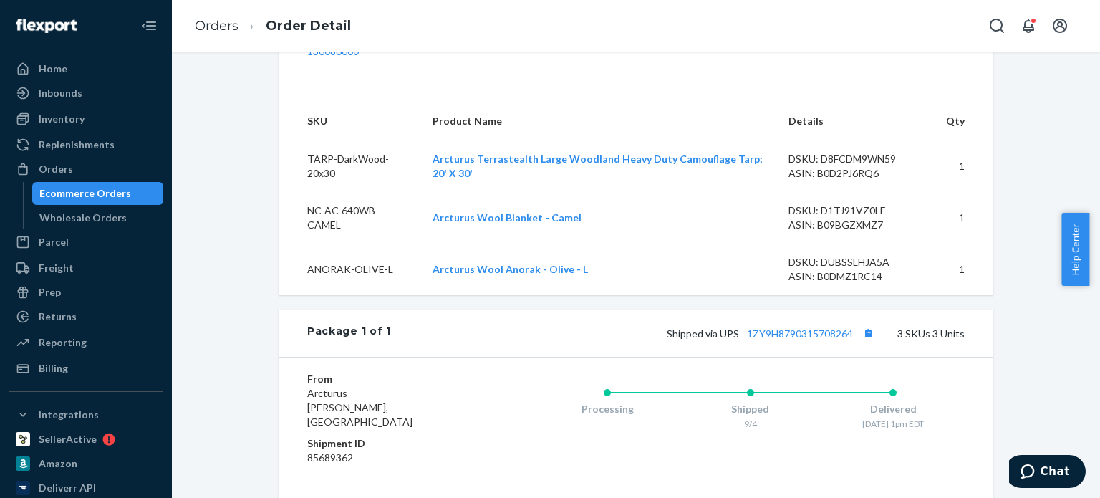
scroll to position [501, 0]
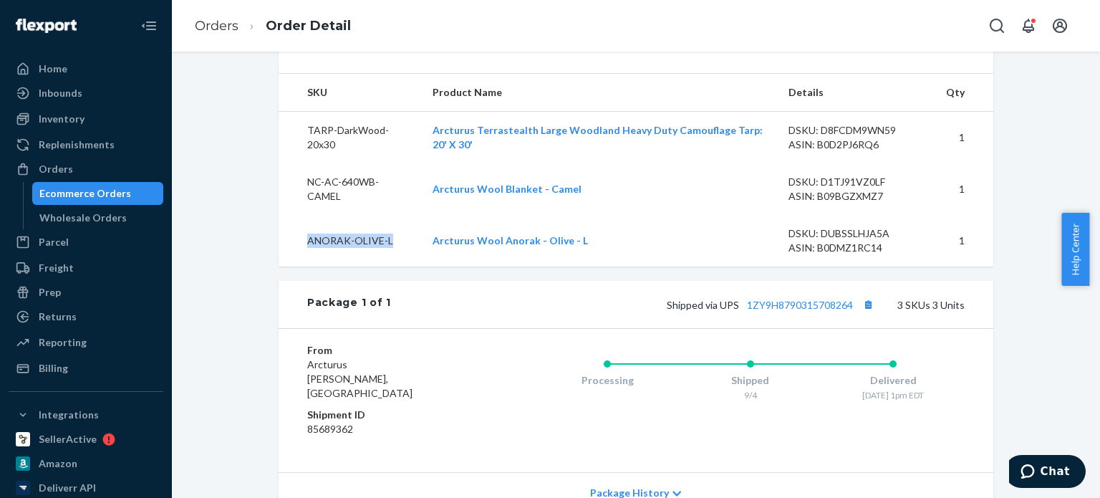
drag, startPoint x: 384, startPoint y: 269, endPoint x: 303, endPoint y: 271, distance: 81.0
click at [303, 266] on td "ANORAK-OLIVE-L" at bounding box center [350, 241] width 143 height 52
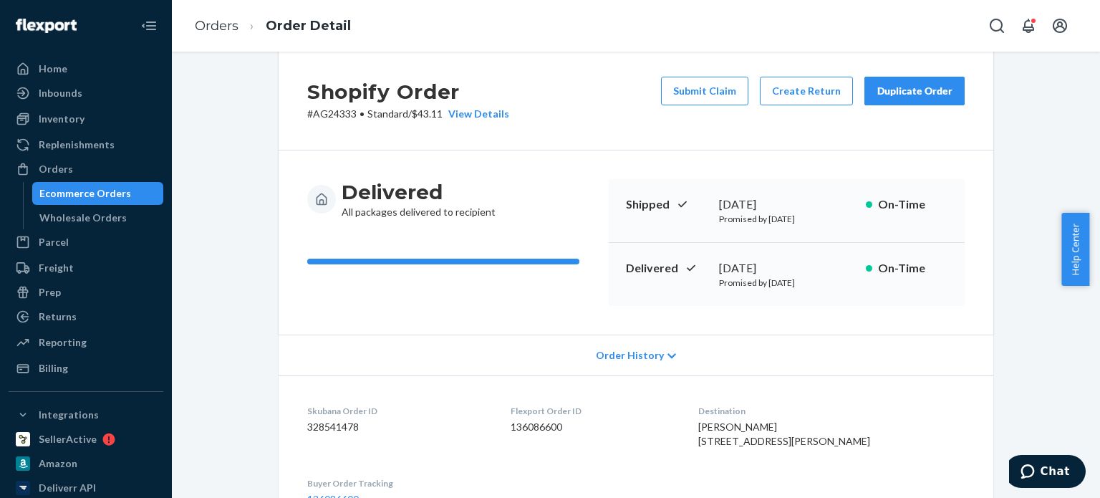
scroll to position [0, 0]
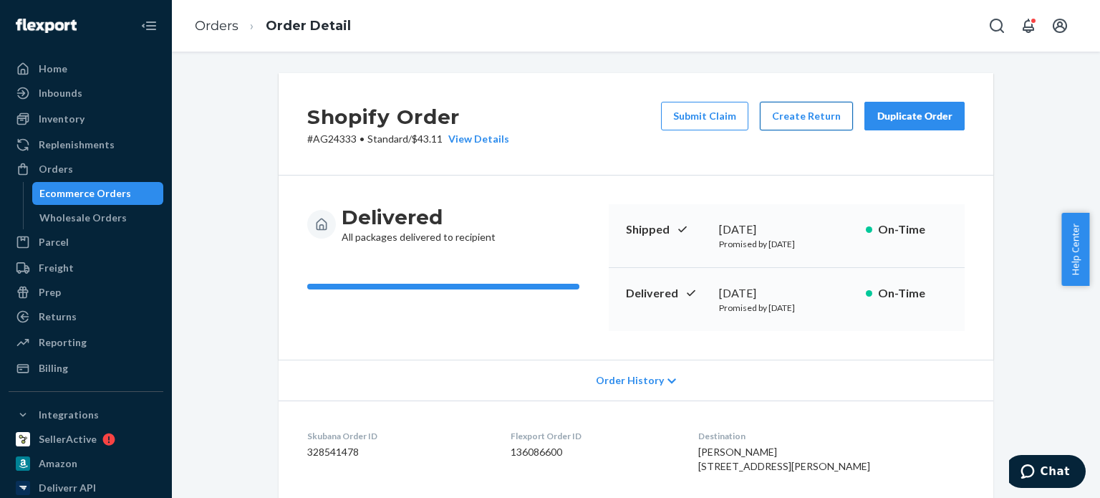
click at [798, 115] on button "Create Return" at bounding box center [806, 116] width 93 height 29
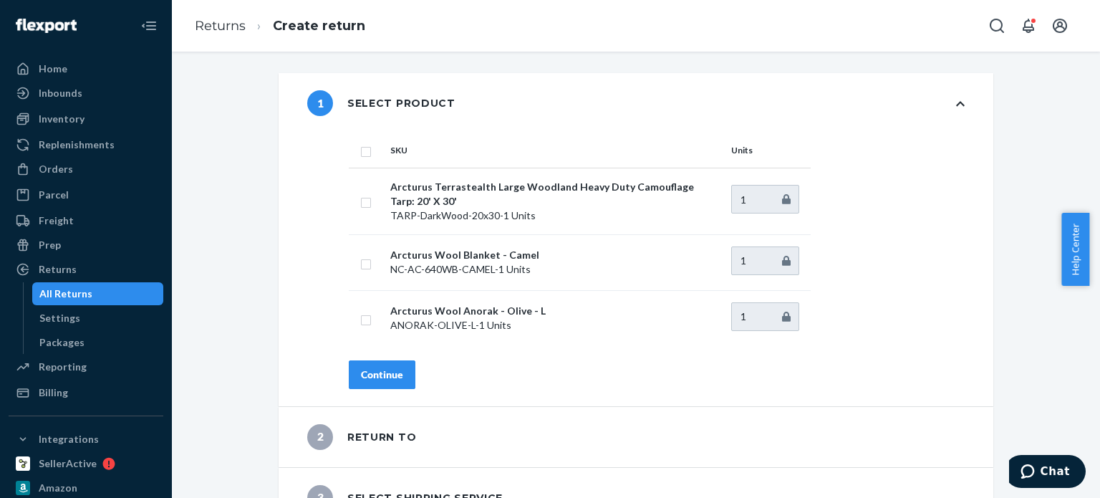
click at [362, 317] on input "checkbox" at bounding box center [365, 318] width 11 height 15
checkbox input "true"
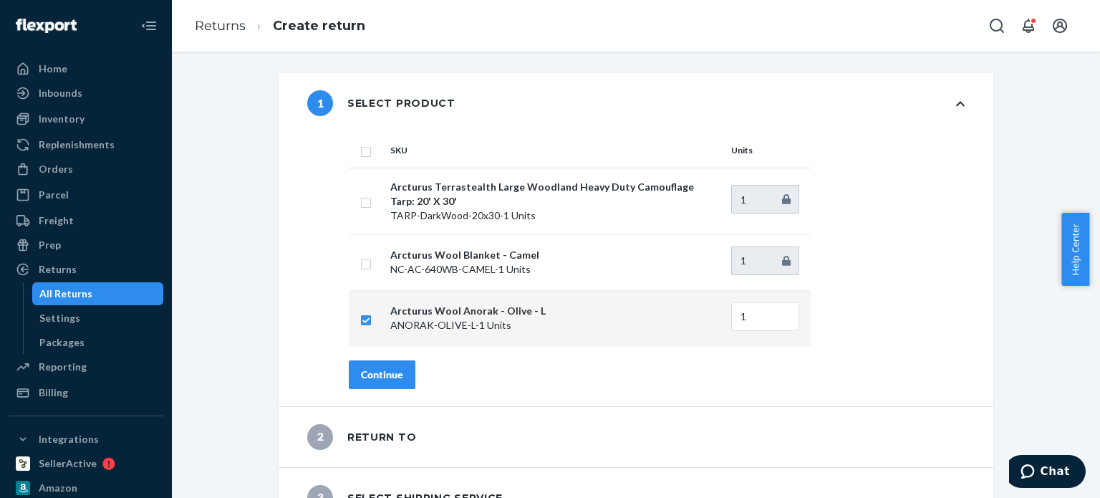
drag, startPoint x: 381, startPoint y: 381, endPoint x: 486, endPoint y: 403, distance: 106.9
click at [381, 382] on button "Continue" at bounding box center [382, 374] width 67 height 29
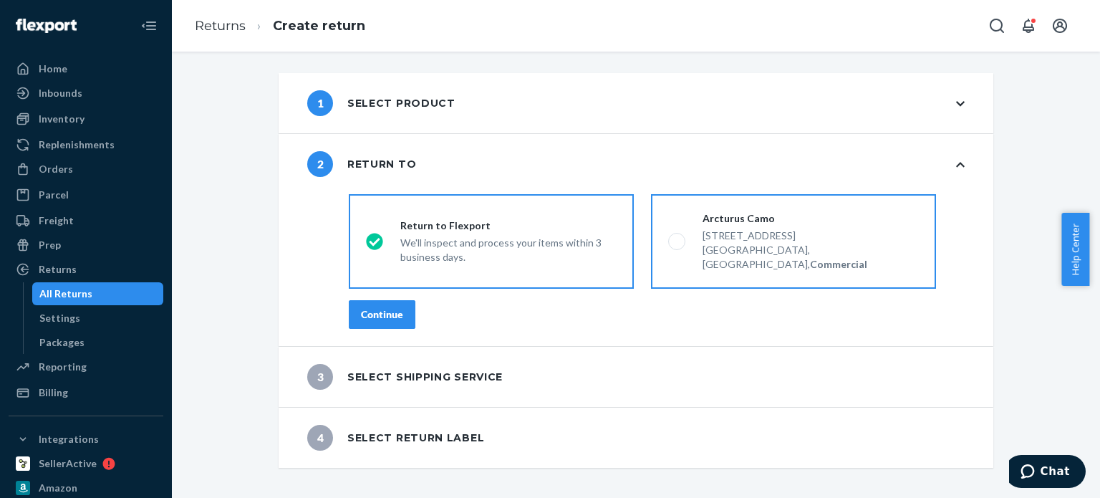
click at [816, 231] on div "6715 NE 63rd St, Ste 103 PMB 289" at bounding box center [810, 235] width 216 height 14
click at [677, 237] on input "Arcturus Camo 6715 NE 63rd St, Ste 103 PMB 289 Vancouver, WA 98661, US, Commerc…" at bounding box center [672, 241] width 9 height 9
radio input "true"
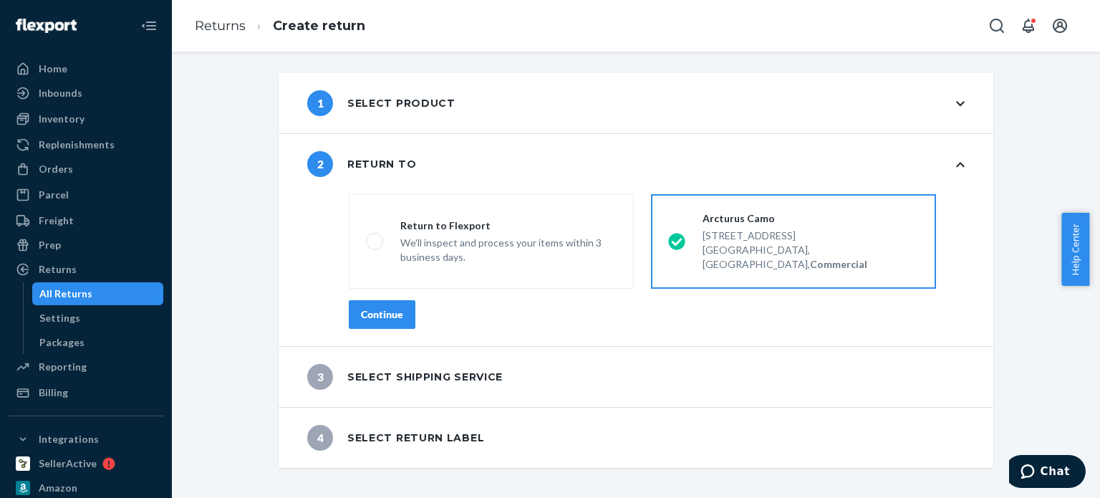
click at [370, 308] on button "Continue" at bounding box center [382, 314] width 67 height 29
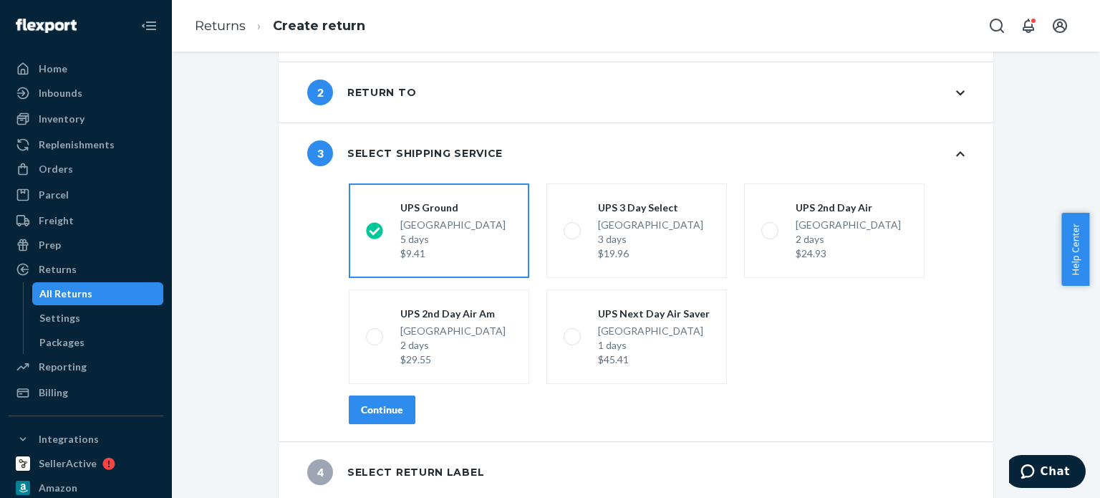
click at [390, 409] on div "Continue" at bounding box center [382, 409] width 42 height 14
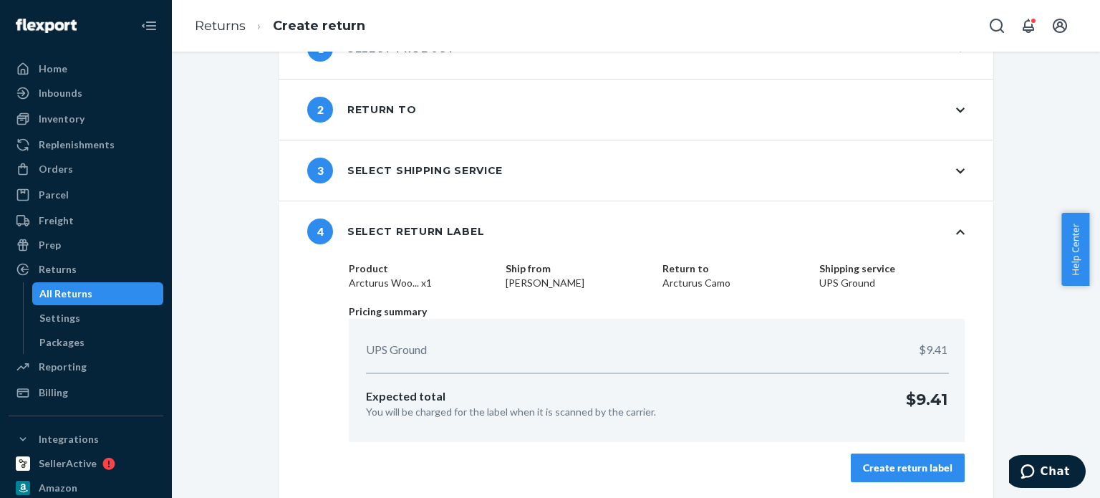
scroll to position [54, 0]
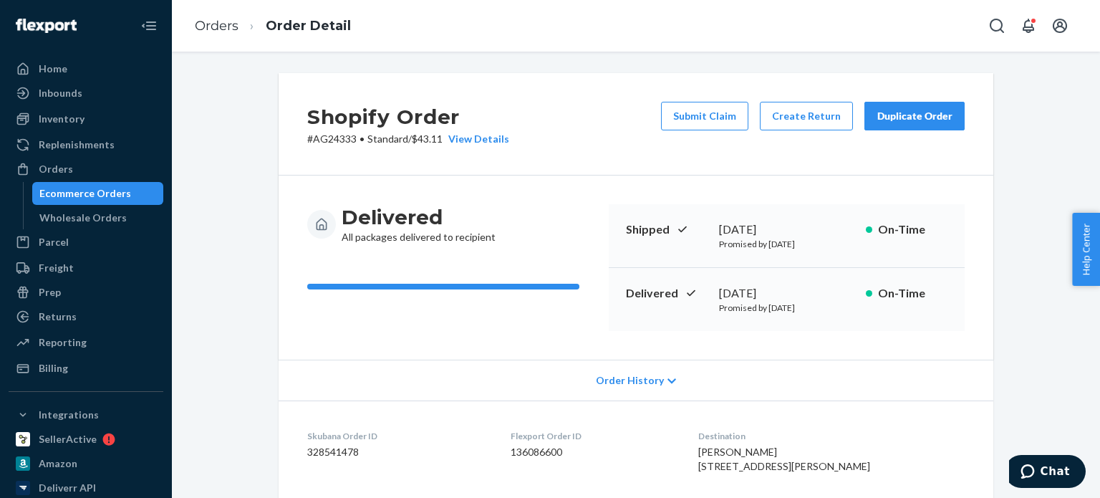
click at [915, 120] on div "Duplicate Order" at bounding box center [915, 116] width 76 height 14
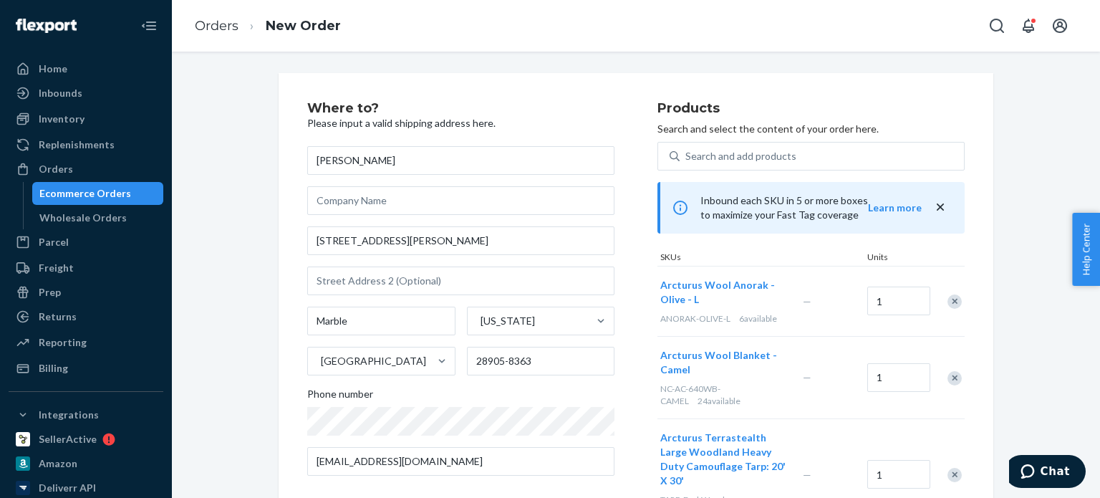
click at [947, 299] on div "Remove Item" at bounding box center [954, 301] width 14 height 14
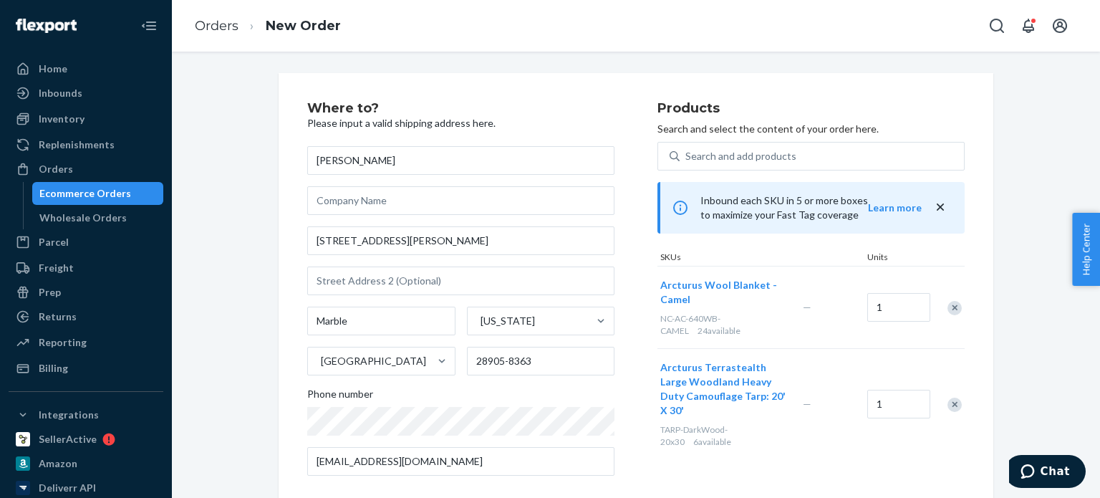
click at [948, 306] on div "Remove Item" at bounding box center [954, 308] width 14 height 14
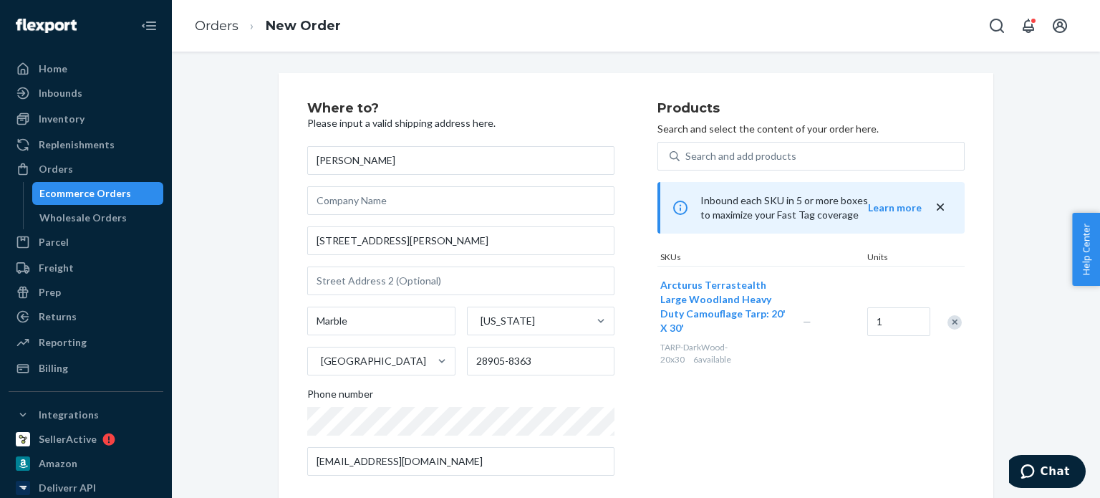
click at [947, 315] on div "Remove Item" at bounding box center [954, 322] width 14 height 14
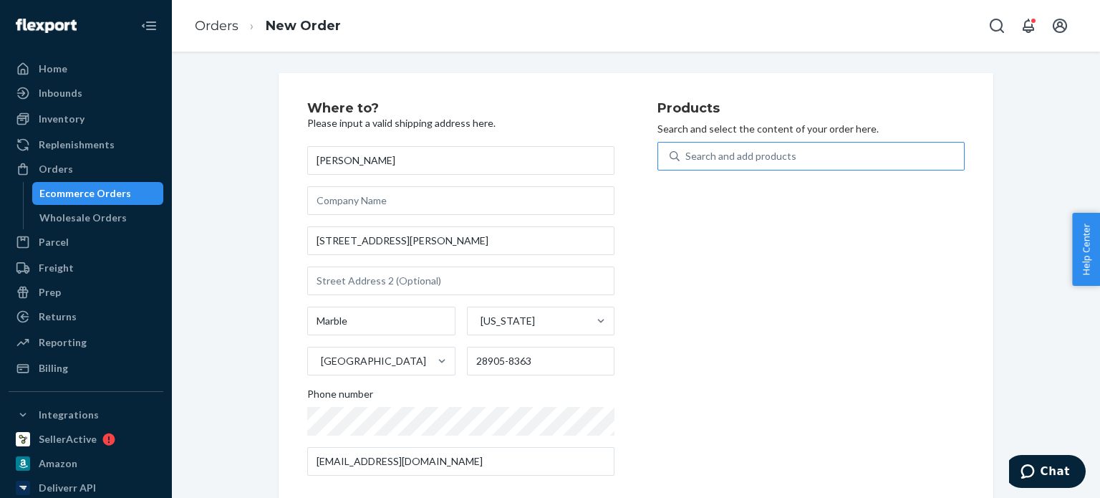
click at [806, 160] on div "Search and add products" at bounding box center [822, 156] width 284 height 26
click at [687, 160] on input "Search and add products" at bounding box center [685, 156] width 1 height 14
paste input "ANORAK-OLIVE-L"
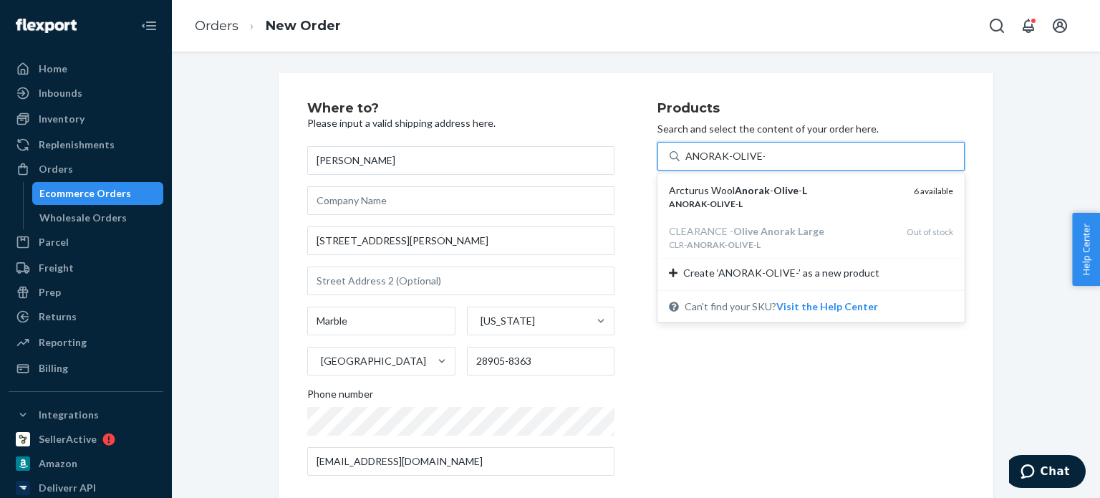
type input "ANORAK-OLIVE-m"
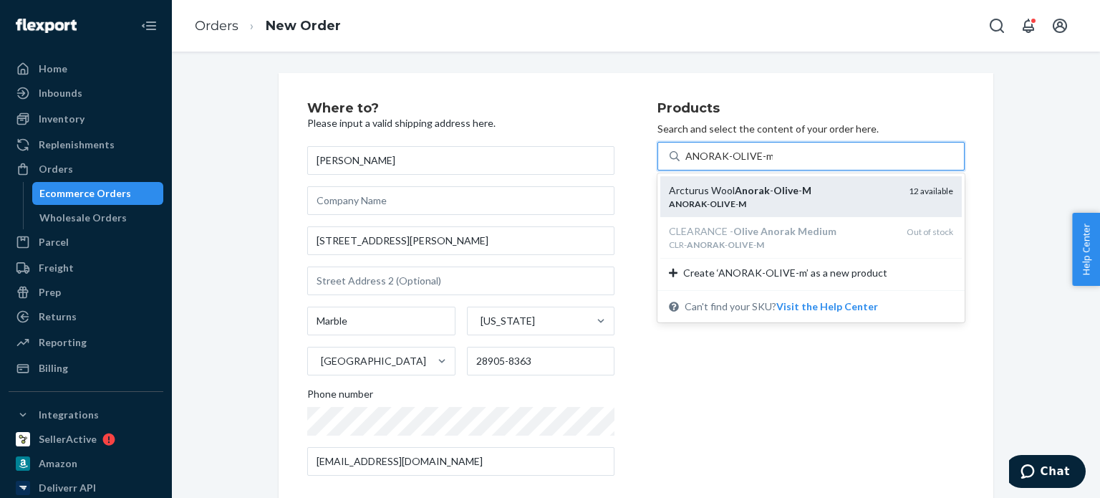
click at [816, 206] on div "ANORAK - OLIVE - M" at bounding box center [783, 204] width 228 height 12
click at [773, 163] on input "ANORAK-OLIVE-m" at bounding box center [728, 156] width 87 height 14
